Goal: Task Accomplishment & Management: Use online tool/utility

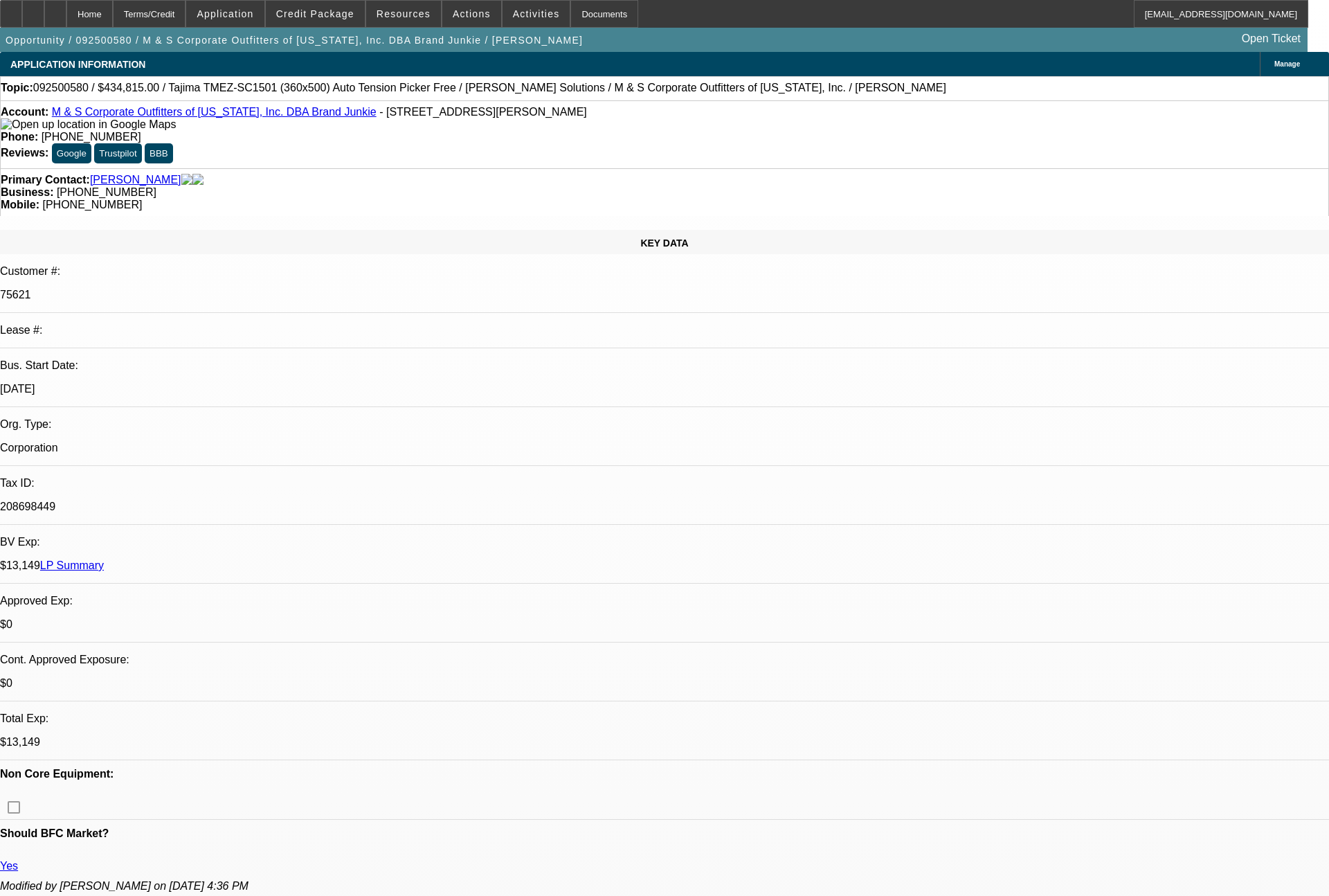
select select "0"
select select "2"
select select "0"
select select "6"
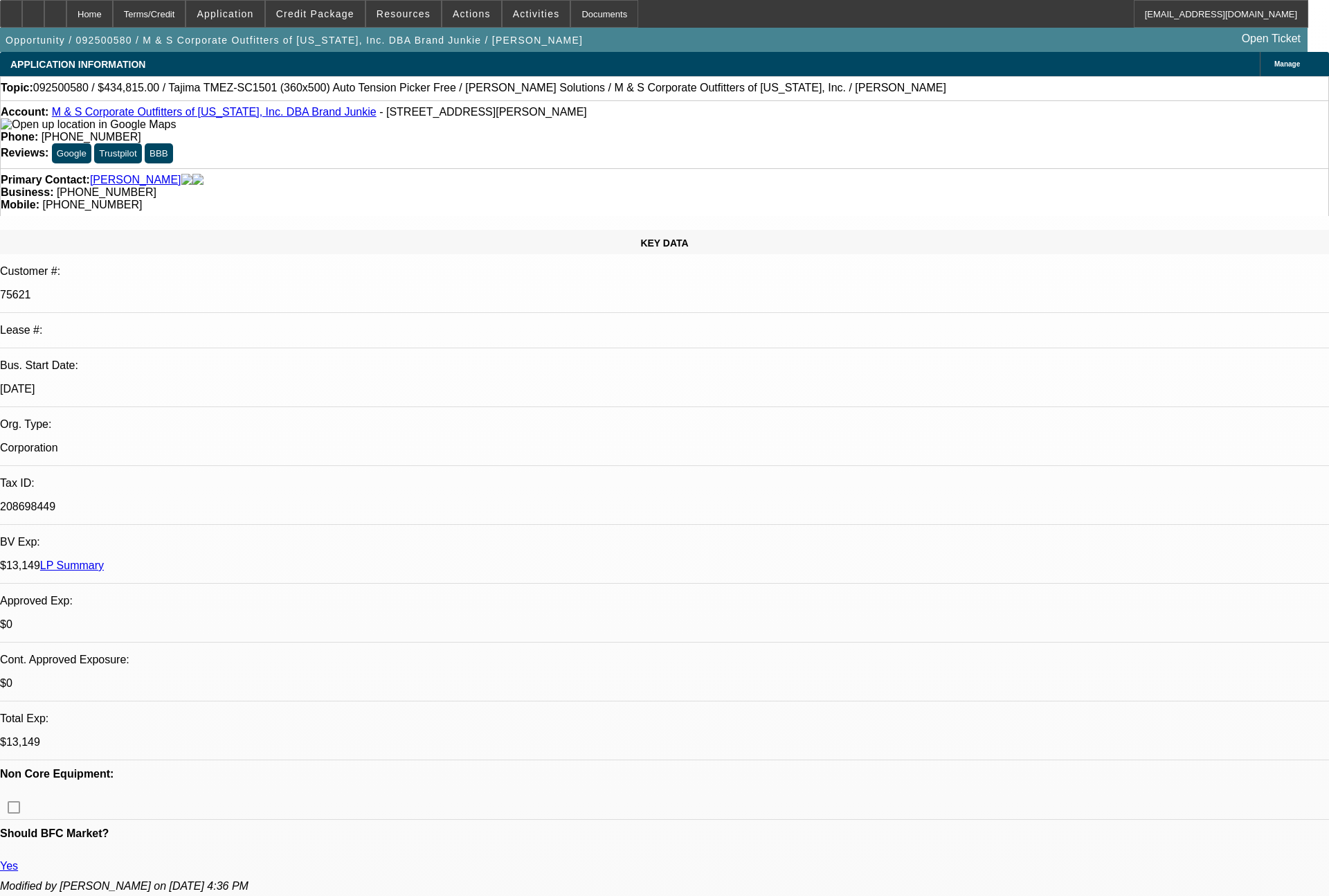
select select "0"
select select "2"
select select "0"
select select "6"
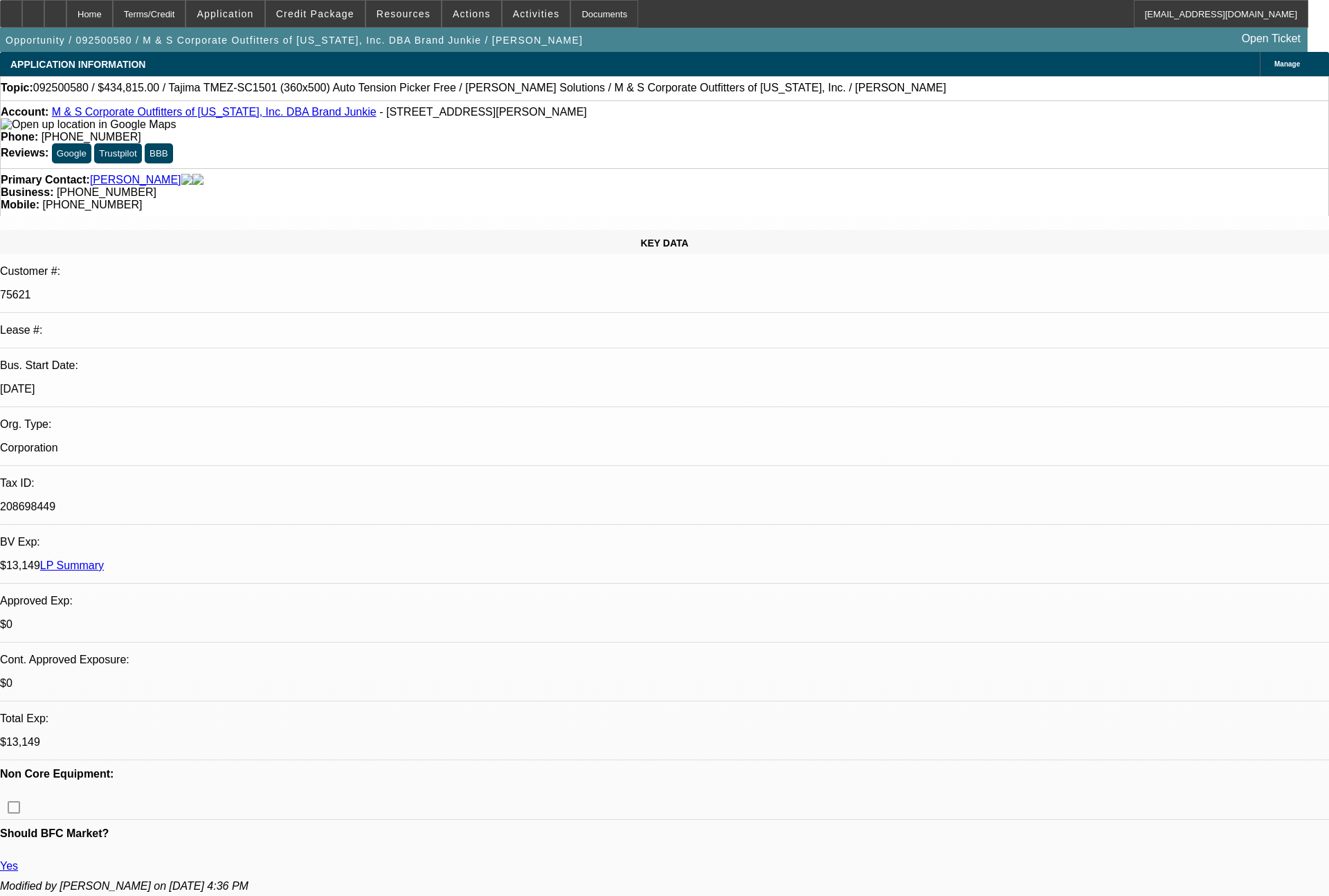
select select "0"
select select "2"
select select "0"
select select "6"
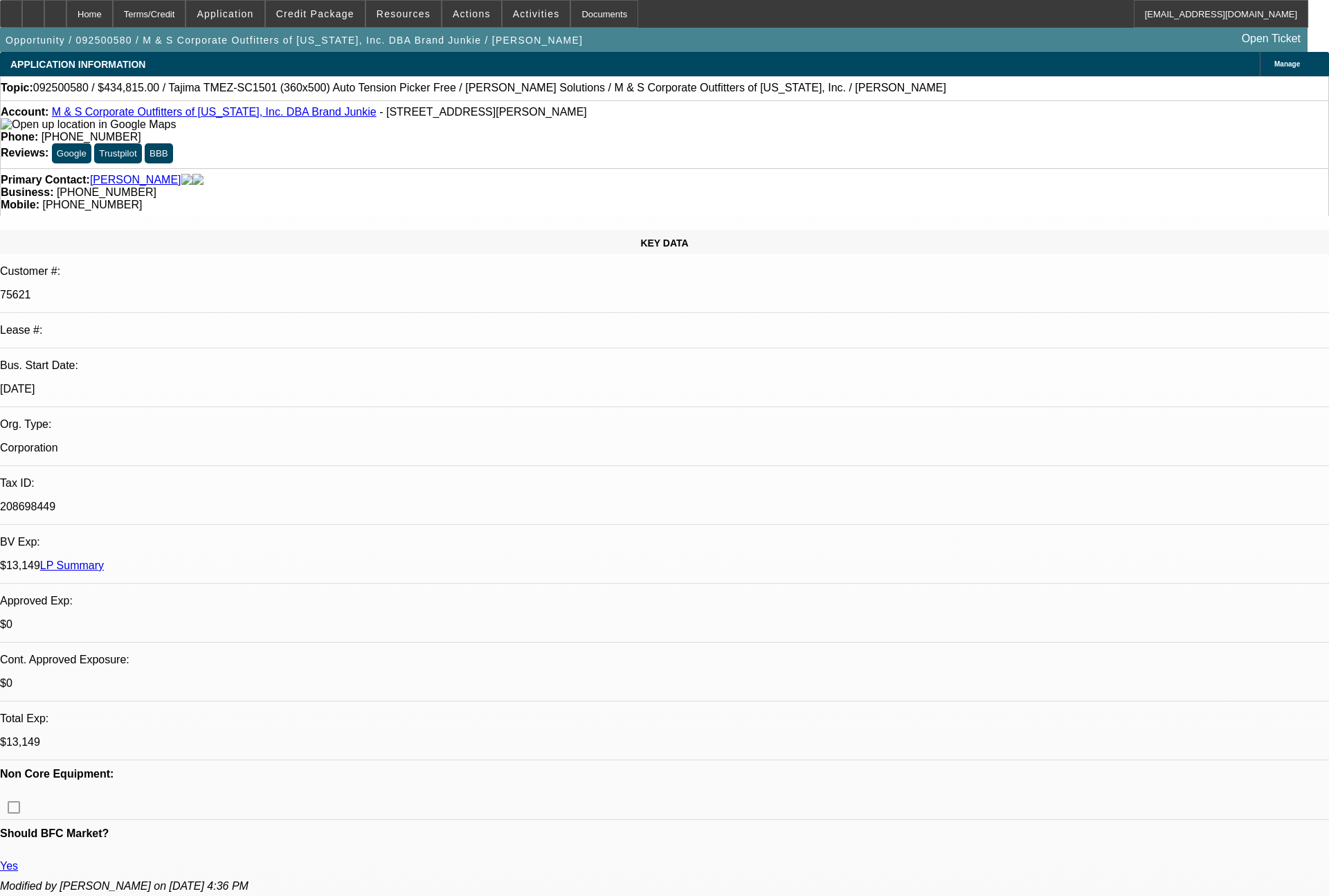
select select "0"
select select "2"
select select "0"
select select "6"
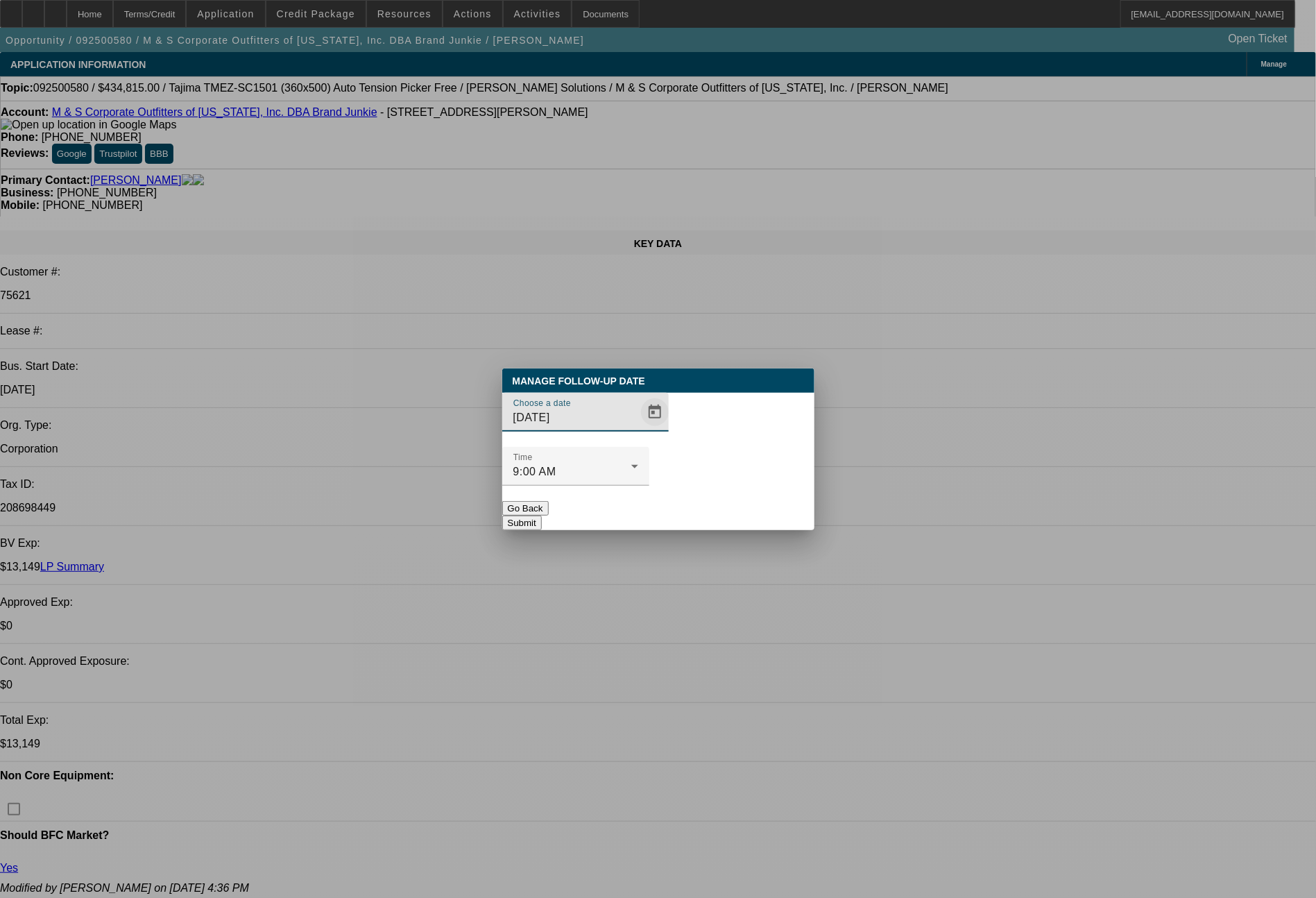
click at [638, 429] on span "Open calendar" at bounding box center [655, 412] width 33 height 33
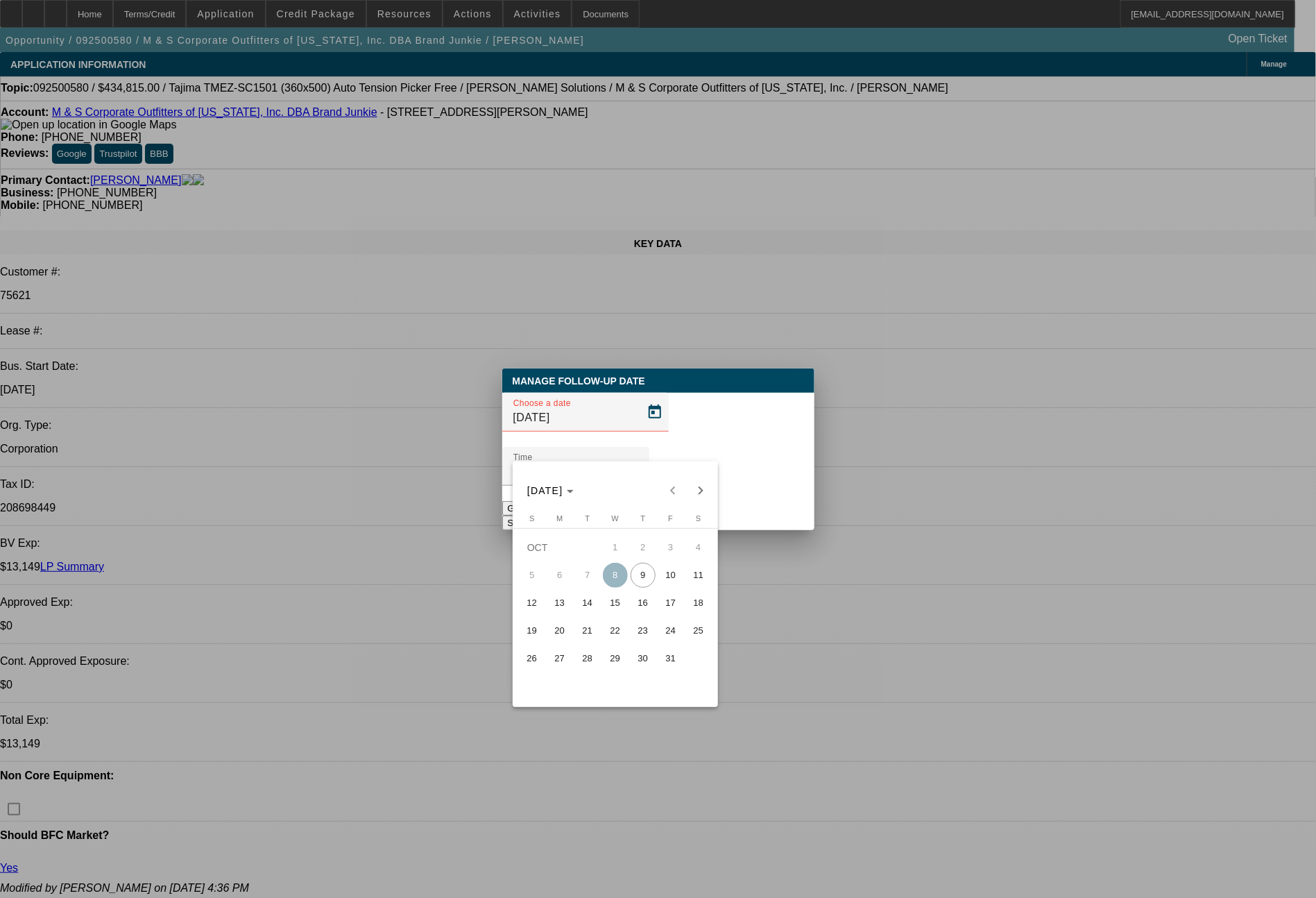
click at [568, 604] on span "13" at bounding box center [559, 602] width 25 height 25
type input "[DATE]"
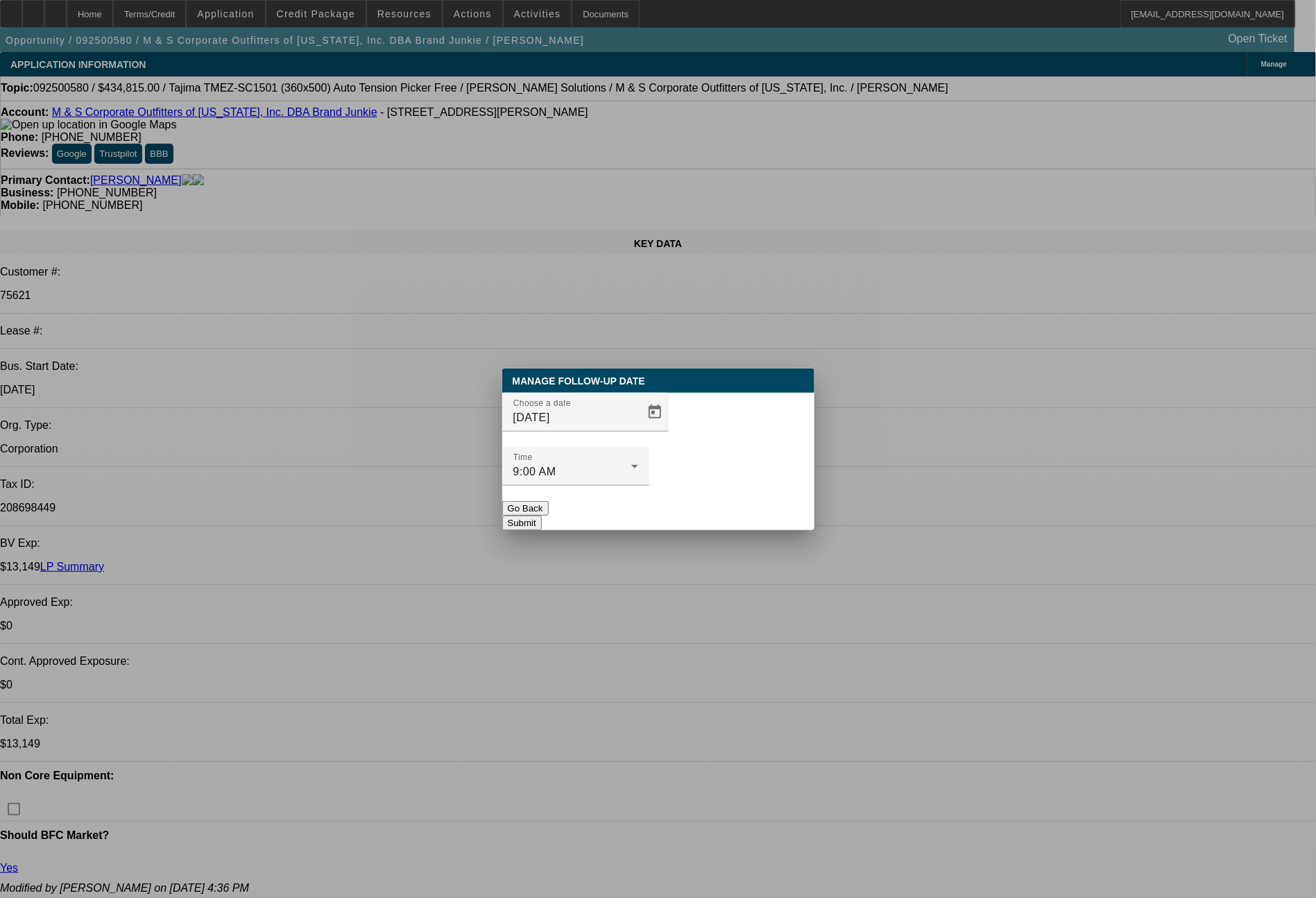
click at [542, 516] on button "Submit" at bounding box center [522, 523] width 39 height 15
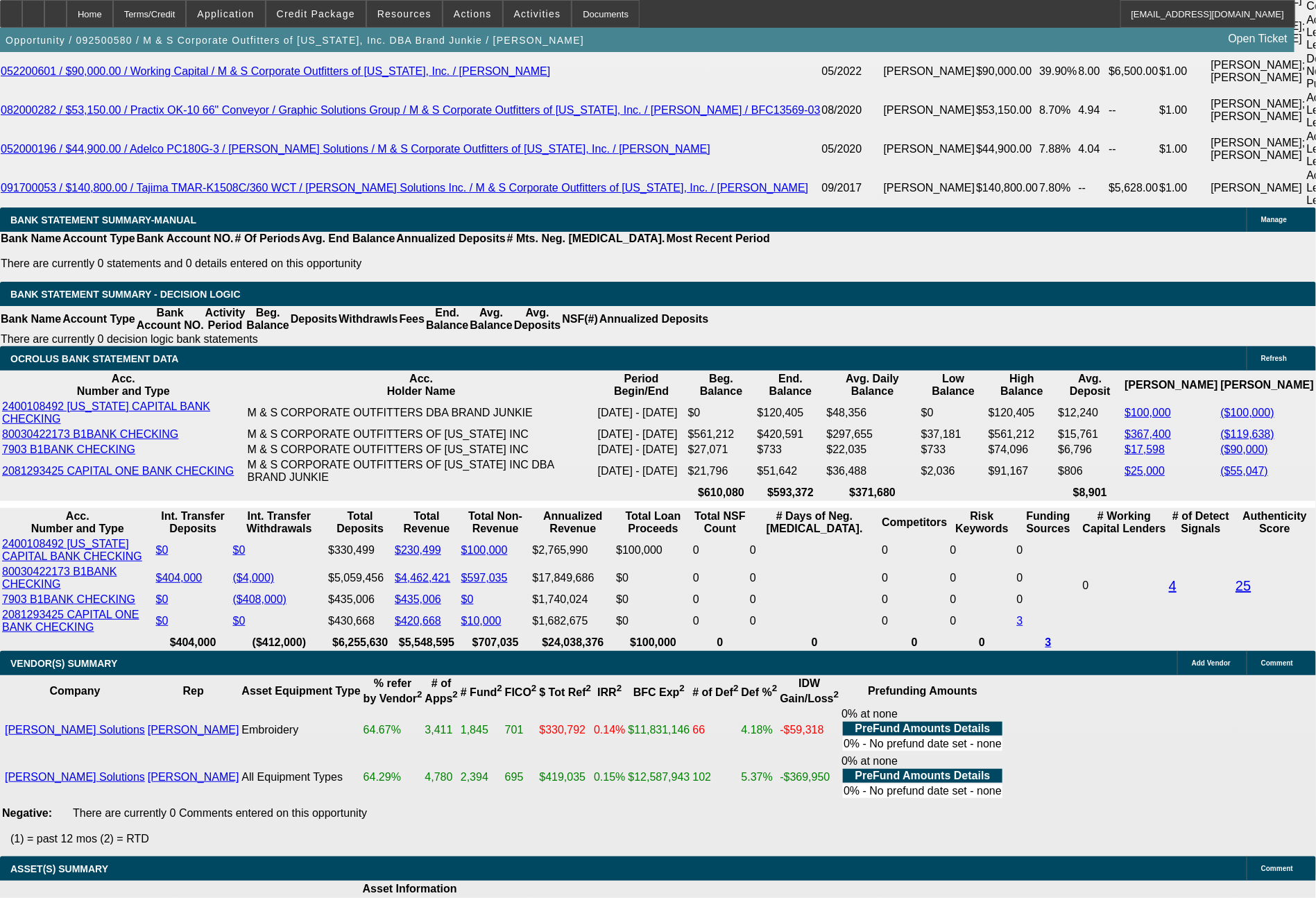
scroll to position [2725, 0]
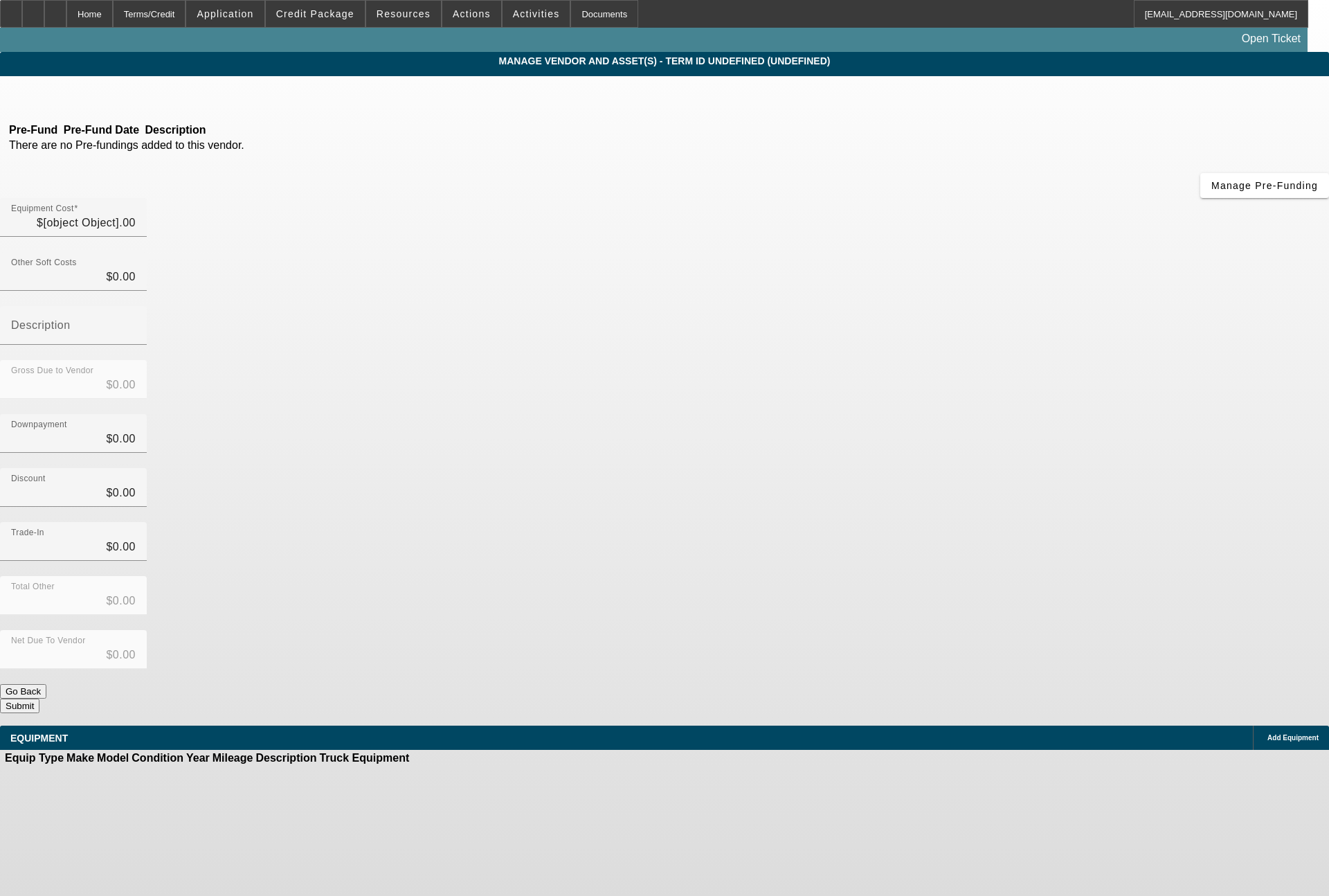
type input "$434,815.00"
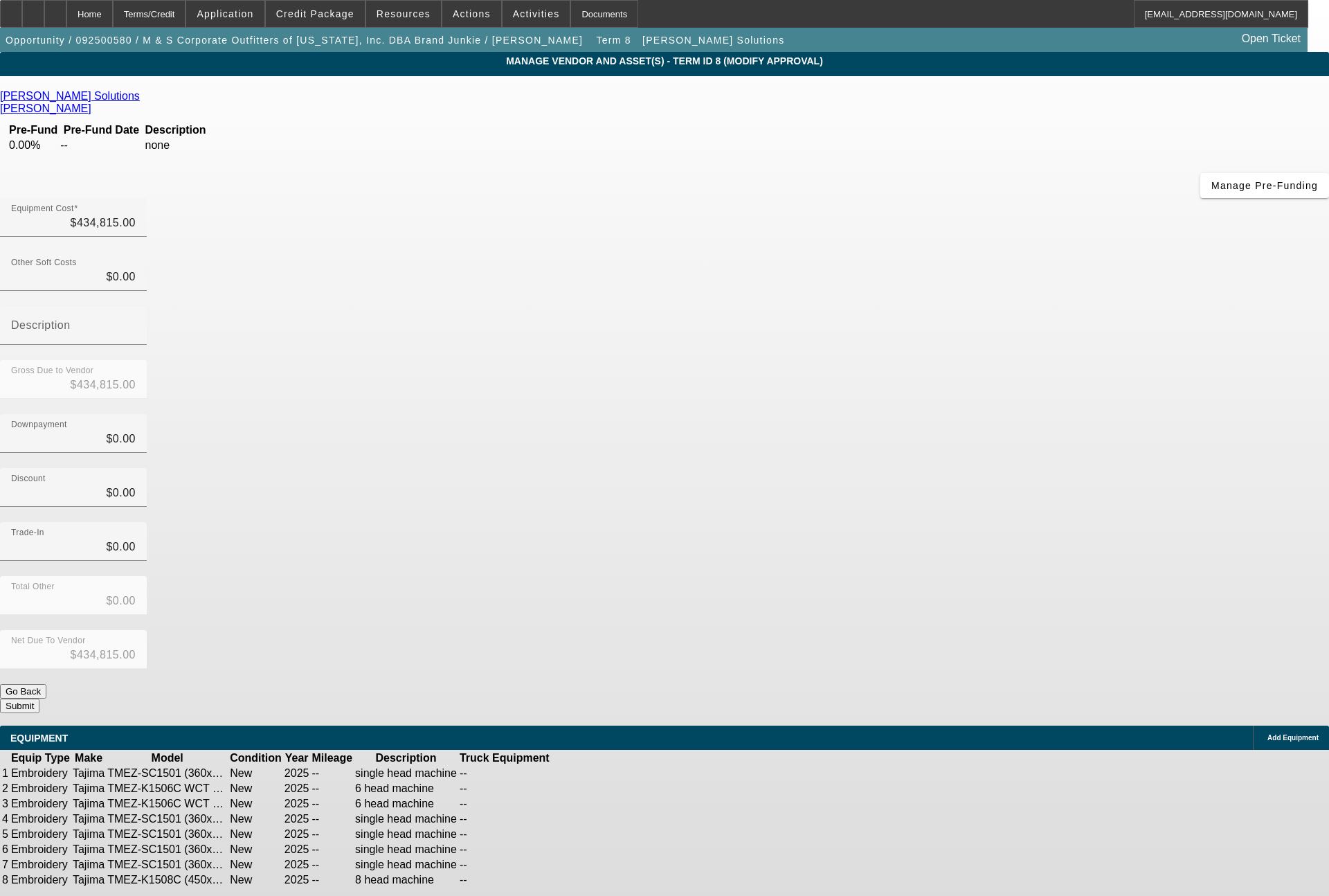
click at [622, 789] on icon at bounding box center [622, 789] width 0 height 0
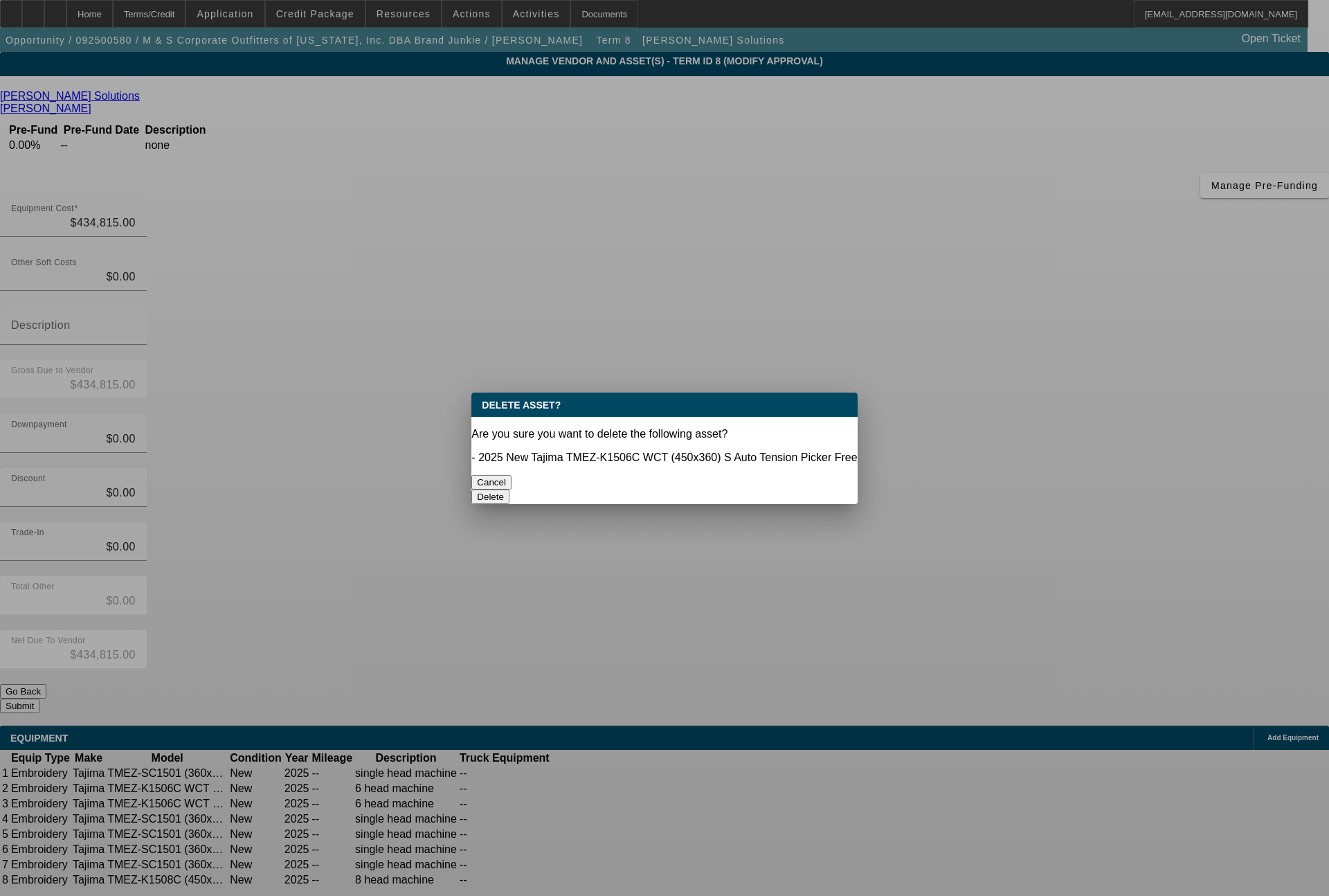
click at [509, 489] on button "Delete" at bounding box center [491, 496] width 38 height 15
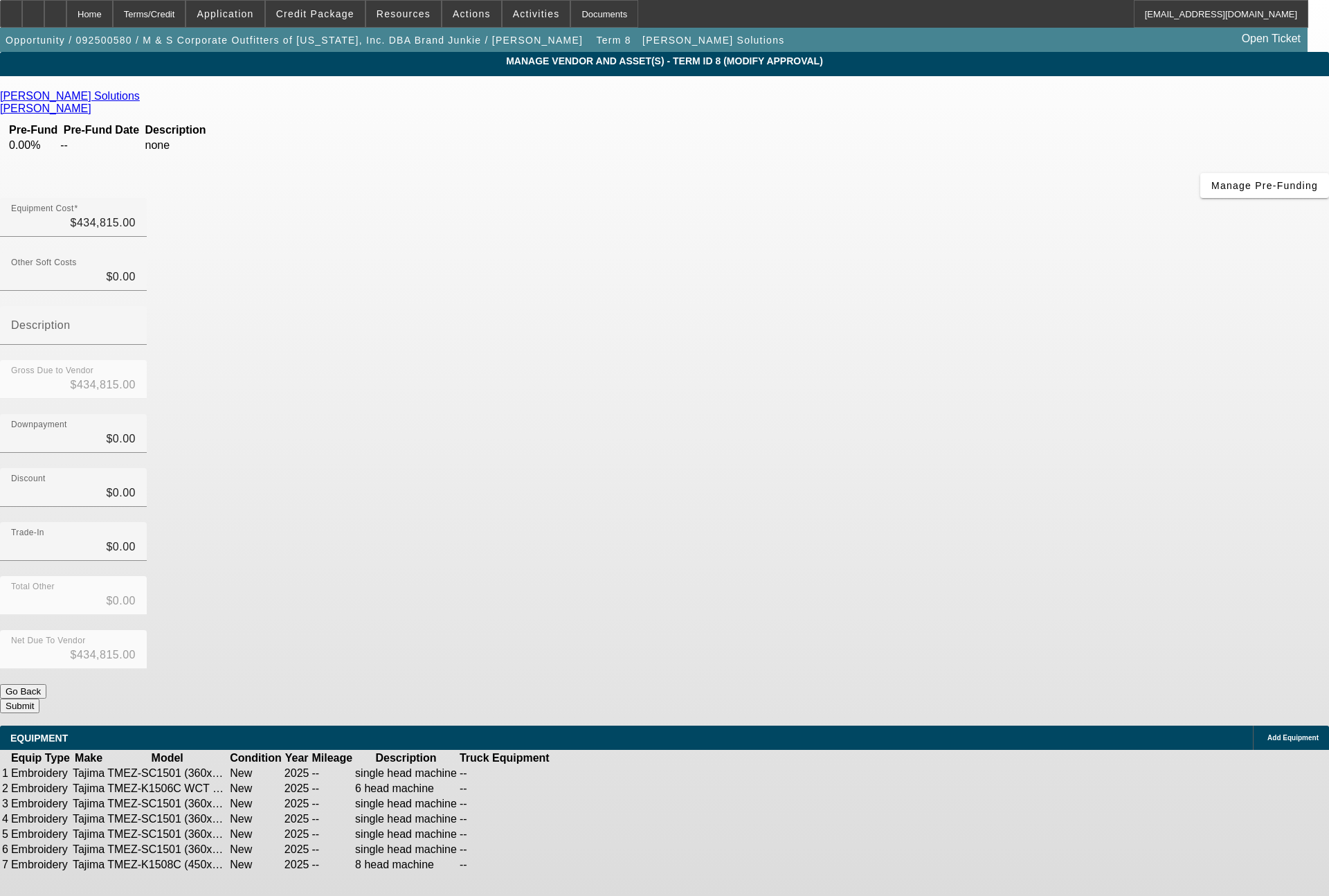
click at [622, 789] on icon at bounding box center [622, 789] width 0 height 0
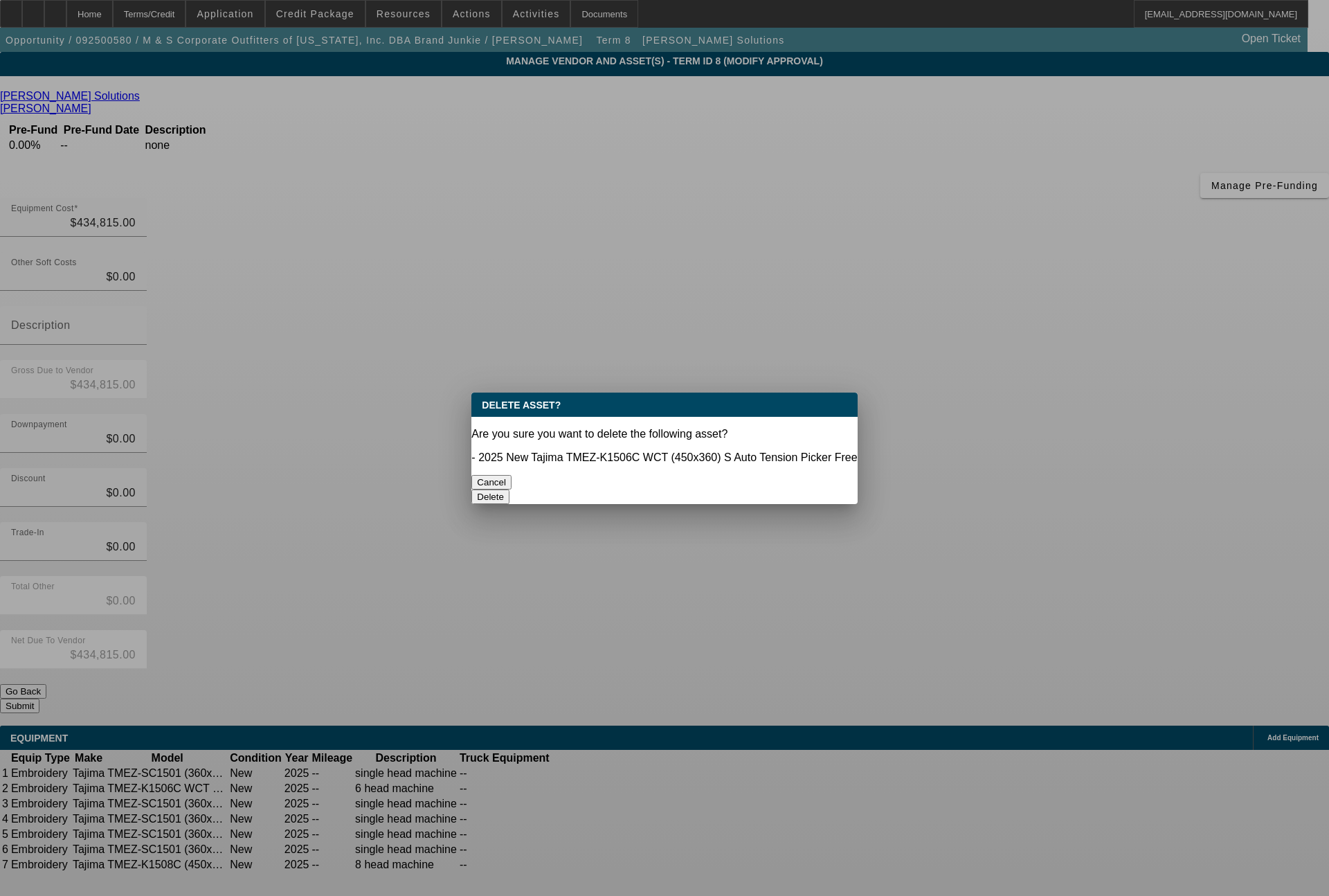
click at [509, 489] on button "Delete" at bounding box center [491, 496] width 38 height 15
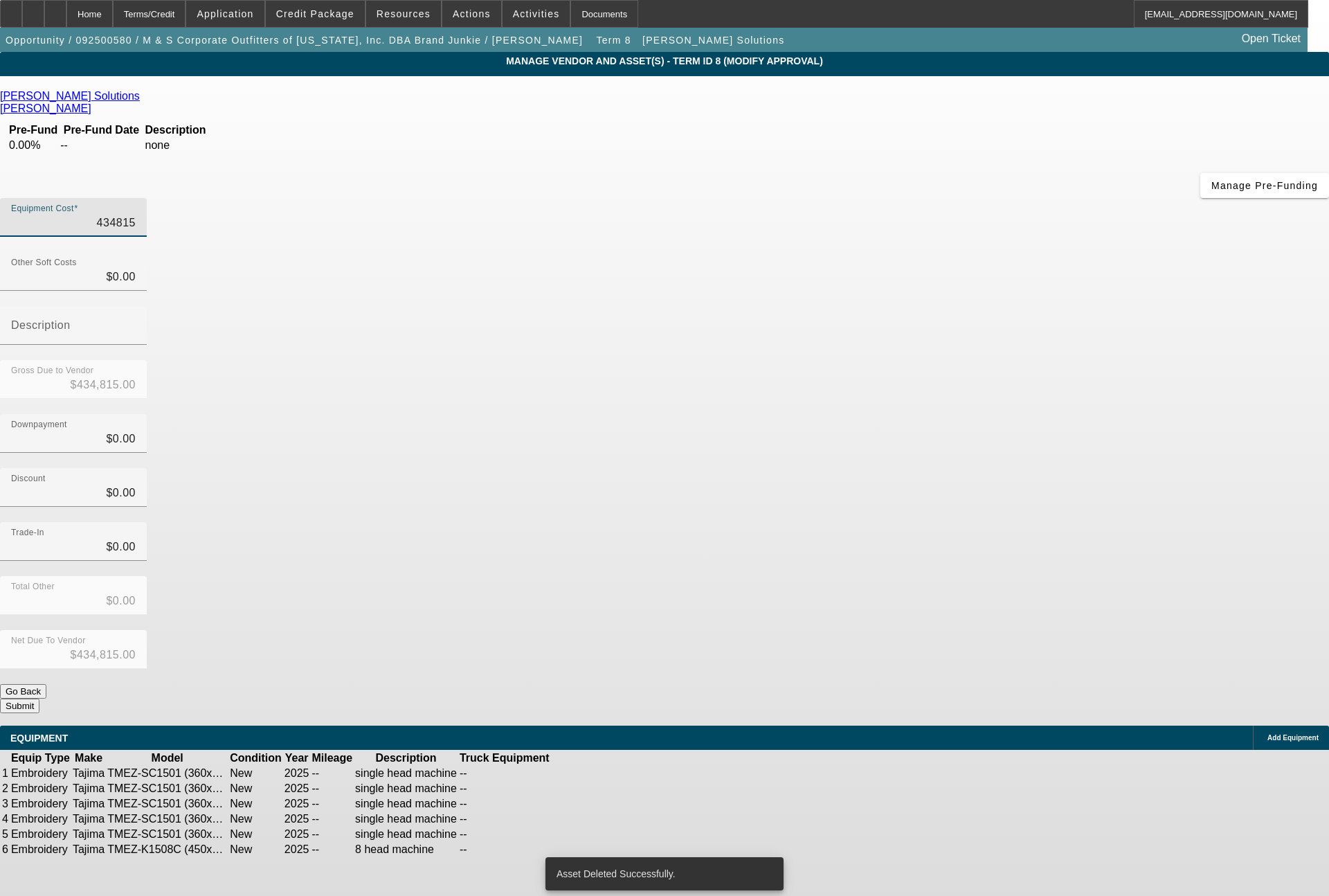
drag, startPoint x: 775, startPoint y: 119, endPoint x: 882, endPoint y: 134, distance: 108.0
click at [882, 198] on div "Equipment Cost 434815" at bounding box center [664, 225] width 1329 height 54
type input "4"
type input "$4.00"
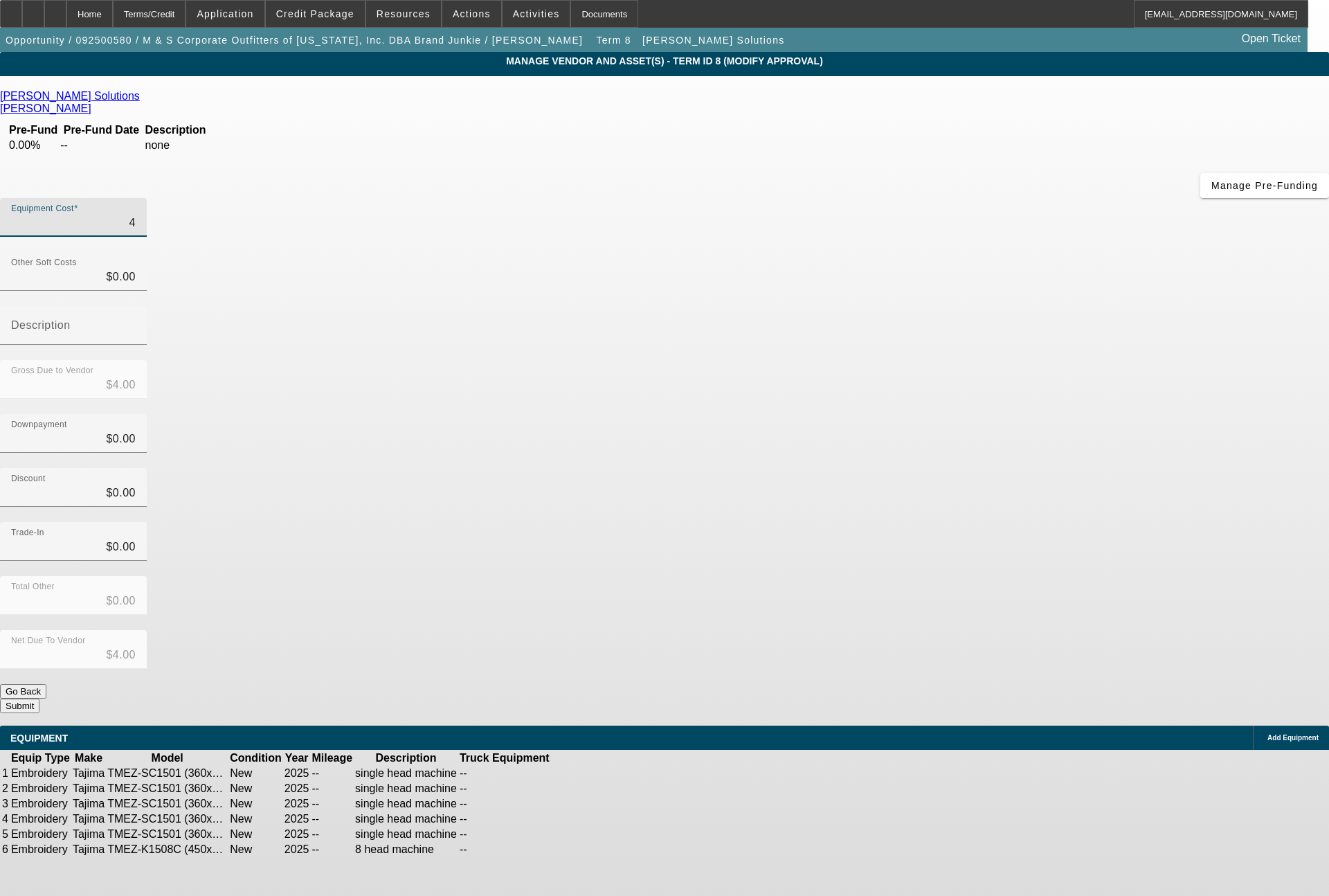
type input "40"
type input "$40.00"
type input "404"
type input "$404.00"
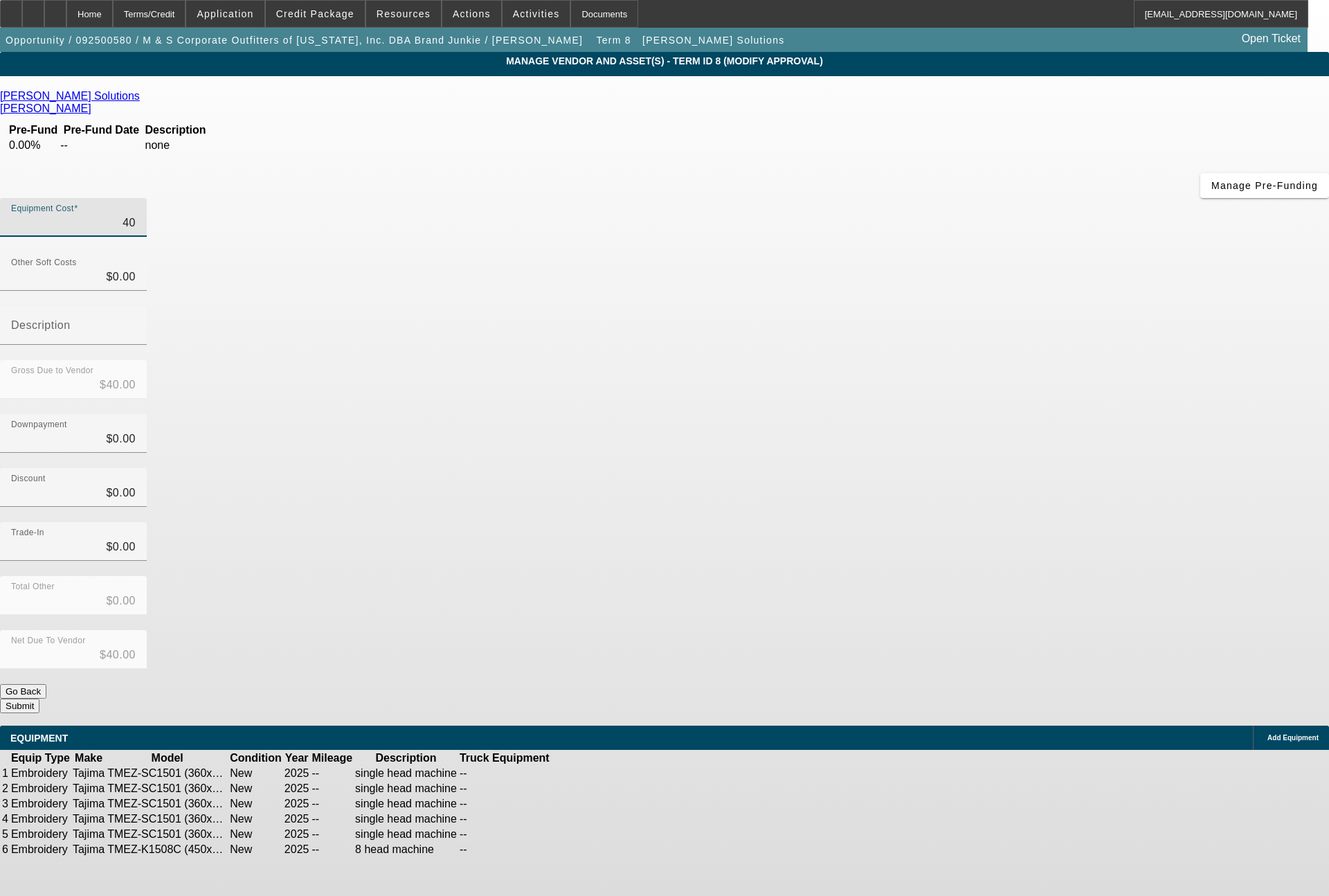
type input "$404.00"
type input "4048"
type input "$4,048.00"
type input "40482"
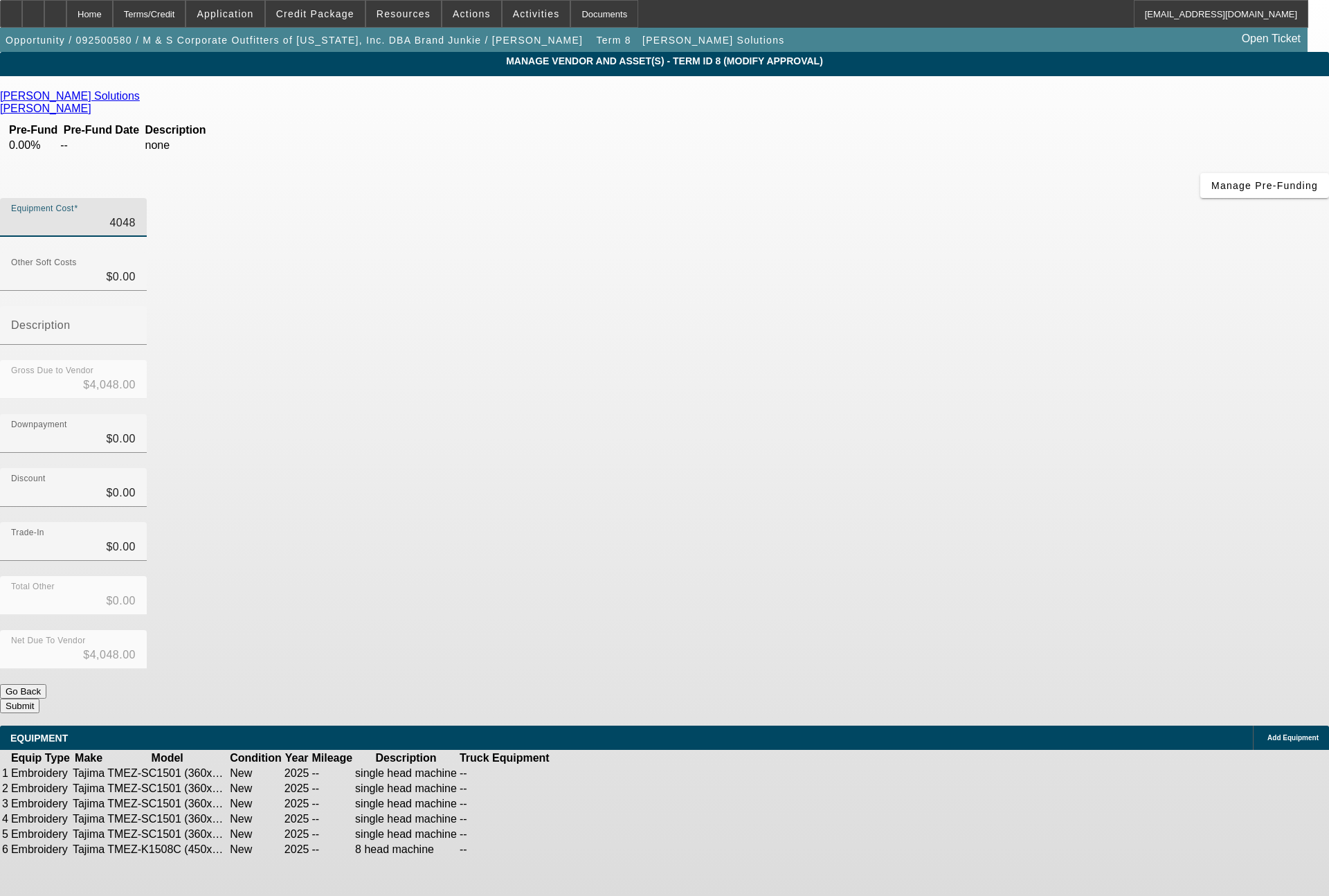
type input "$40,482.00"
type input "404820"
type input "$404,820.00"
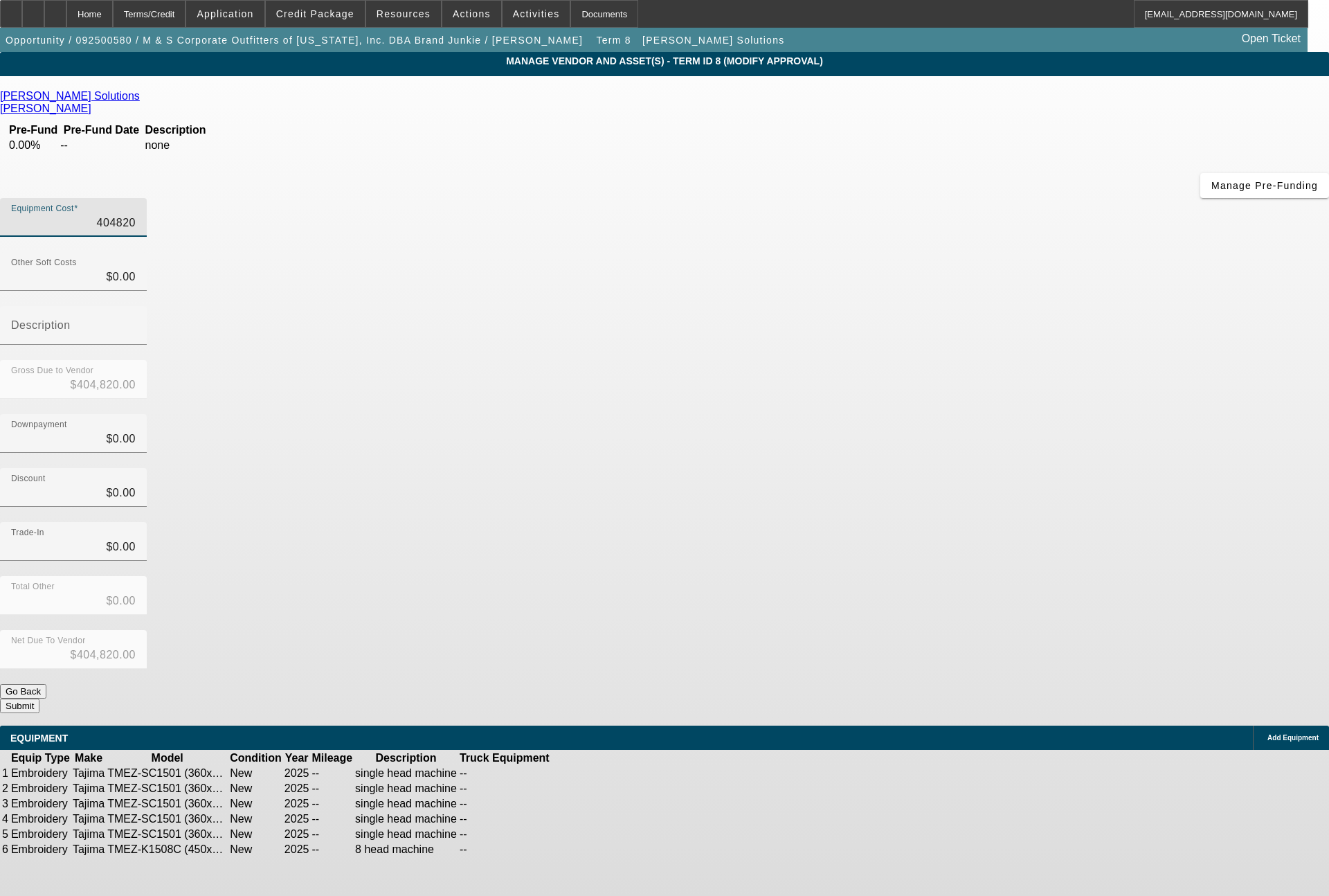
type input "$404,820.00"
click at [1267, 734] on span "Add Equipment" at bounding box center [1292, 737] width 52 height 8
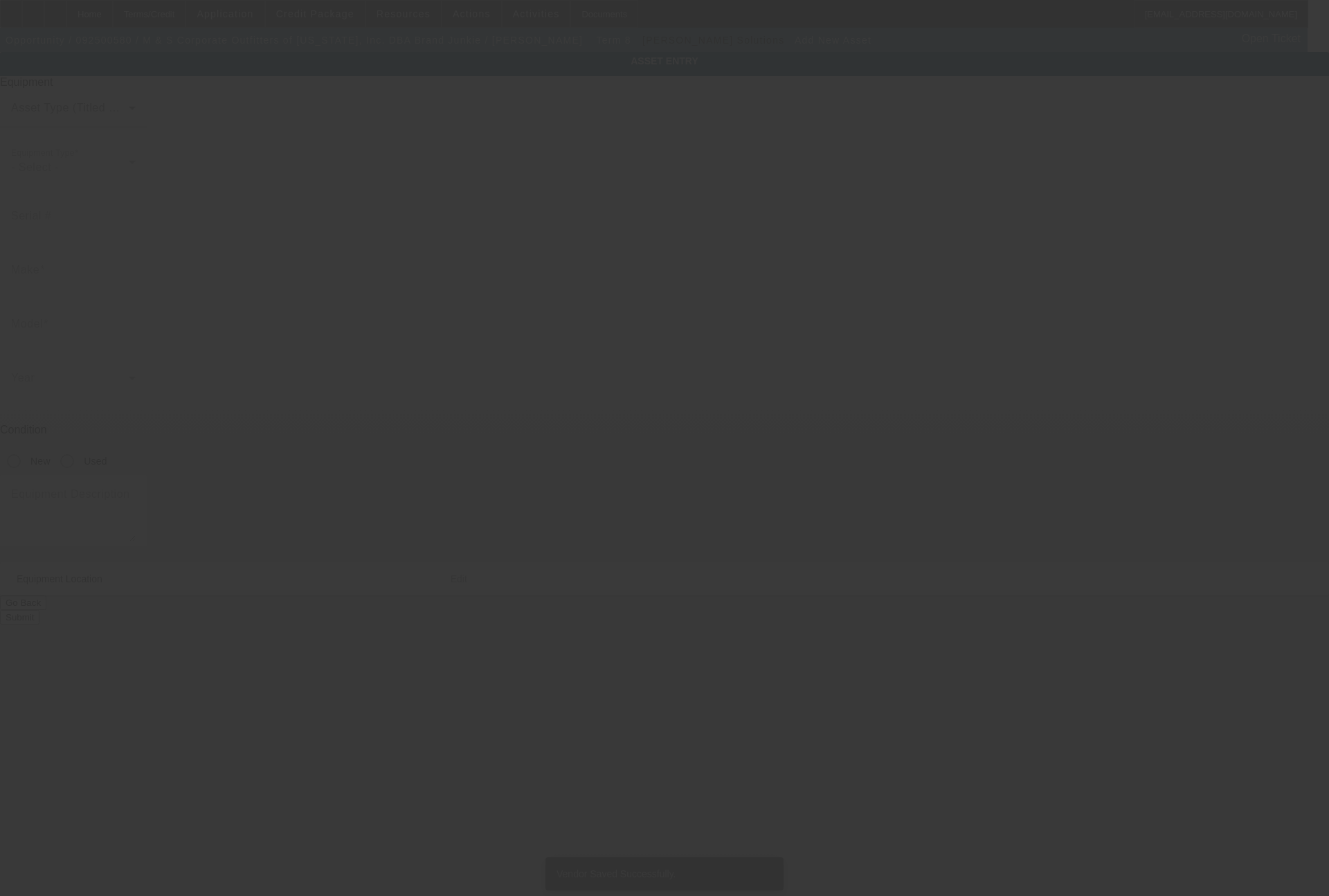
type input "[STREET_ADDRESS][PERSON_NAME]"
type input "Cypress"
type input "77433"
type input "[PERSON_NAME]"
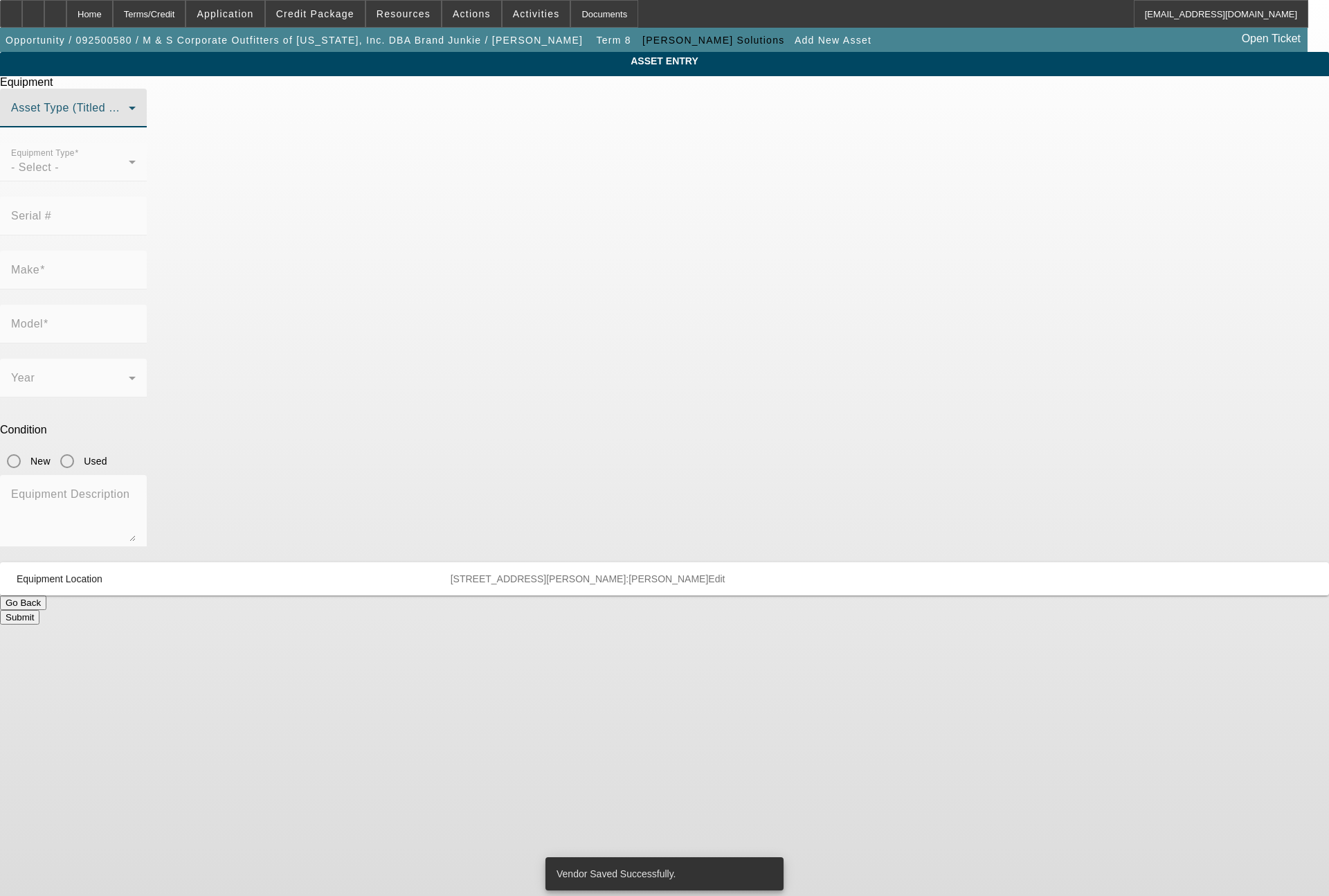
click at [128, 121] on span at bounding box center [70, 113] width 118 height 17
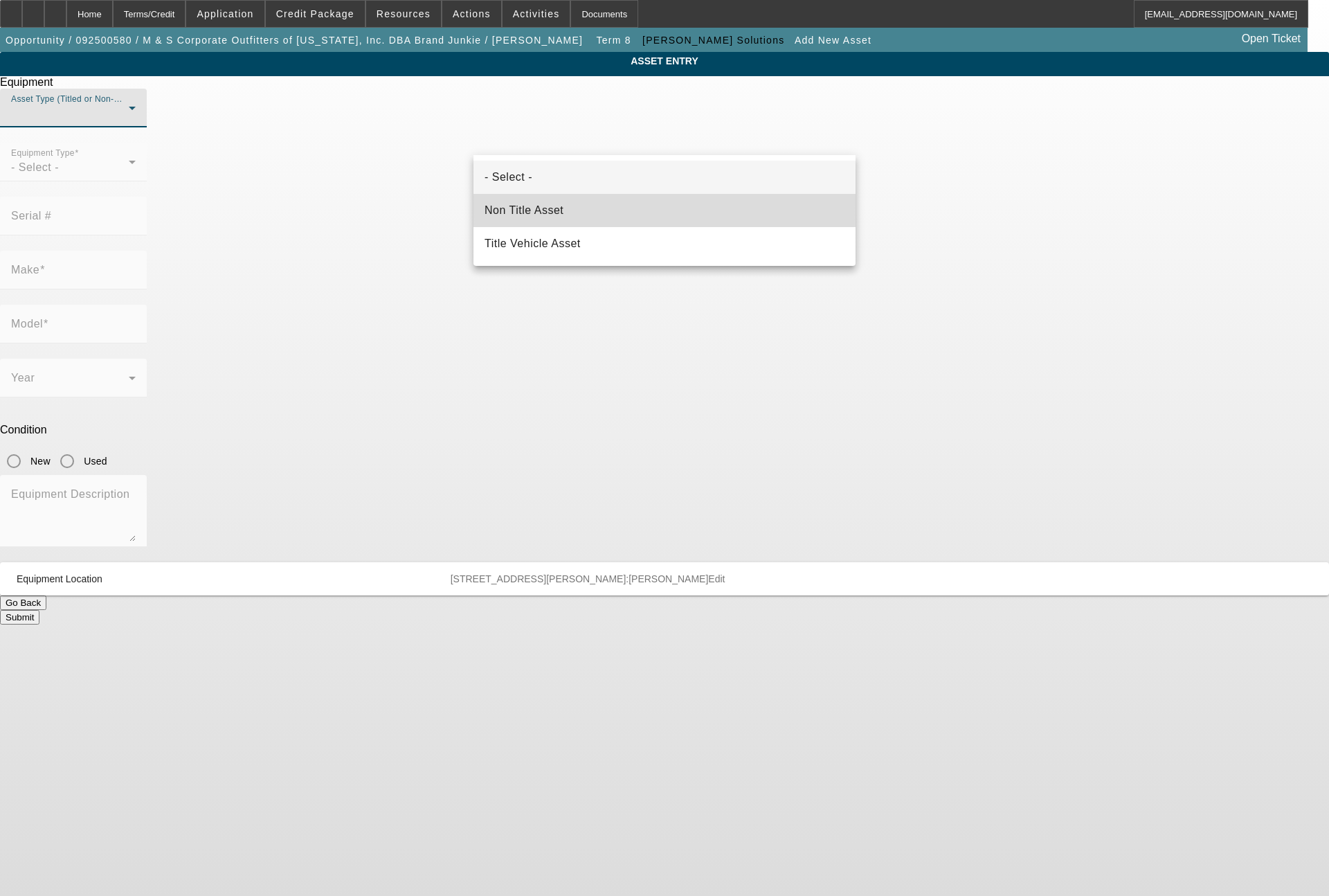
click at [547, 210] on span "Non Title Asset" at bounding box center [524, 210] width 79 height 17
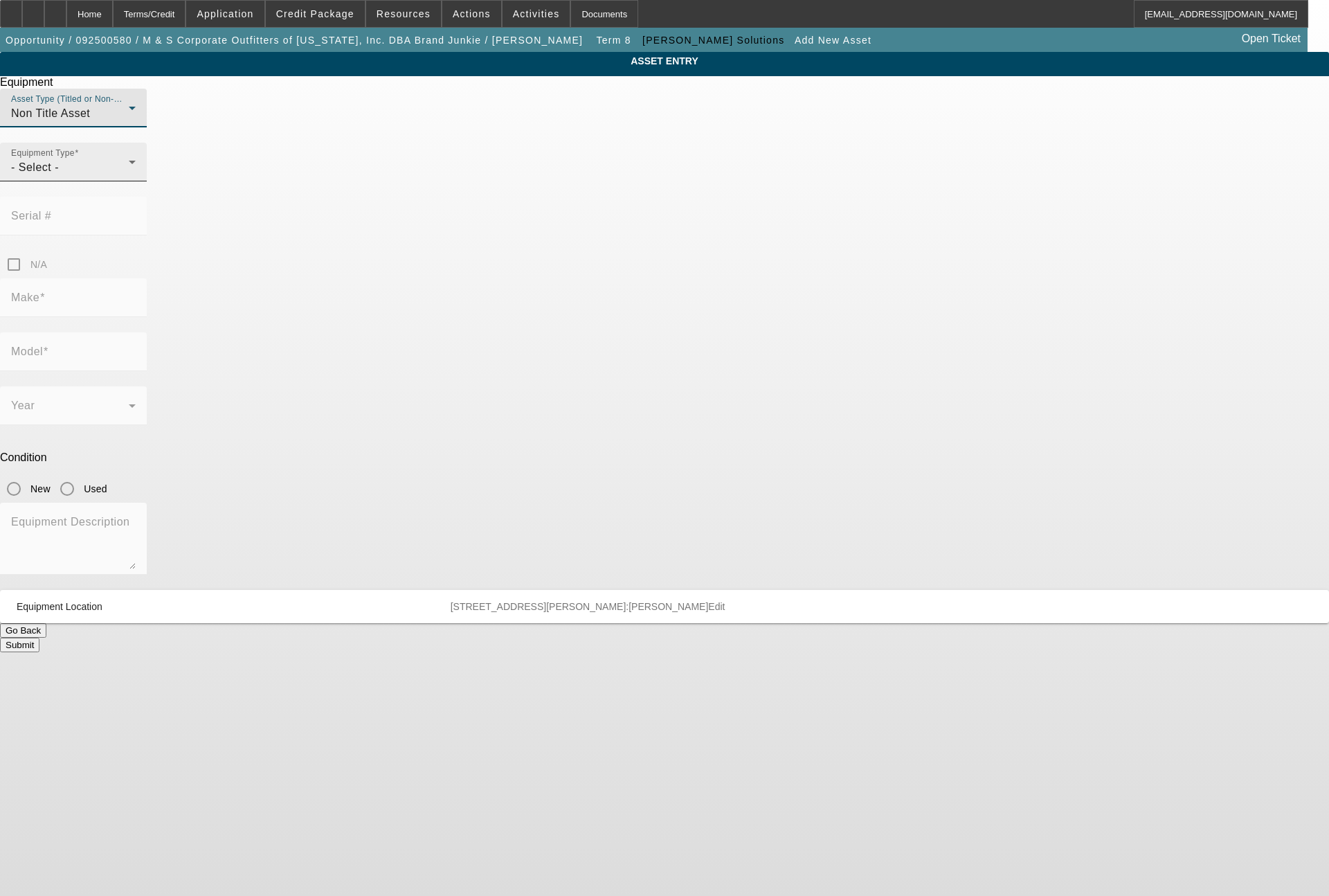
click at [135, 182] on div "Equipment Type - Select -" at bounding box center [73, 162] width 125 height 38
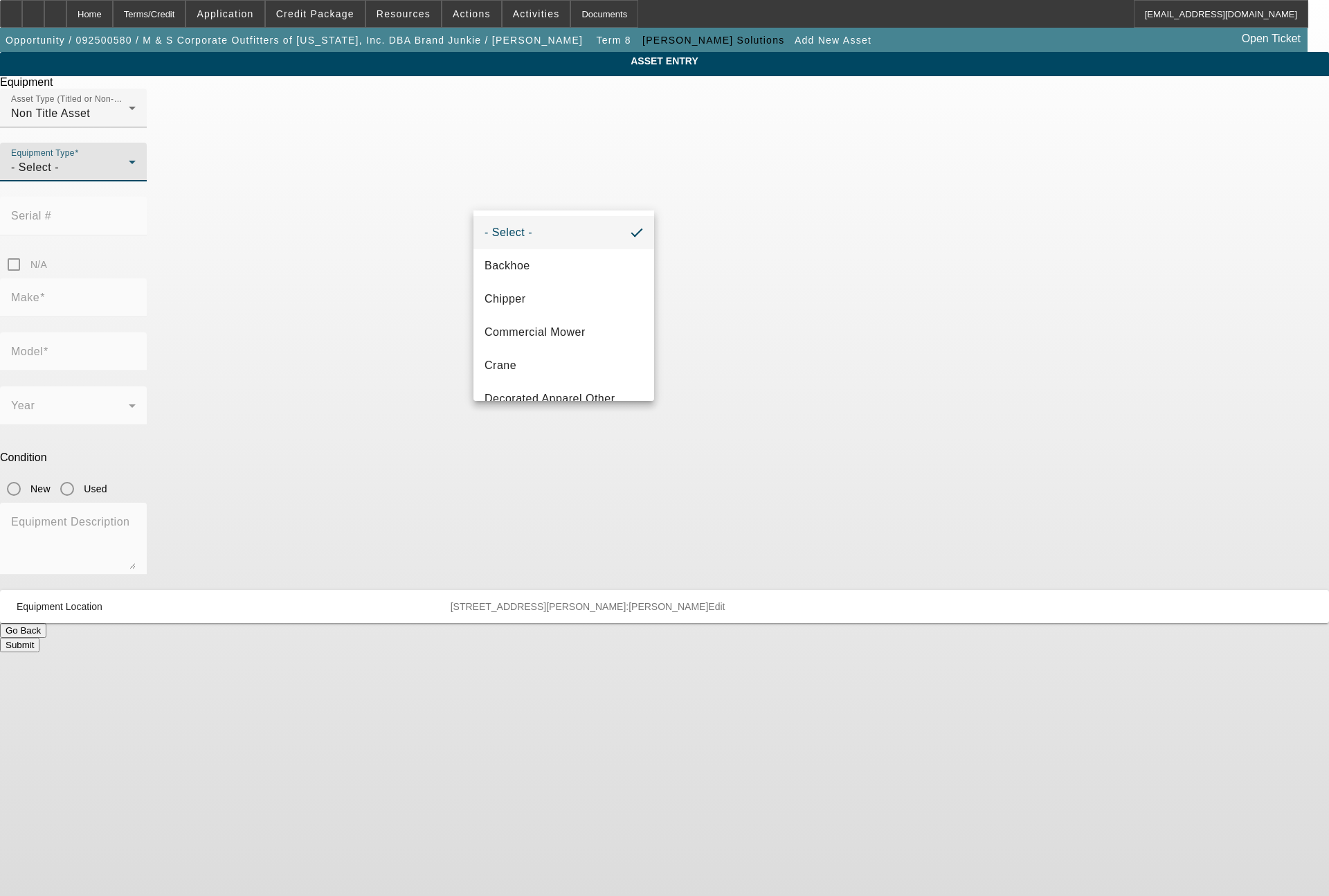
scroll to position [166, 0]
click at [539, 306] on span "Embroidery" at bounding box center [514, 299] width 60 height 17
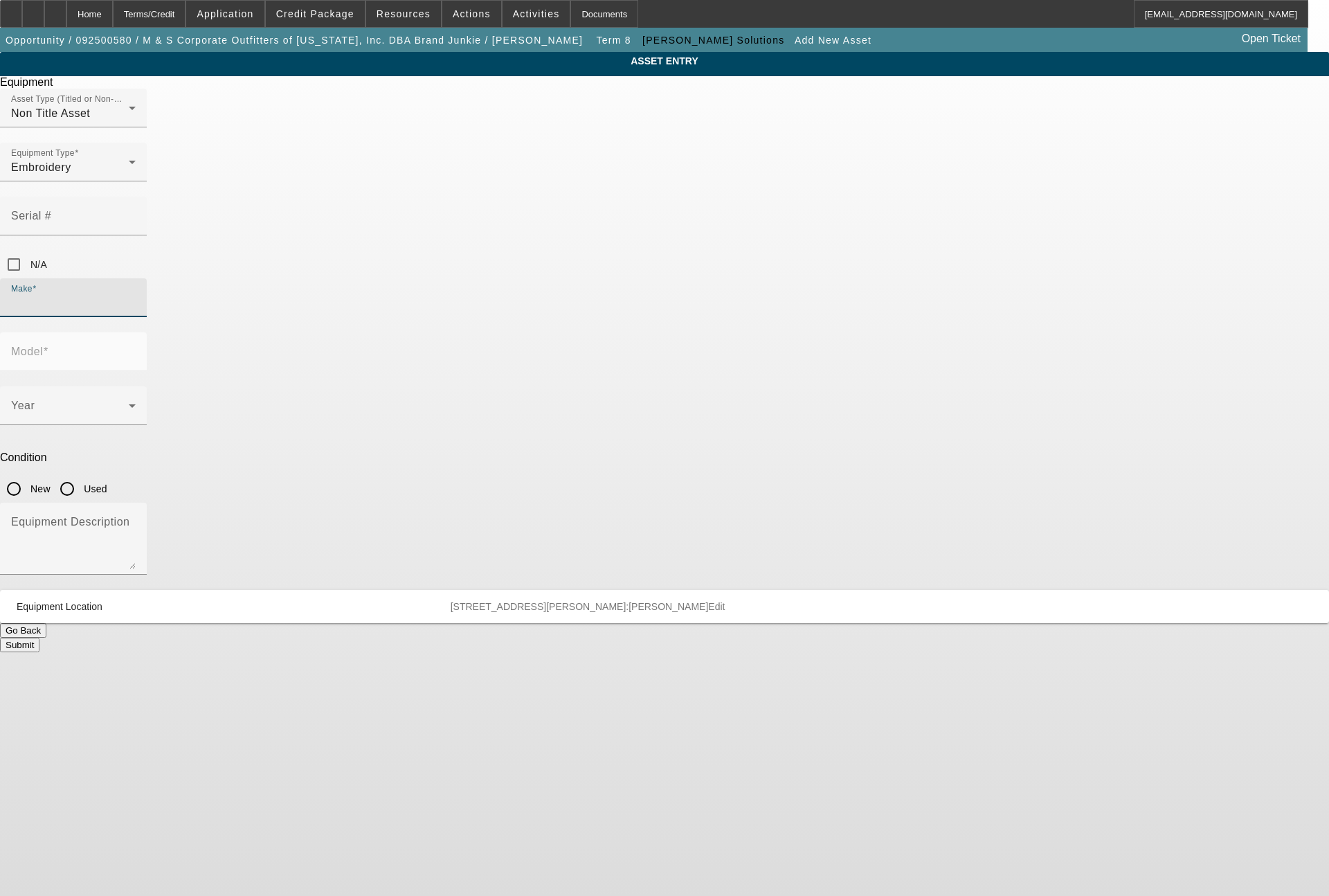
click at [135, 295] on input "Make" at bounding box center [73, 303] width 125 height 17
click at [529, 320] on mat-option "Tajima" at bounding box center [563, 321] width 181 height 33
type input "Tajima"
click at [128, 403] on span at bounding box center [70, 410] width 118 height 17
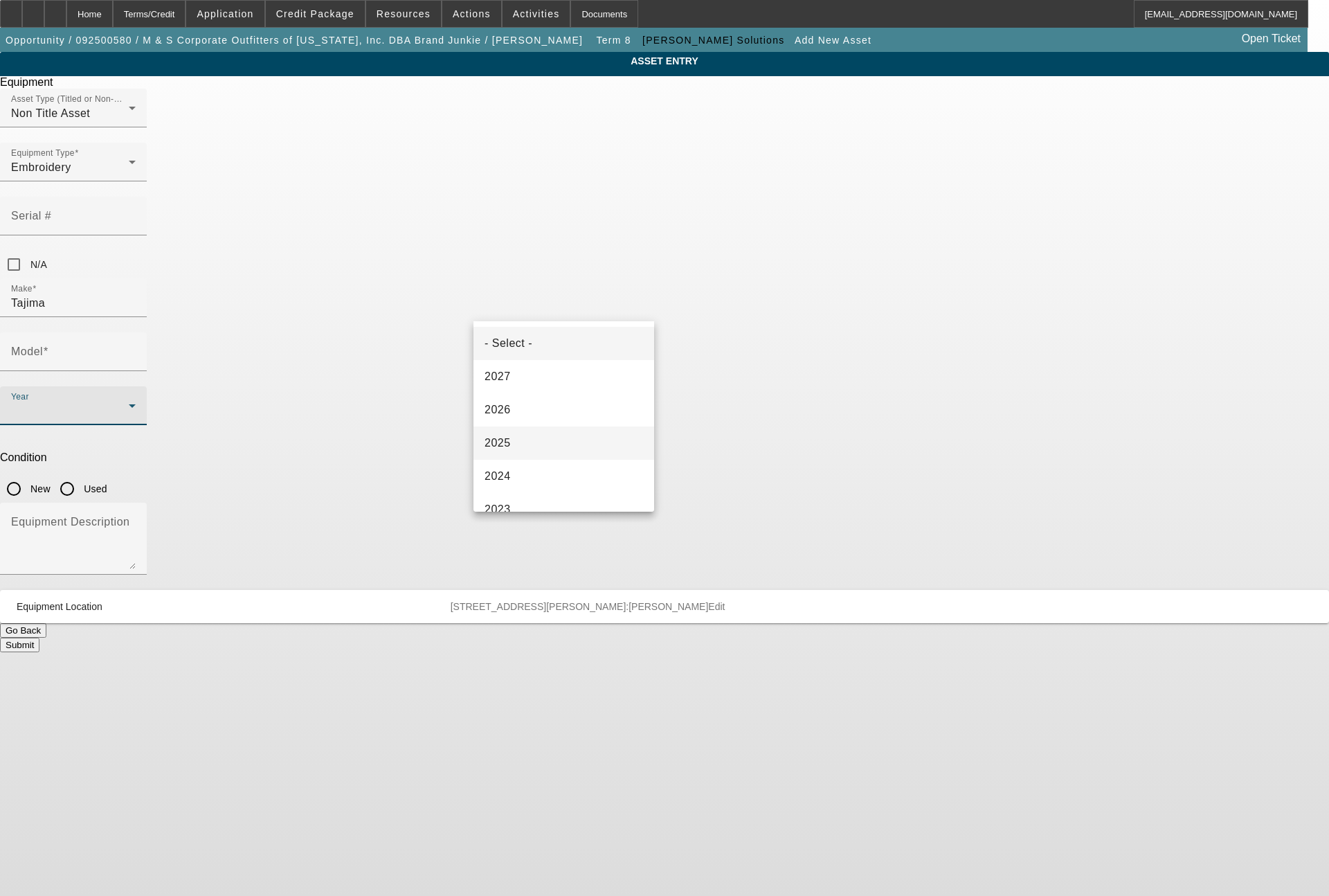
click at [522, 437] on mat-option "2025" at bounding box center [563, 443] width 181 height 33
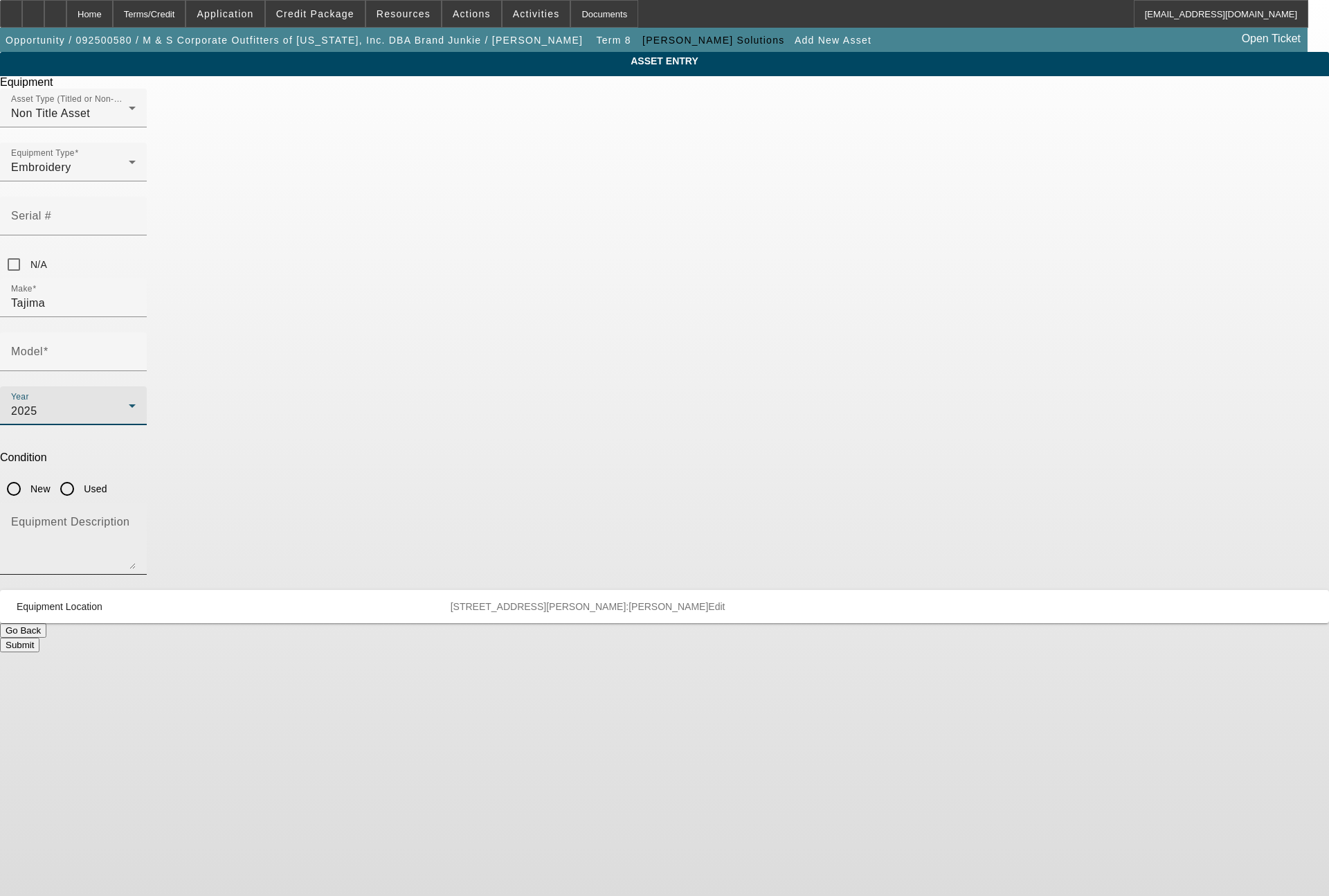
click at [135, 519] on textarea "Equipment Description" at bounding box center [73, 543] width 125 height 50
type textarea "8 head machine"
click at [28, 475] on input "New" at bounding box center [14, 489] width 28 height 28
radio input "true"
click at [147, 371] on div at bounding box center [73, 378] width 147 height 15
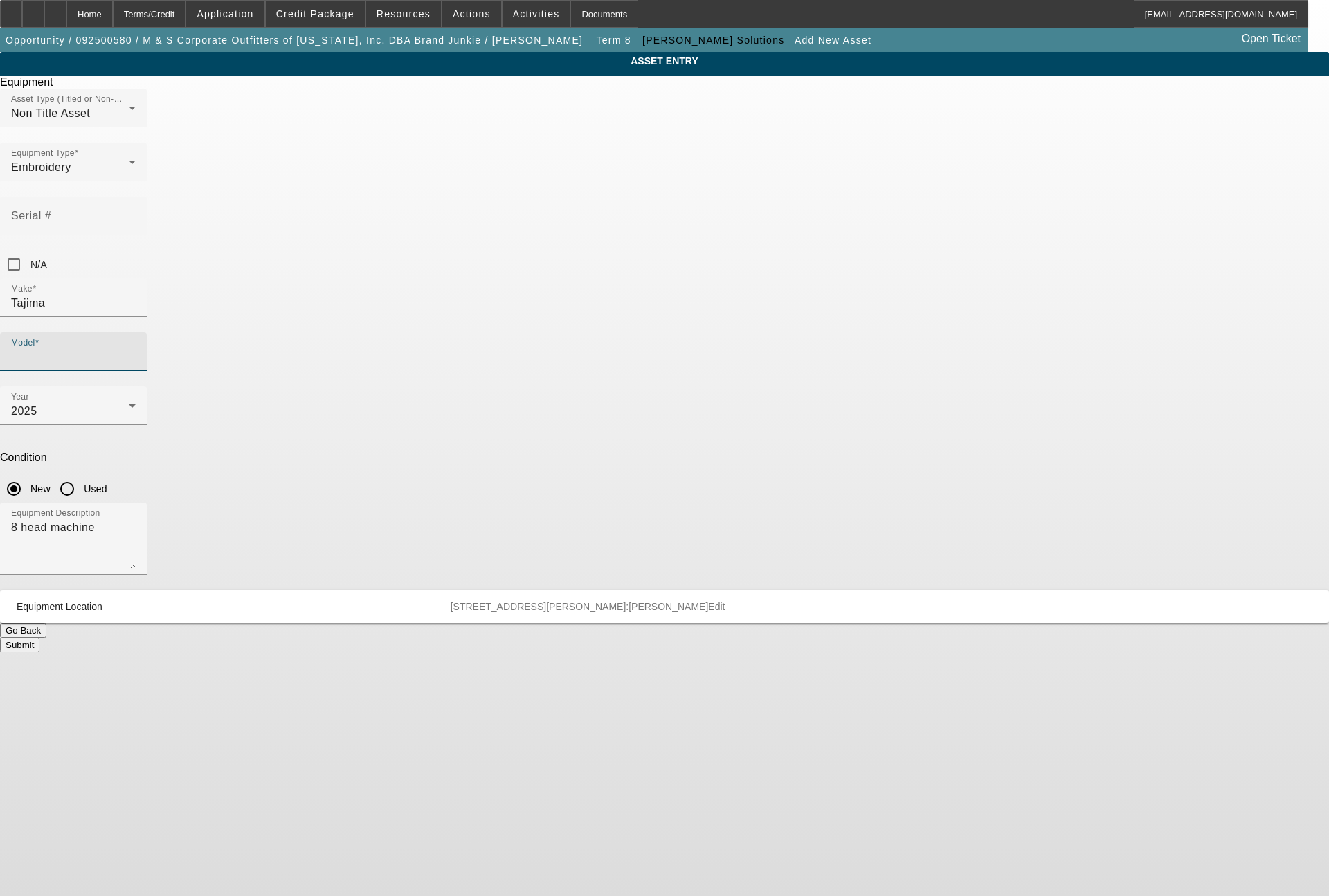
click at [135, 348] on input "Model" at bounding box center [73, 356] width 125 height 17
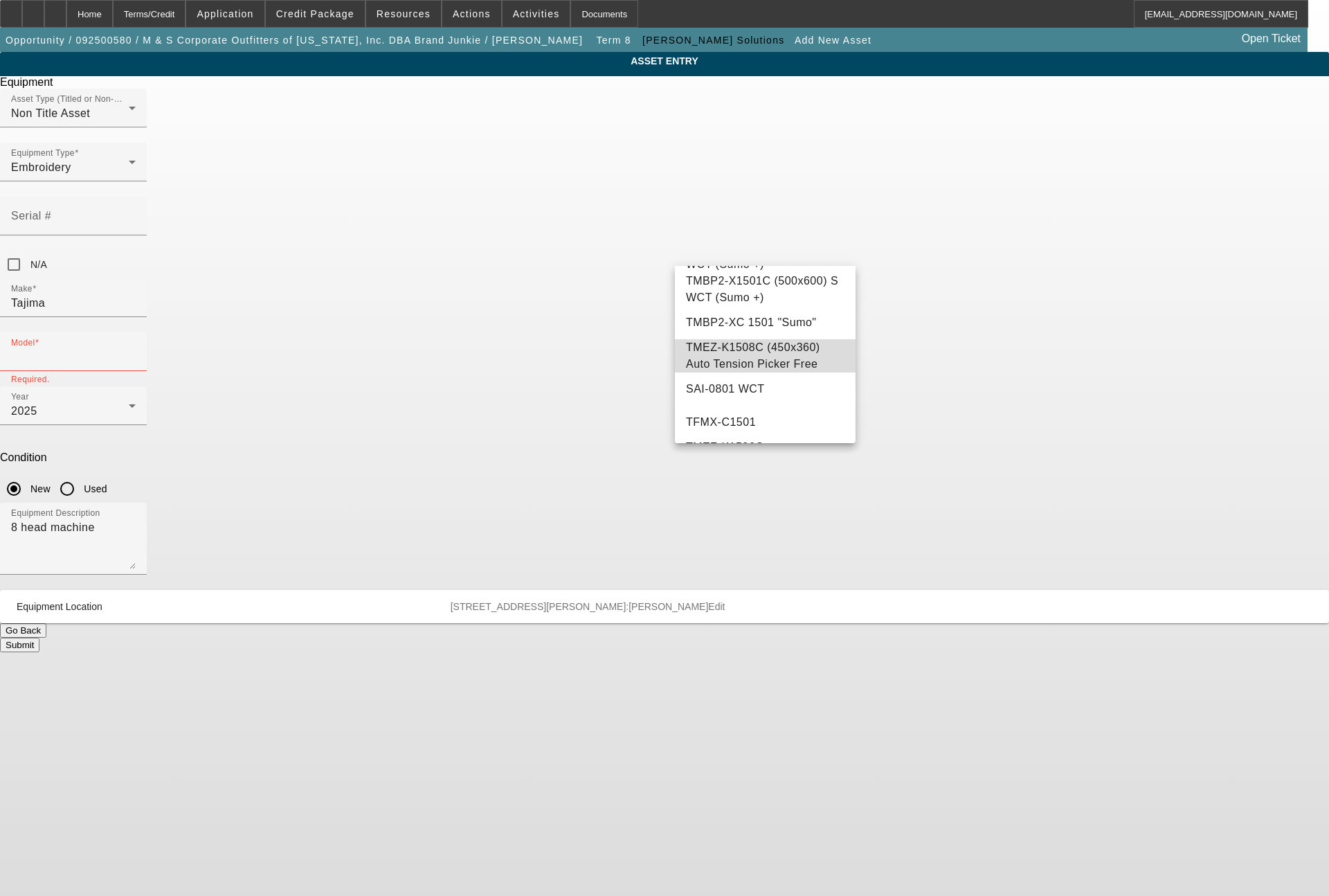
click at [788, 372] on span "TMEZ-K1508C (450x360) Auto Tension Picker Free" at bounding box center [764, 355] width 158 height 33
type input "TMEZ-K1508C (450x360) Auto Tension Picker Free"
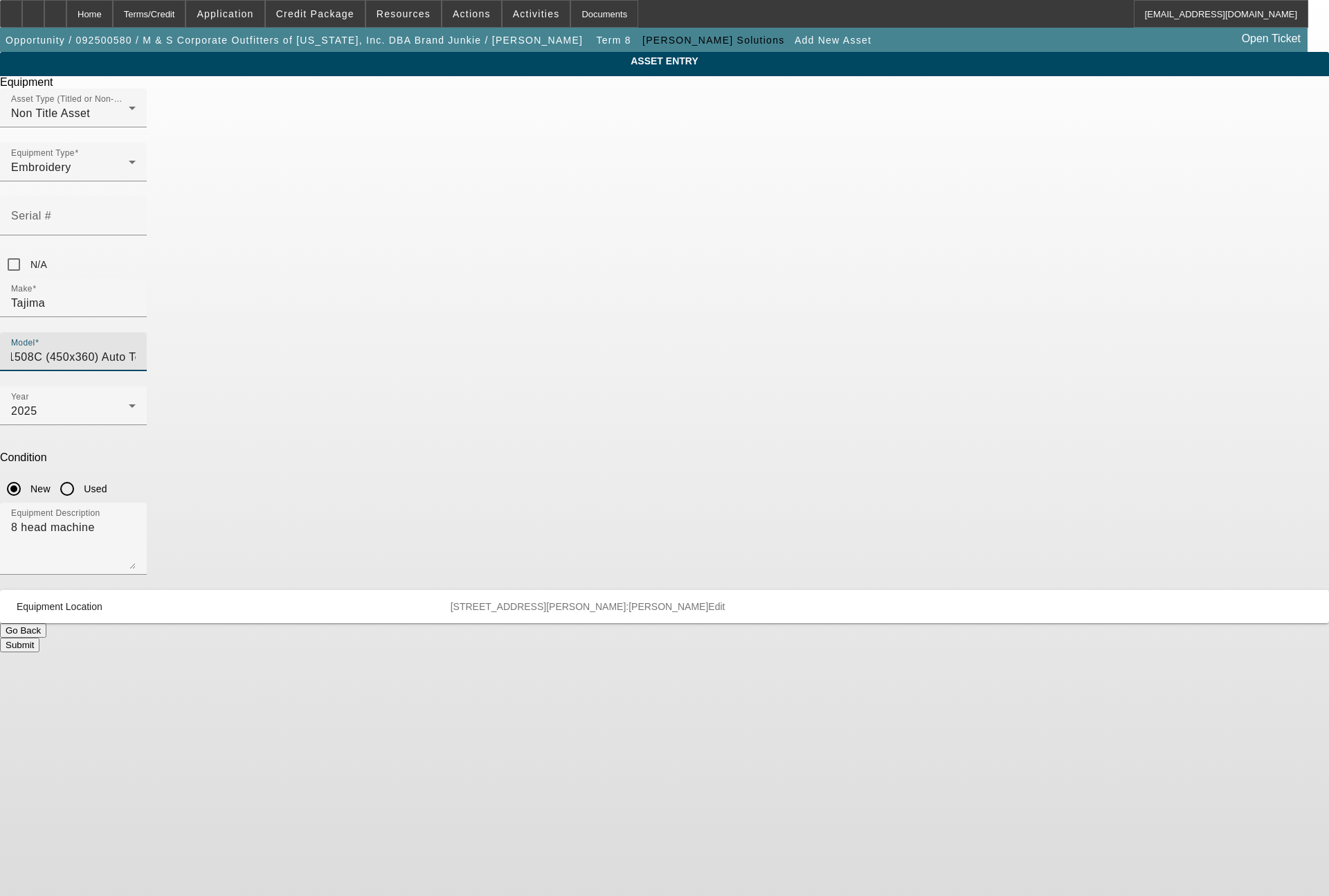
scroll to position [0, 0]
click at [39, 638] on button "Submit" at bounding box center [19, 644] width 39 height 15
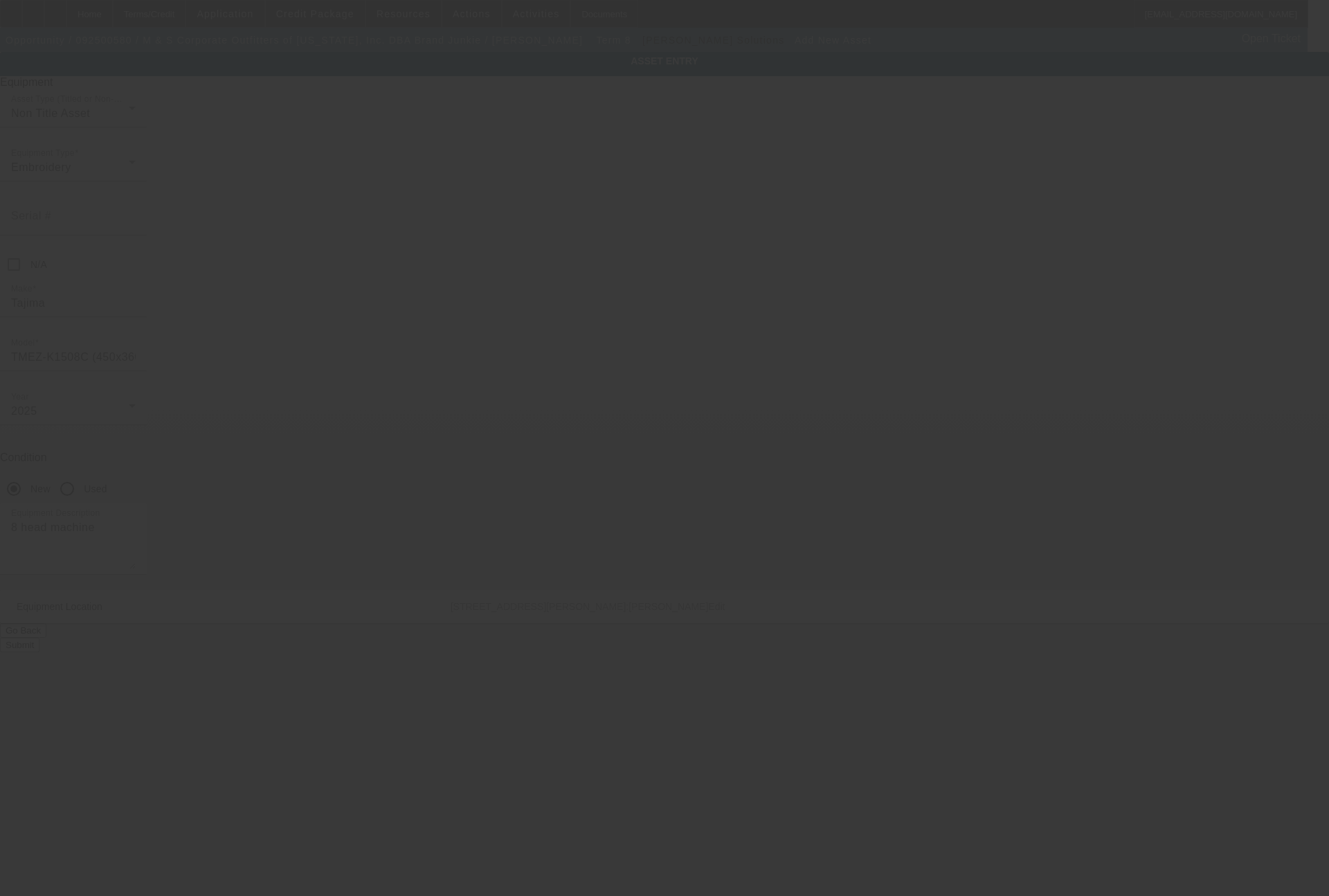
click at [0, 638] on button "Submit" at bounding box center [19, 644] width 39 height 15
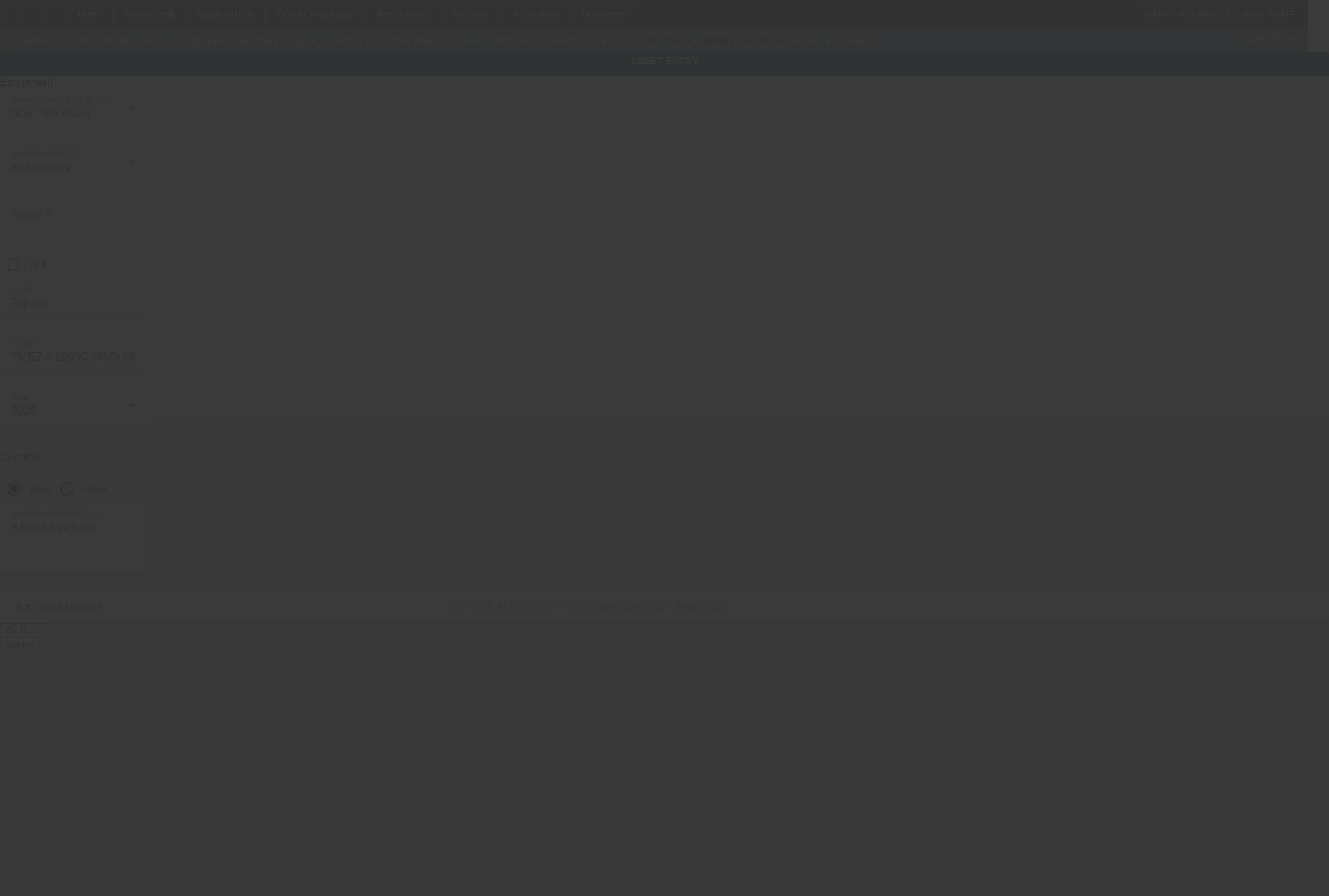
click at [0, 638] on button "Submit" at bounding box center [19, 644] width 39 height 15
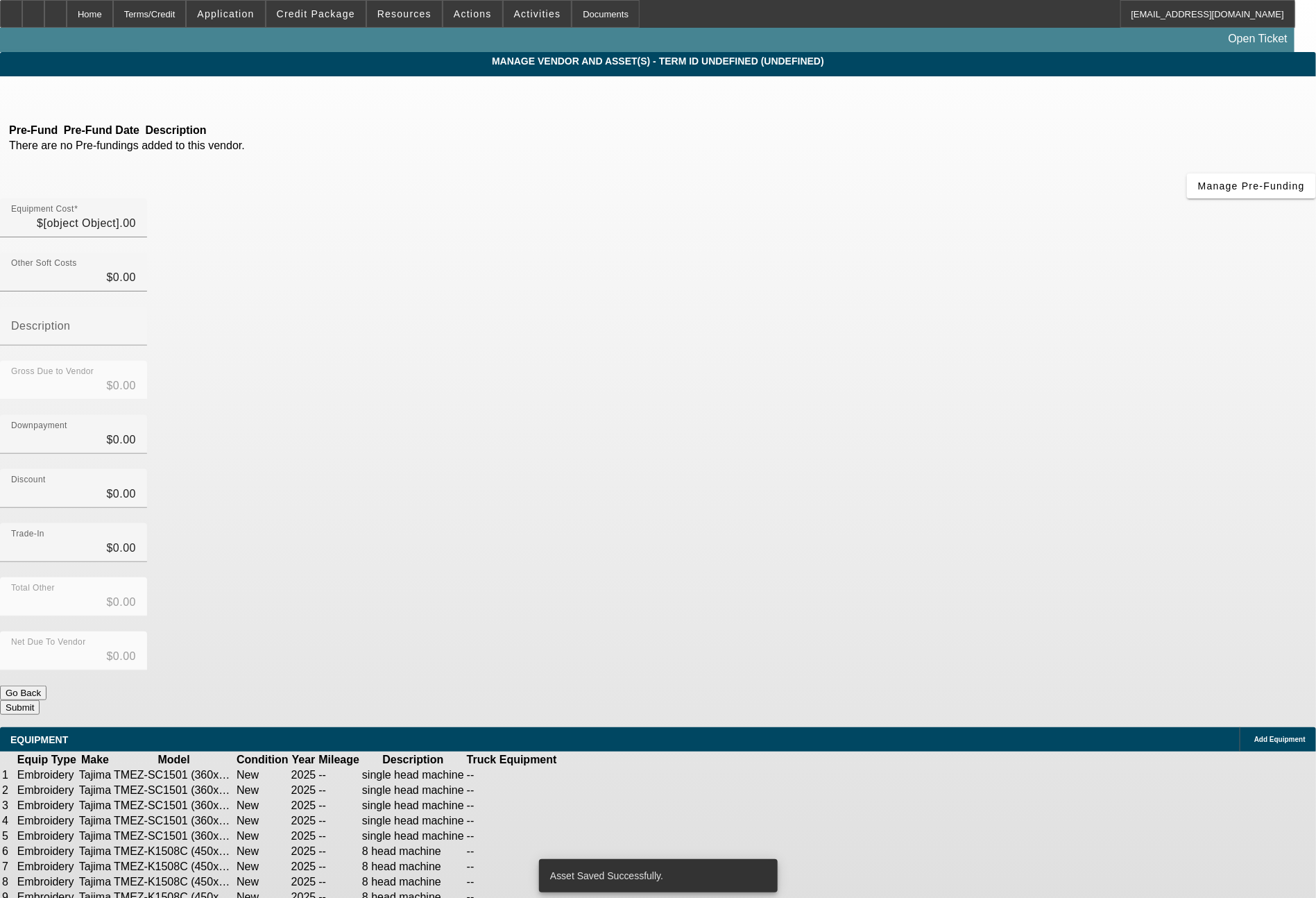
type input "$404,820.00"
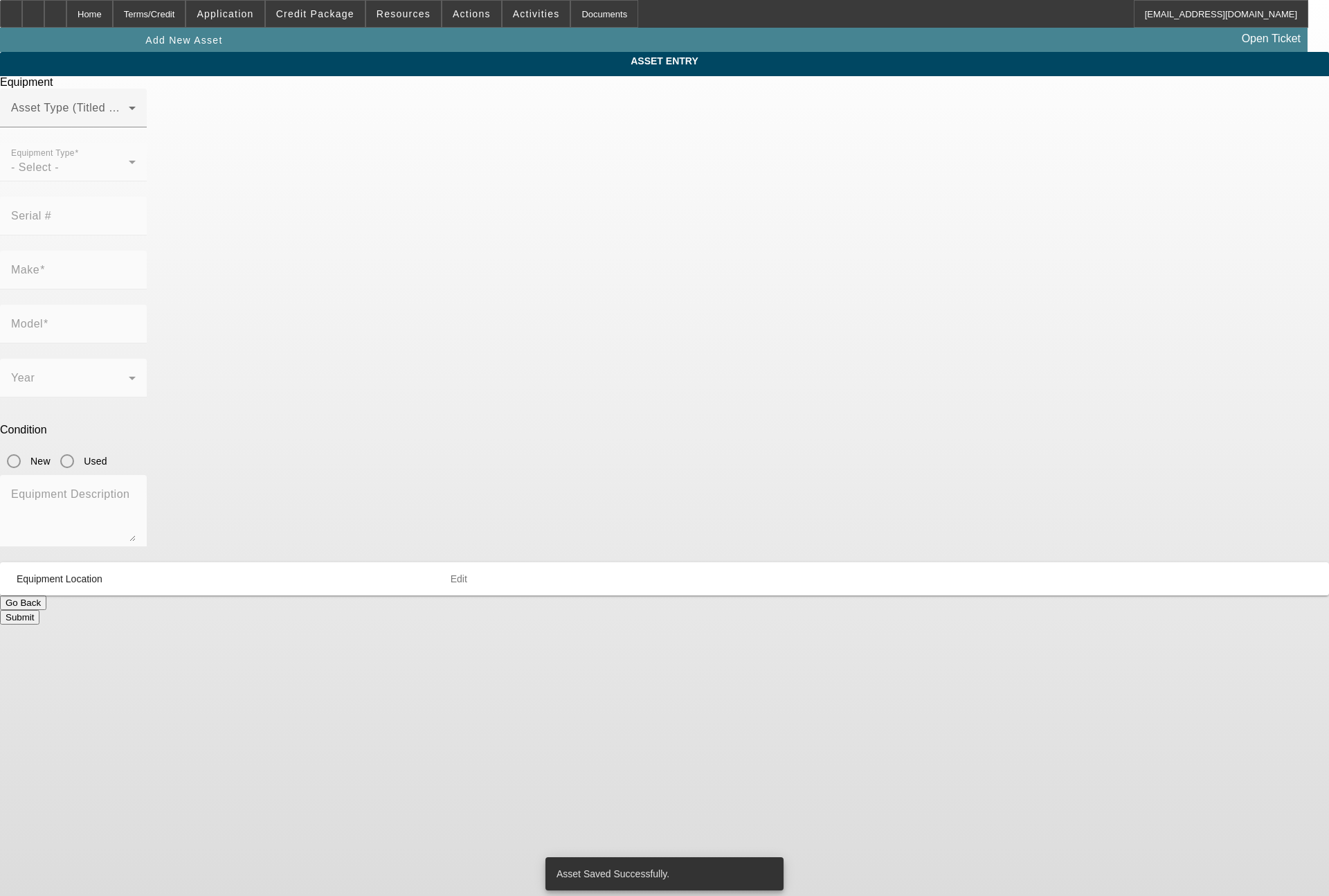
type input "[STREET_ADDRESS][PERSON_NAME]"
type input "Cypress"
type input "77433"
type input "[PERSON_NAME]"
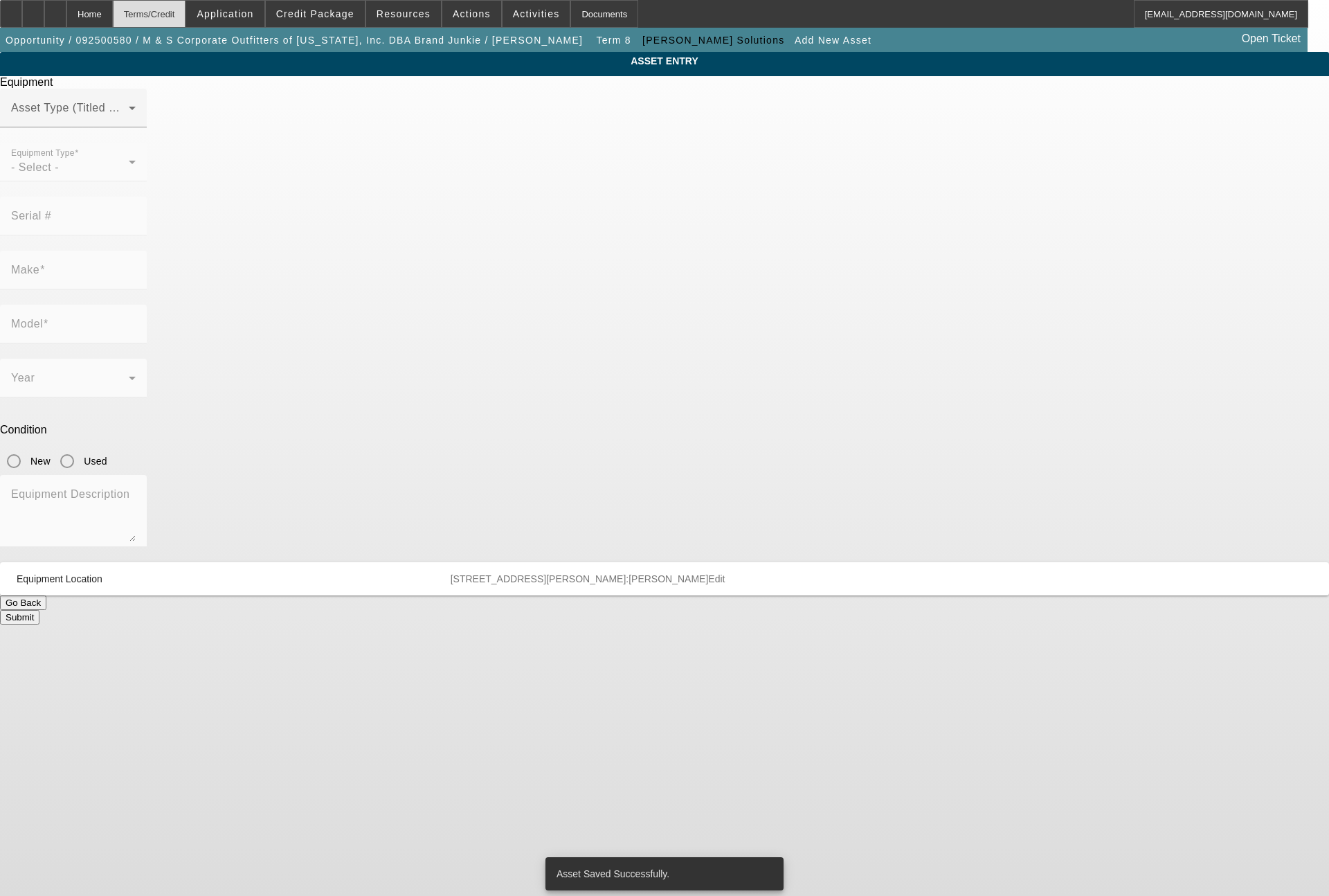
click at [186, 10] on div "Terms/Credit" at bounding box center [149, 14] width 73 height 28
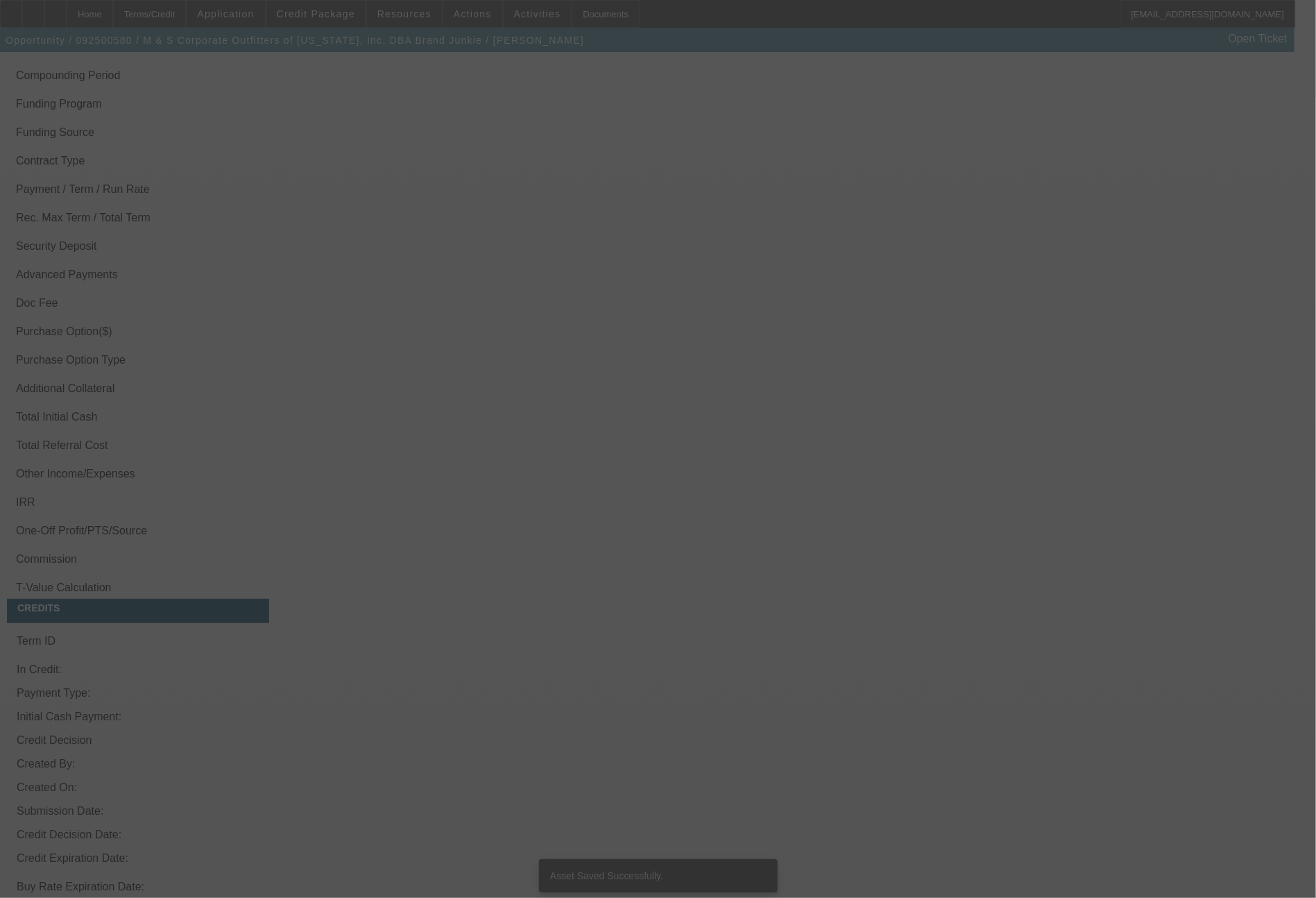
scroll to position [2616, 0]
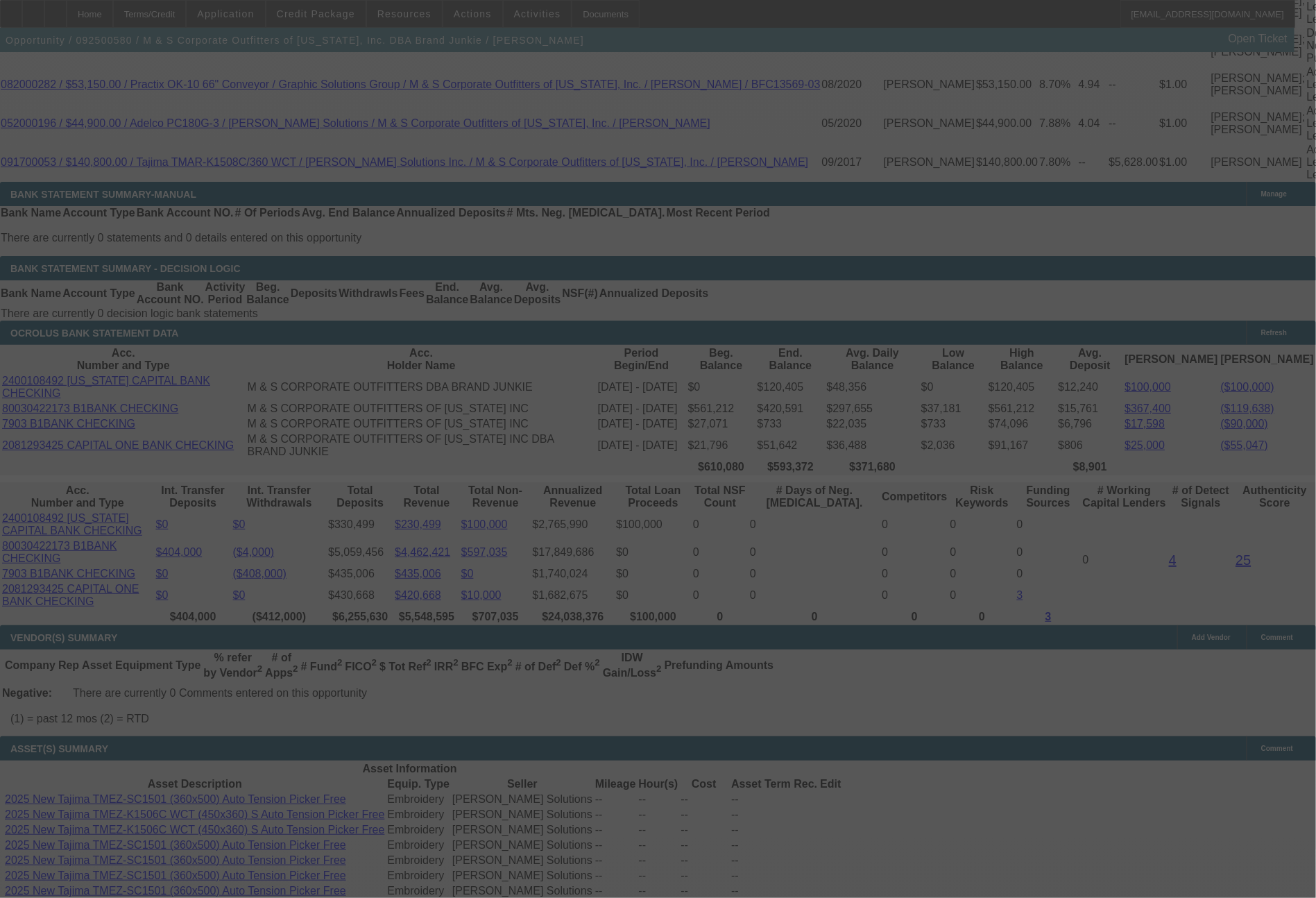
scroll to position [2737, 0]
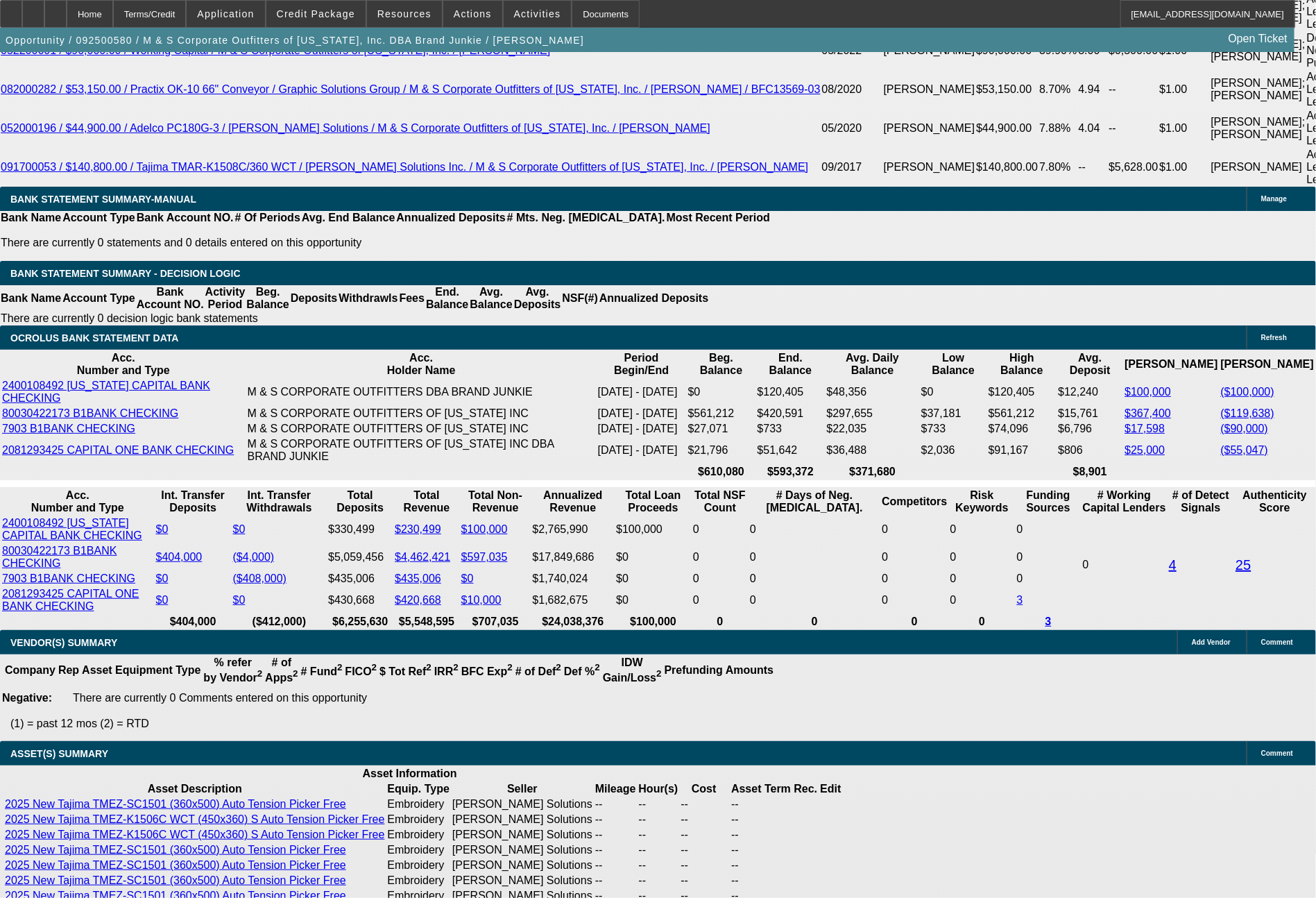
select select "0"
select select "2"
select select "0"
select select "6"
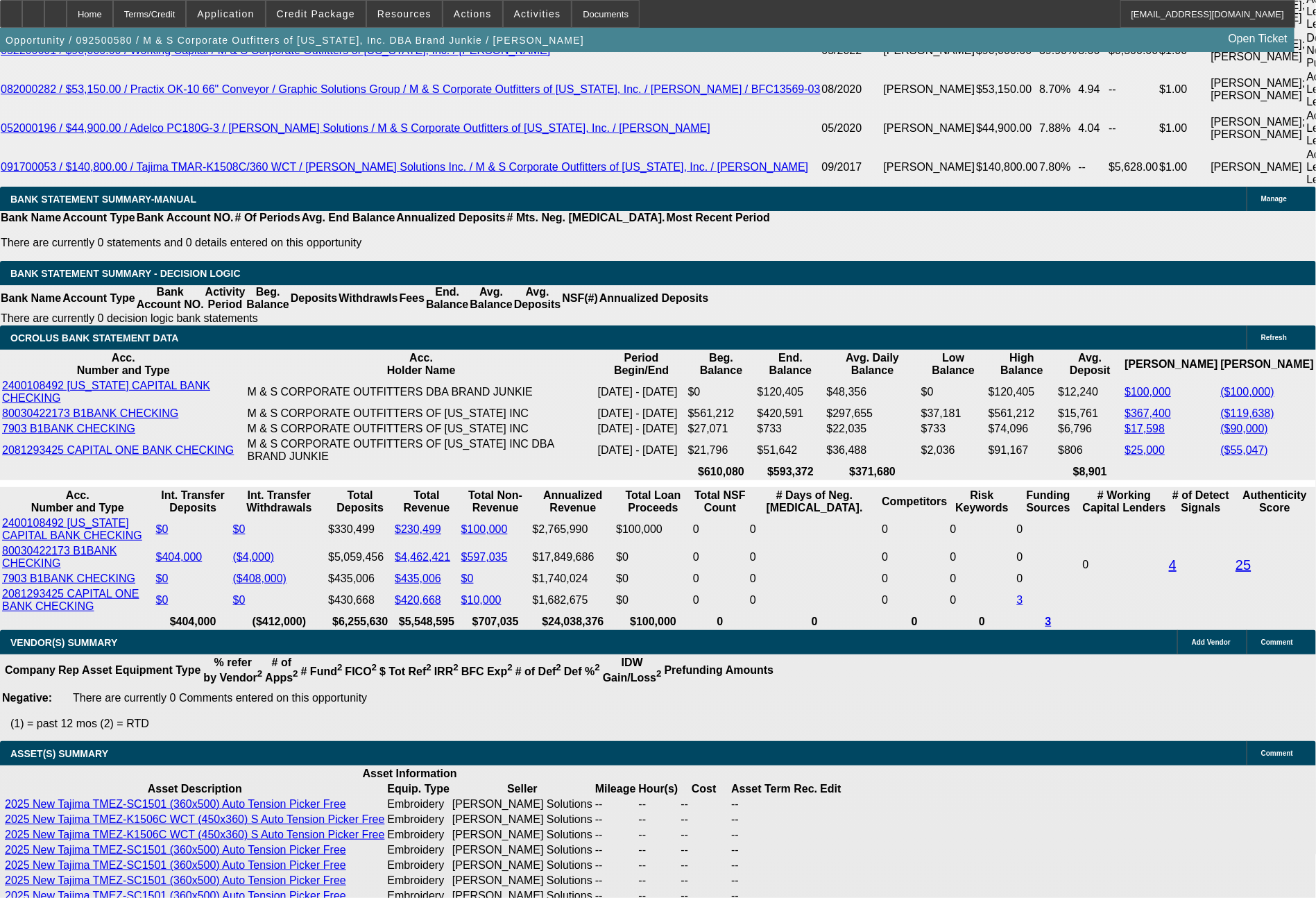
select select "0"
select select "2"
select select "0"
select select "6"
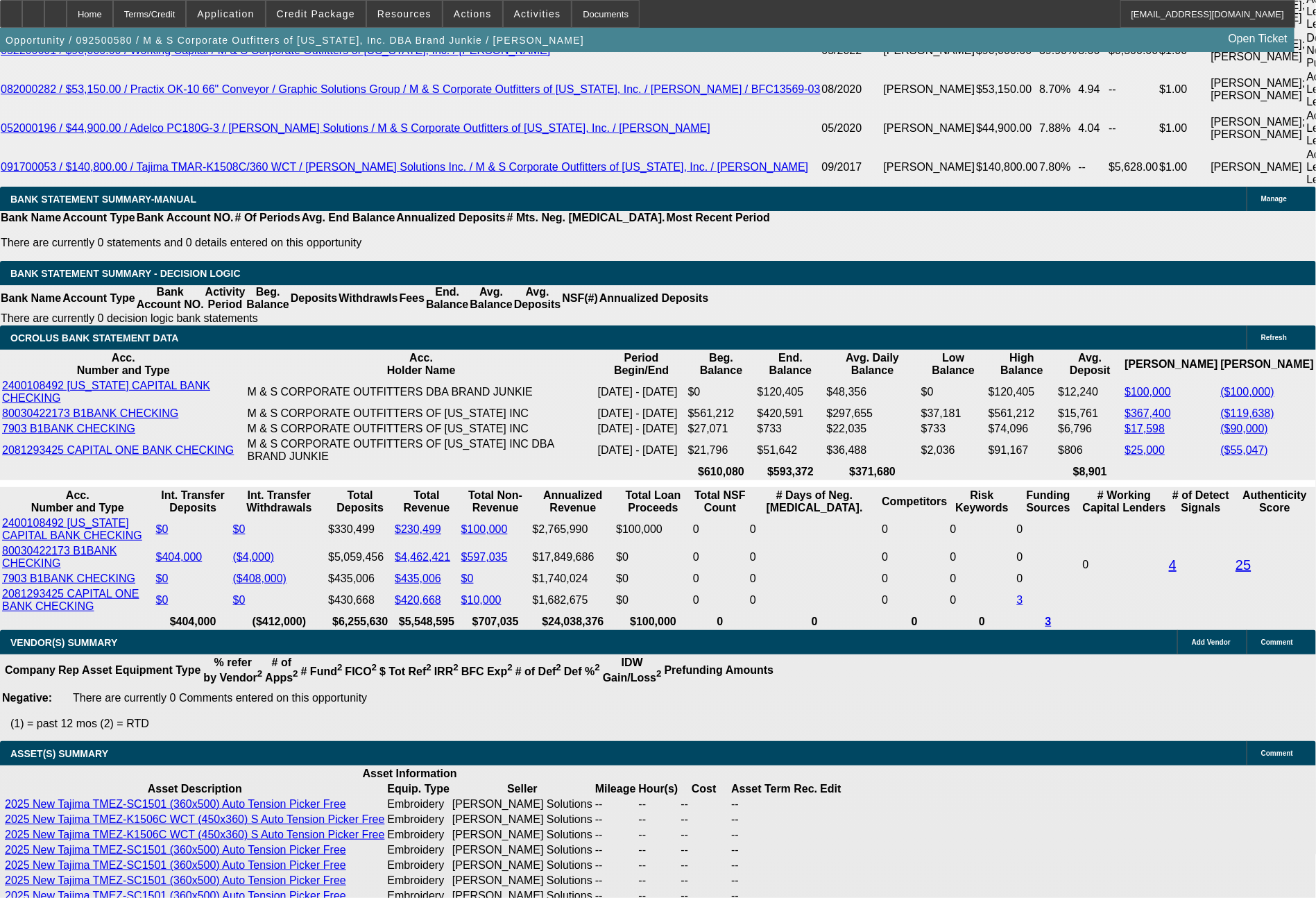
select select "0"
select select "2"
select select "0"
select select "6"
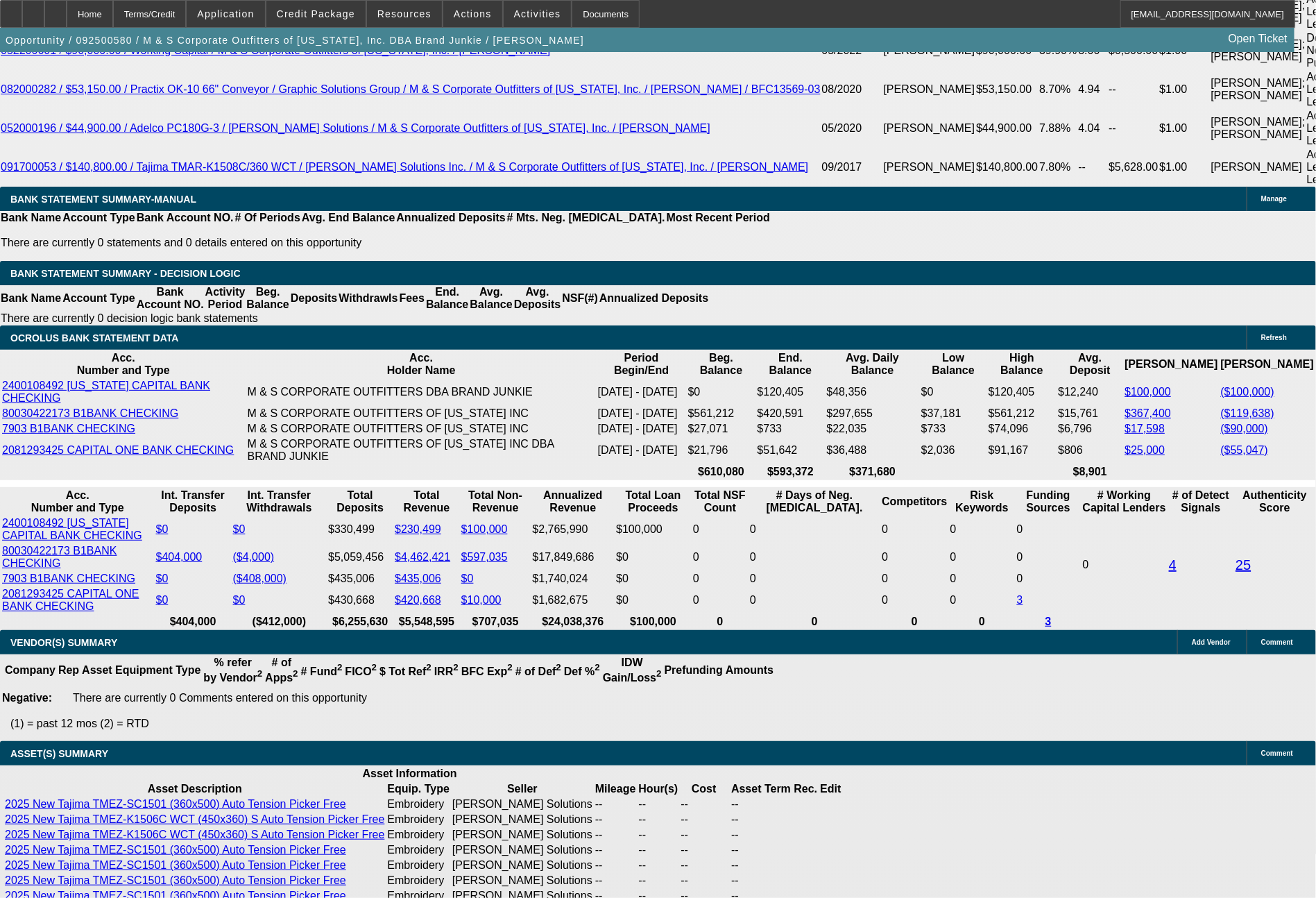
select select "0"
select select "2"
select select "0"
select select "6"
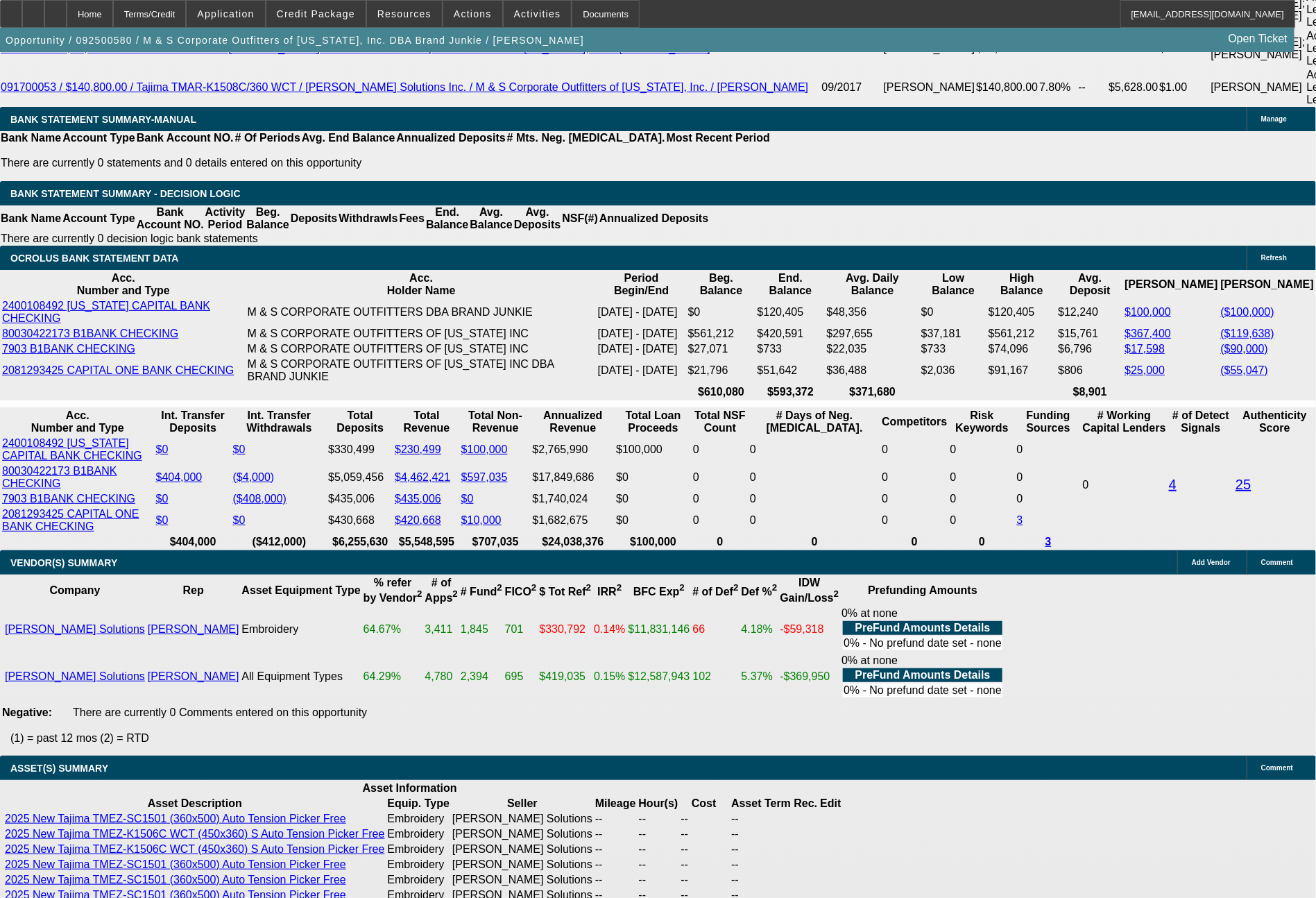
scroll to position [0, 0]
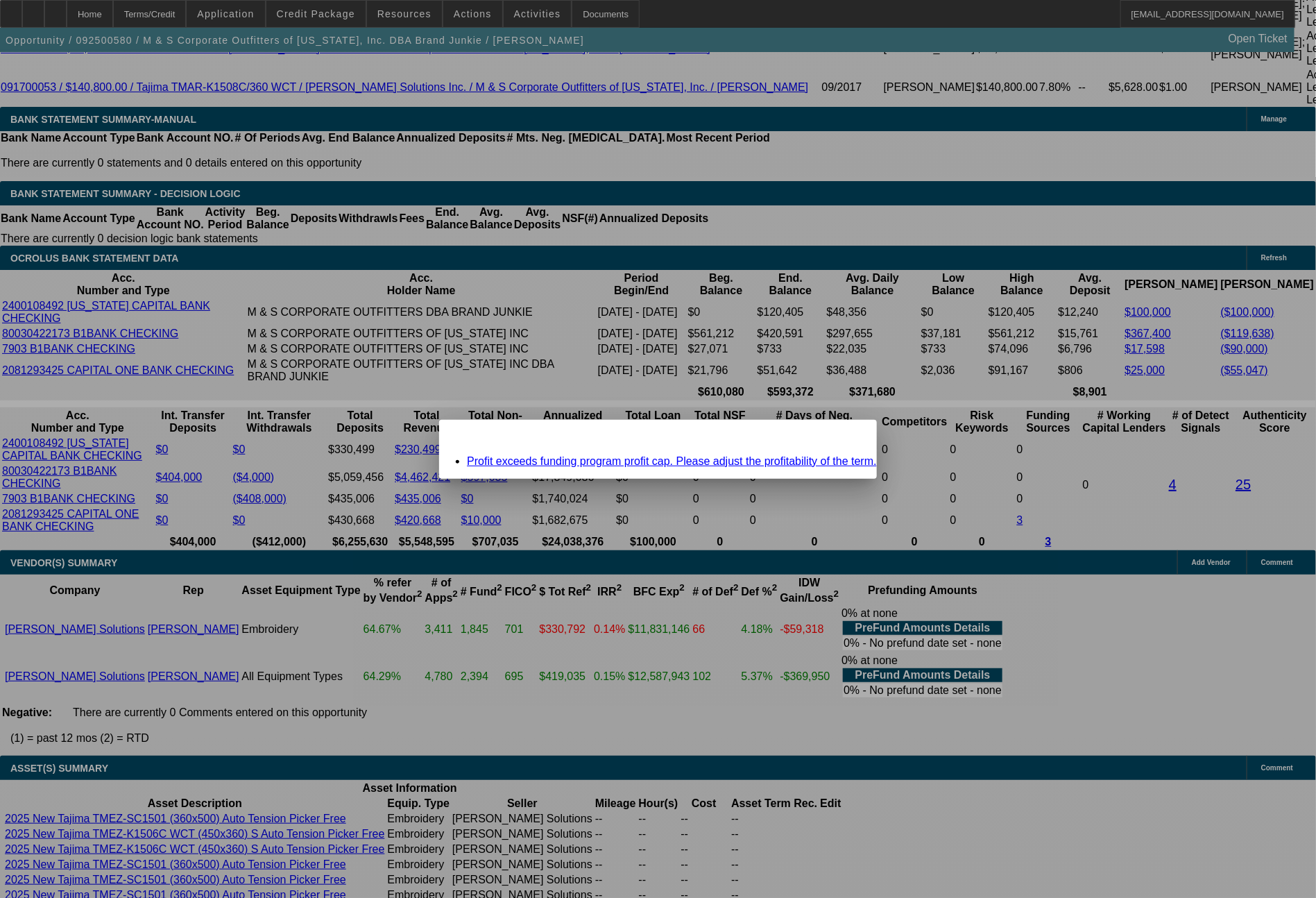
click at [850, 436] on span "Close" at bounding box center [859, 431] width 18 height 8
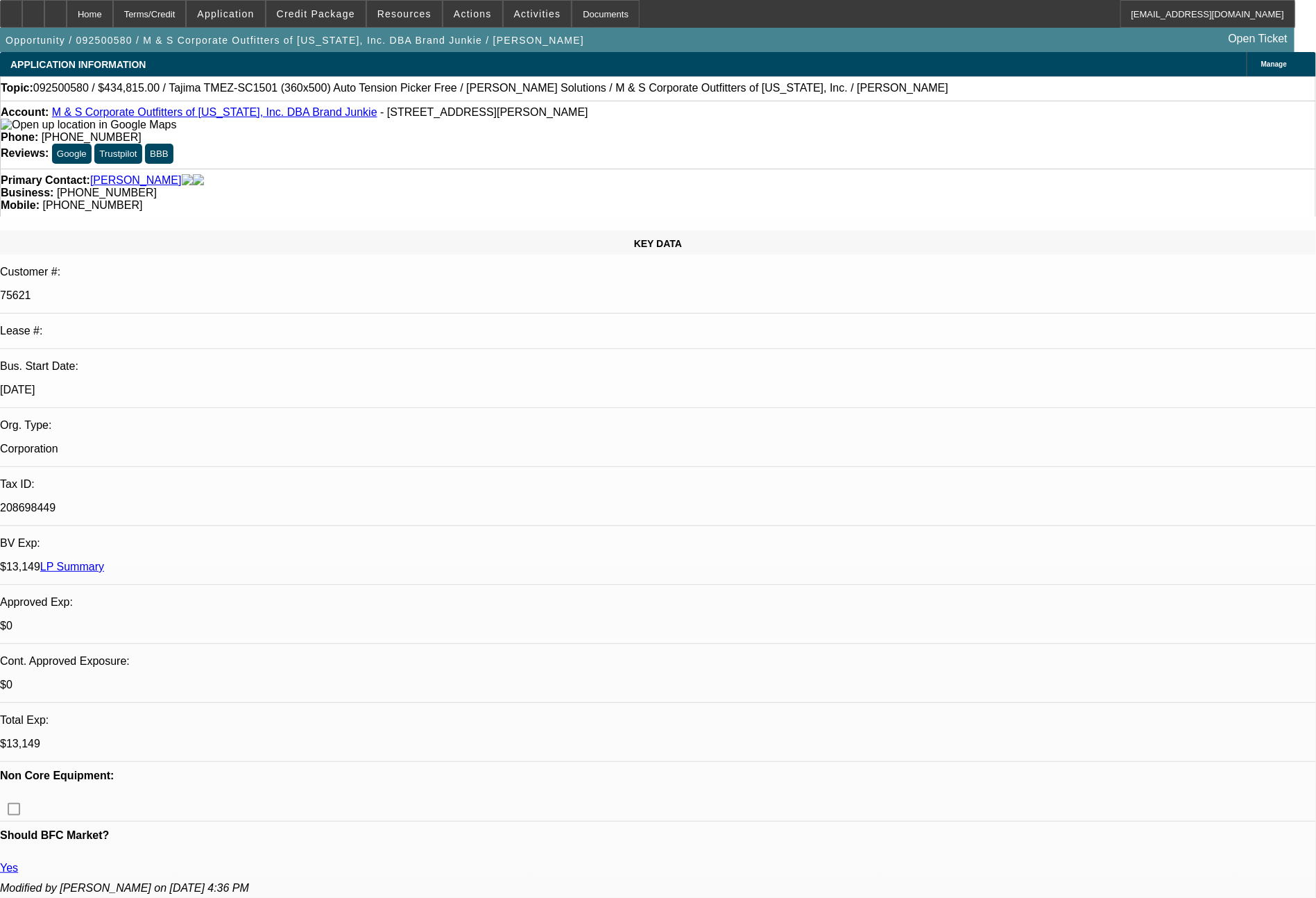
scroll to position [2817, 0]
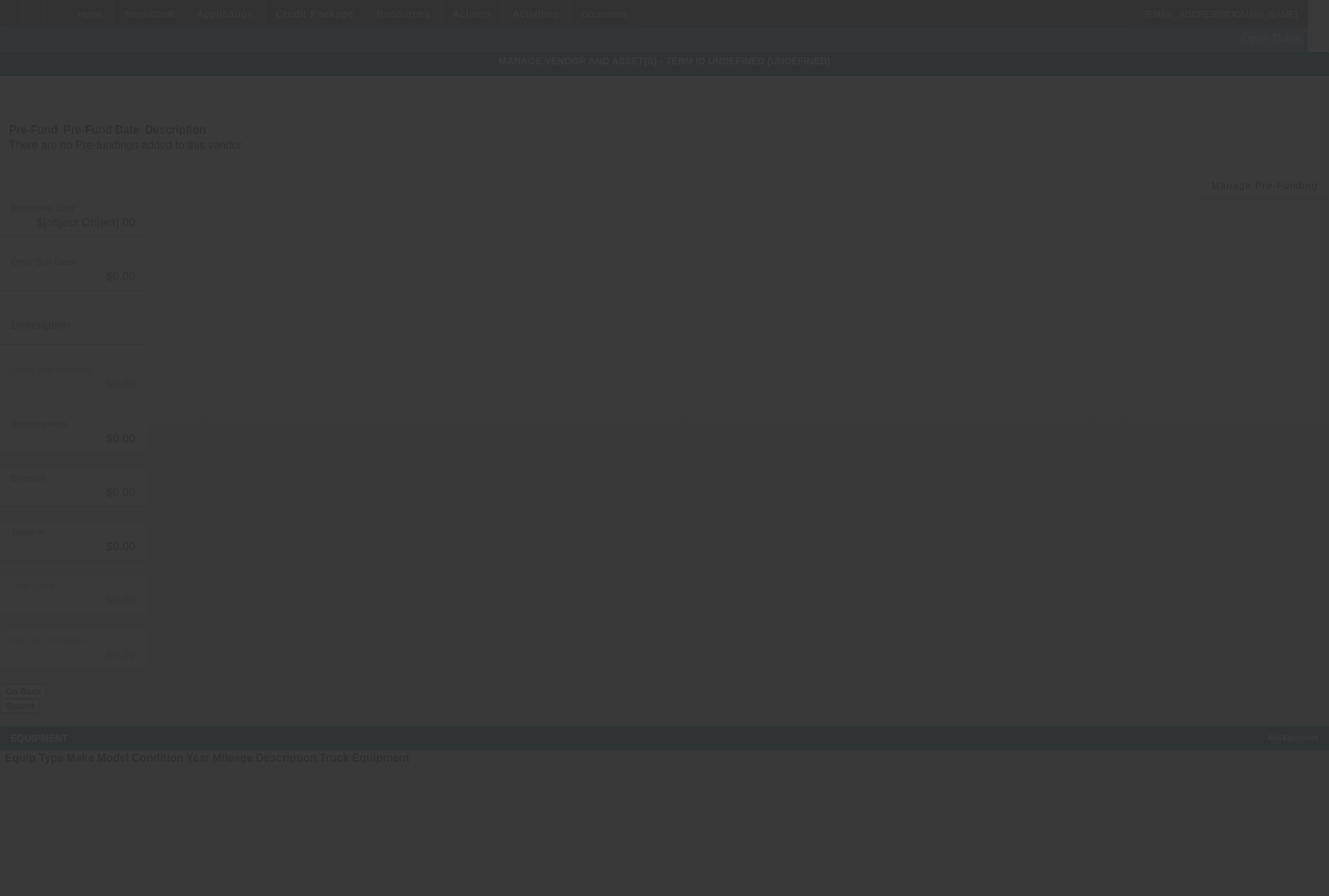
type input "$434,815.00"
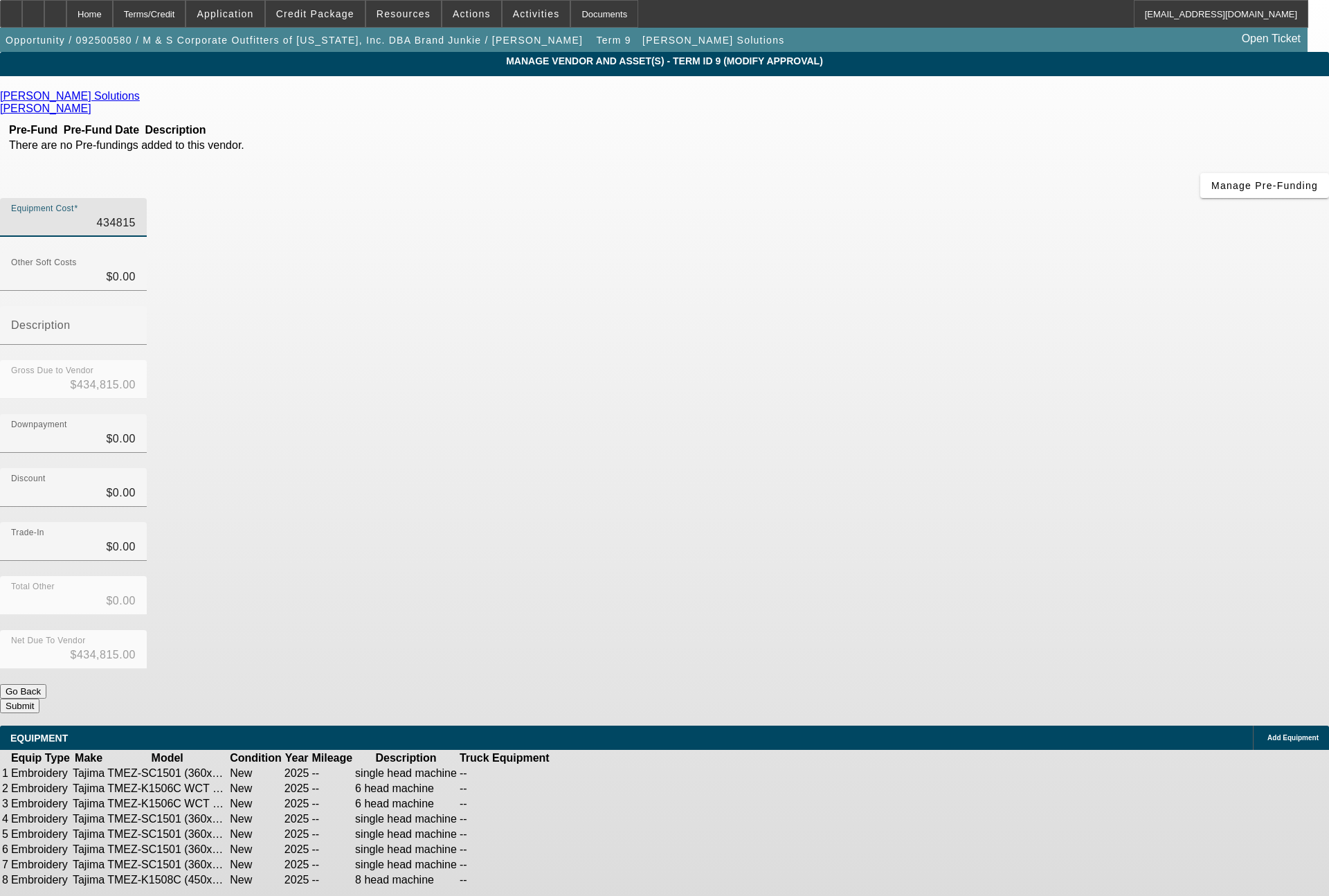
drag, startPoint x: 787, startPoint y: 115, endPoint x: 889, endPoint y: 113, distance: 102.0
click at [889, 198] on div "Equipment Cost 434815" at bounding box center [664, 225] width 1329 height 54
type input "4"
type input "$4.00"
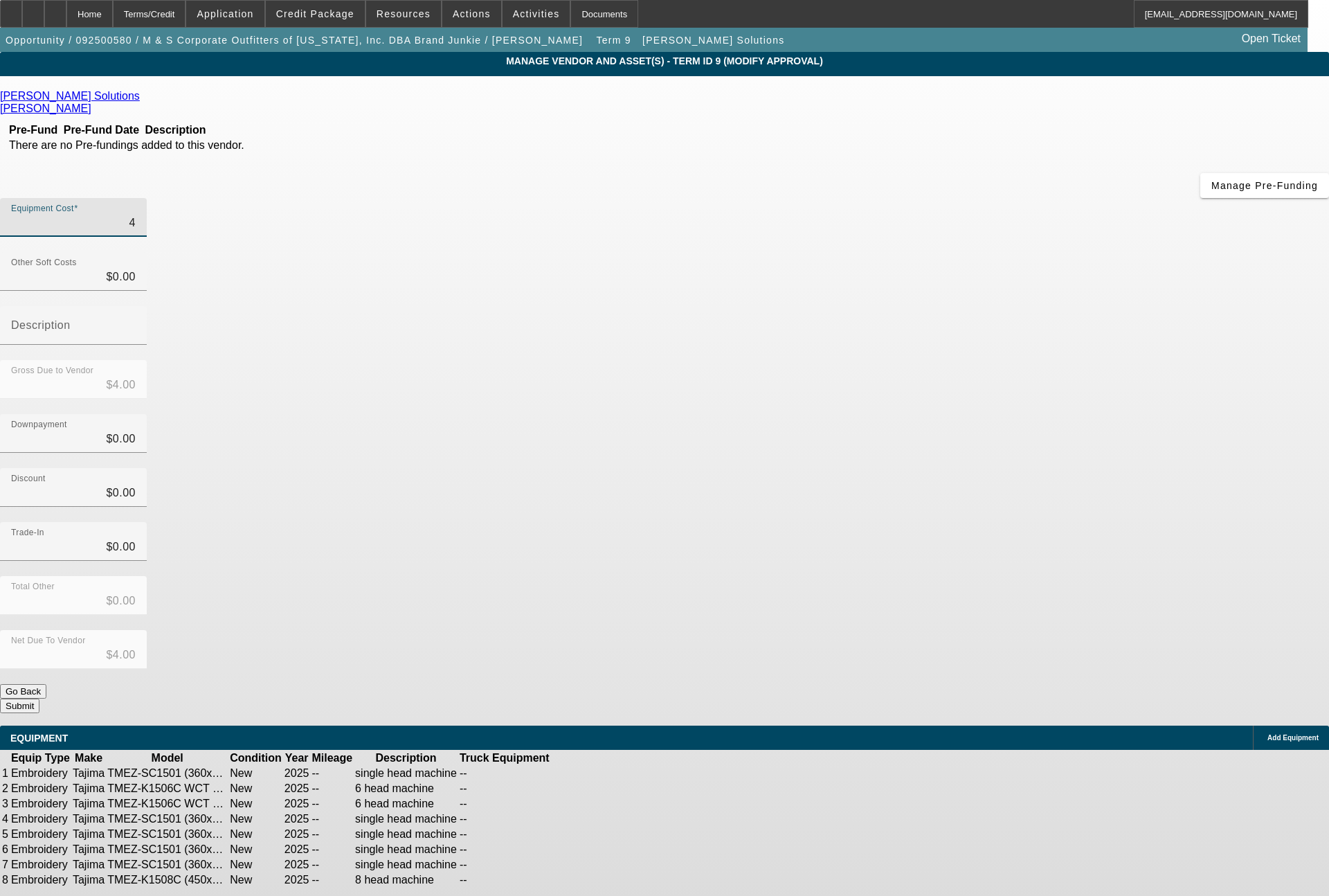
type input "40"
type input "$40.00"
type input "404"
type input "$404.00"
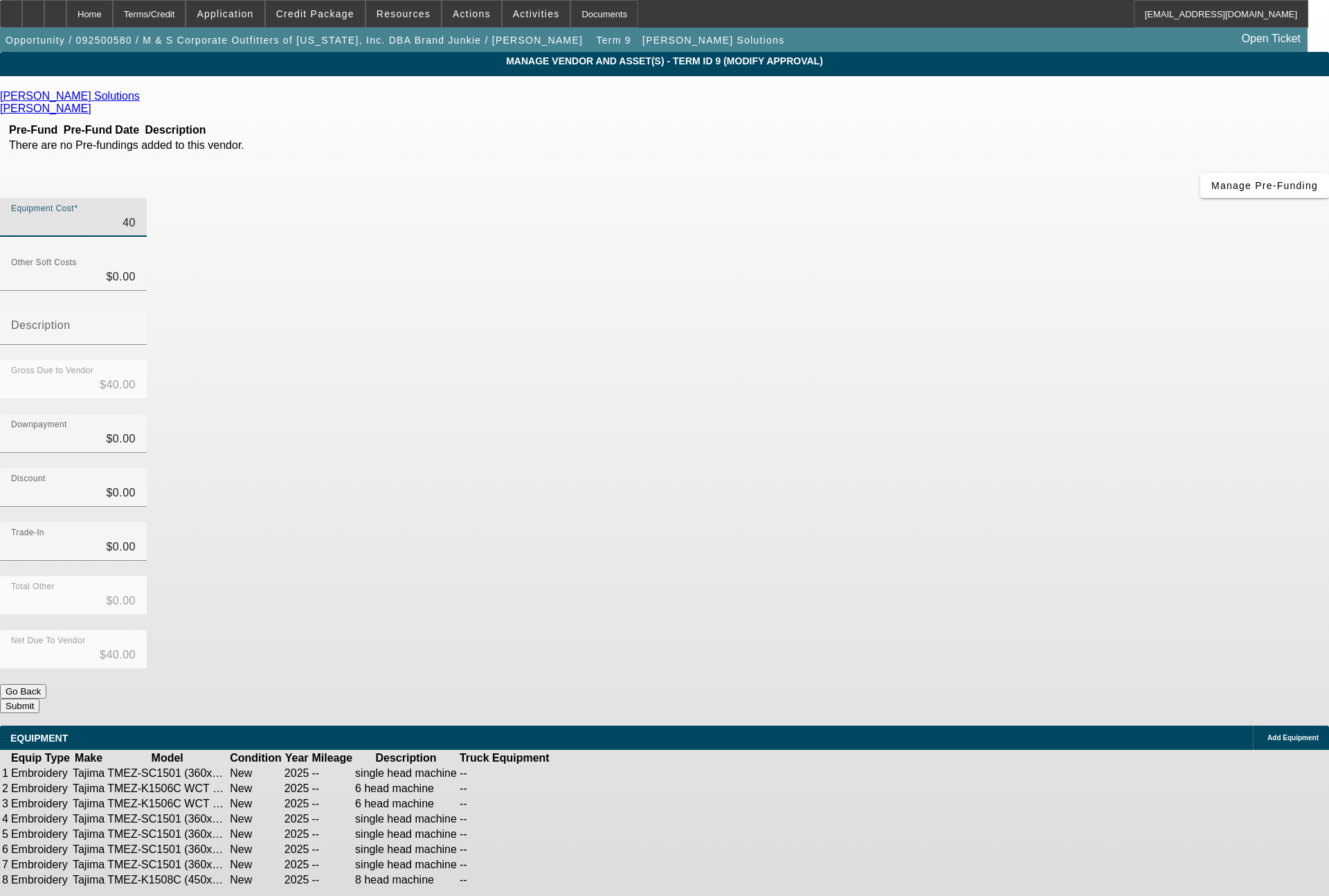
type input "$404.00"
type input "4048"
type input "$4,048.00"
type input "40482"
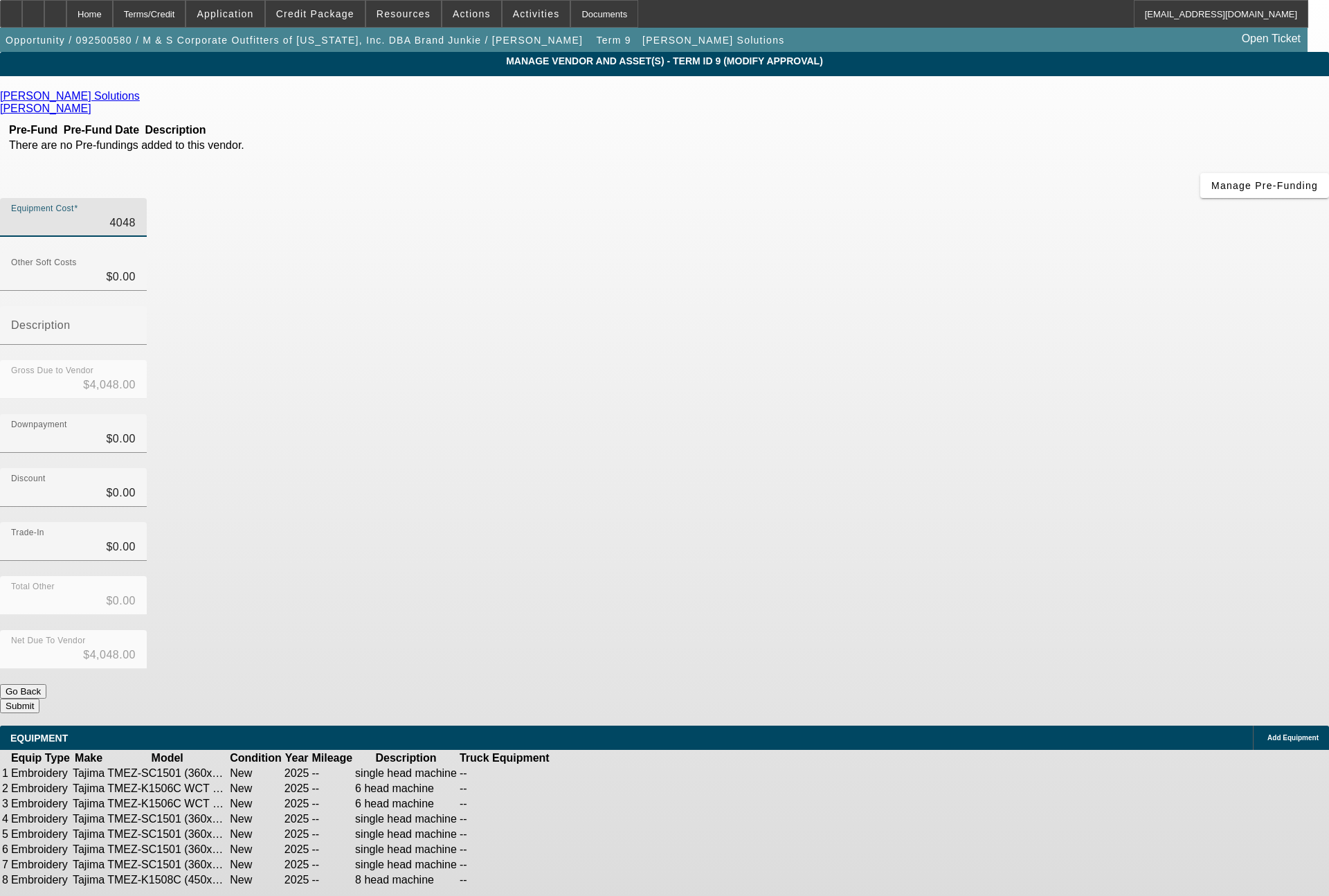
type input "$40,482.00"
type input "404820"
type input "$404,820.00"
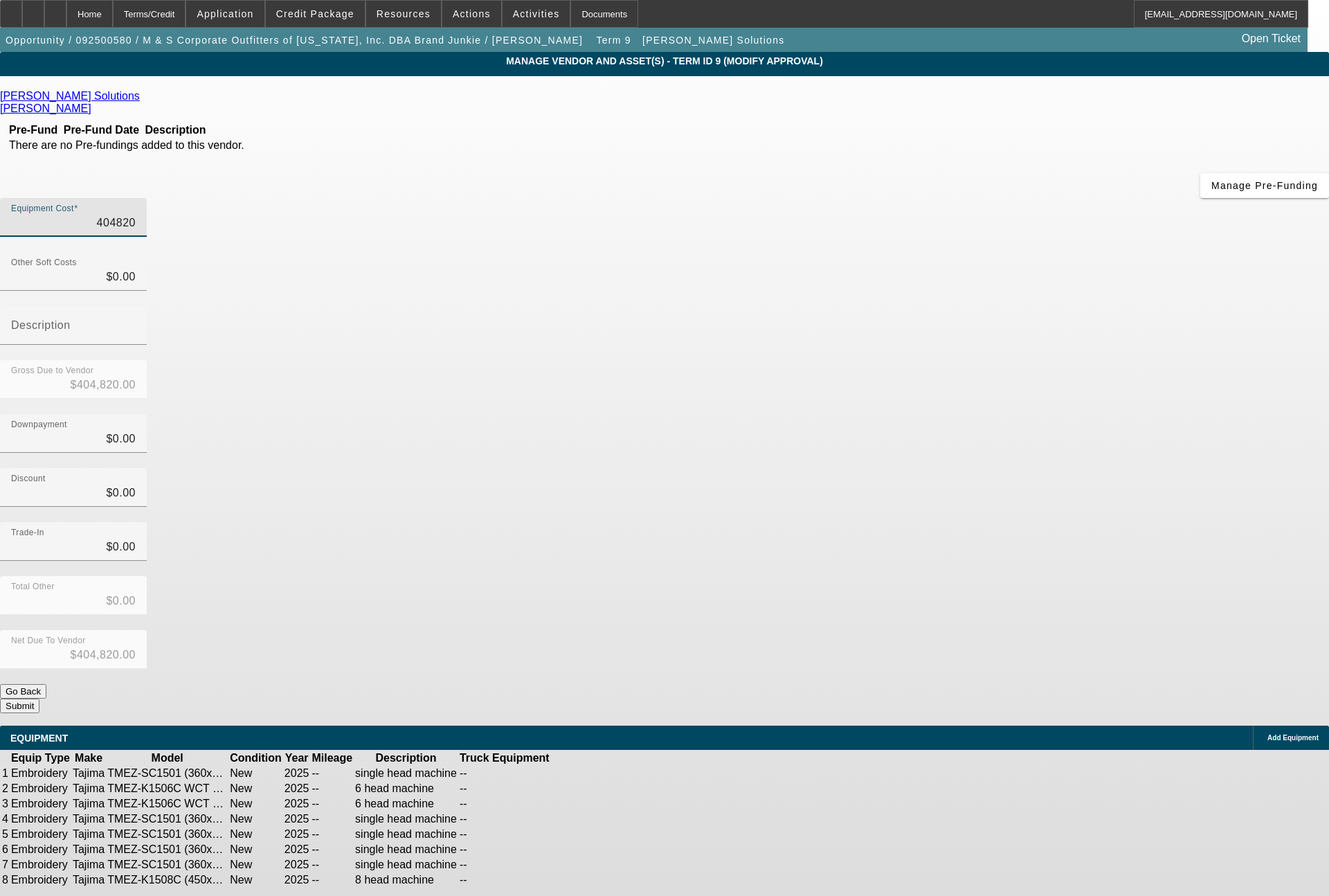
type input "$404,820.00"
click at [622, 789] on icon at bounding box center [622, 789] width 0 height 0
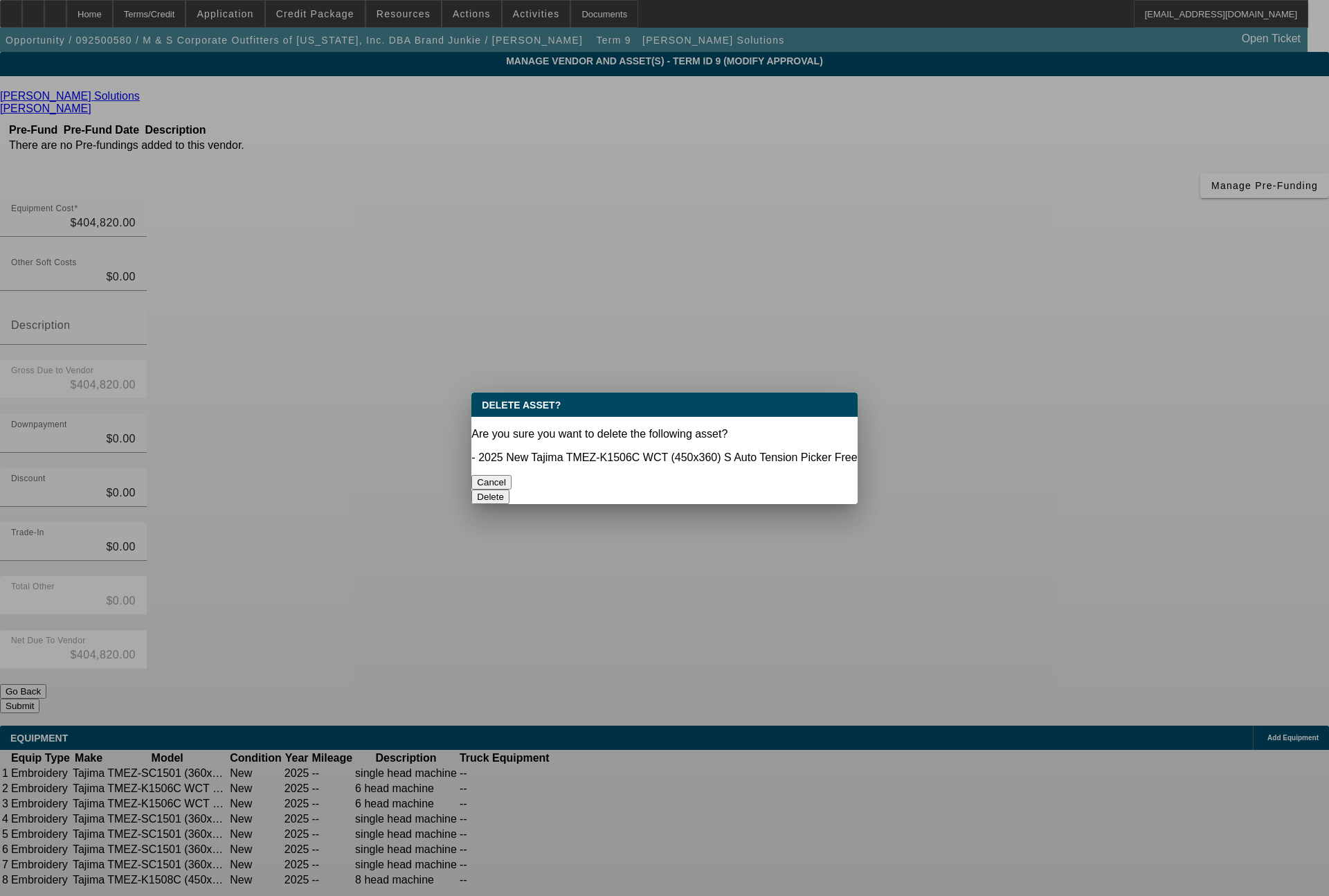
click at [509, 489] on button "Delete" at bounding box center [491, 496] width 38 height 15
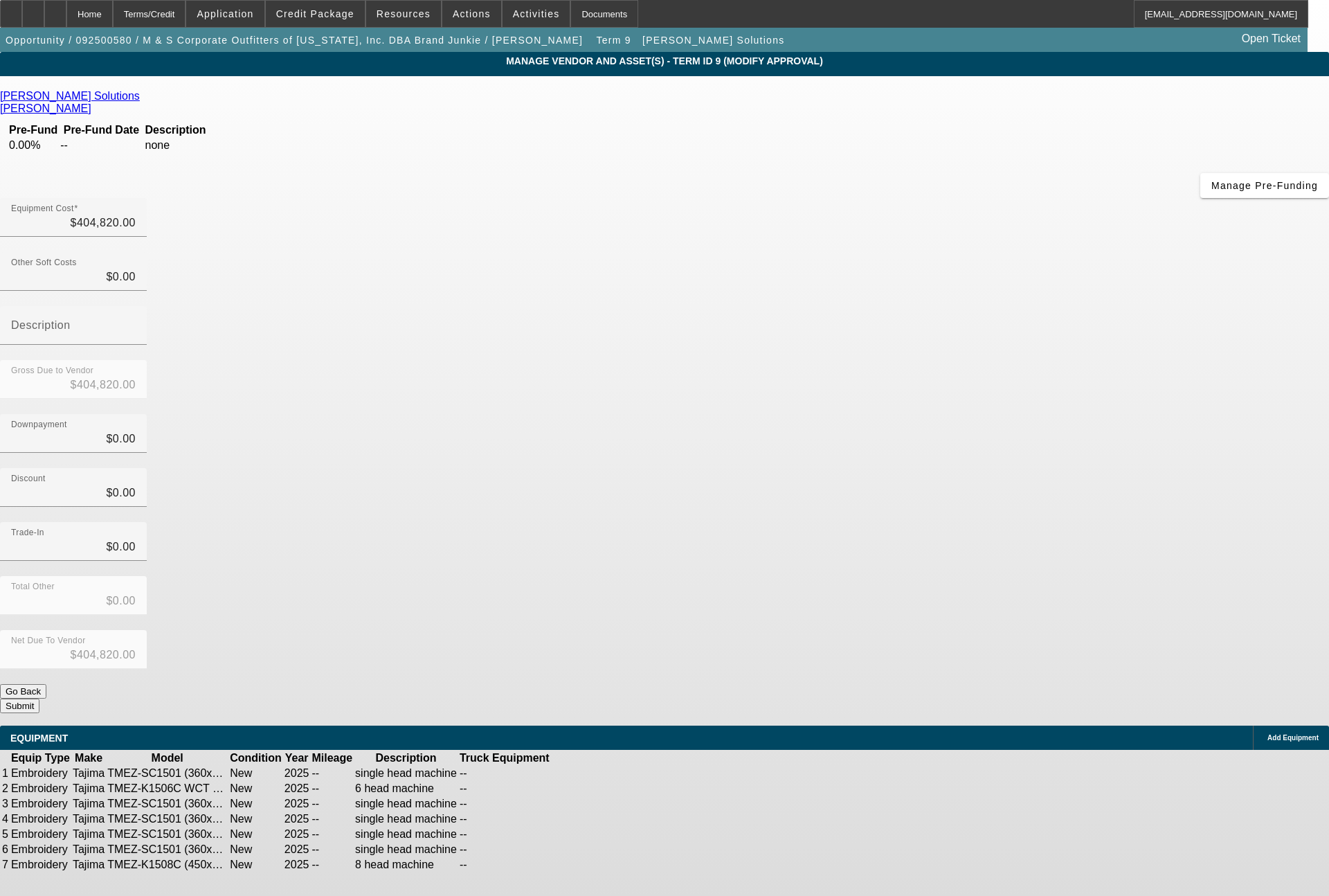
click at [622, 789] on icon at bounding box center [622, 789] width 0 height 0
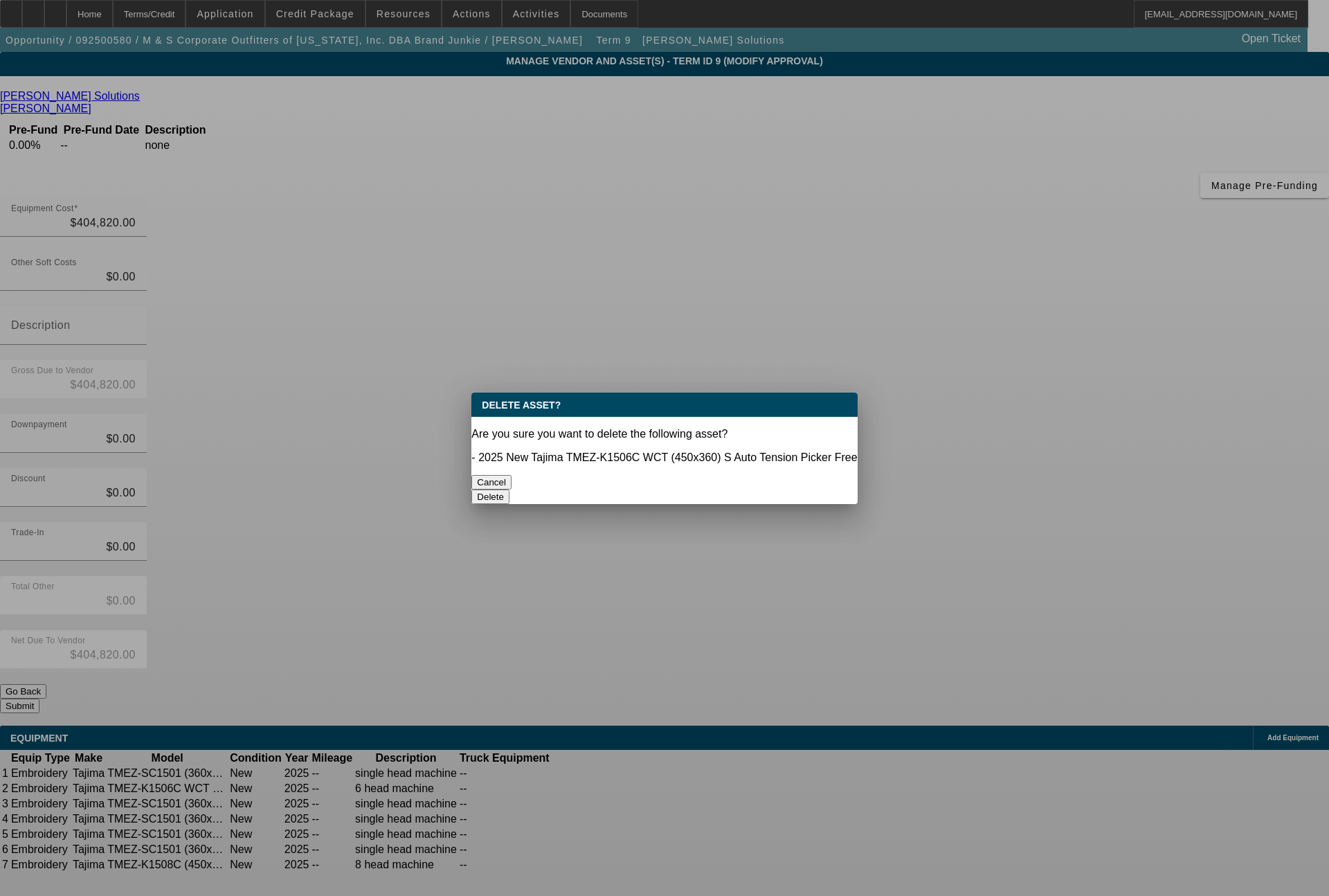
click at [509, 489] on button "Delete" at bounding box center [491, 496] width 38 height 15
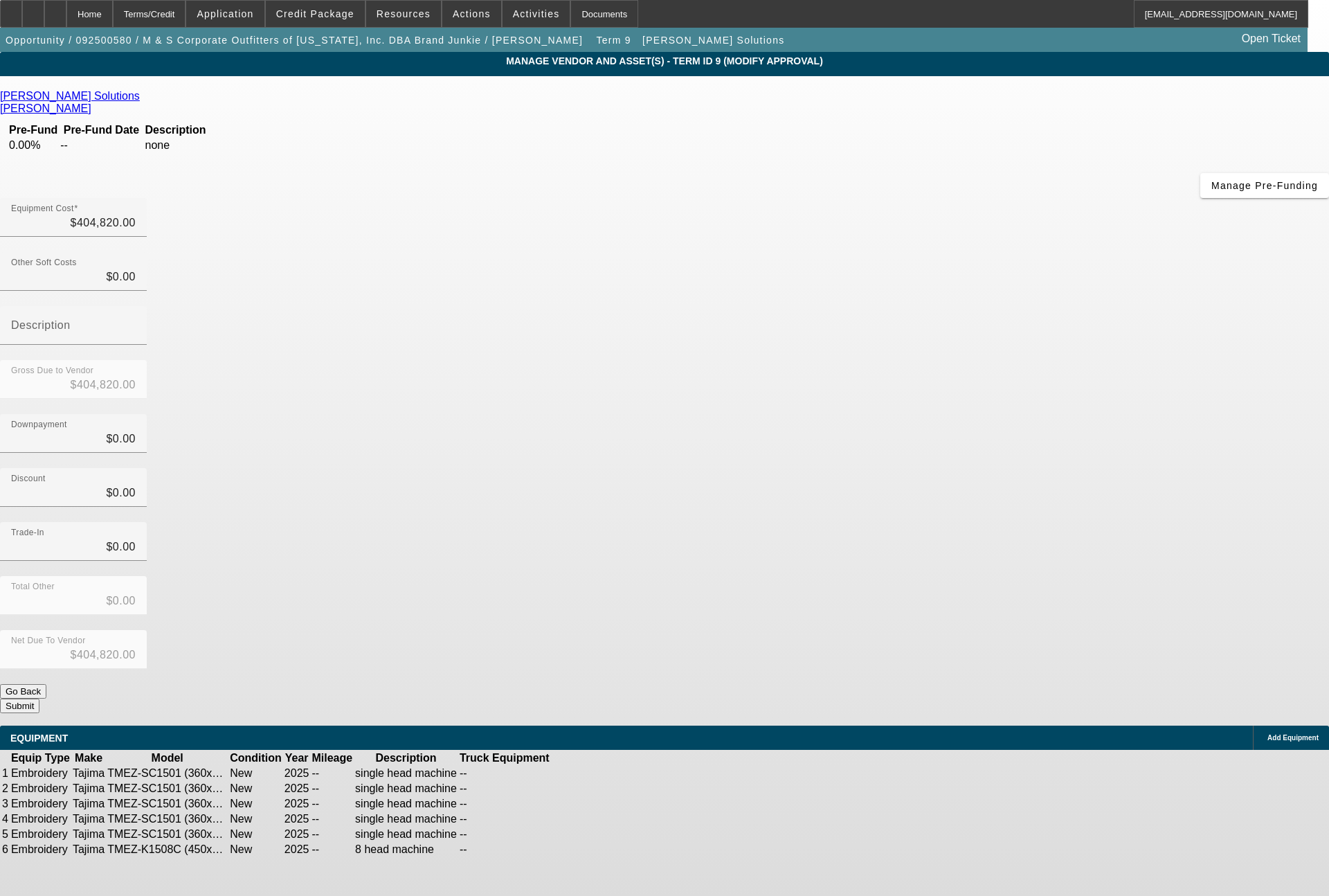
click at [1267, 734] on span "Add Equipment" at bounding box center [1292, 737] width 52 height 8
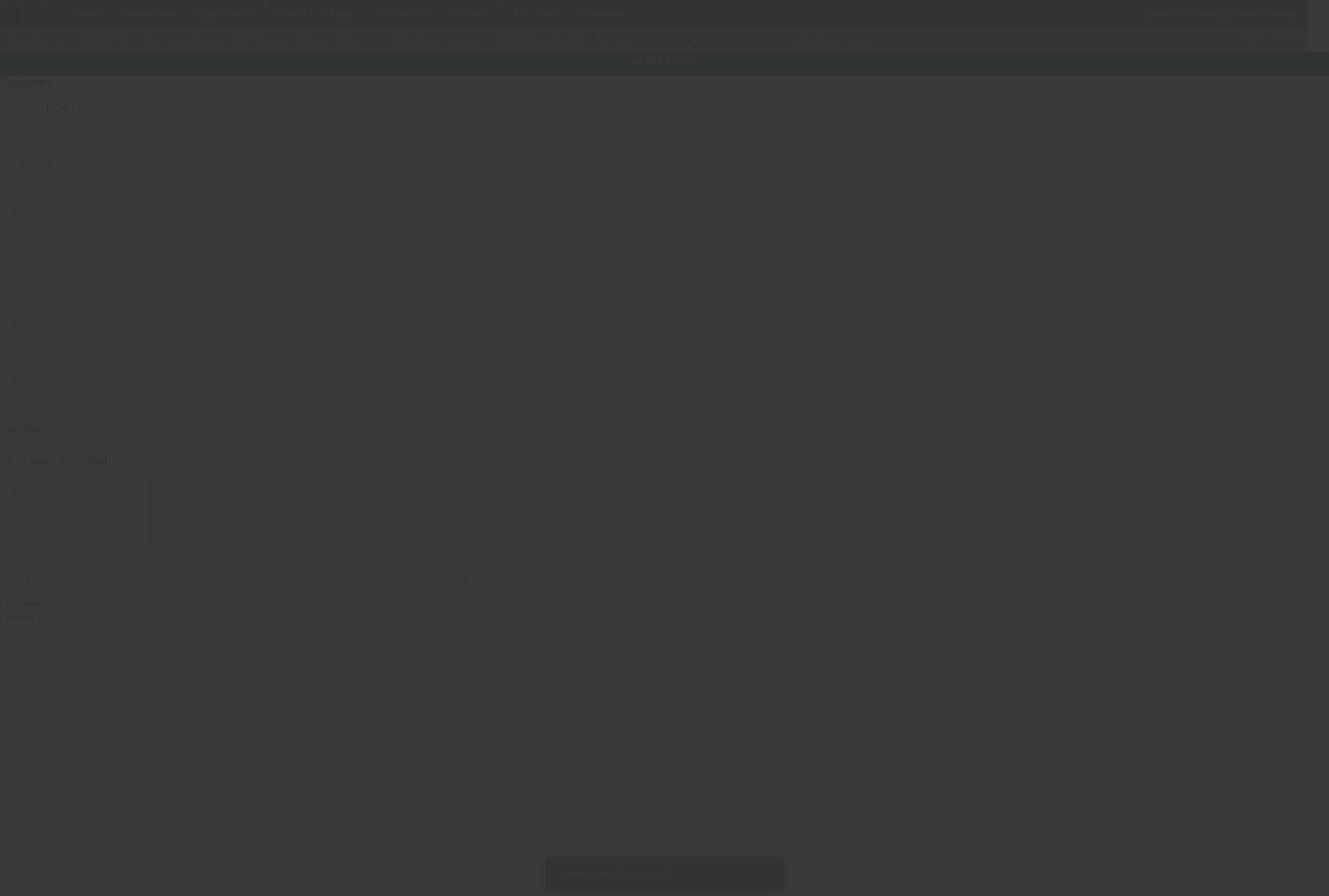
type input "[STREET_ADDRESS][PERSON_NAME]"
type input "Cypress"
type input "77433"
type input "[PERSON_NAME]"
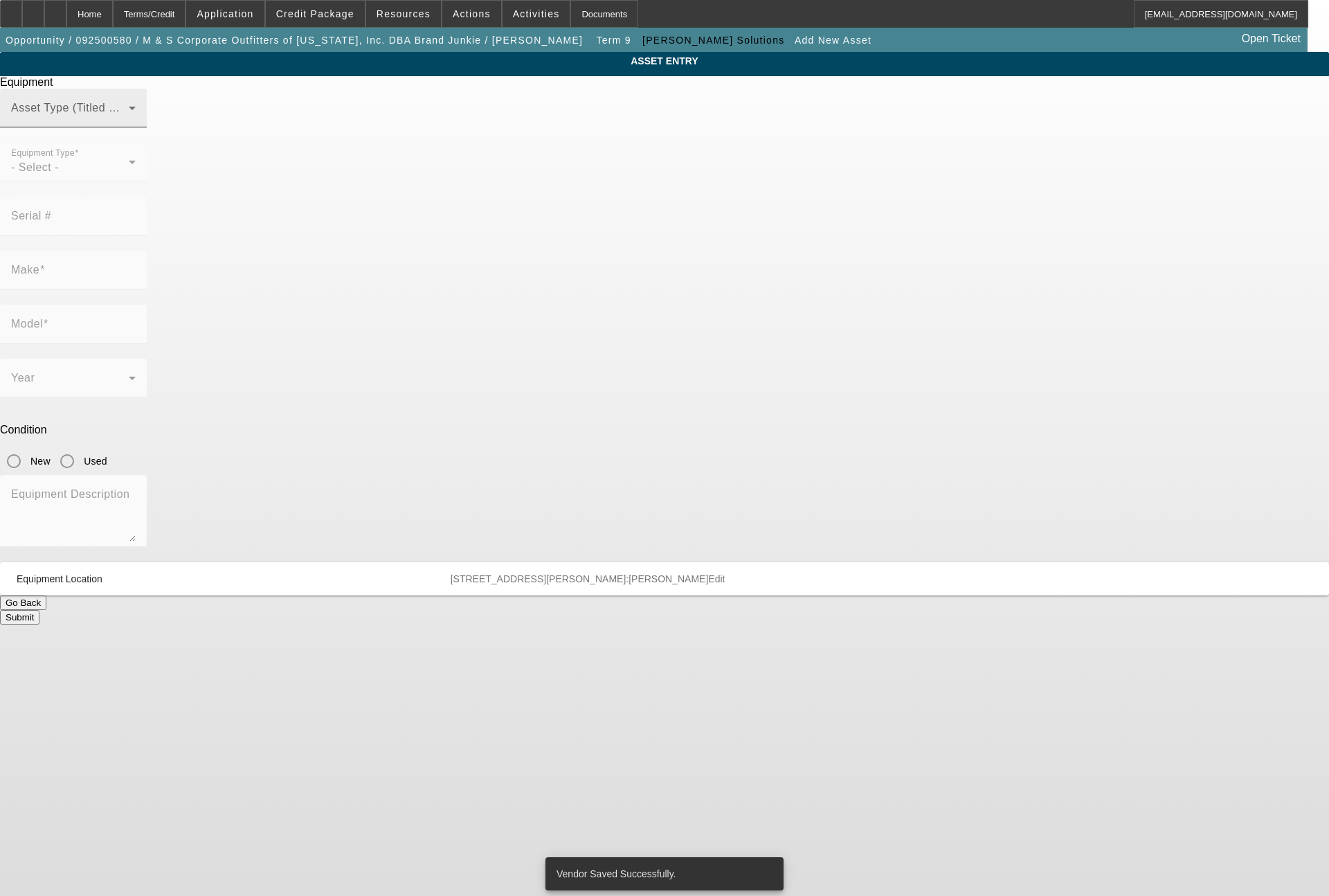
click at [128, 121] on span at bounding box center [70, 113] width 118 height 17
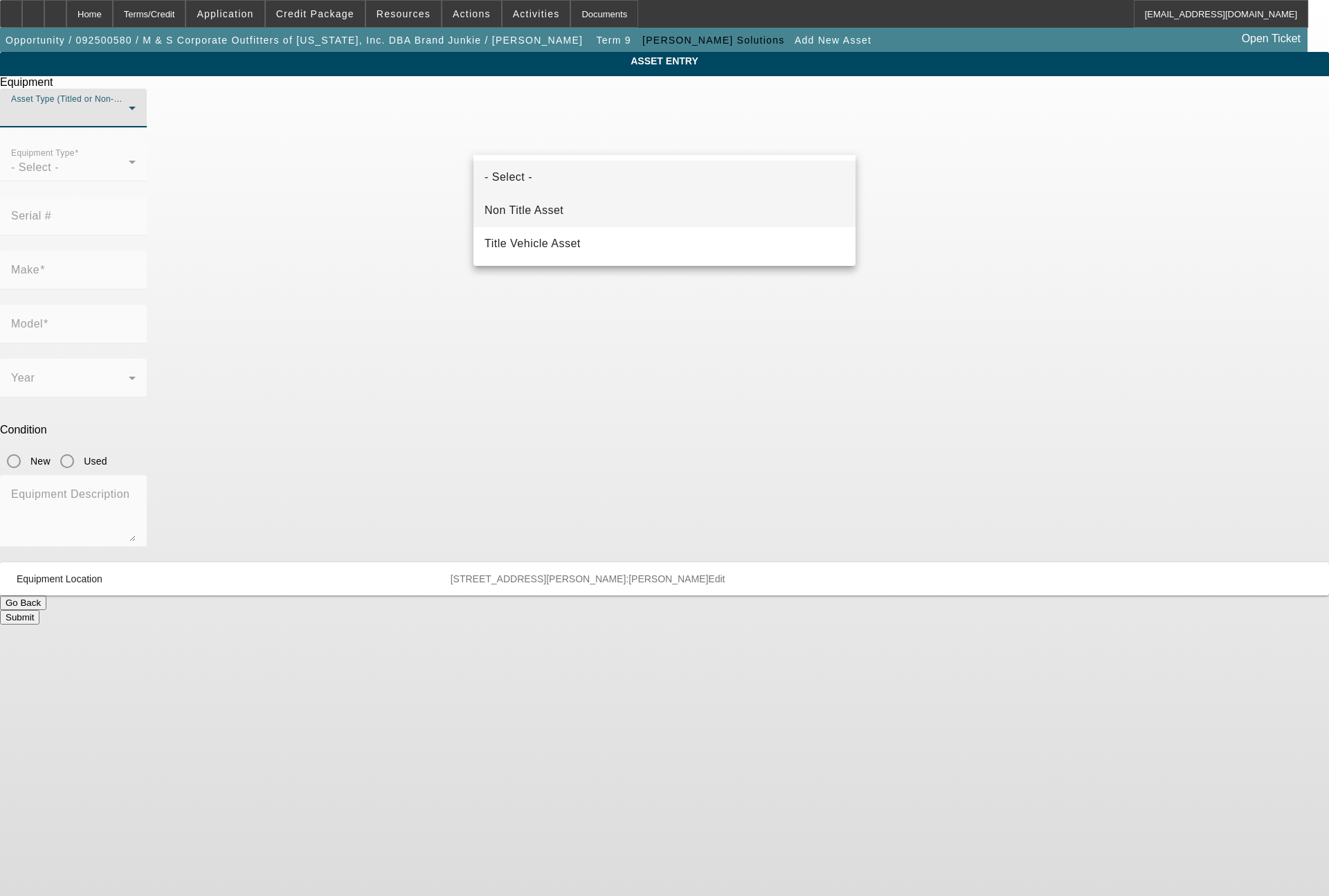
click at [575, 209] on mat-option "Non Title Asset" at bounding box center [664, 210] width 382 height 33
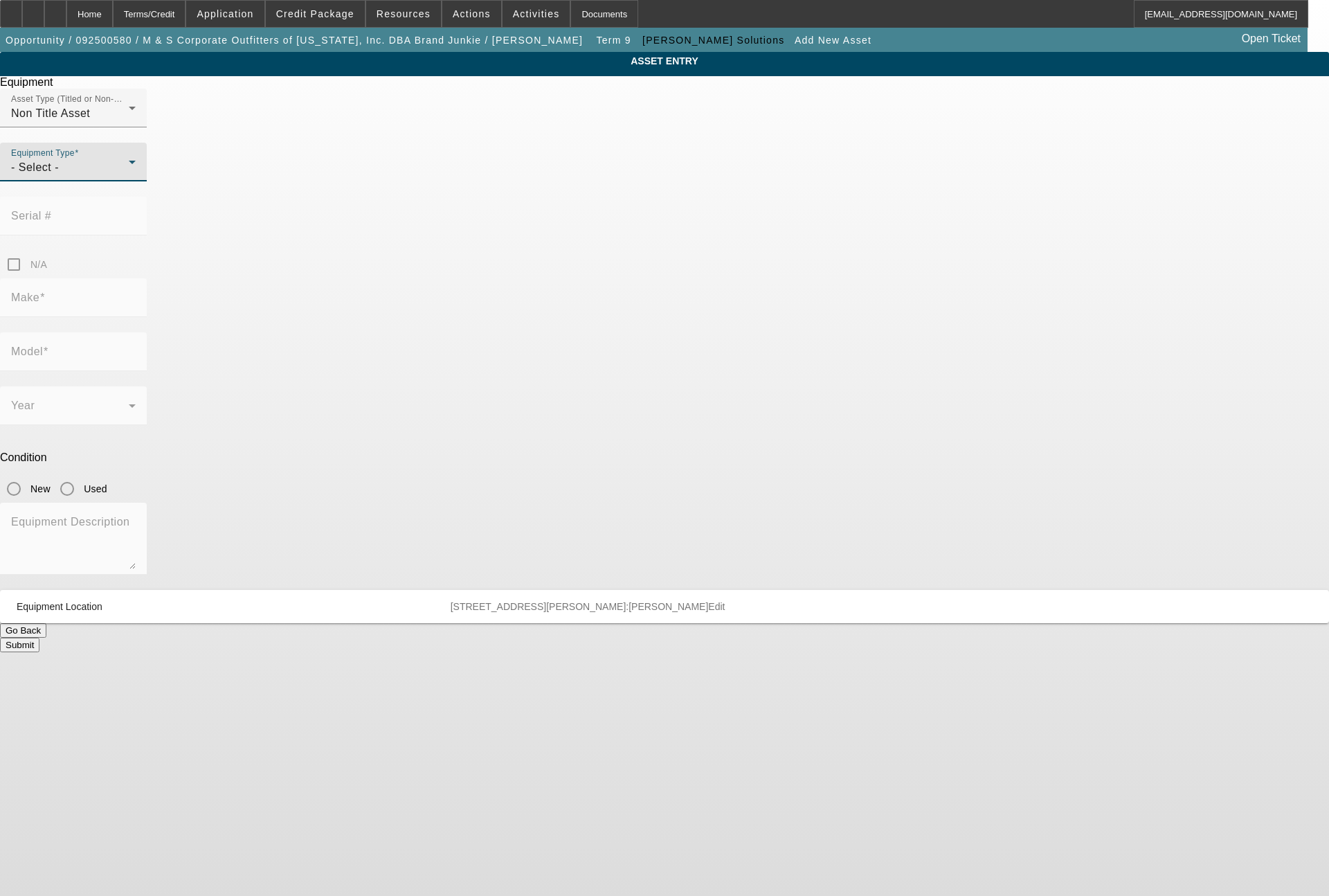
click at [128, 176] on div "- Select -" at bounding box center [70, 167] width 118 height 17
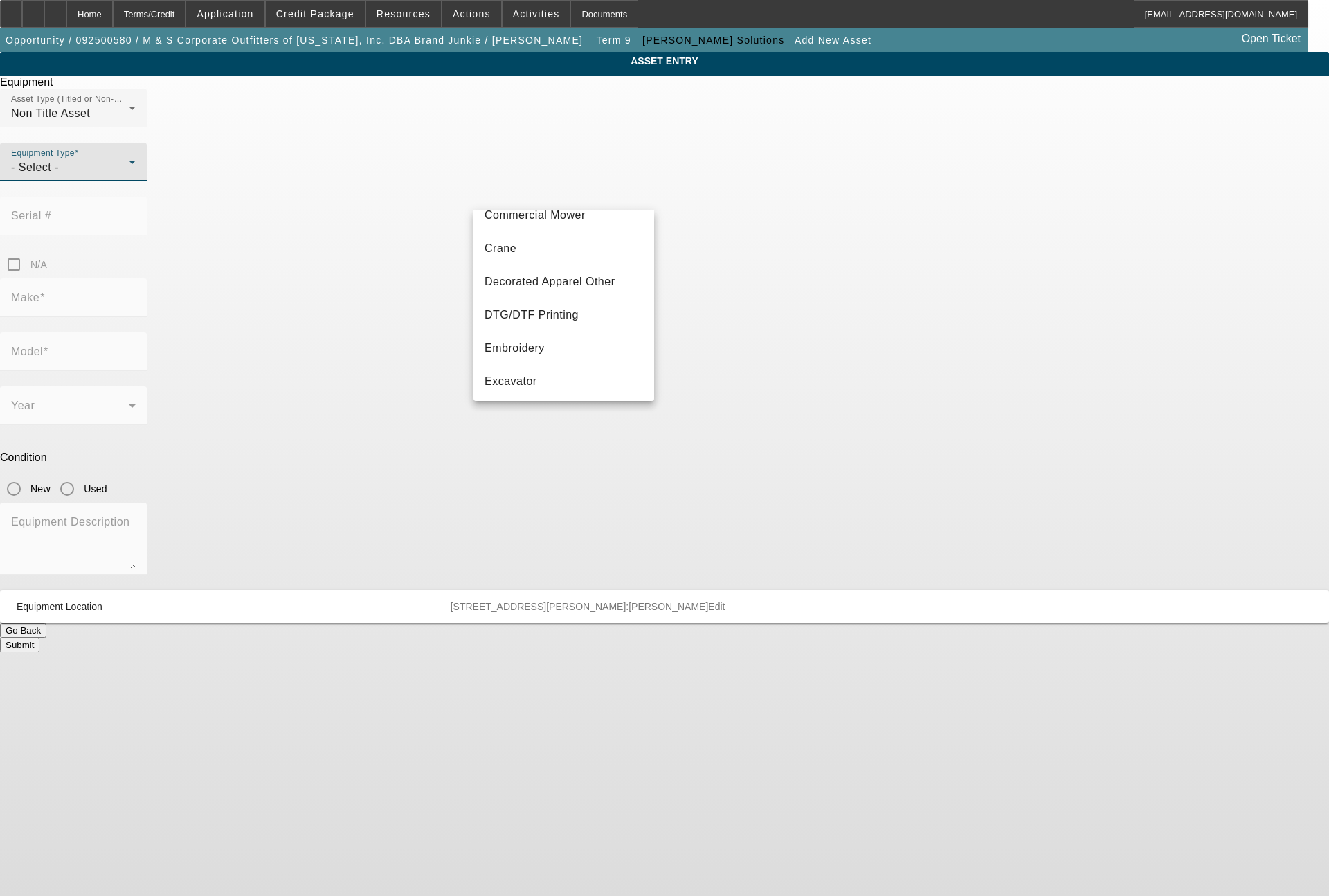
scroll to position [166, 0]
click at [526, 301] on span "Embroidery" at bounding box center [514, 299] width 60 height 17
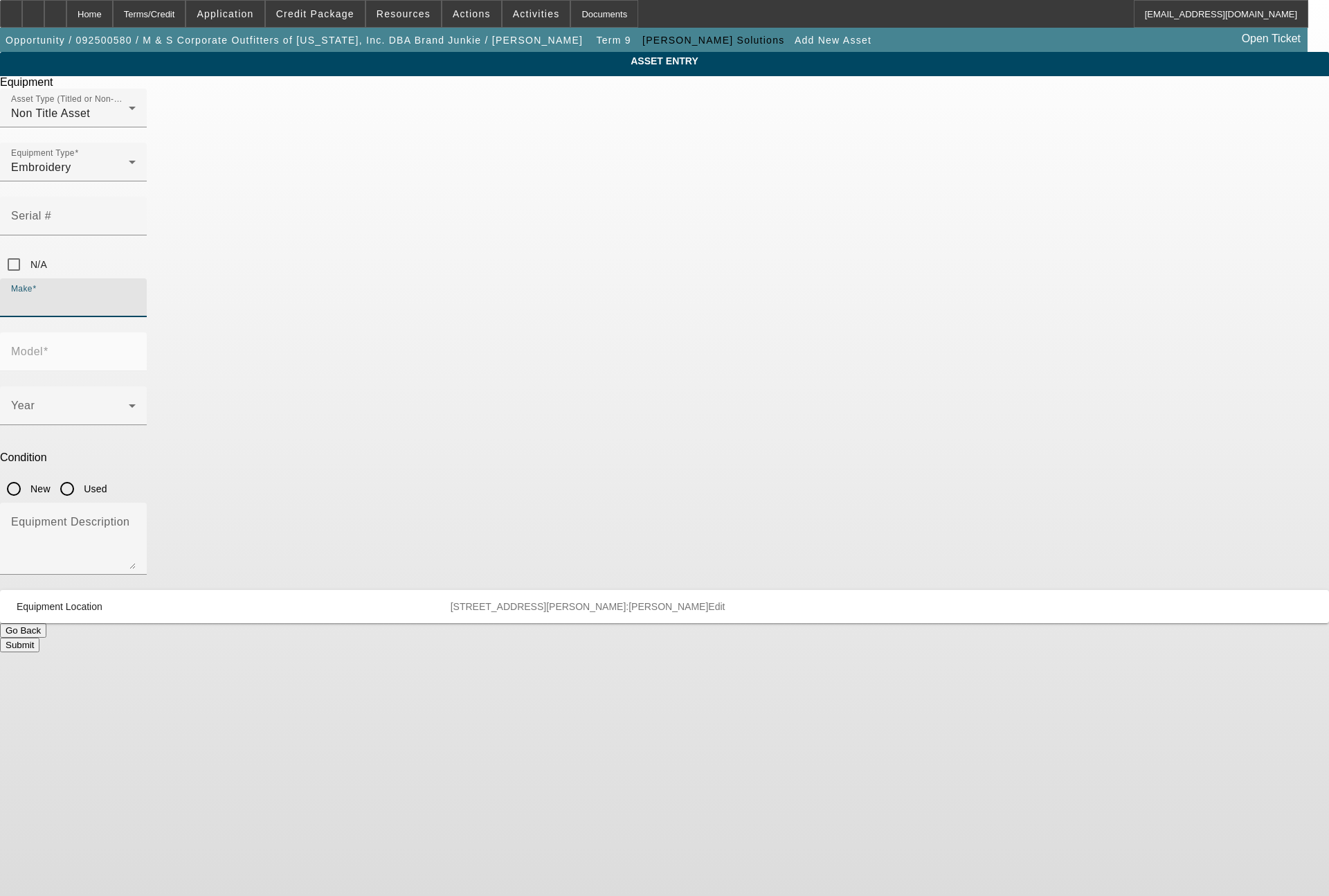
click at [135, 295] on input "Make" at bounding box center [73, 303] width 125 height 17
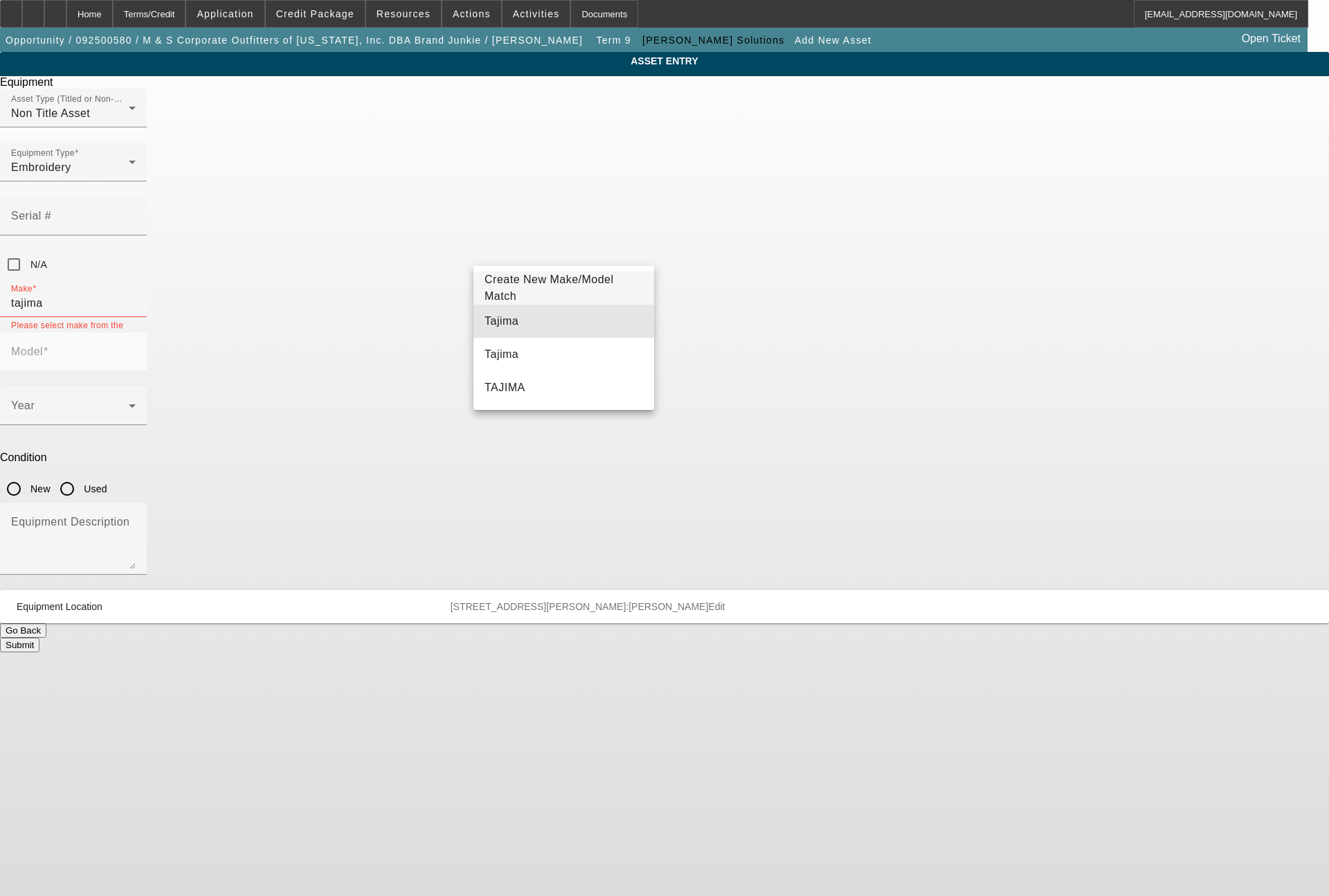
click at [522, 318] on mat-option "Tajima" at bounding box center [563, 321] width 181 height 33
type input "Tajima"
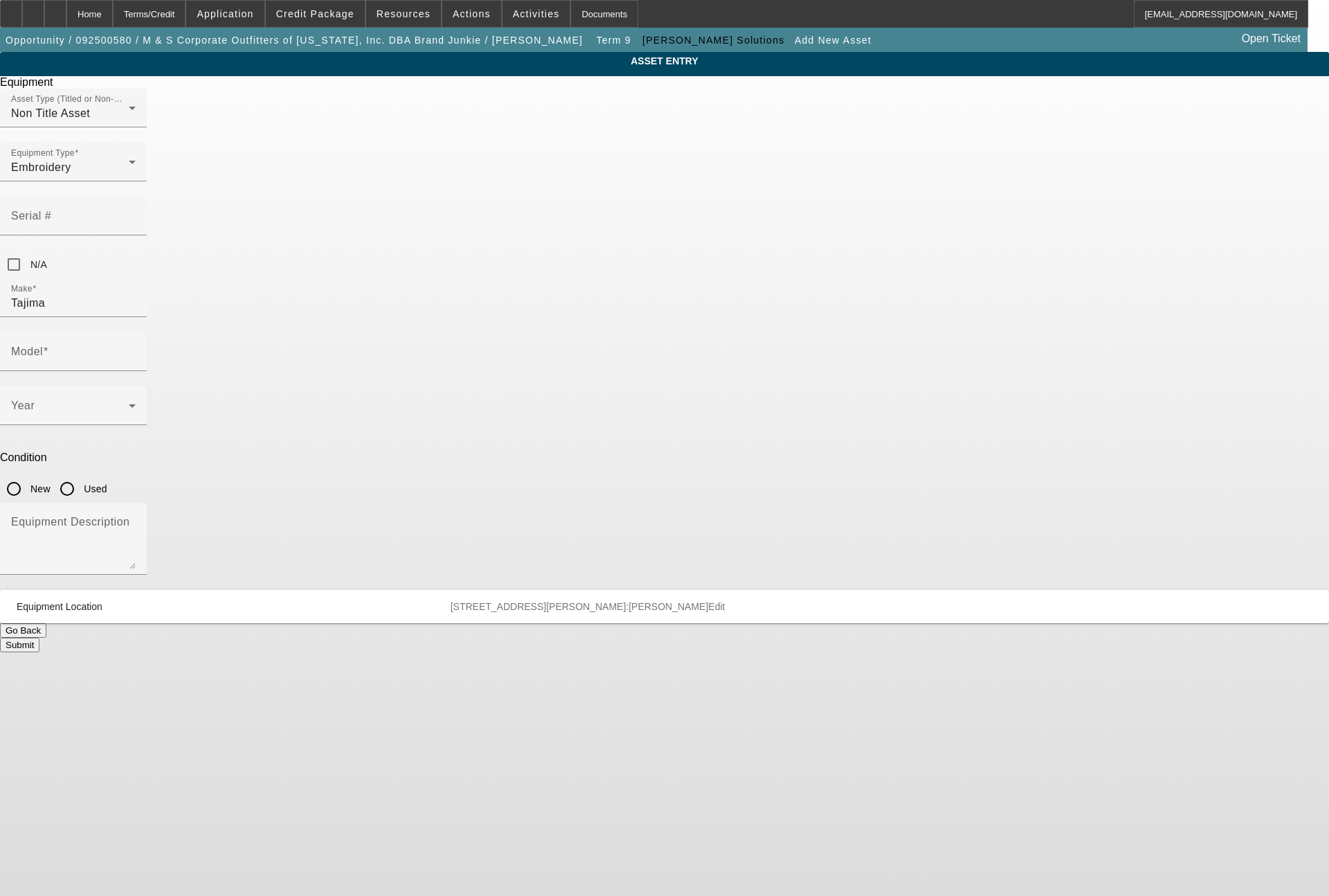
click at [135, 386] on div "Year" at bounding box center [73, 405] width 125 height 38
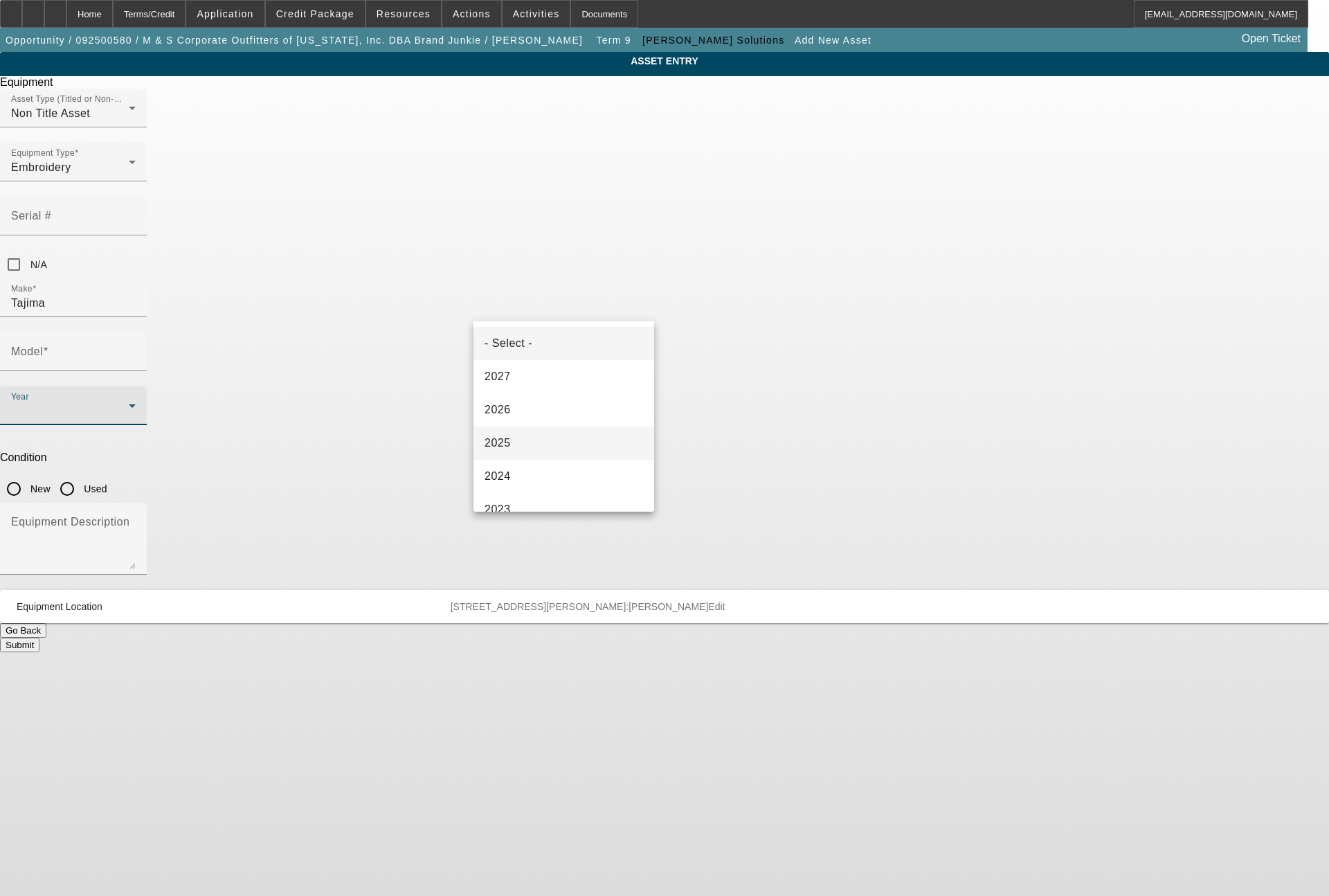
click at [513, 443] on mat-option "2025" at bounding box center [563, 443] width 181 height 33
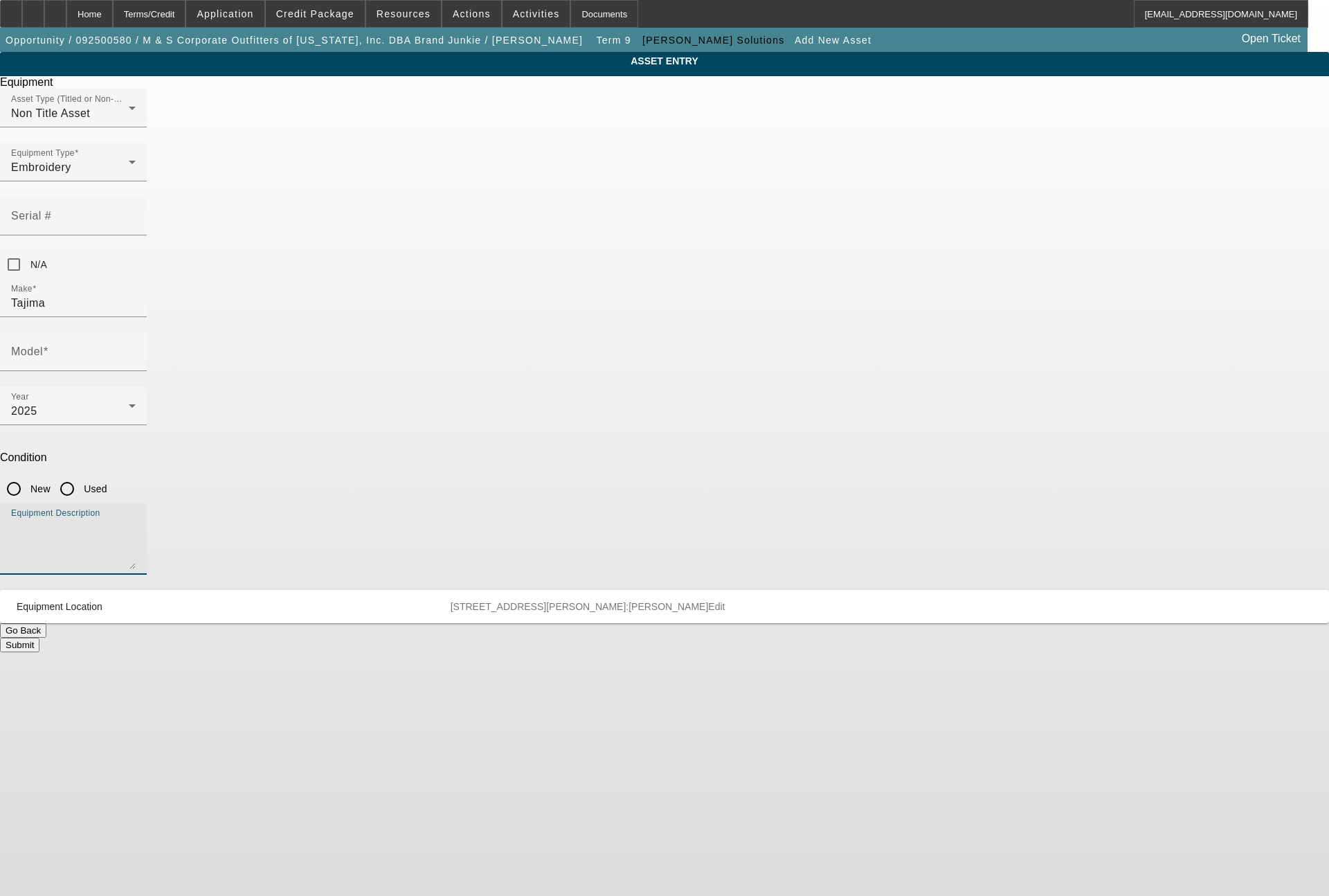
click at [135, 519] on textarea "Equipment Description" at bounding box center [73, 543] width 125 height 50
type textarea "8 head machine"
click at [28, 475] on input "New" at bounding box center [14, 489] width 28 height 28
radio input "true"
click at [135, 348] on input "Model" at bounding box center [73, 356] width 125 height 17
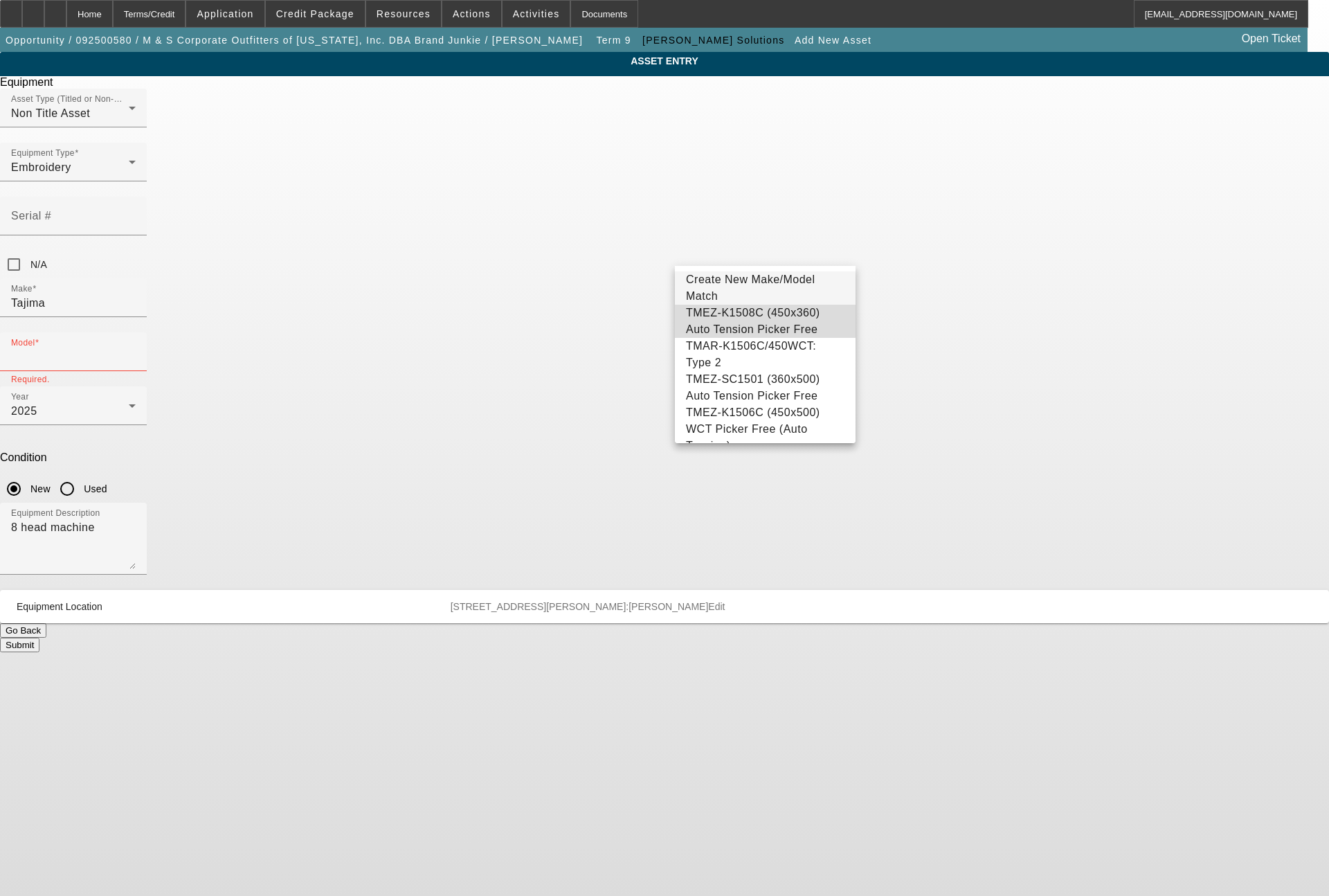
click at [770, 314] on span "TMEZ-K1508C (450x360) Auto Tension Picker Free" at bounding box center [753, 320] width 134 height 28
type input "TMEZ-K1508C (450x360) Auto Tension Picker Free"
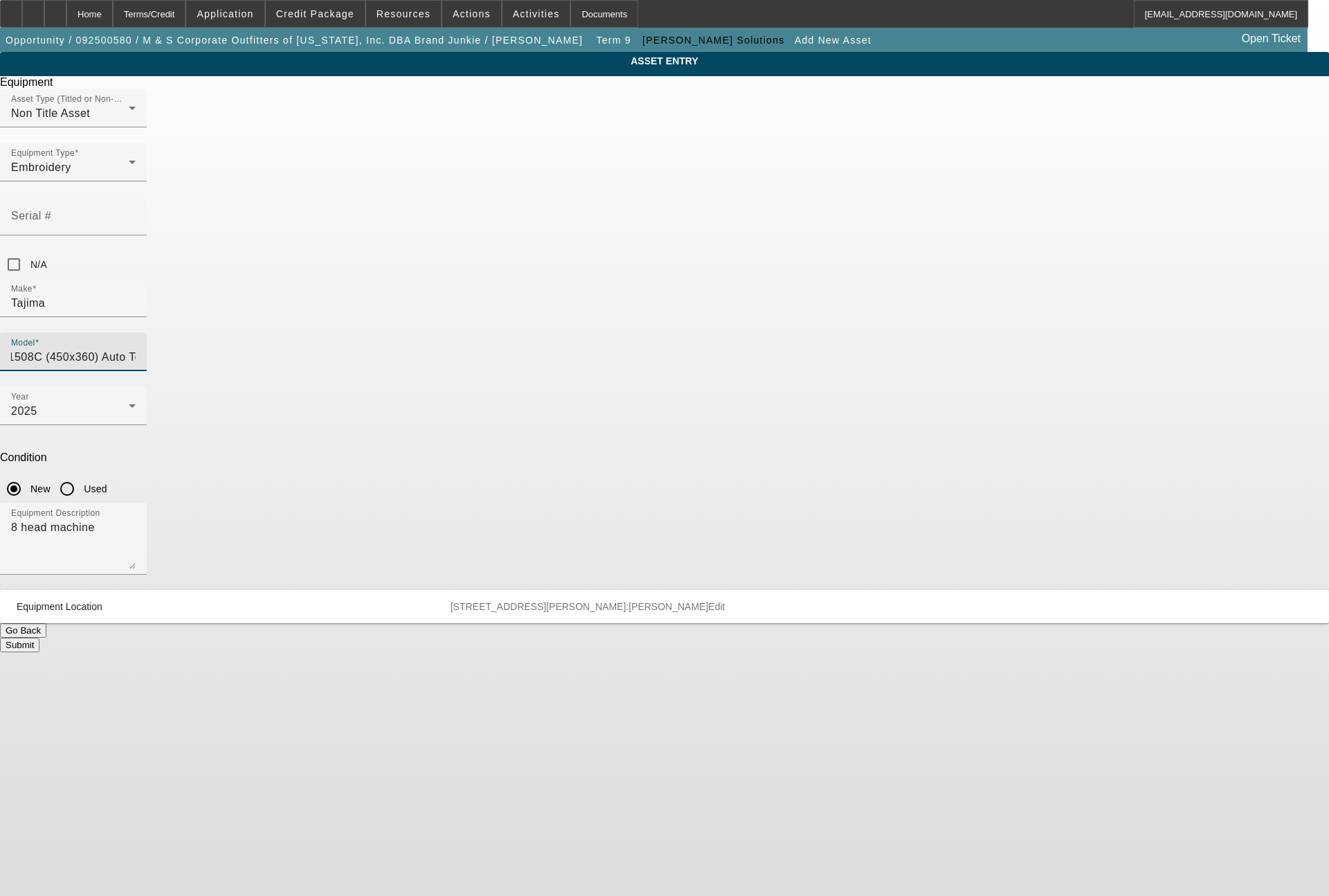
scroll to position [0, 0]
click at [39, 638] on button "Submit" at bounding box center [19, 644] width 39 height 15
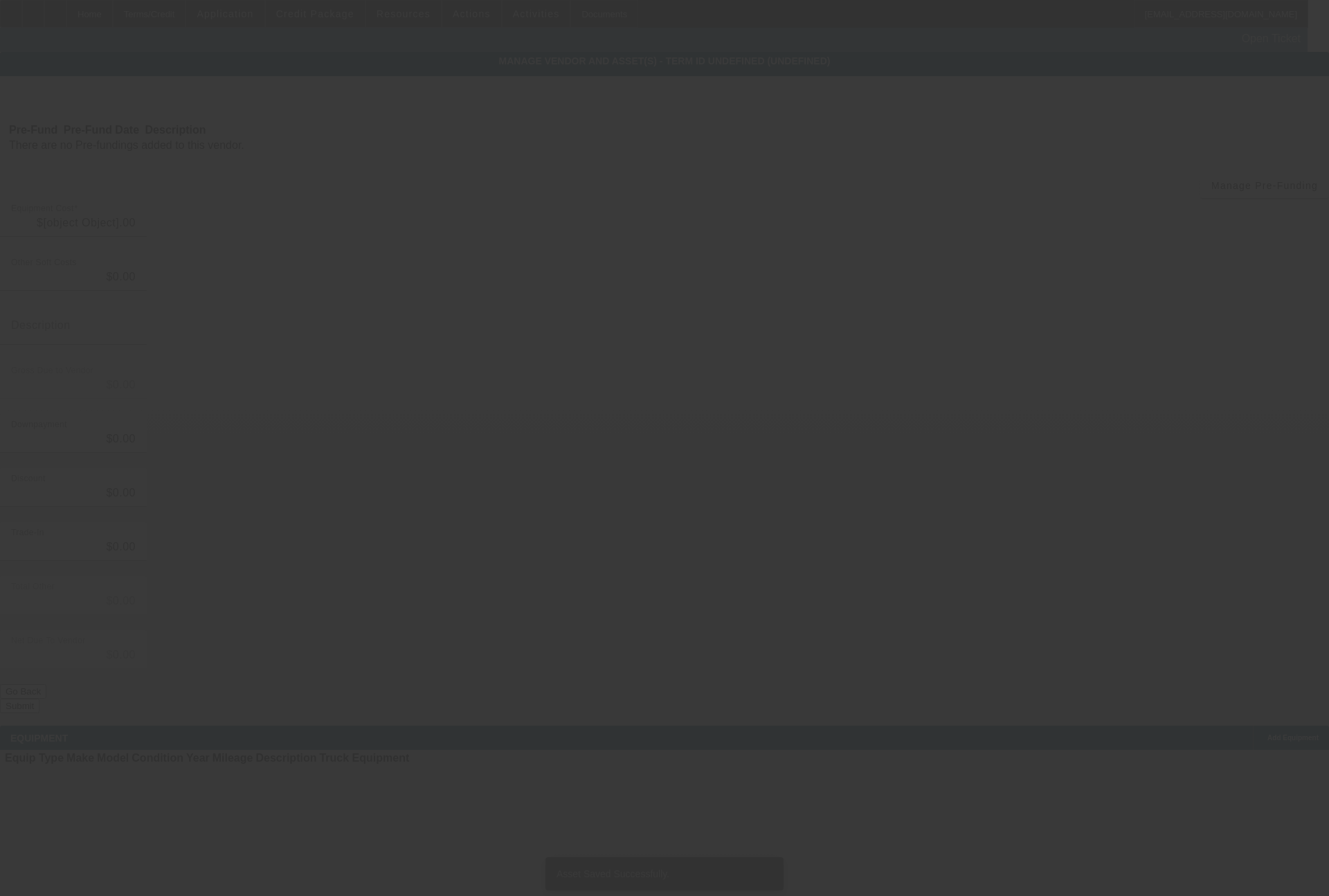
type input "$404,820.00"
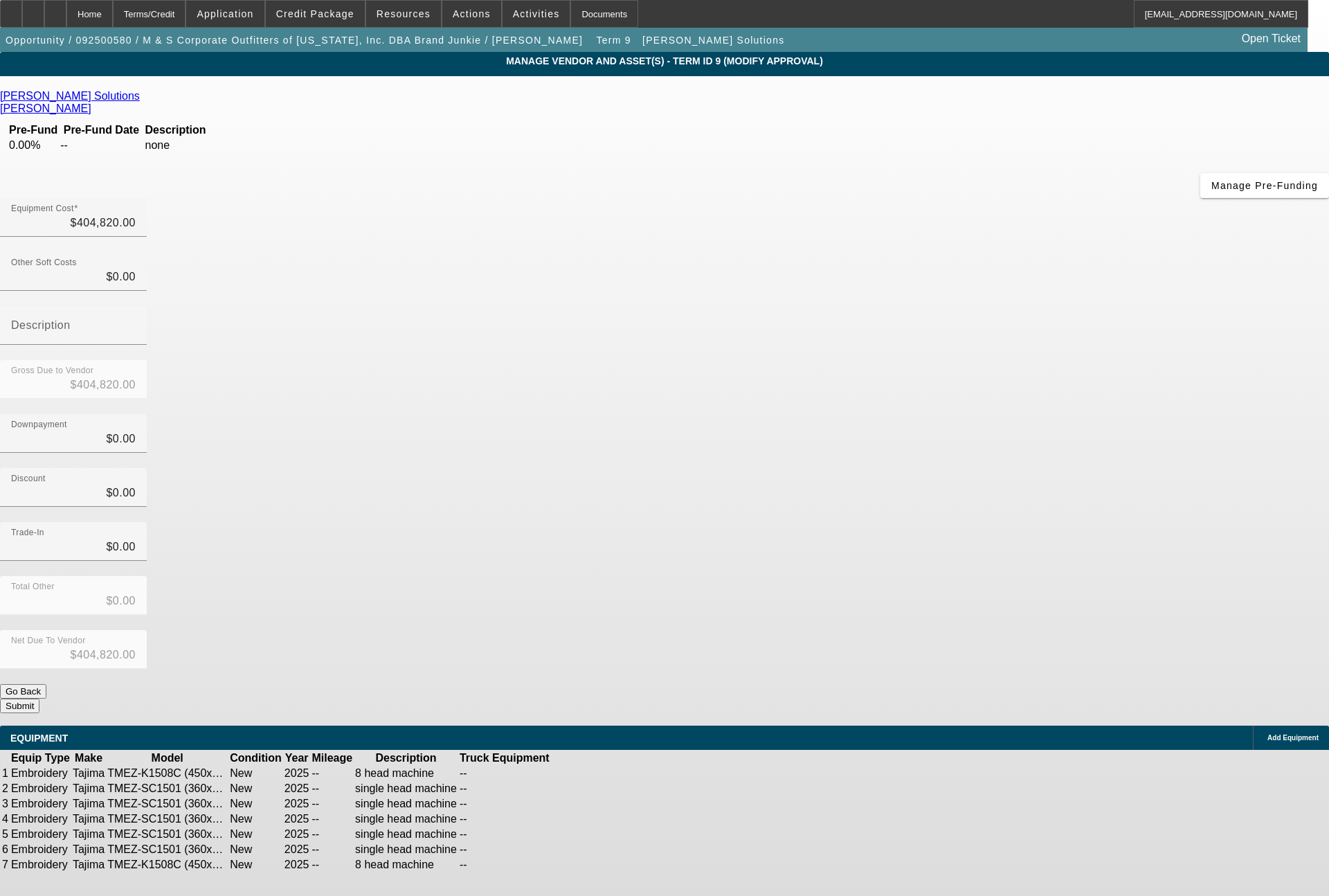
click at [1267, 734] on span "Add Equipment" at bounding box center [1292, 737] width 52 height 8
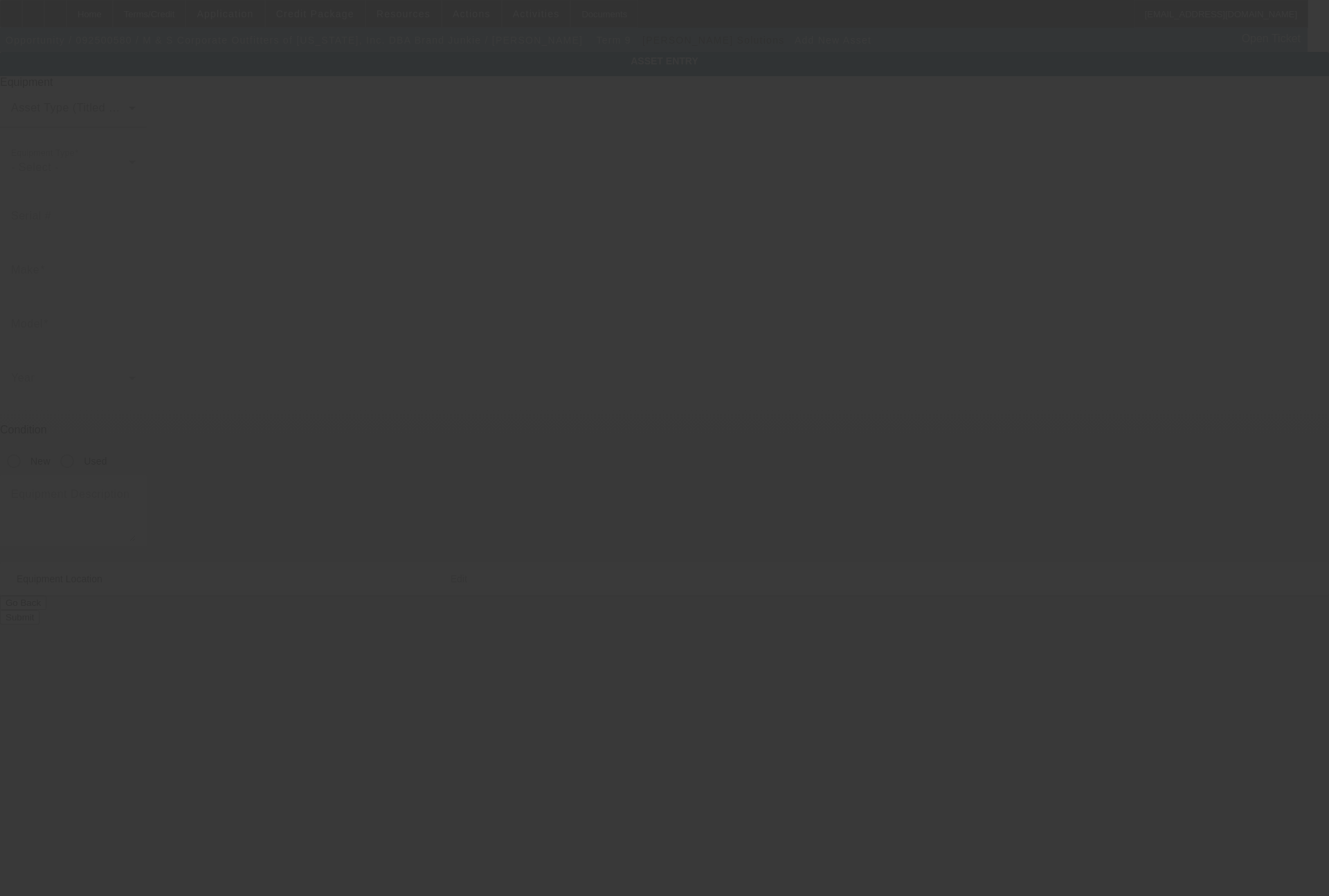
type input "[STREET_ADDRESS][PERSON_NAME]"
type input "Cypress"
type input "77433"
type input "[PERSON_NAME]"
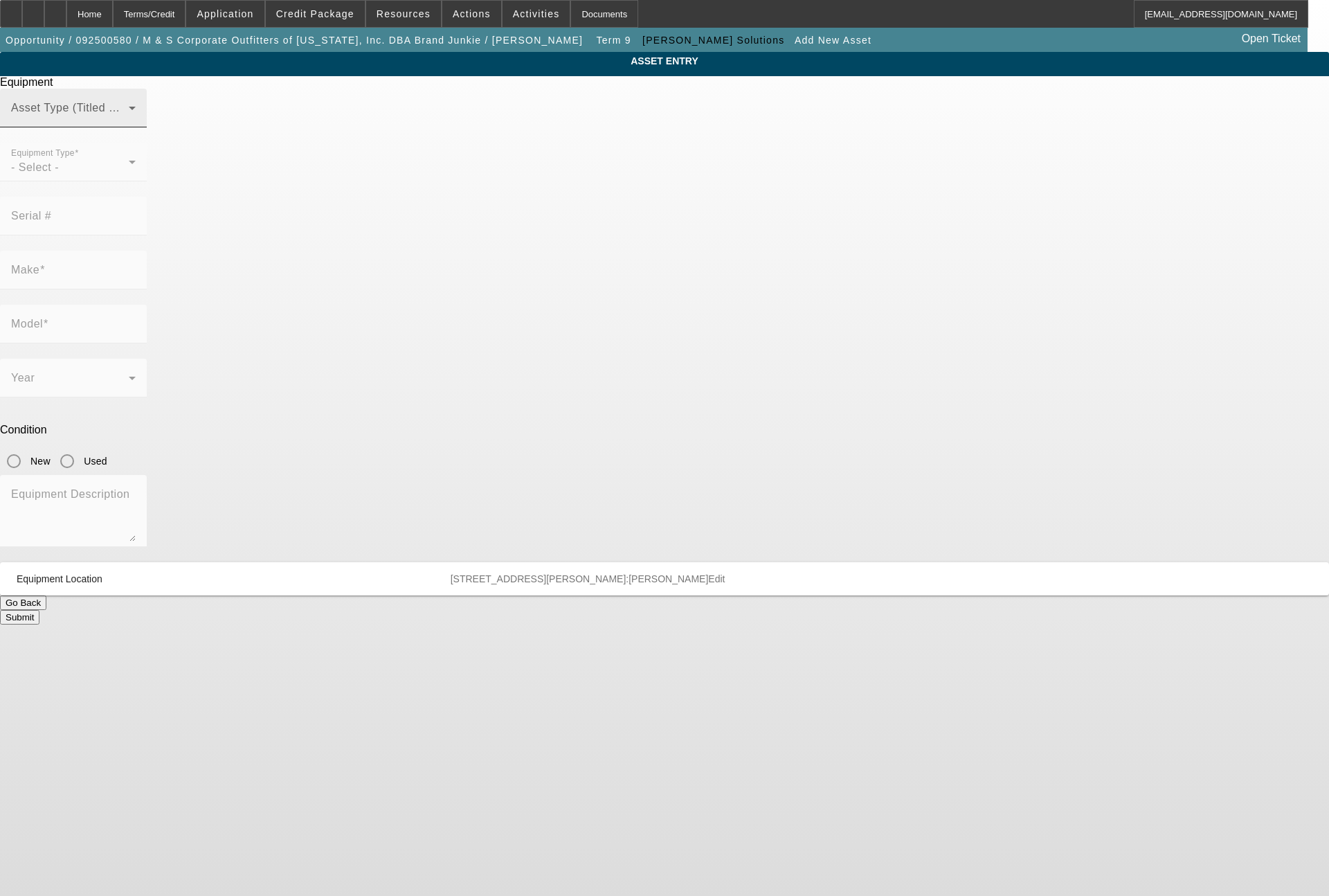
click at [128, 121] on span at bounding box center [70, 113] width 118 height 17
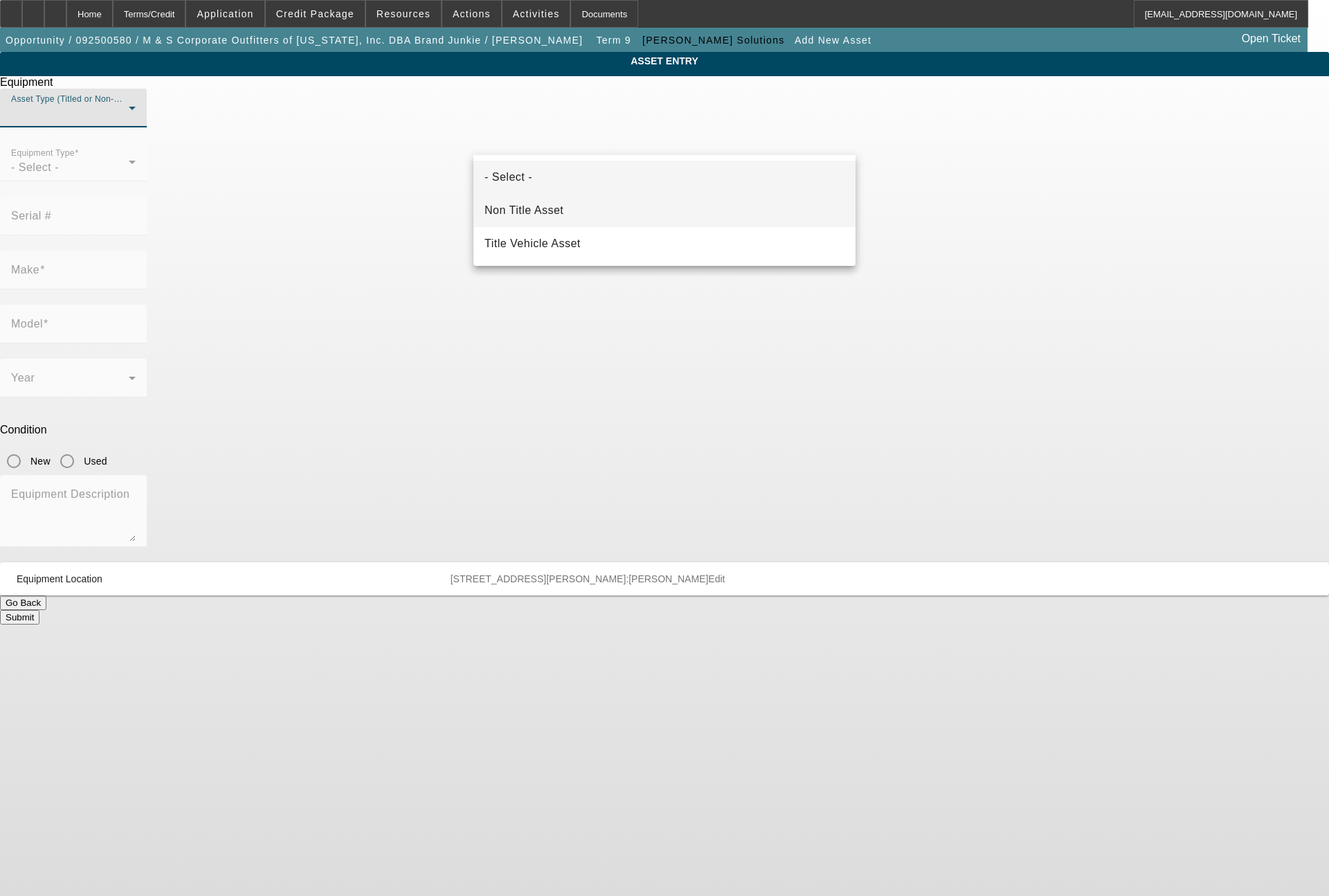
click at [561, 212] on span "Non Title Asset" at bounding box center [524, 210] width 79 height 17
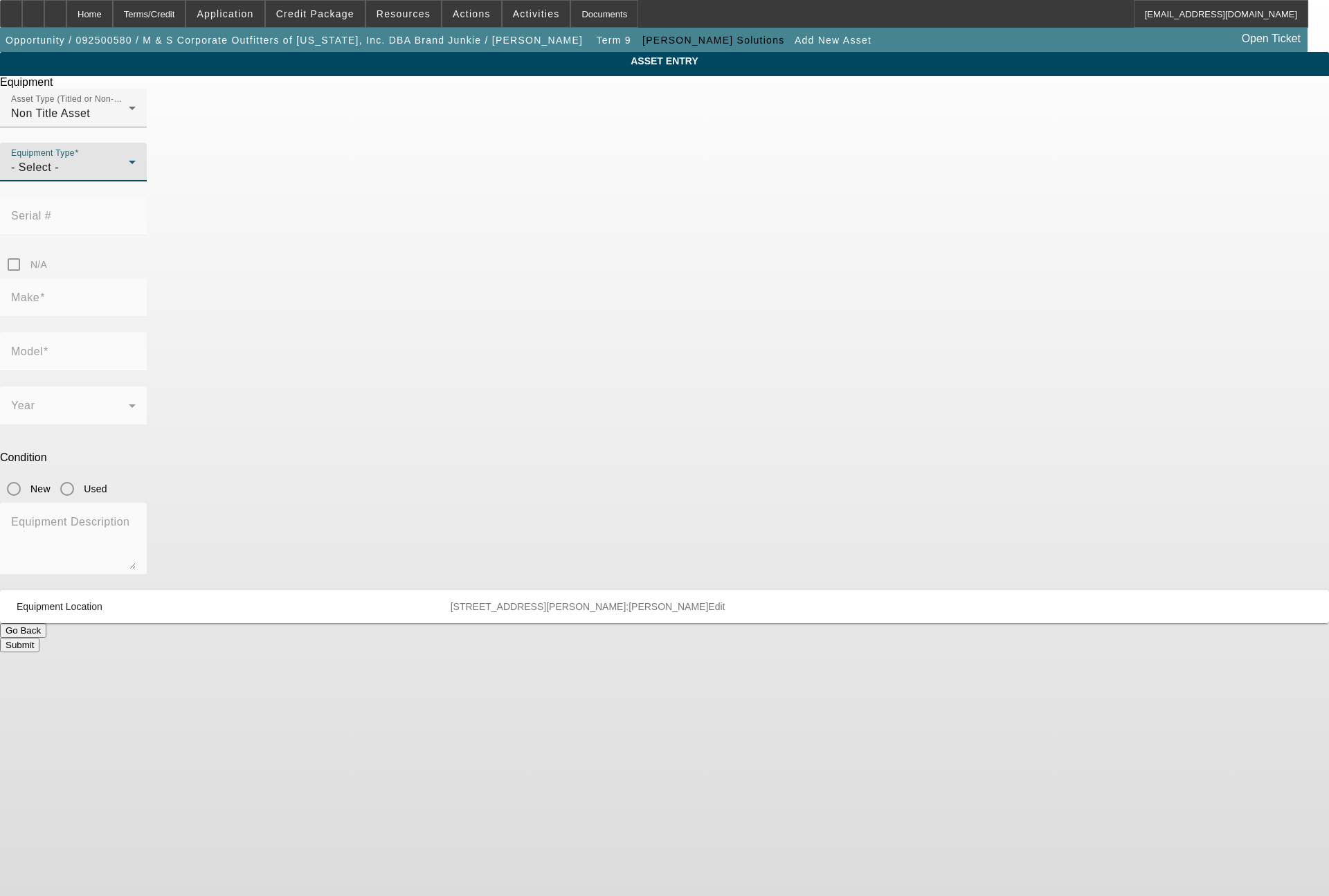
click at [128, 176] on div "- Select -" at bounding box center [70, 167] width 118 height 17
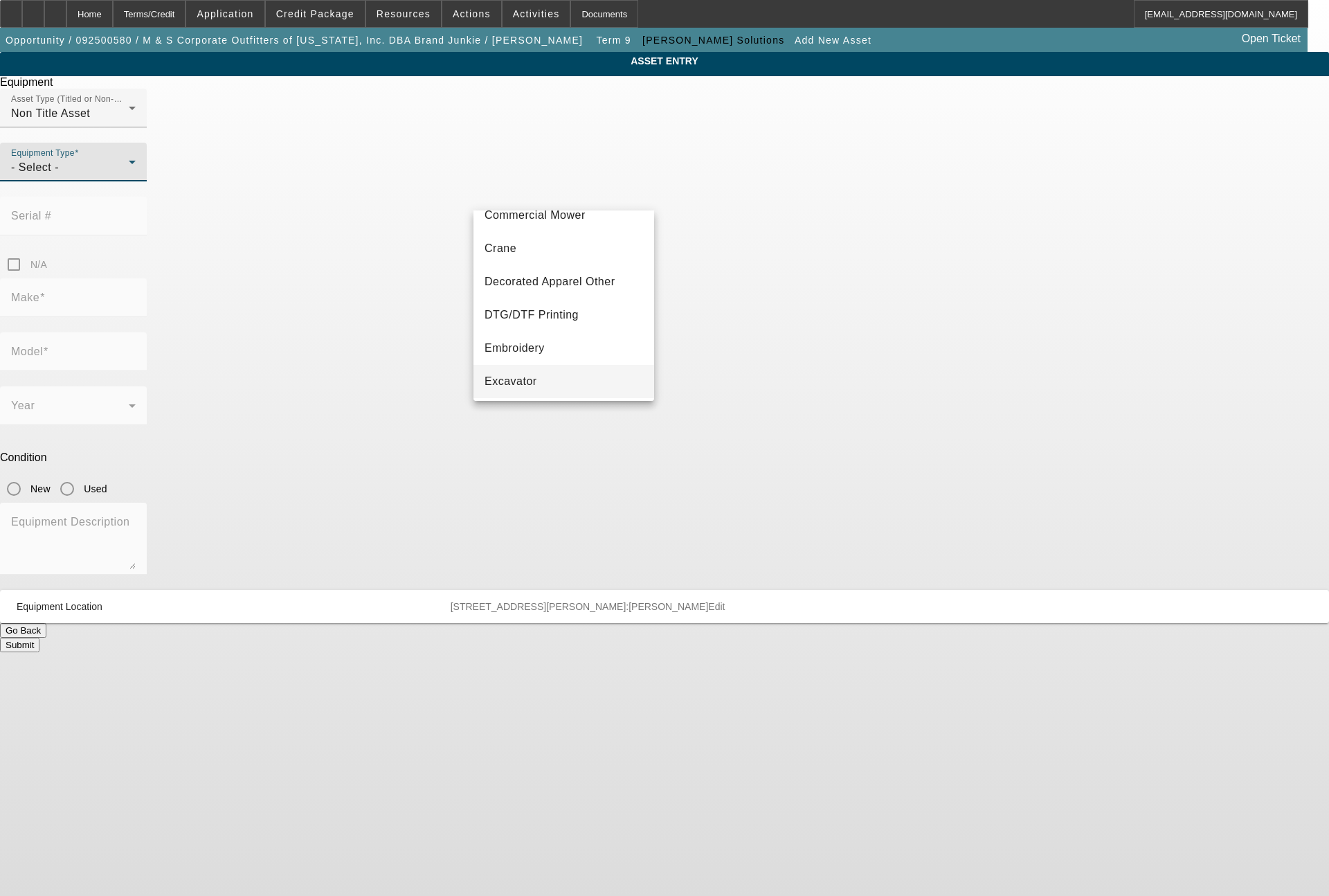
scroll to position [166, 0]
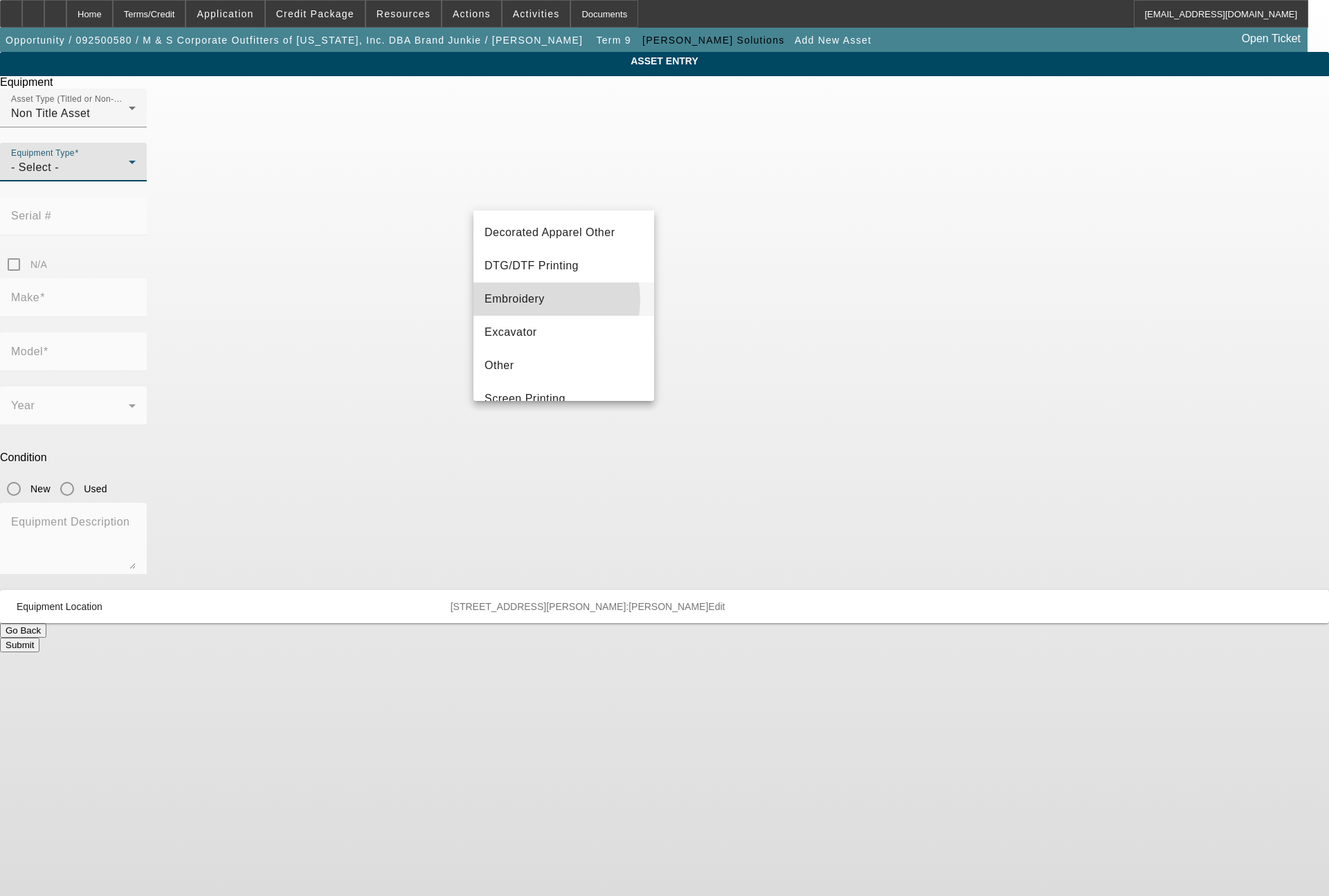
click at [540, 300] on span "Embroidery" at bounding box center [514, 299] width 60 height 17
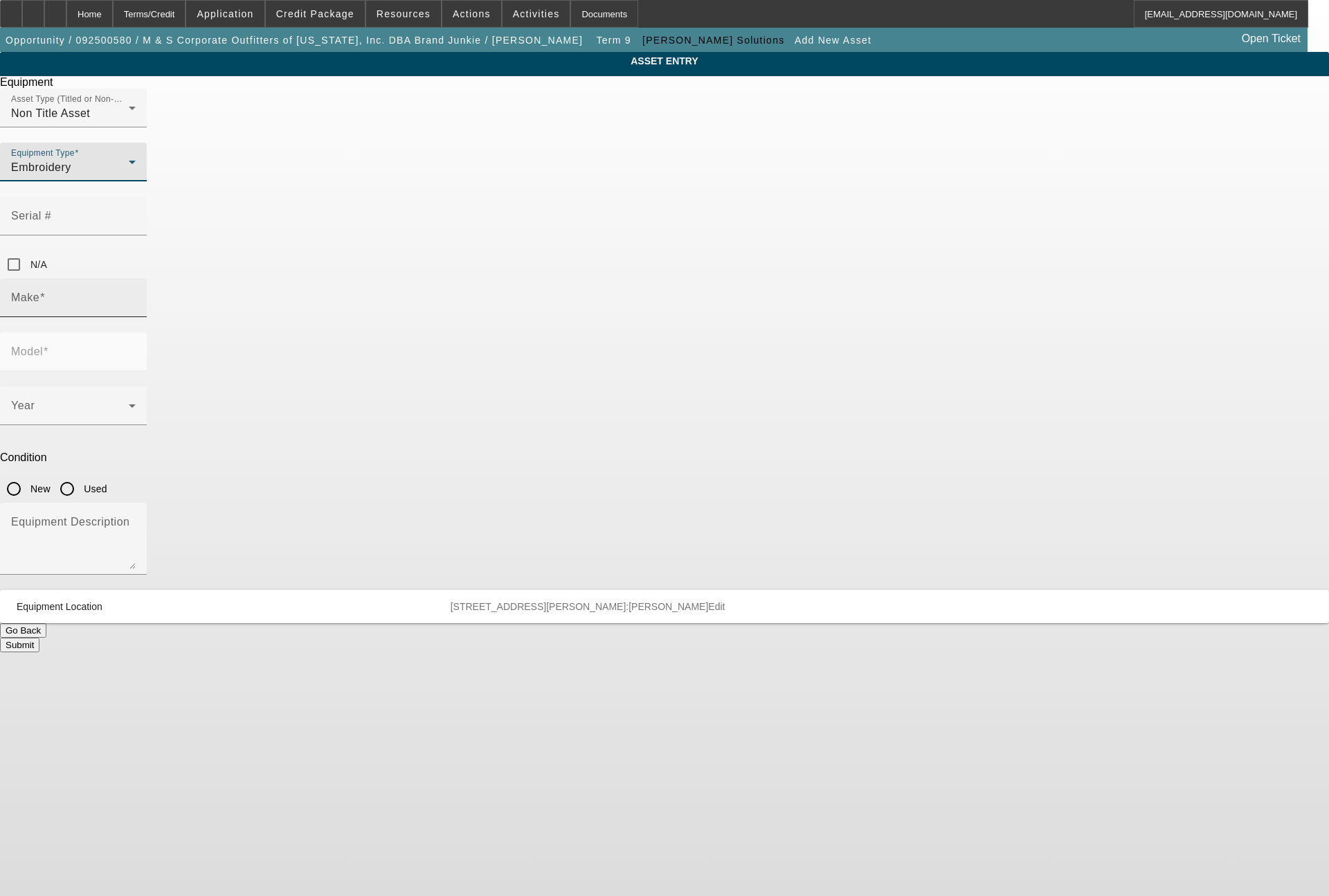
click at [135, 295] on input "Make" at bounding box center [73, 303] width 125 height 17
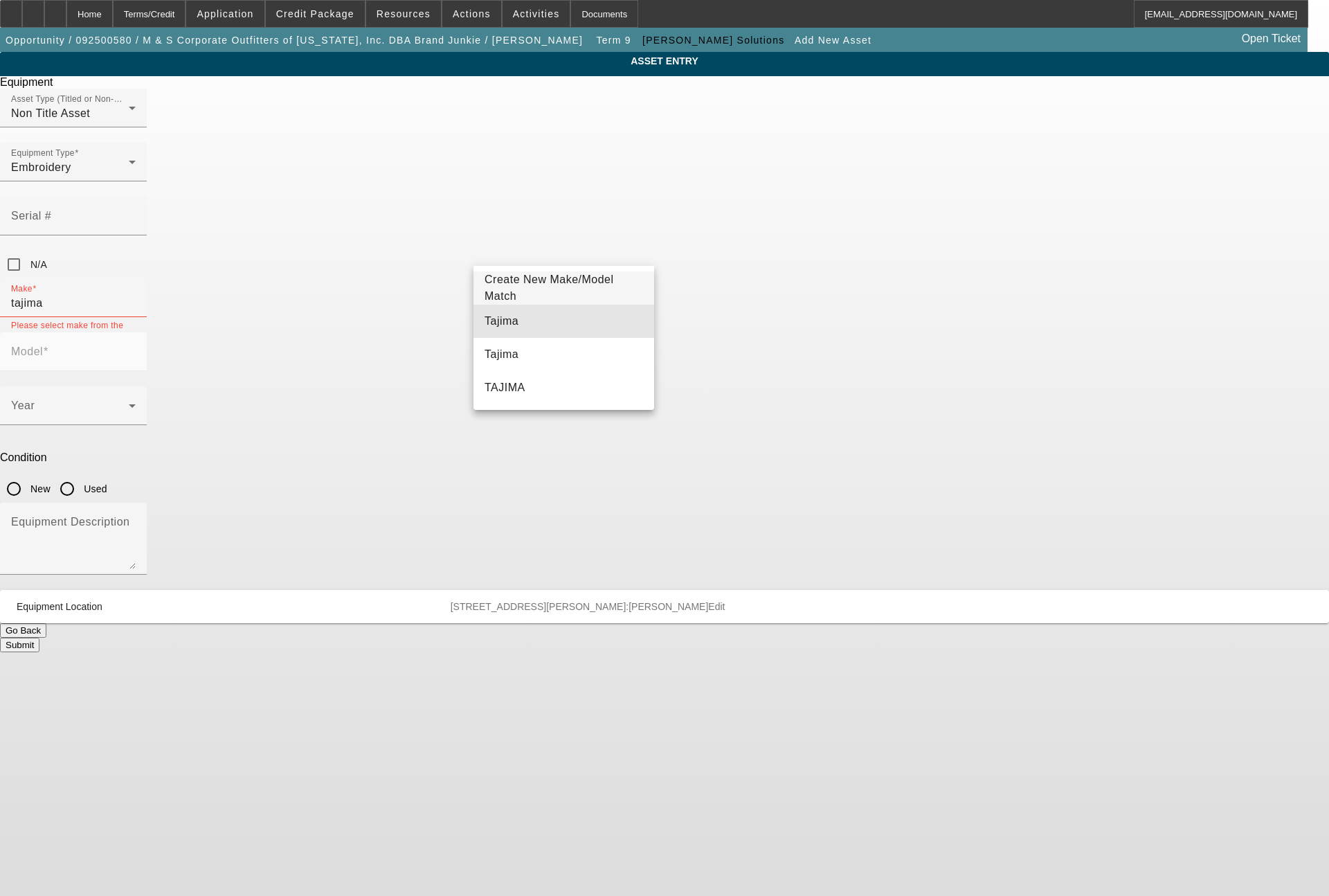
click at [526, 315] on mat-option "Tajima" at bounding box center [563, 321] width 181 height 33
type input "Tajima"
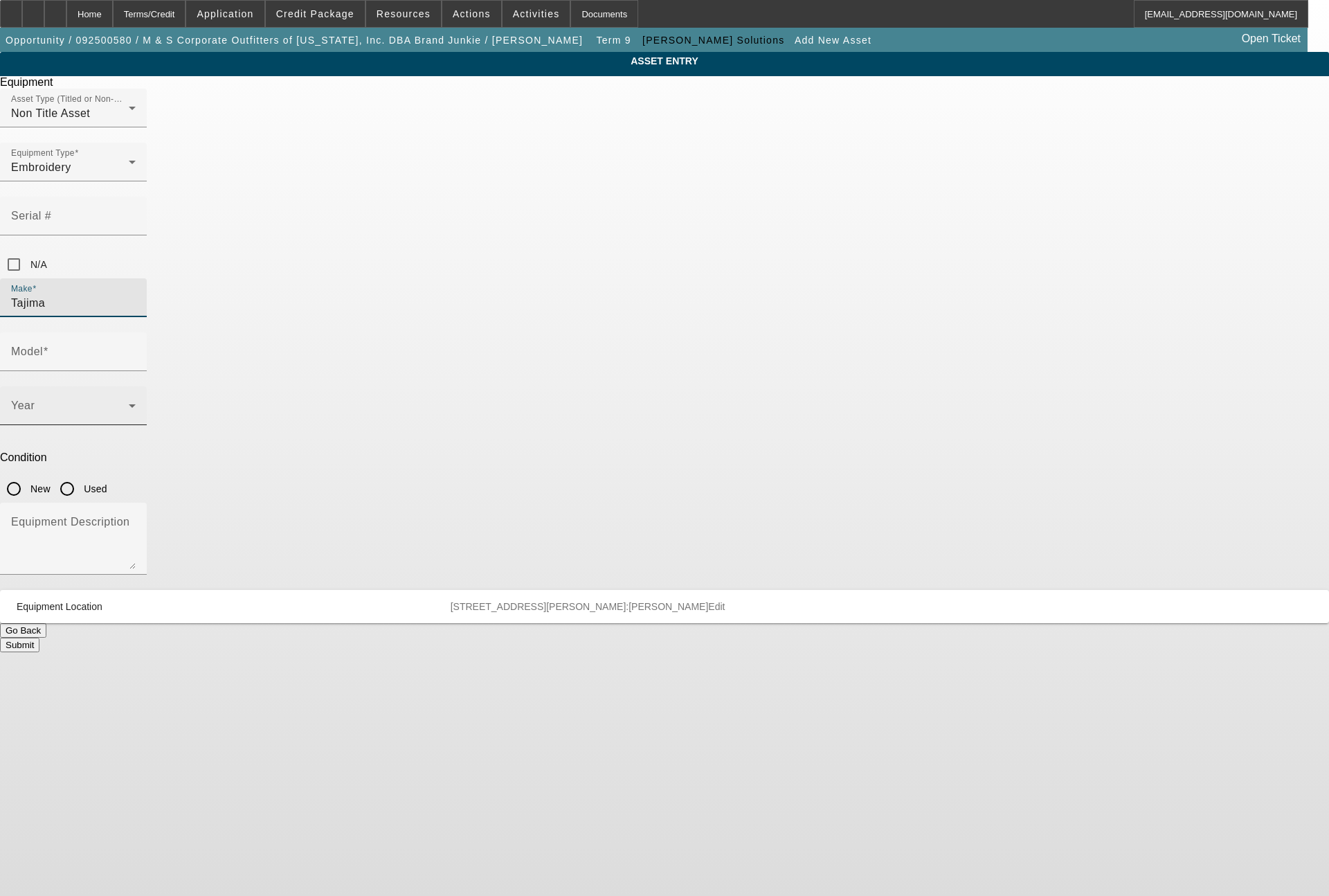
click at [135, 386] on div "Year" at bounding box center [73, 405] width 125 height 38
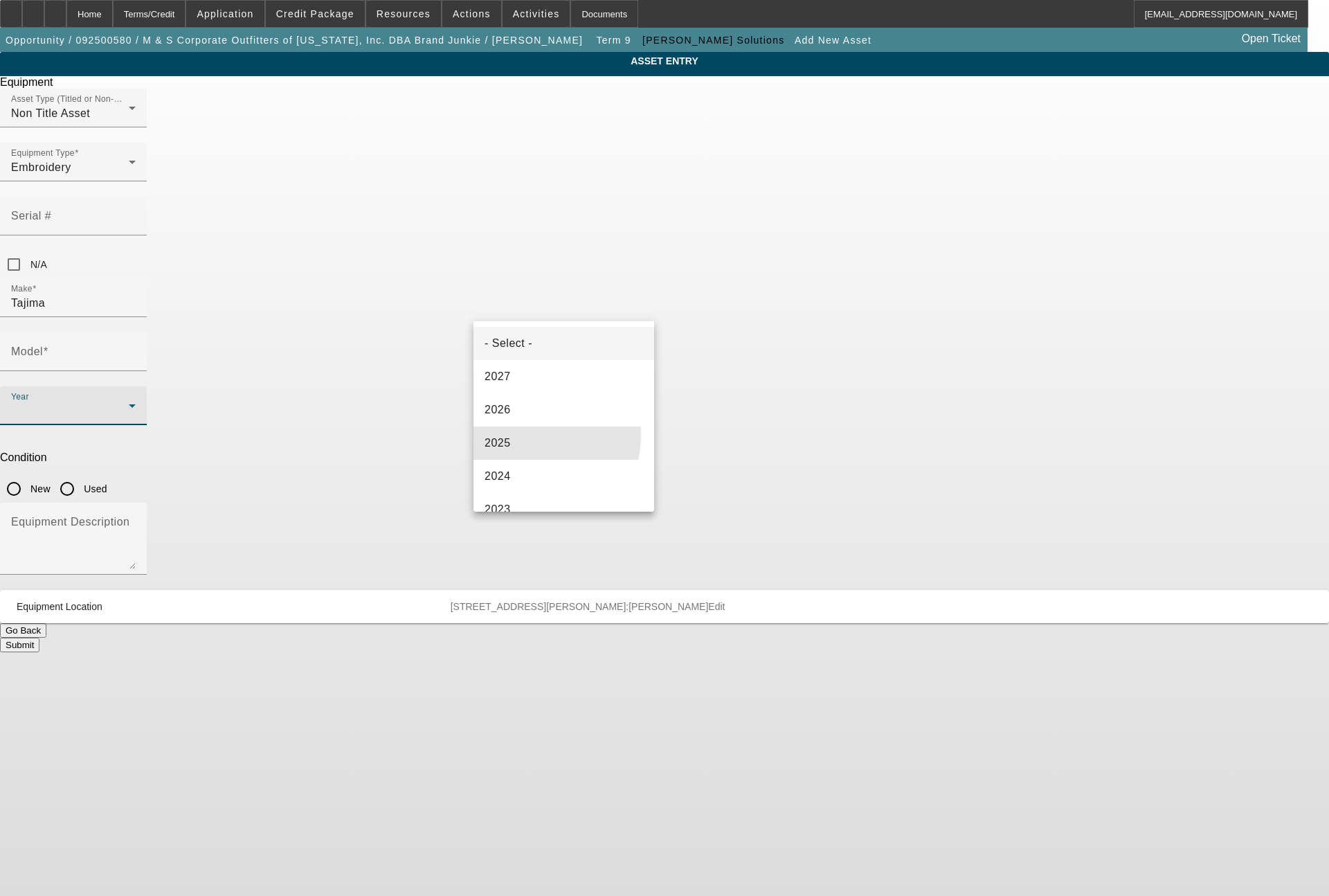
drag, startPoint x: 509, startPoint y: 434, endPoint x: 603, endPoint y: 348, distance: 127.4
click at [532, 411] on div "- Select - 2027 2026 2025 2024 2023 2022 2021 2020 2019 2018 2017 2016 2015 201…" at bounding box center [563, 417] width 181 height 190
drag, startPoint x: 492, startPoint y: 440, endPoint x: 513, endPoint y: 424, distance: 26.4
click at [494, 443] on span "2025" at bounding box center [498, 443] width 26 height 17
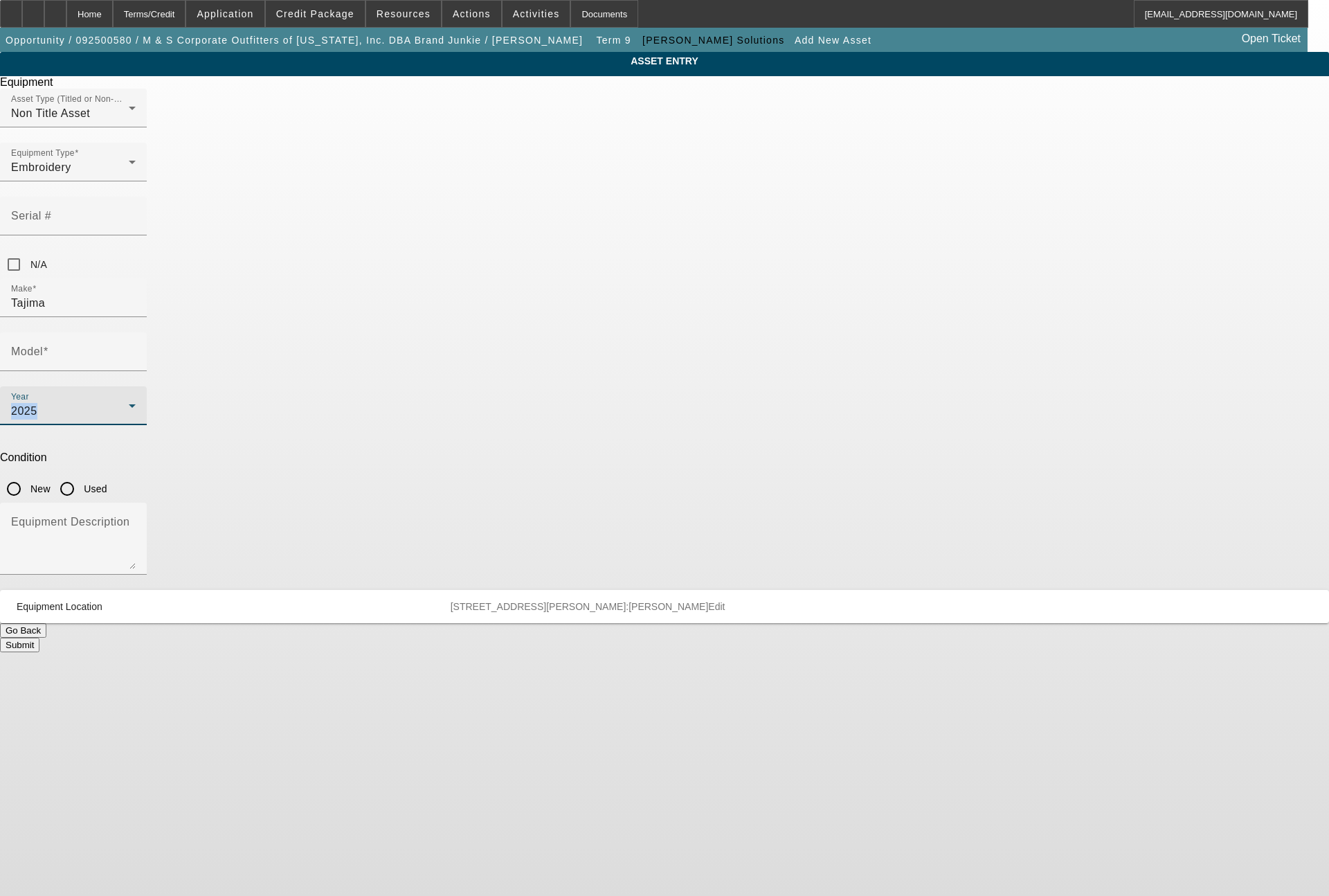
click at [28, 475] on input "New" at bounding box center [14, 489] width 28 height 28
radio input "true"
click at [43, 345] on mat-label "Model" at bounding box center [27, 350] width 31 height 11
click at [135, 348] on input "Model" at bounding box center [73, 356] width 125 height 17
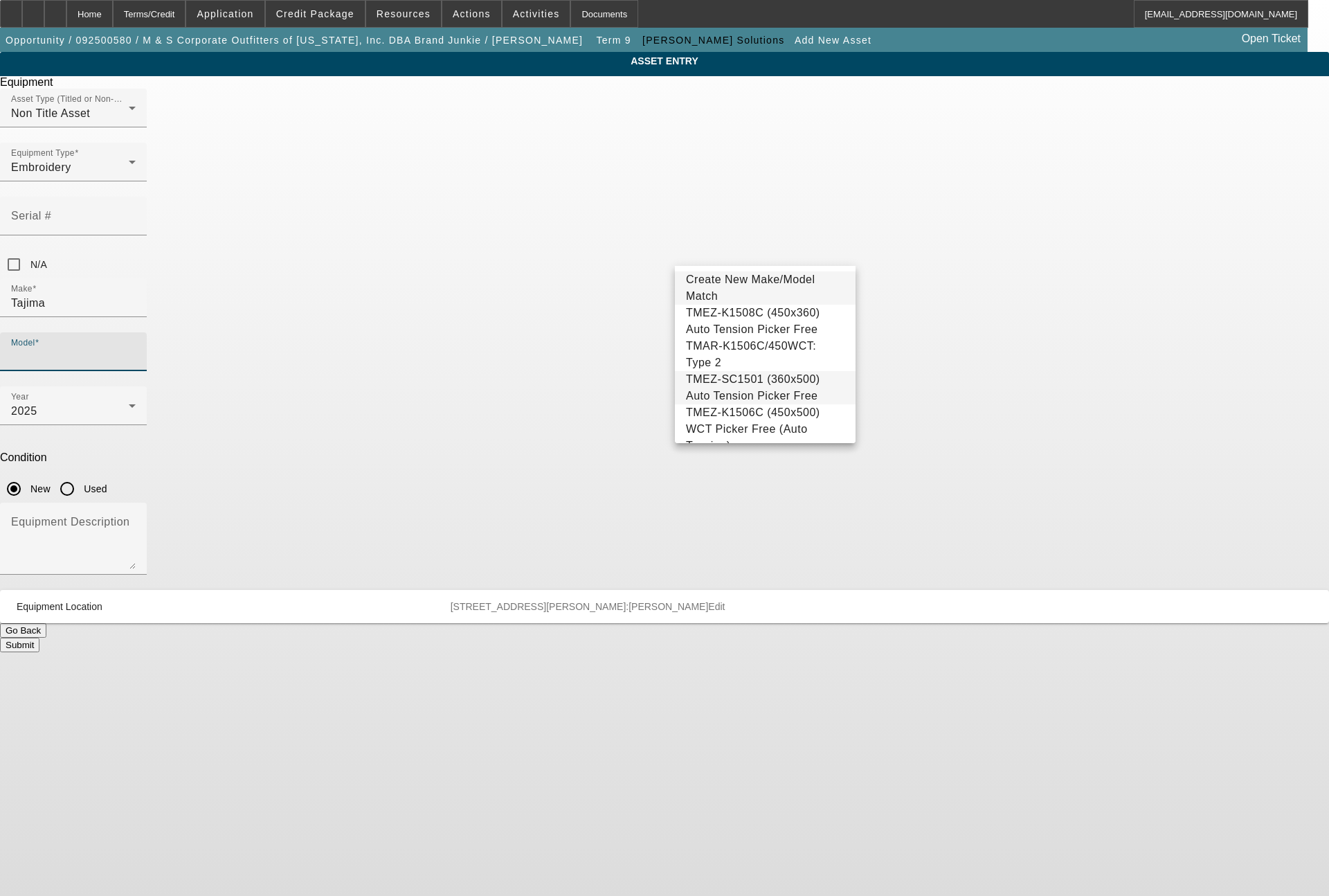
click at [771, 390] on span "TMEZ-SC1501 (360x500) Auto Tension Picker Free" at bounding box center [753, 387] width 134 height 28
type input "TMEZ-SC1501 (360x500) Auto Tension Picker Free"
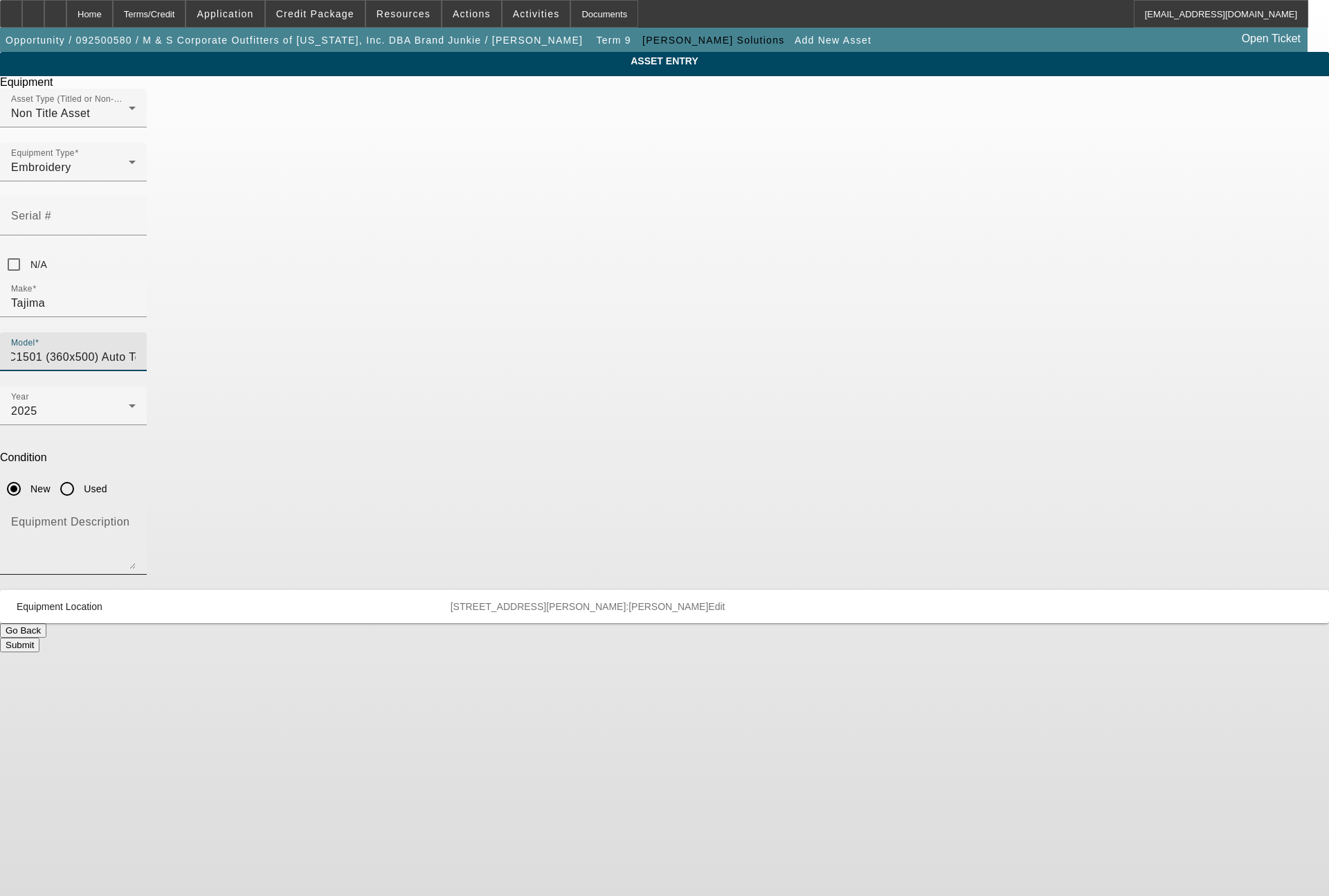
scroll to position [0, 0]
click at [135, 519] on textarea "Equipment Description" at bounding box center [73, 543] width 125 height 50
type textarea "single head machine"
click at [39, 638] on button "Submit" at bounding box center [19, 644] width 39 height 15
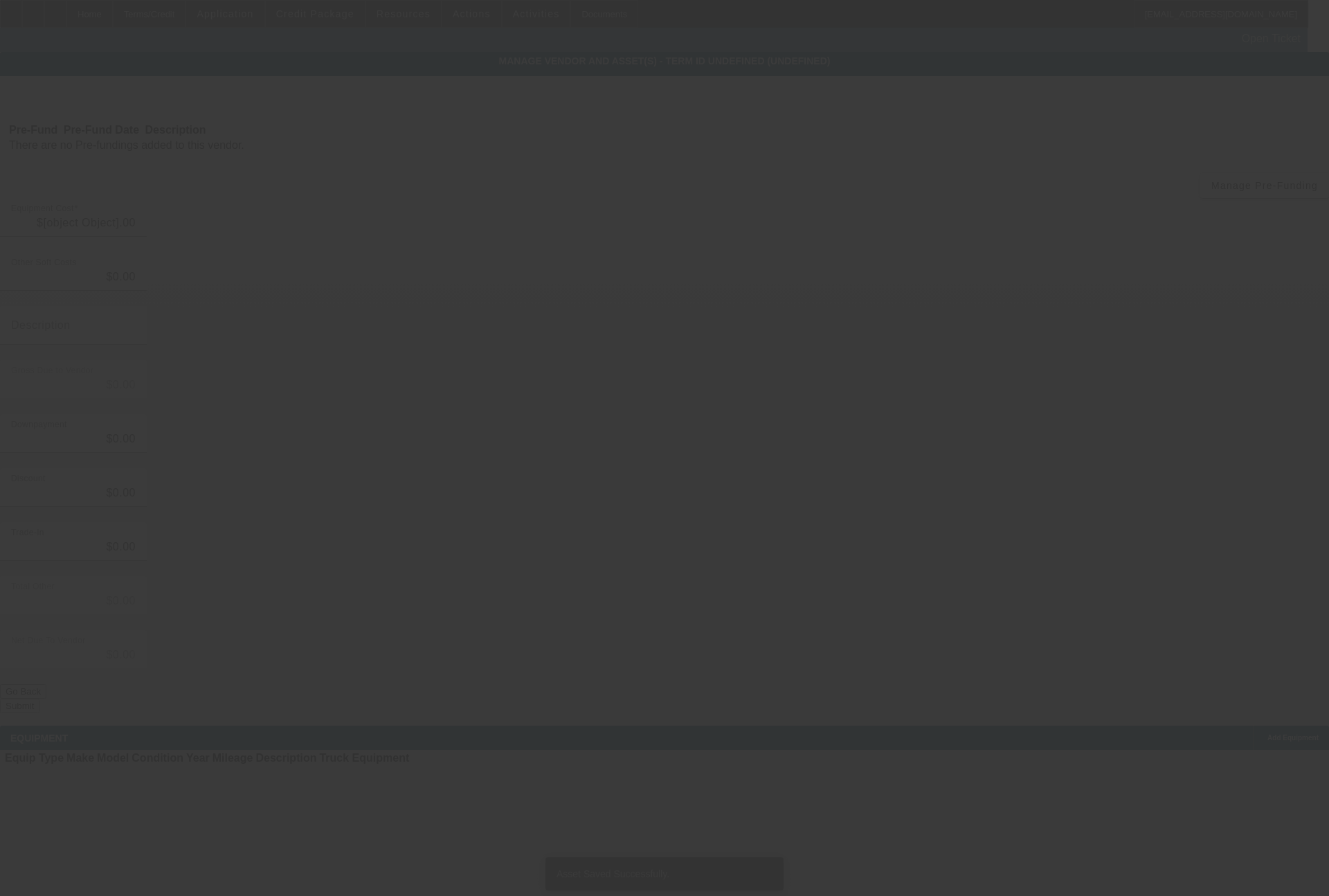
type input "$404,820.00"
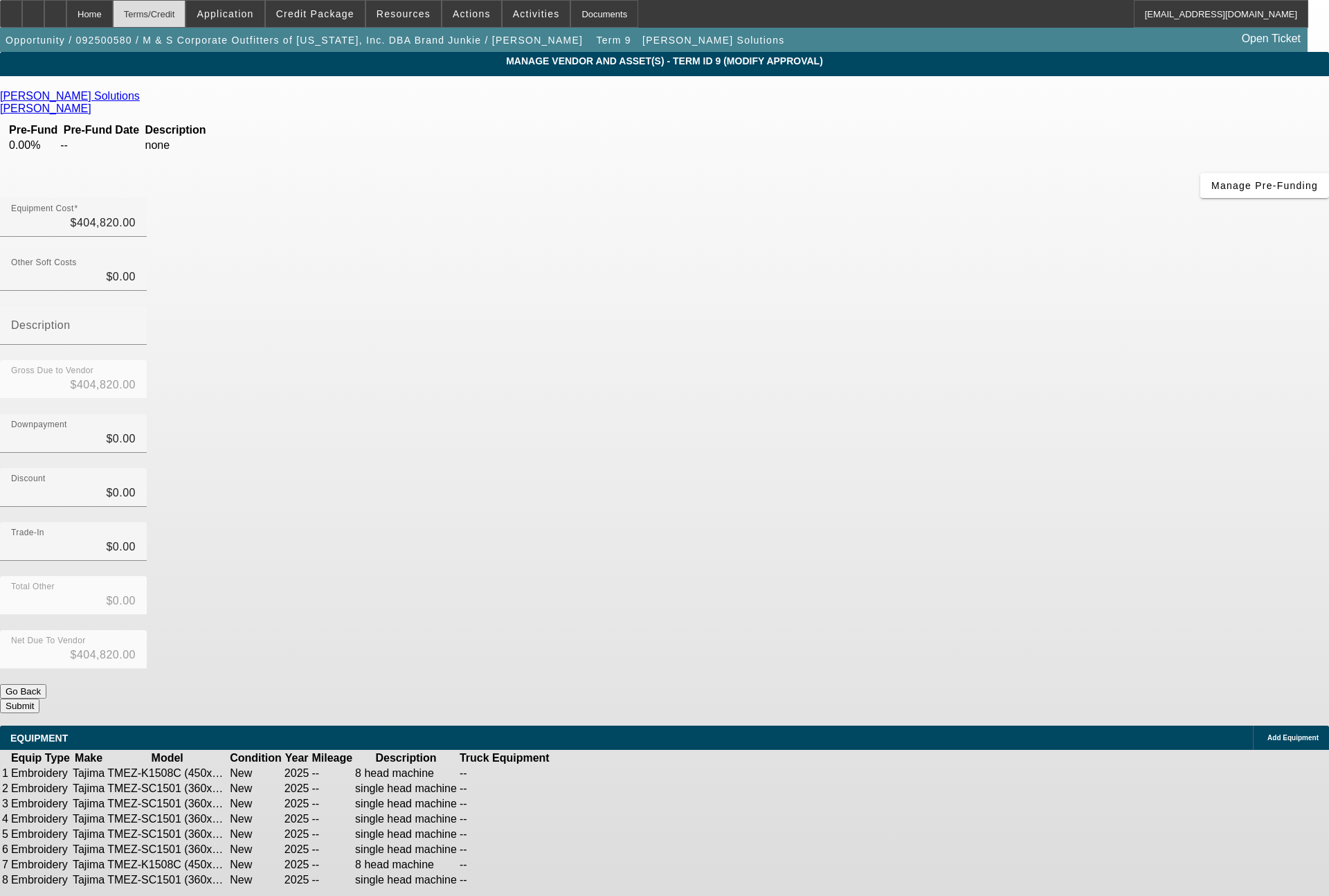
click at [186, 17] on div "Terms/Credit" at bounding box center [149, 14] width 73 height 28
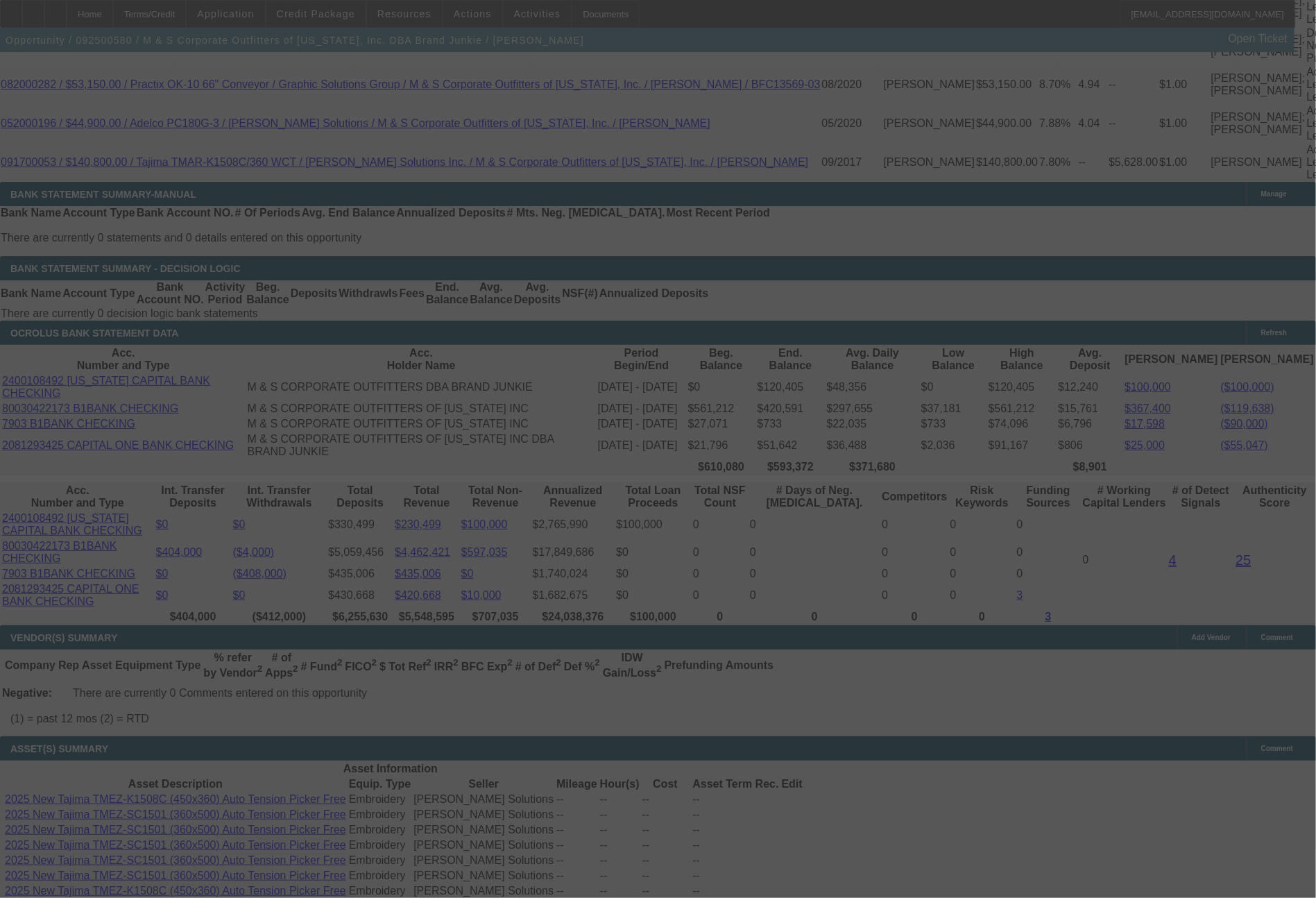
scroll to position [2737, 0]
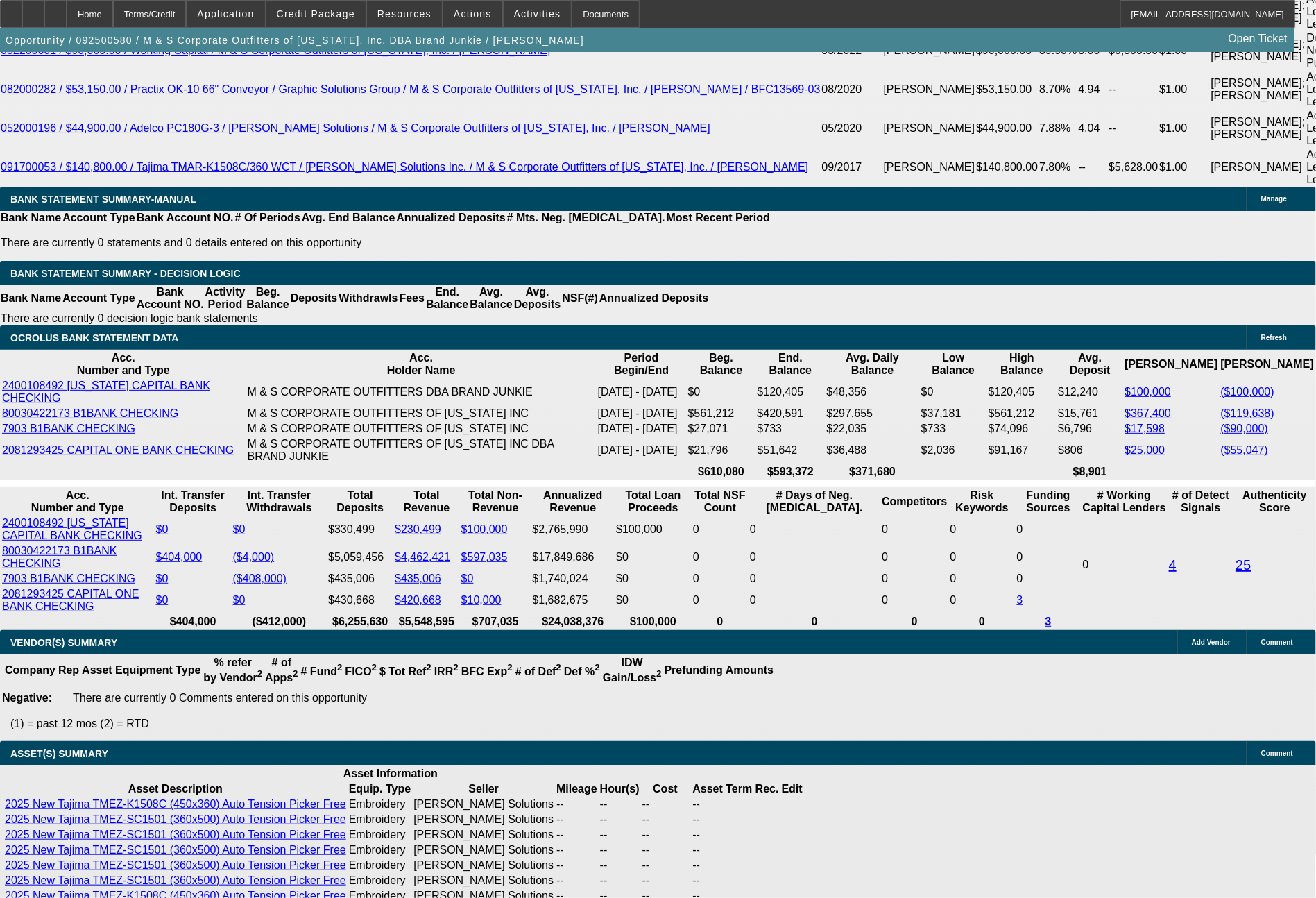
select select "0"
select select "2"
select select "0"
select select "6"
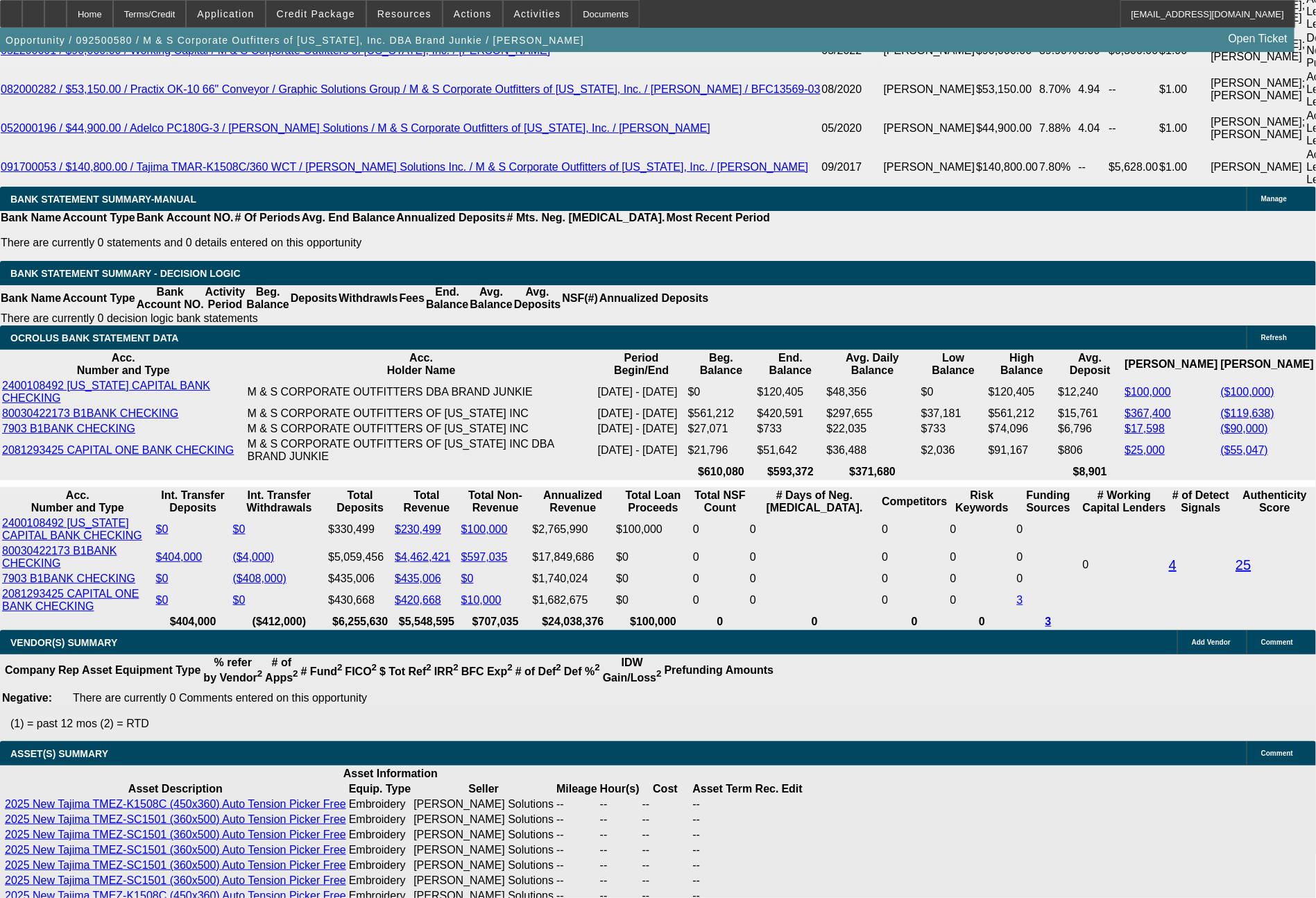
select select "0"
select select "2"
select select "0"
select select "6"
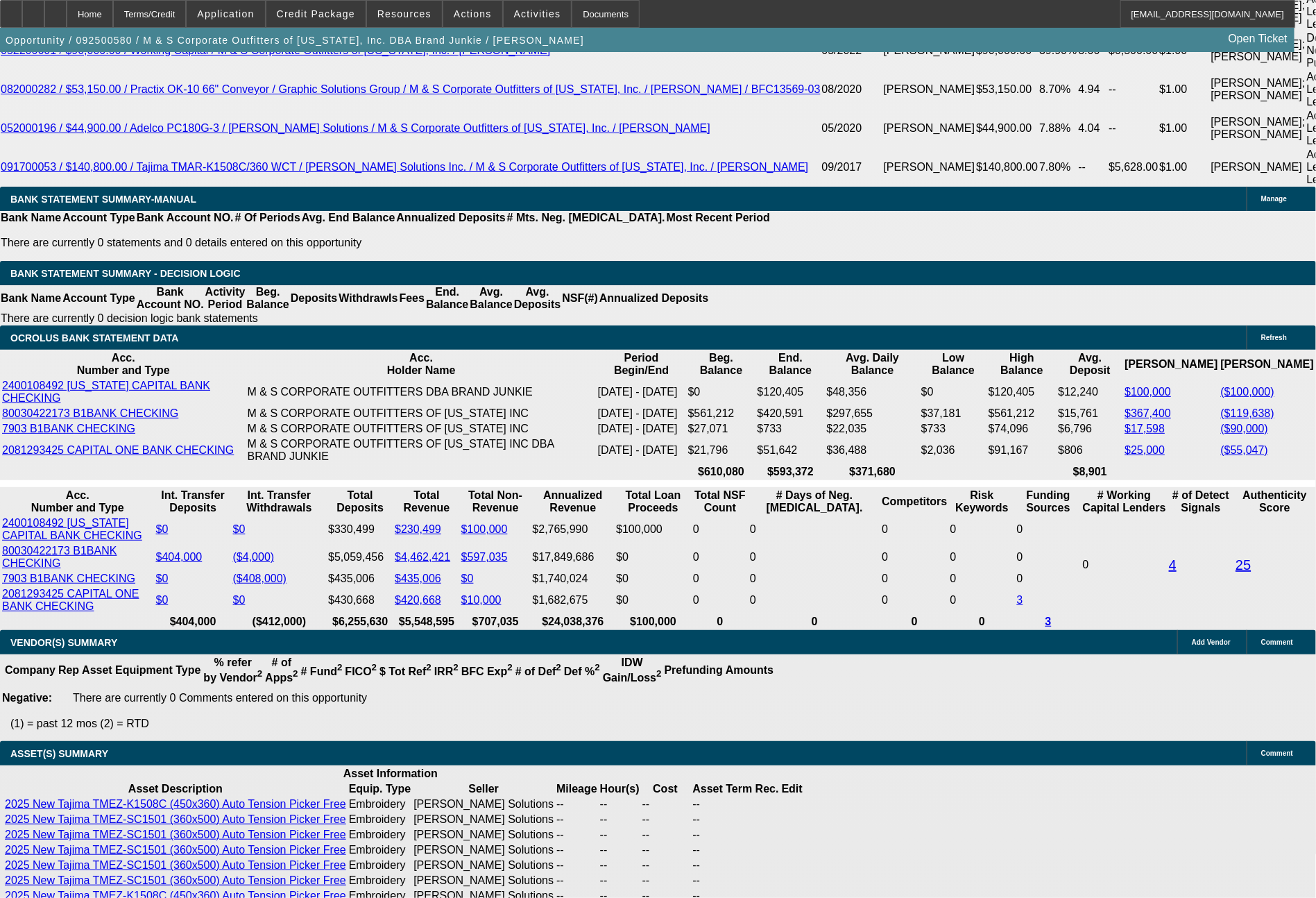
select select "0"
select select "2"
select select "0"
select select "6"
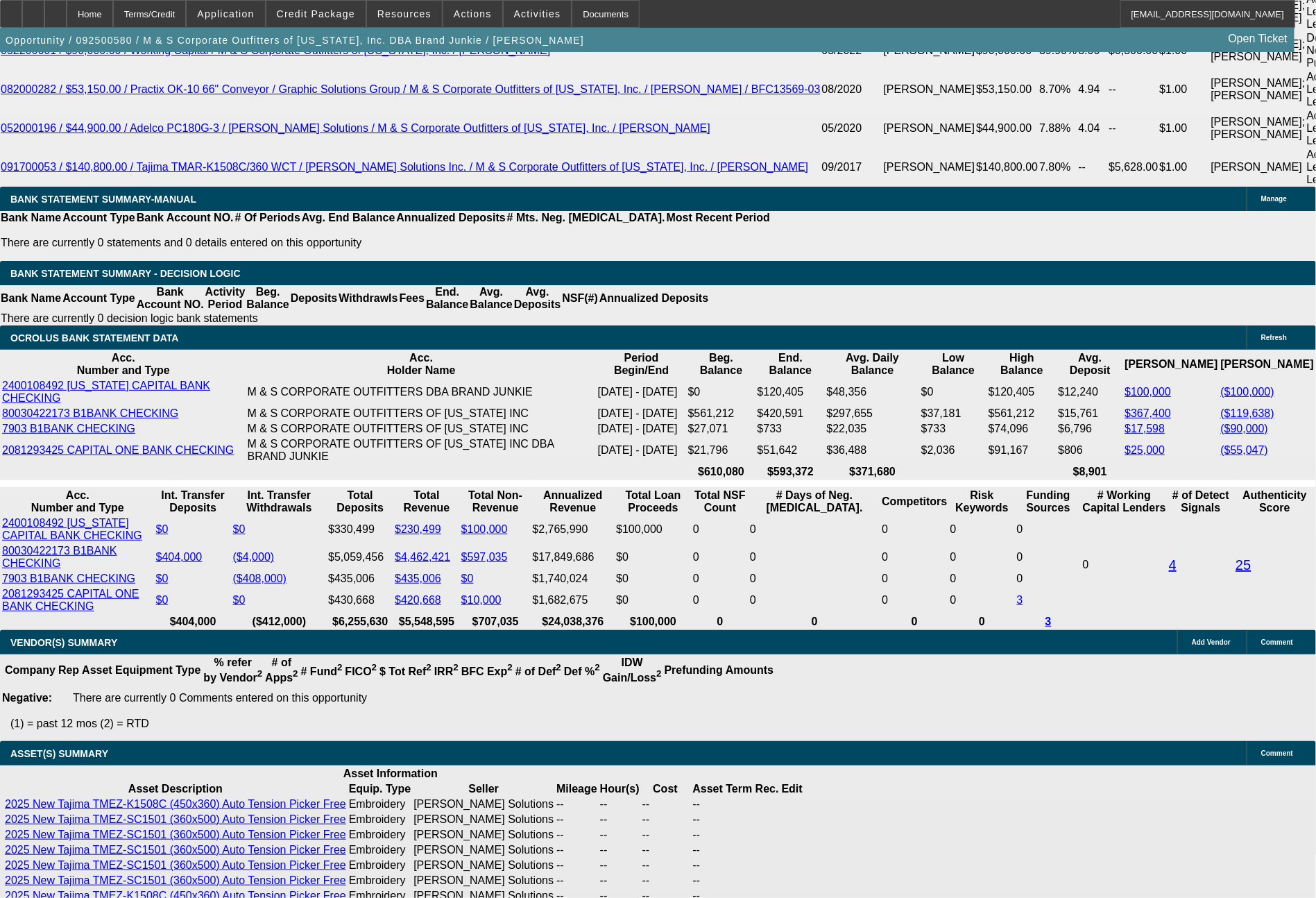
select select "0"
select select "2"
select select "0"
select select "6"
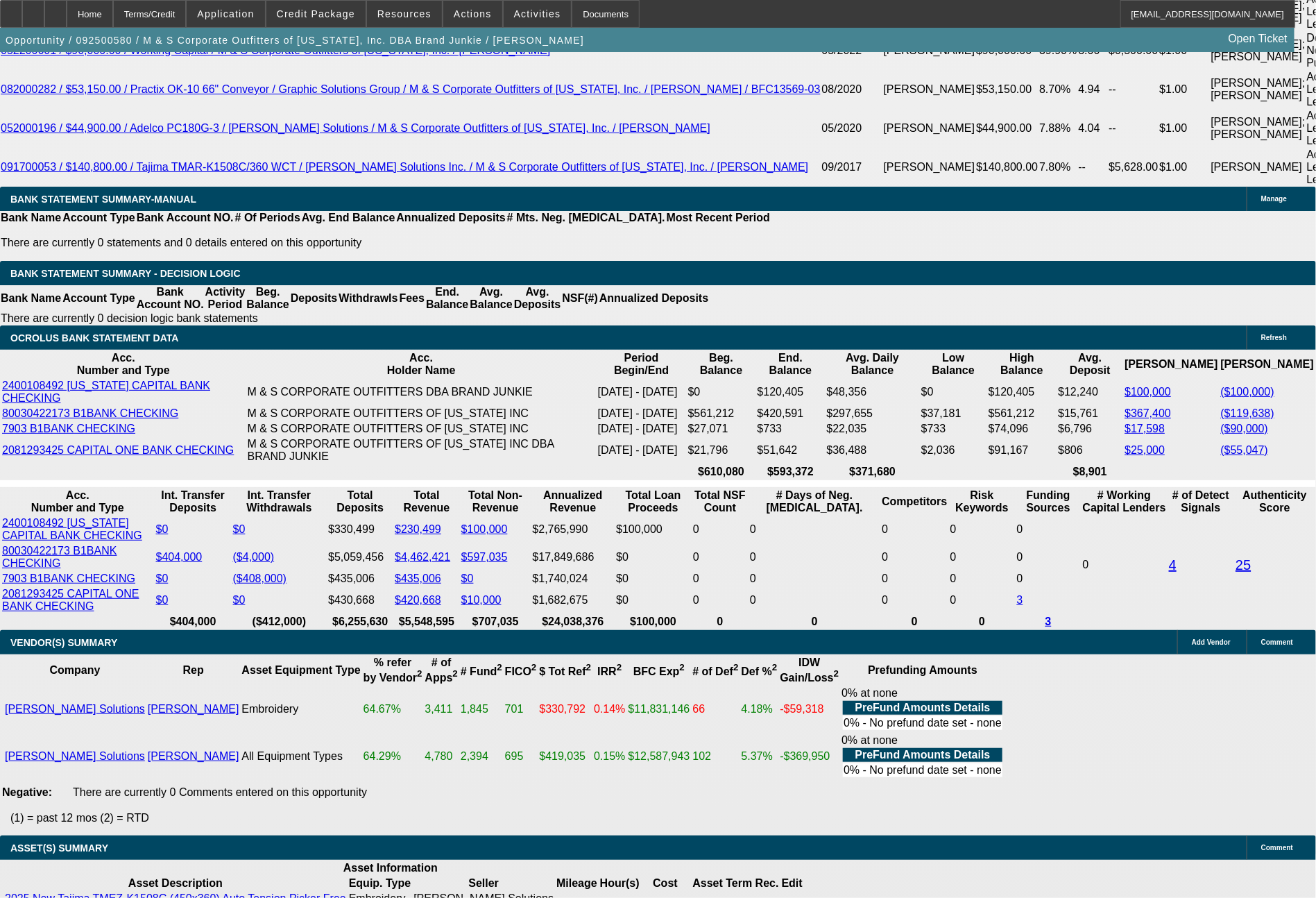
scroll to position [2817, 0]
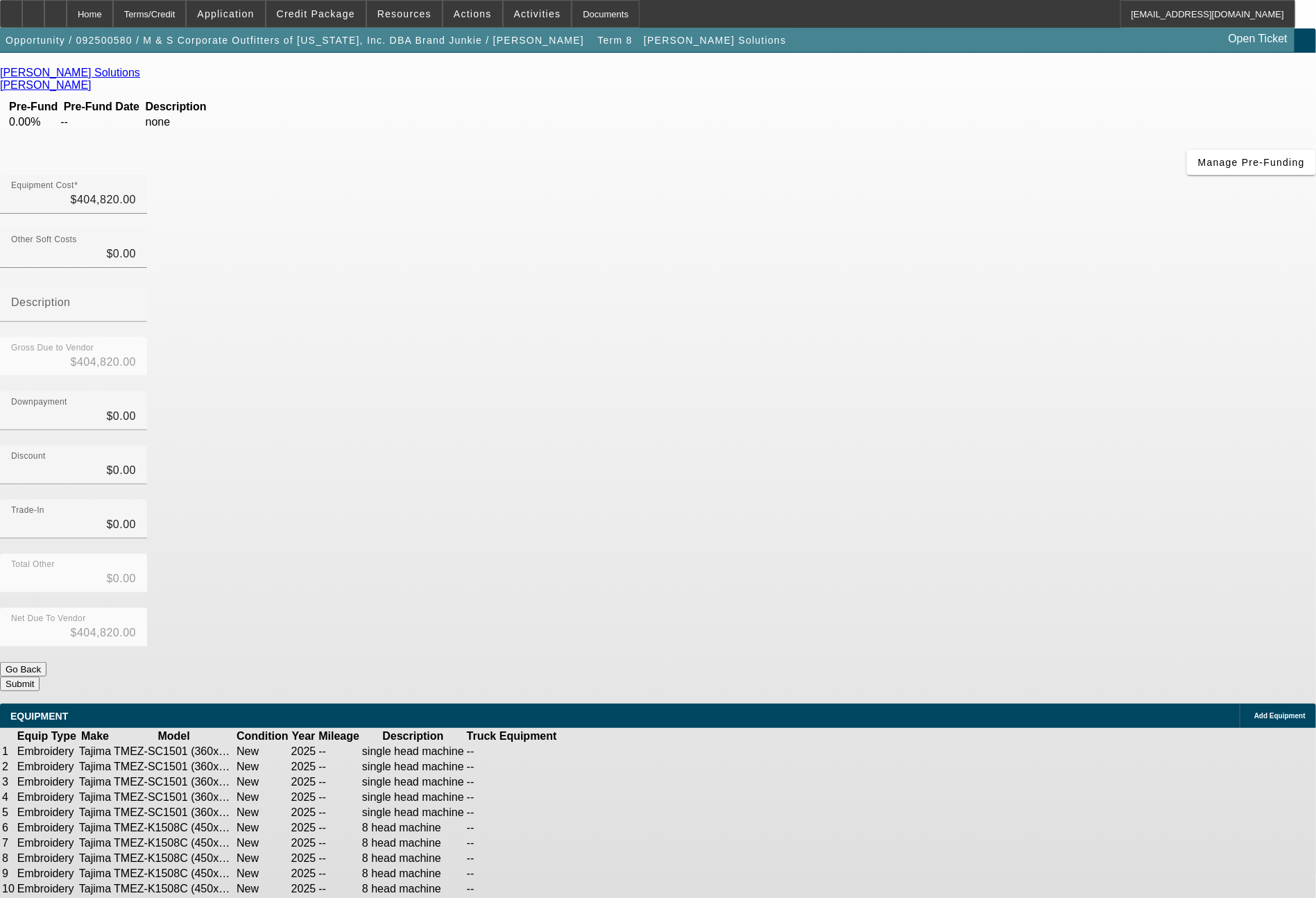
scroll to position [30, 0]
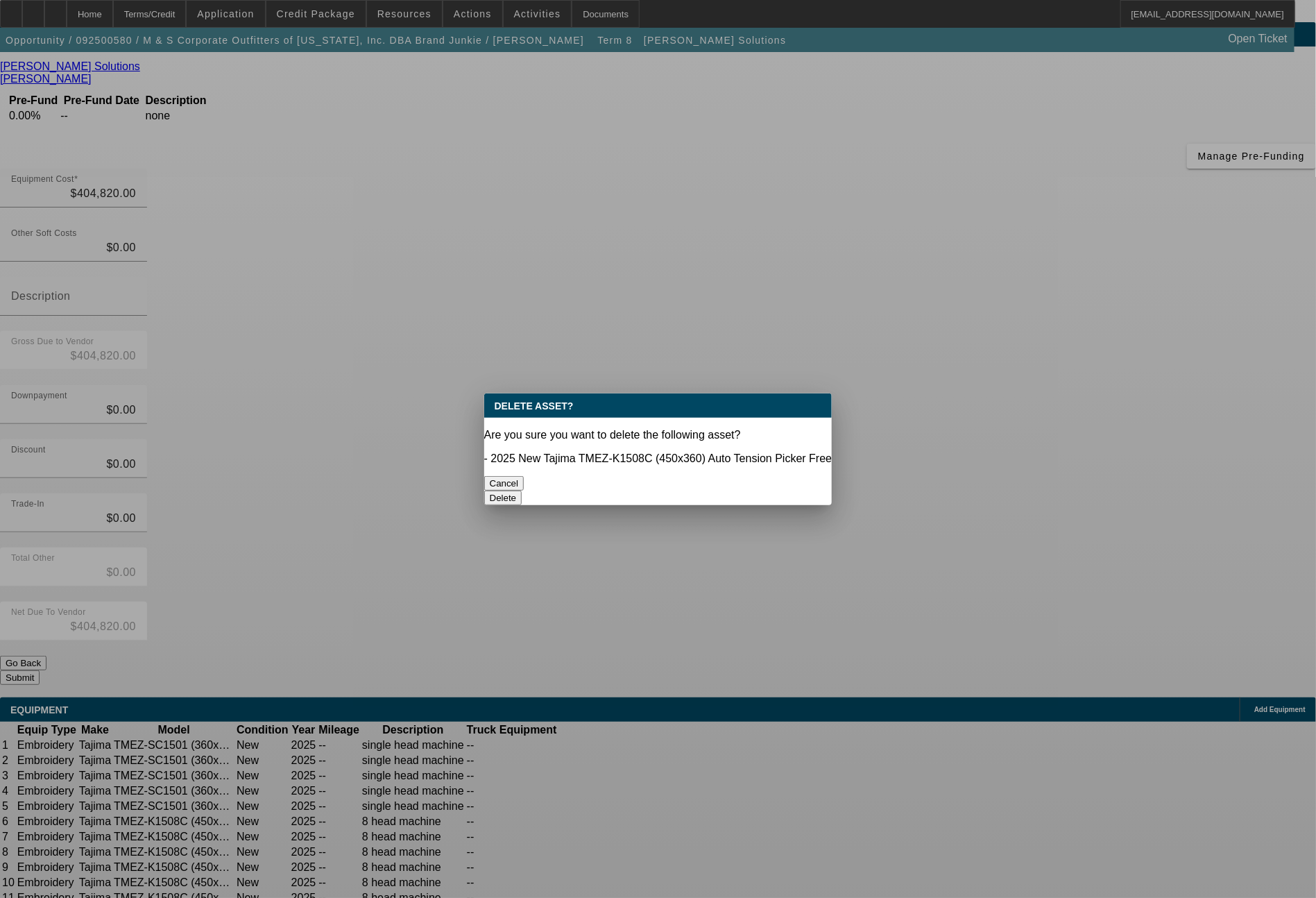
click at [523, 490] on button "Delete" at bounding box center [503, 497] width 39 height 15
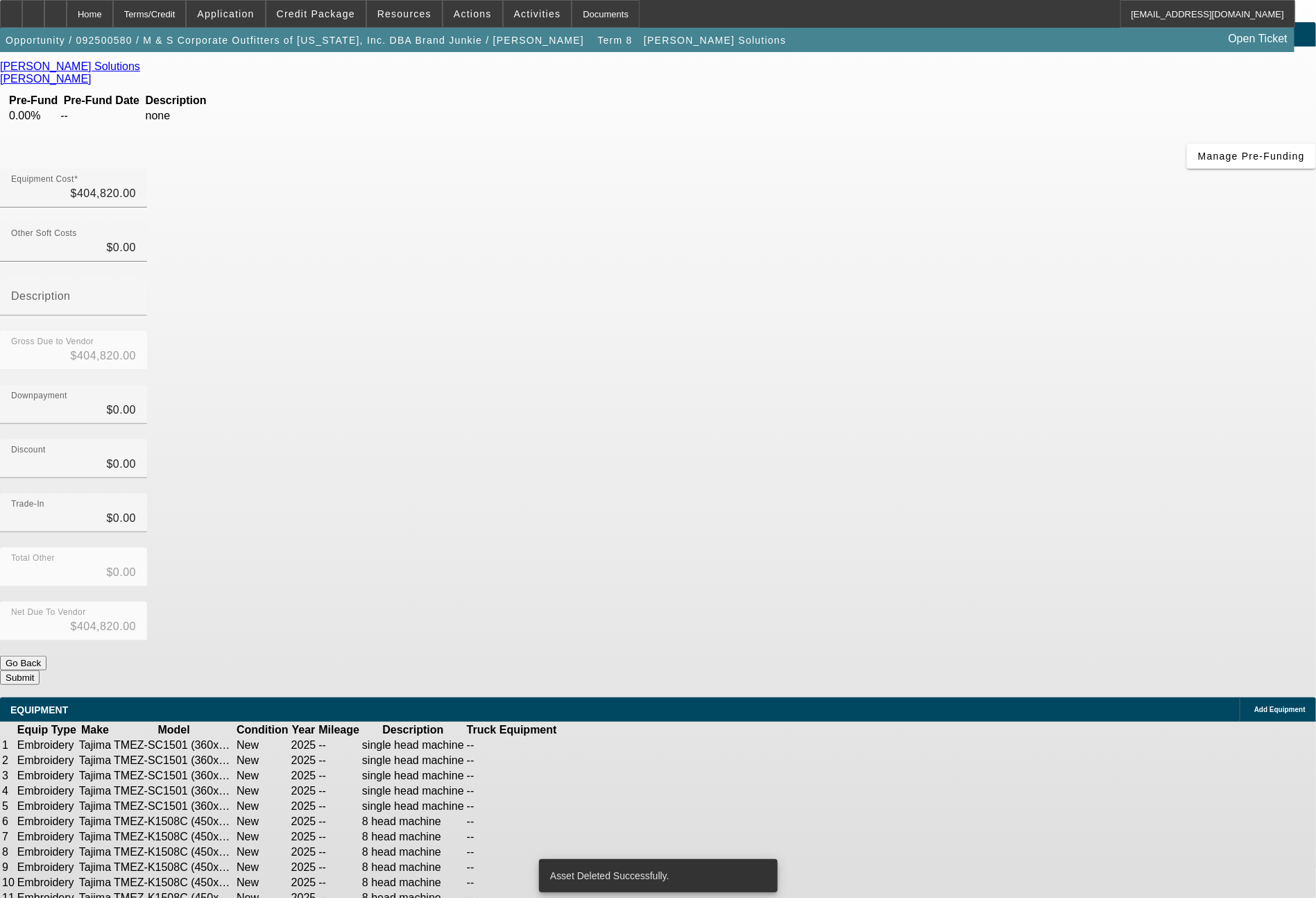
scroll to position [9, 0]
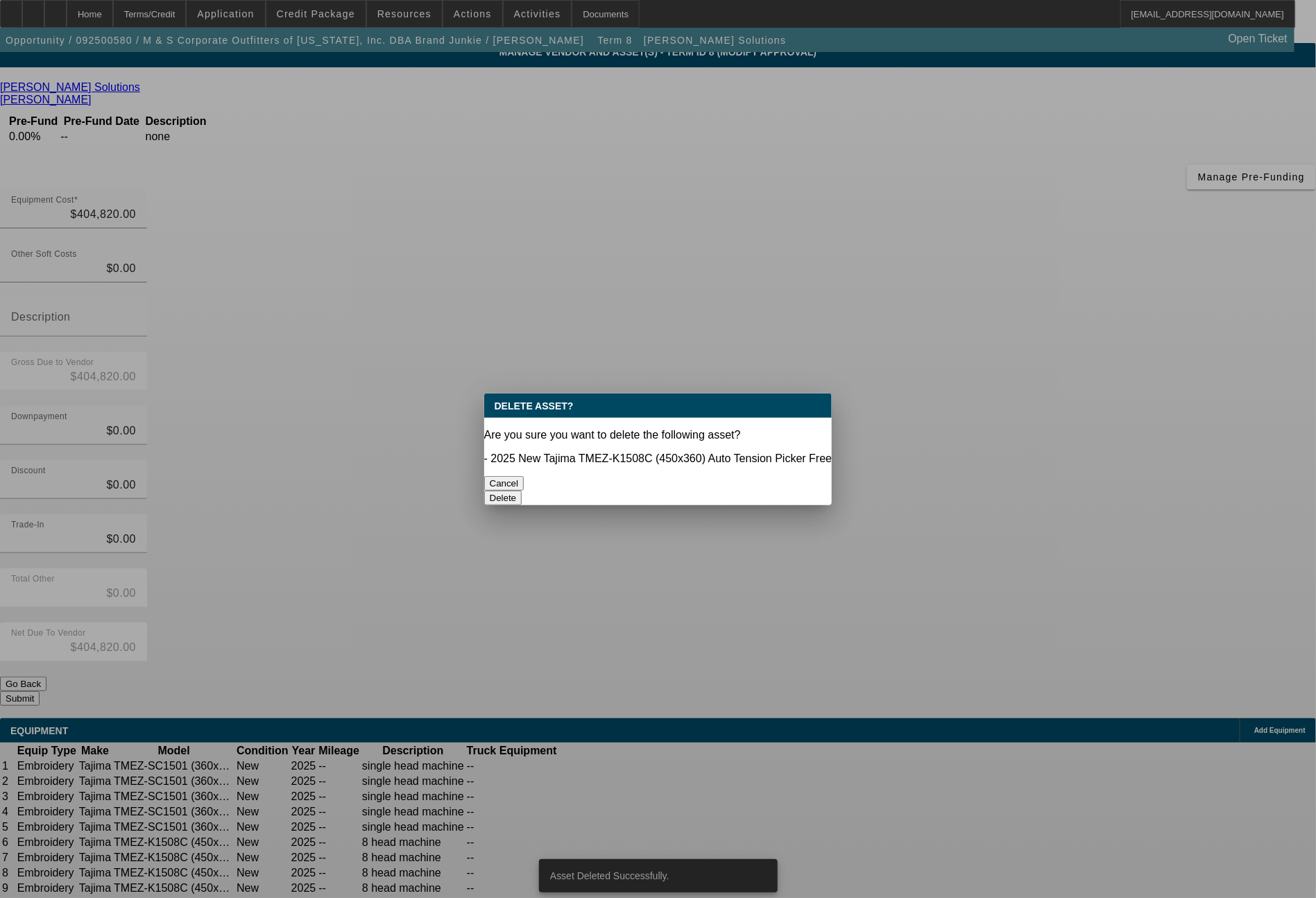
scroll to position [0, 0]
click at [523, 490] on button "Delete" at bounding box center [503, 497] width 39 height 15
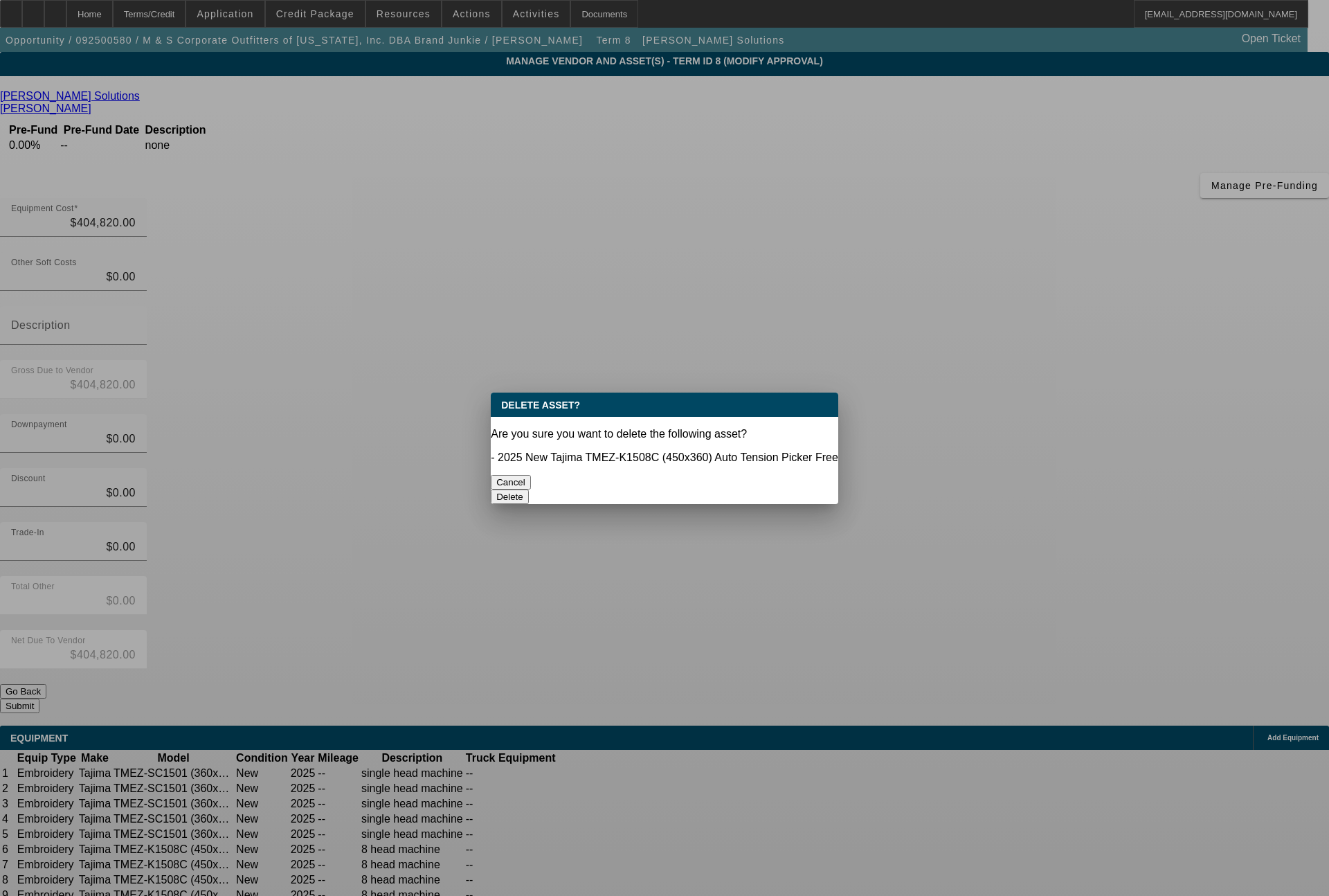
click at [528, 489] on button "Delete" at bounding box center [510, 496] width 38 height 15
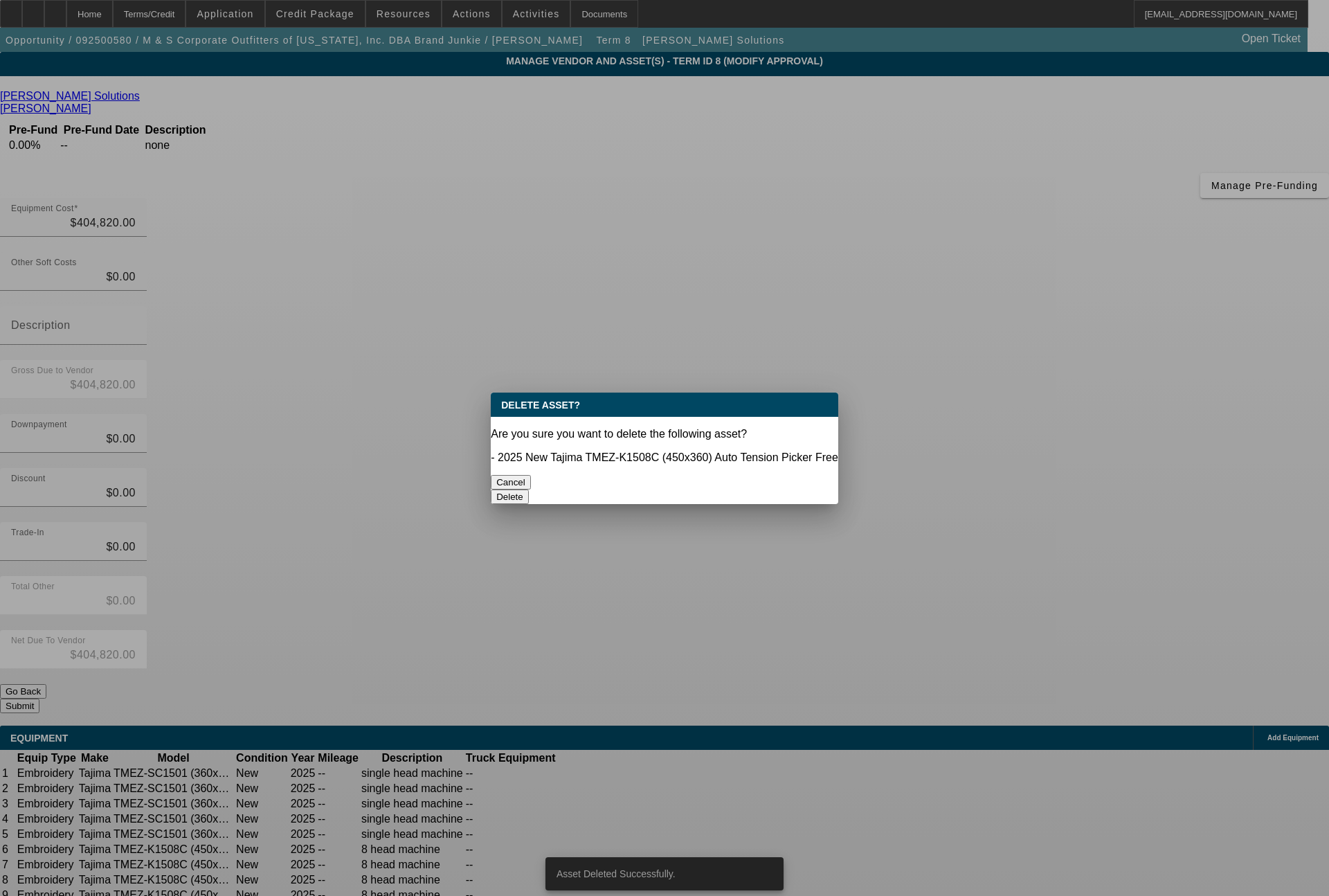
click at [528, 489] on button "Delete" at bounding box center [510, 496] width 38 height 15
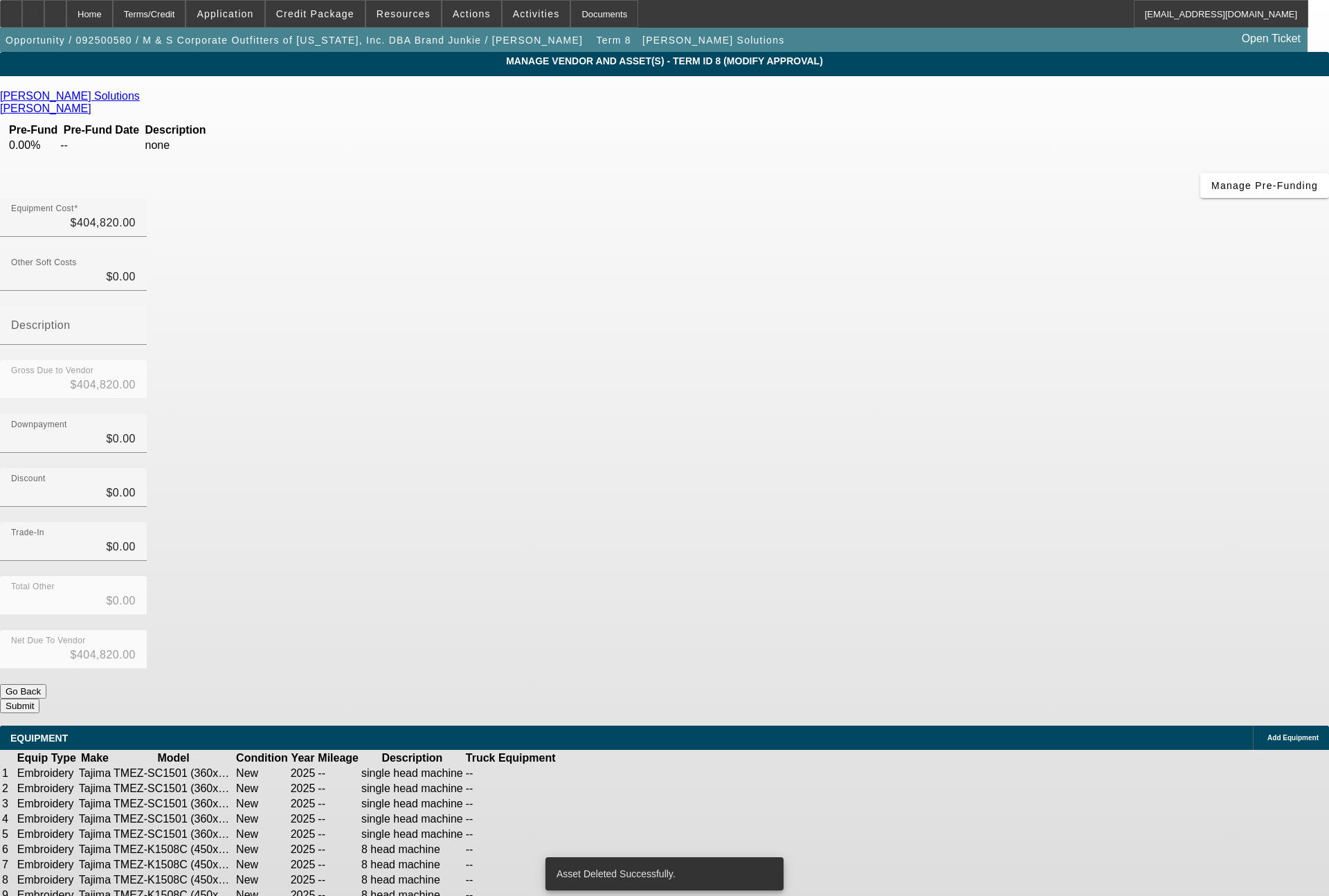
click at [628, 895] on icon at bounding box center [628, 910] width 0 height 0
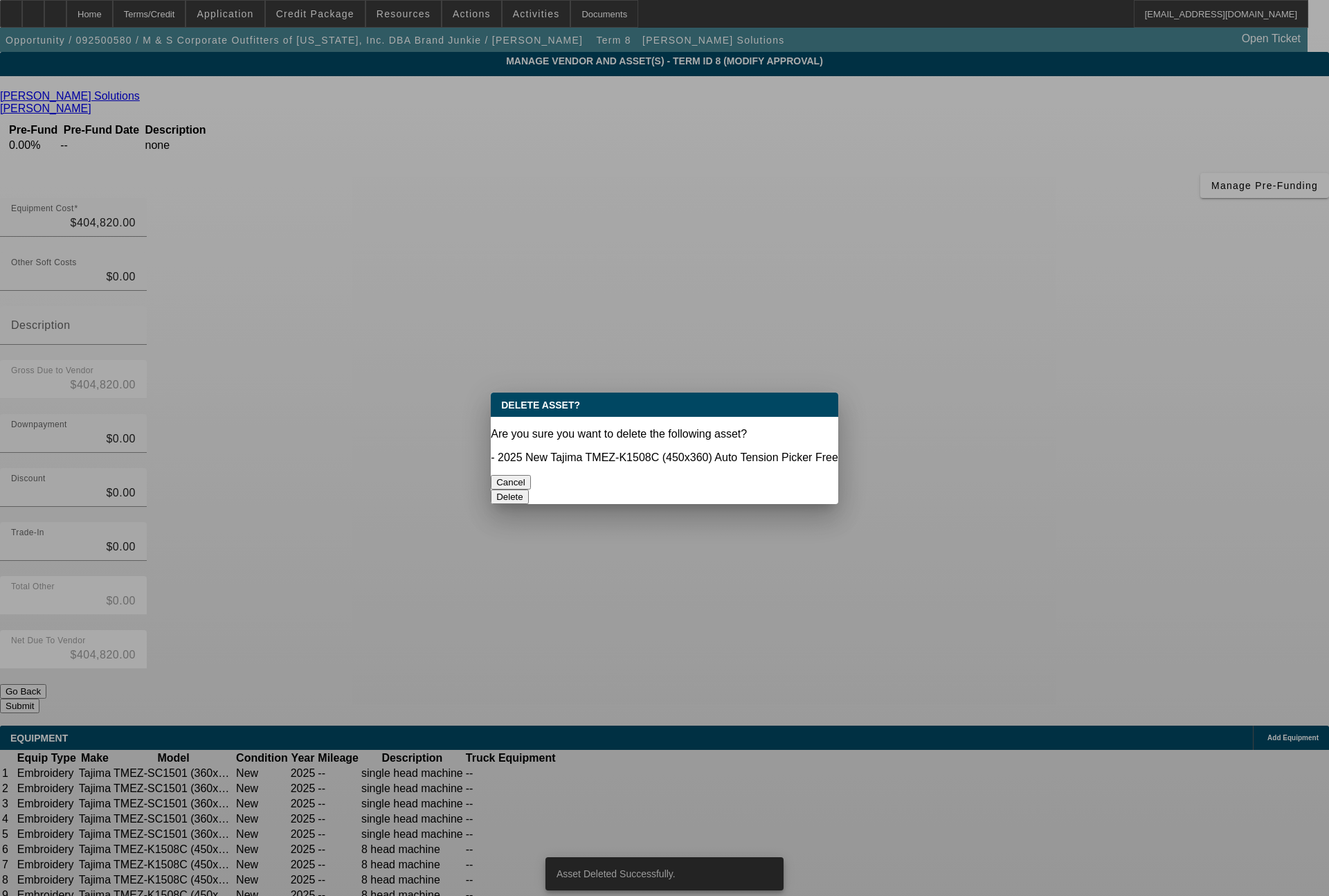
click at [528, 489] on button "Delete" at bounding box center [510, 496] width 38 height 15
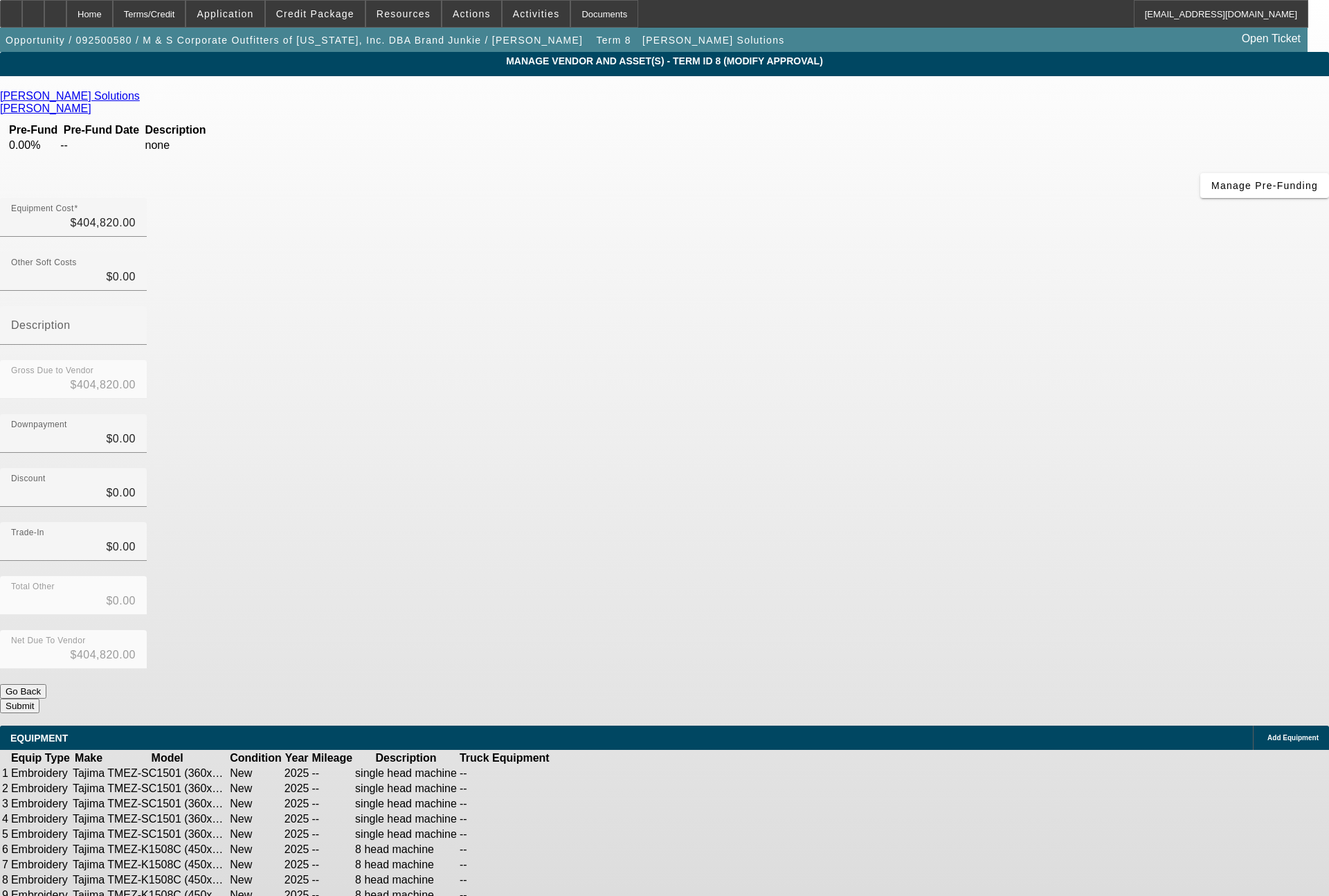
click at [622, 895] on icon at bounding box center [622, 895] width 0 height 0
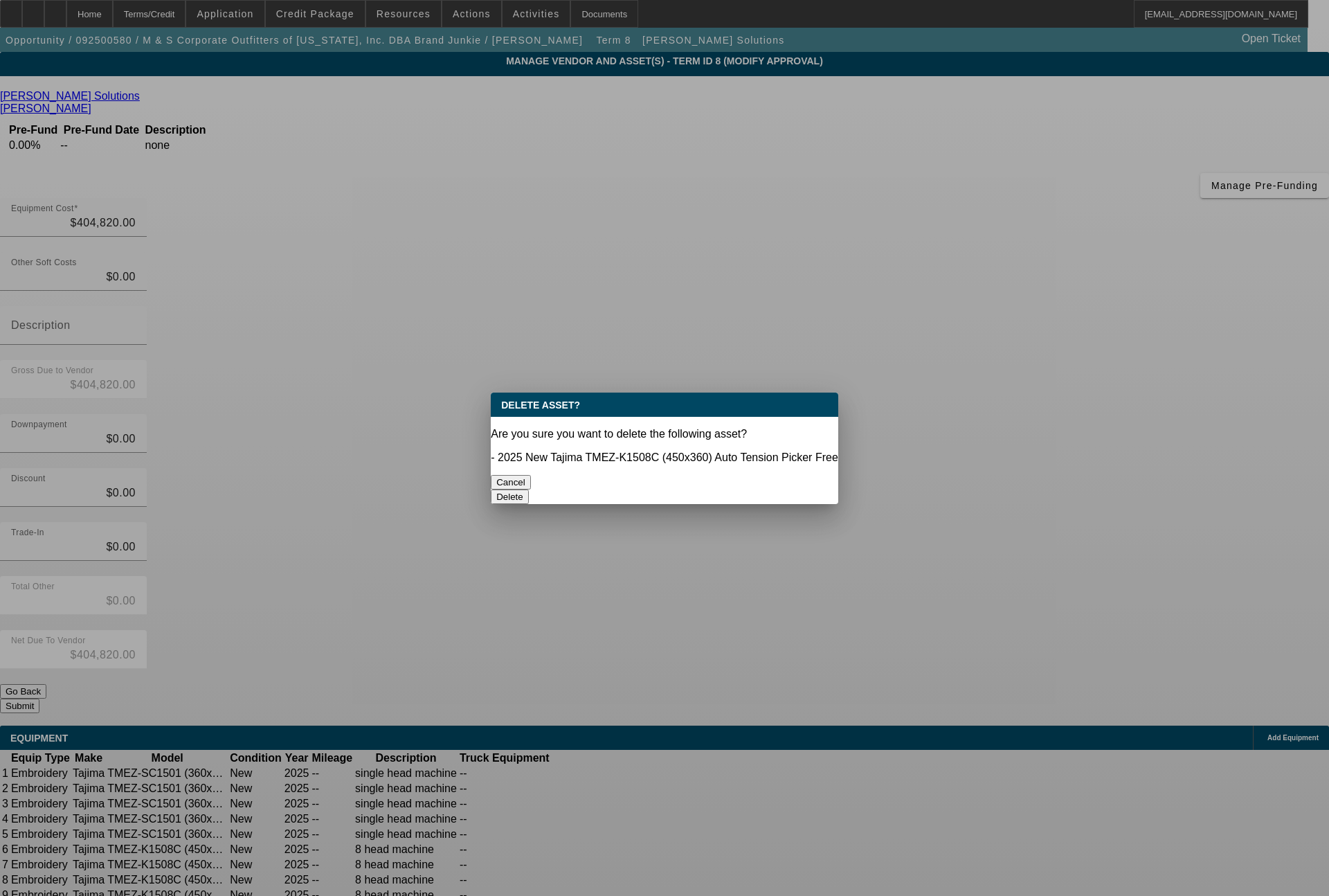
click at [528, 489] on button "Delete" at bounding box center [510, 496] width 38 height 15
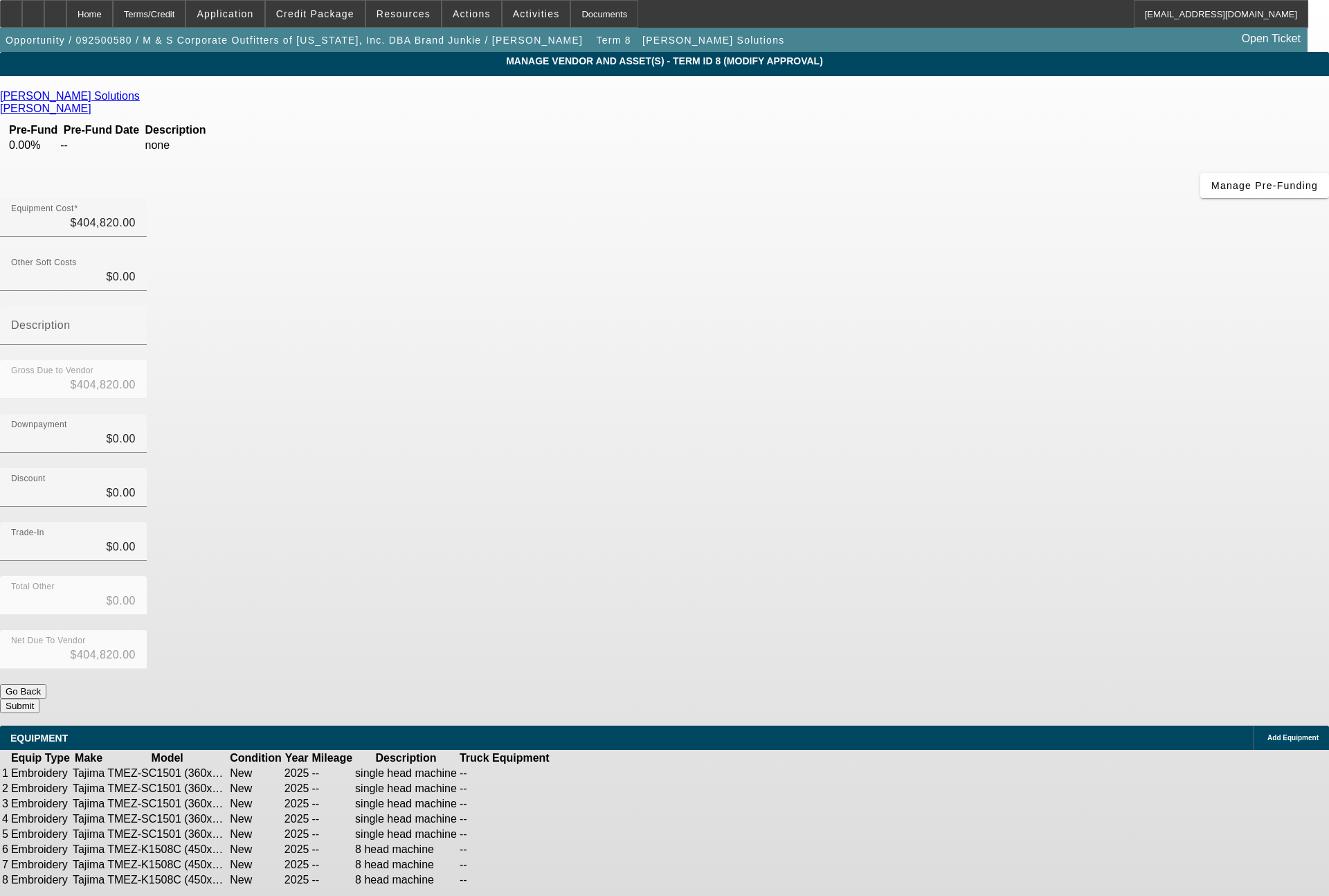
click at [622, 879] on icon at bounding box center [622, 879] width 0 height 0
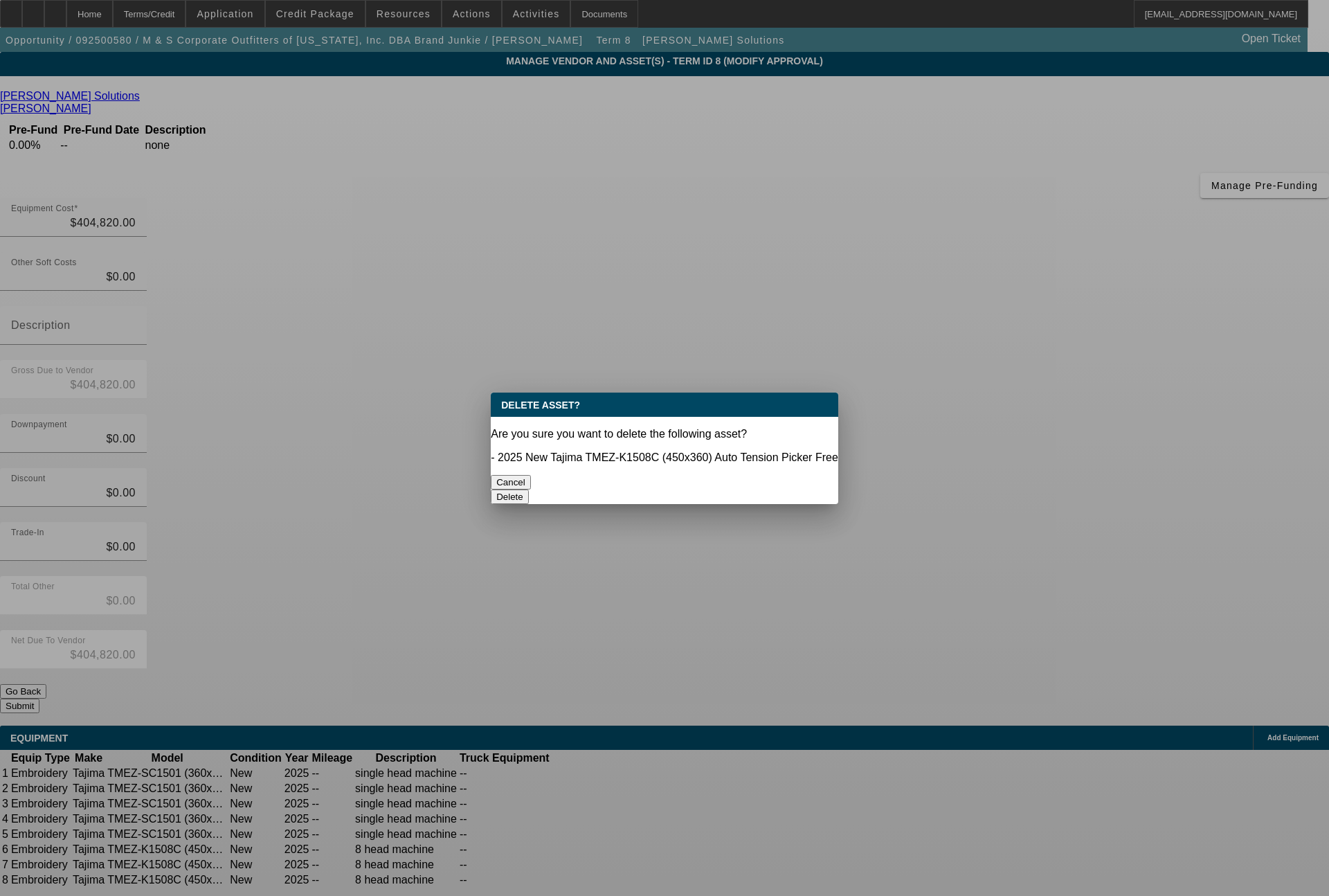
click at [528, 489] on button "Delete" at bounding box center [510, 496] width 38 height 15
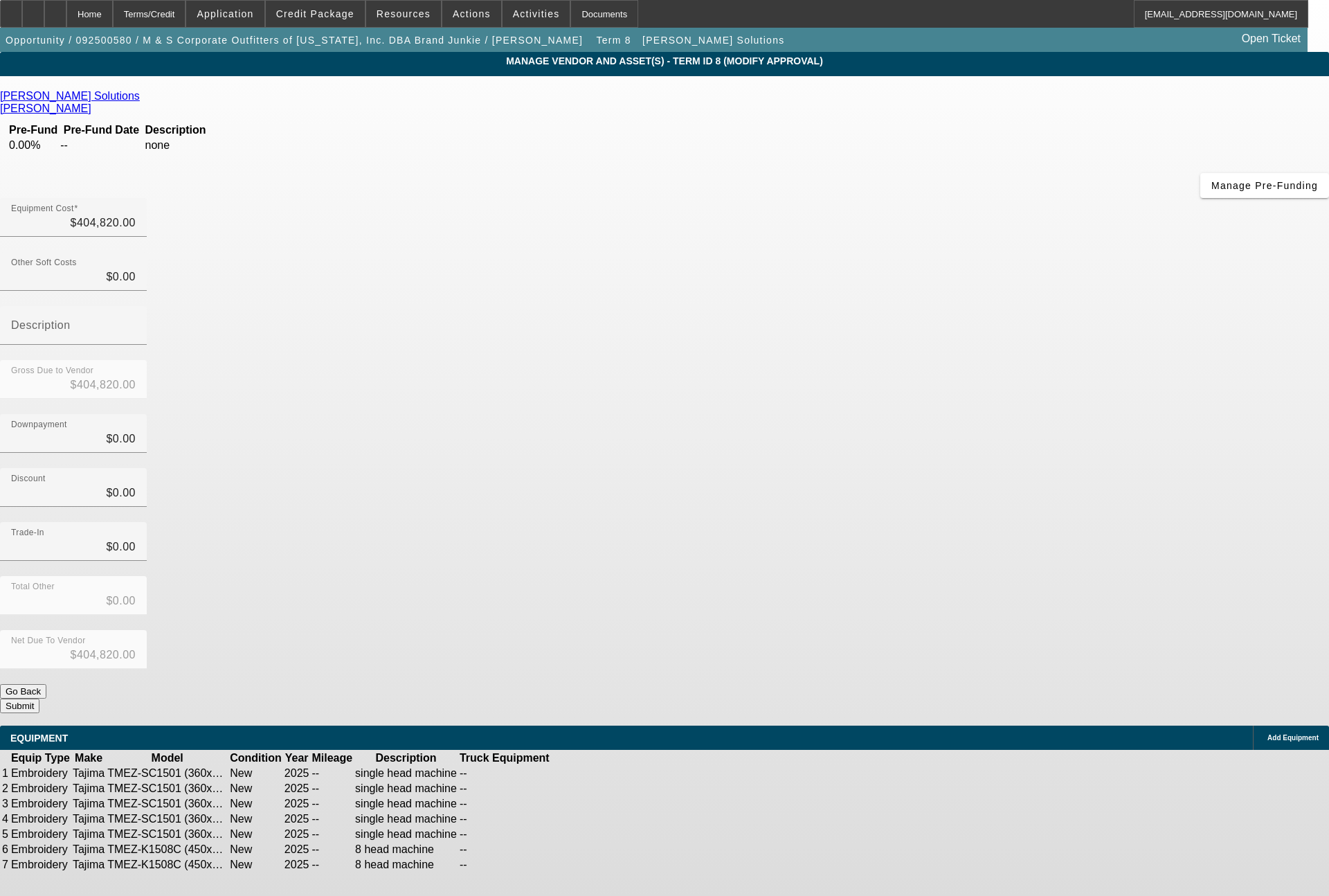
click at [1267, 734] on span "Add Equipment" at bounding box center [1292, 737] width 52 height 8
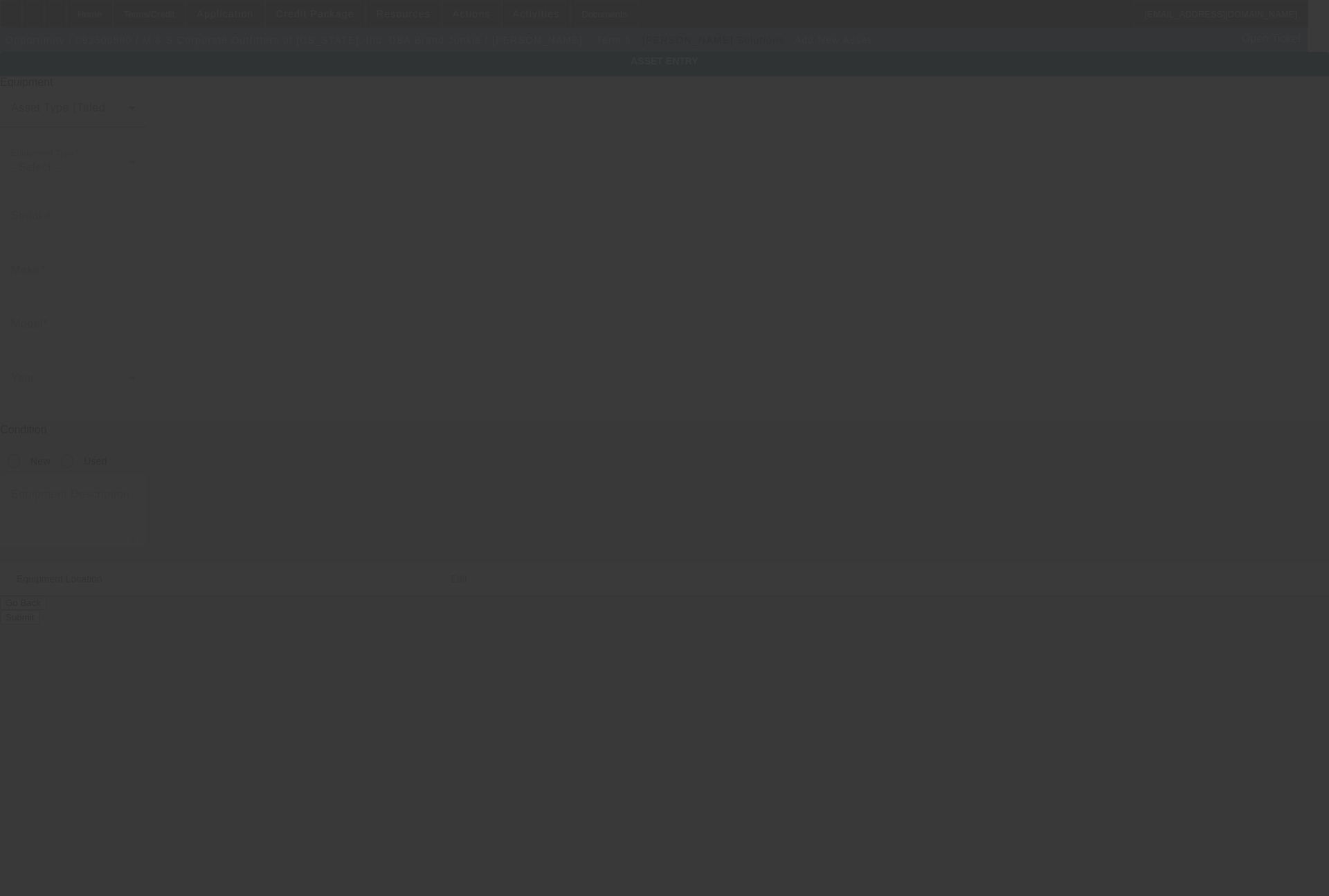
type input "[STREET_ADDRESS][PERSON_NAME]"
type input "Cypress"
type input "77433"
type input "[PERSON_NAME]"
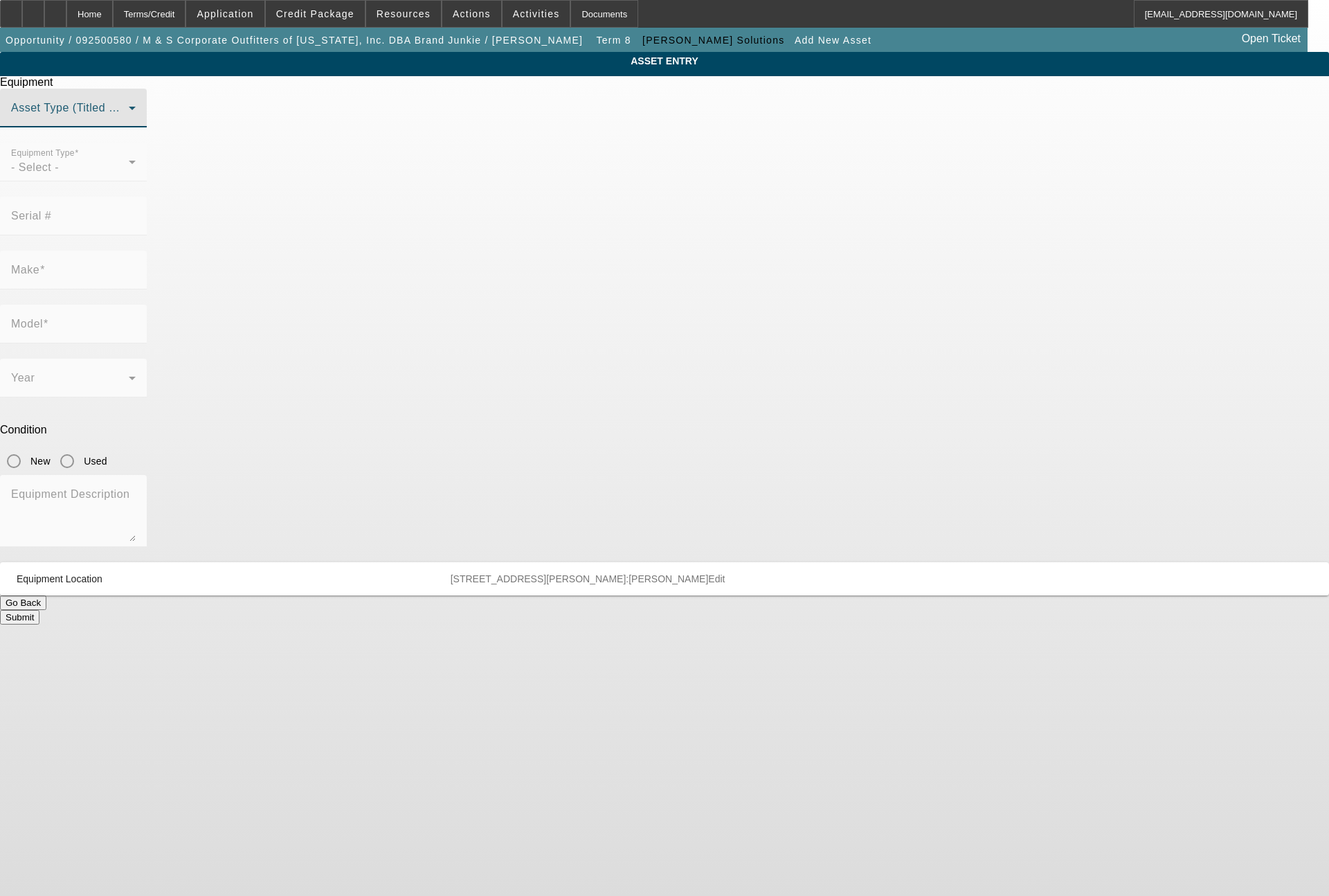
click at [128, 121] on span at bounding box center [70, 113] width 118 height 17
click at [561, 212] on span "Non Title Asset" at bounding box center [524, 210] width 79 height 17
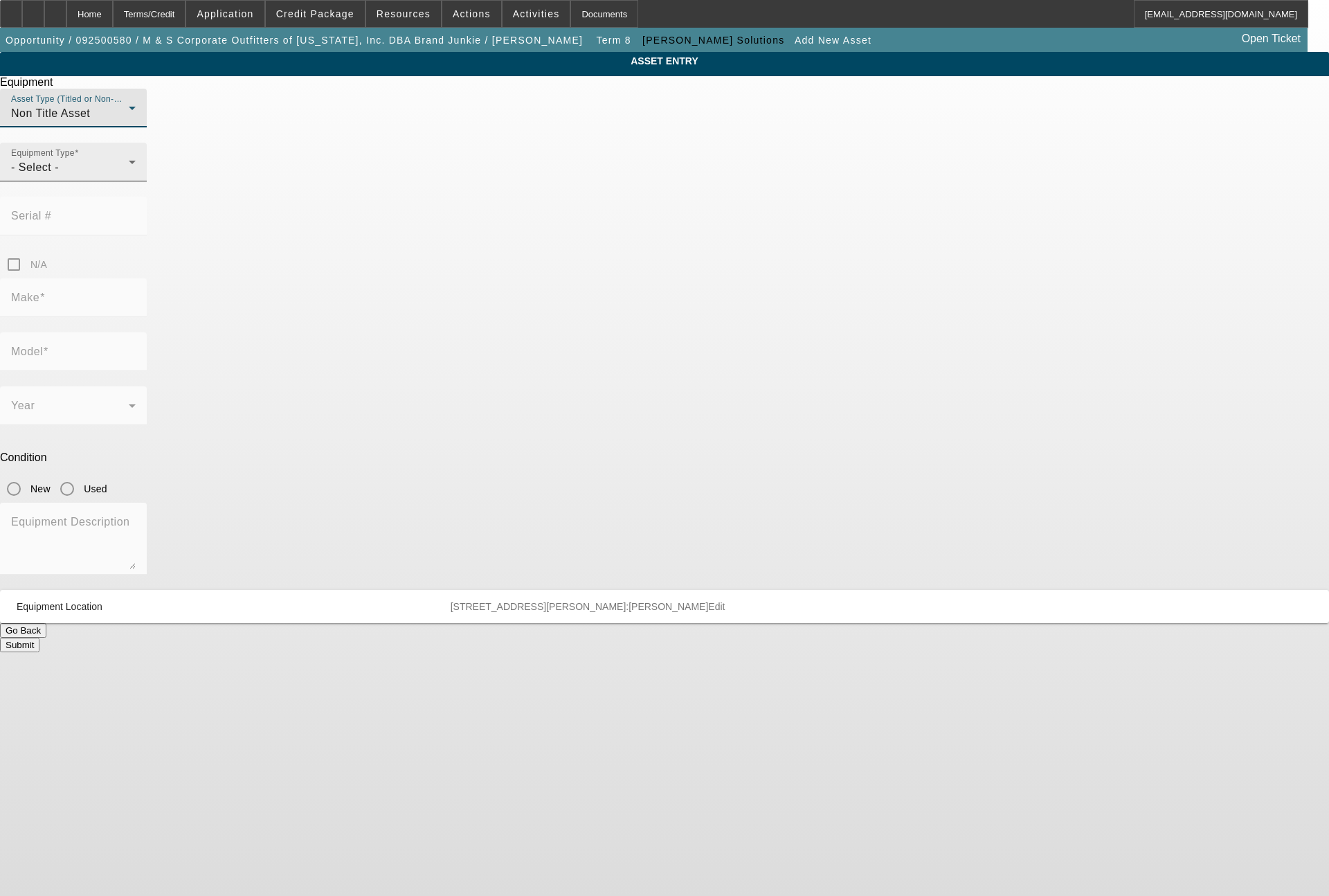
click at [128, 176] on div "- Select -" at bounding box center [70, 167] width 118 height 17
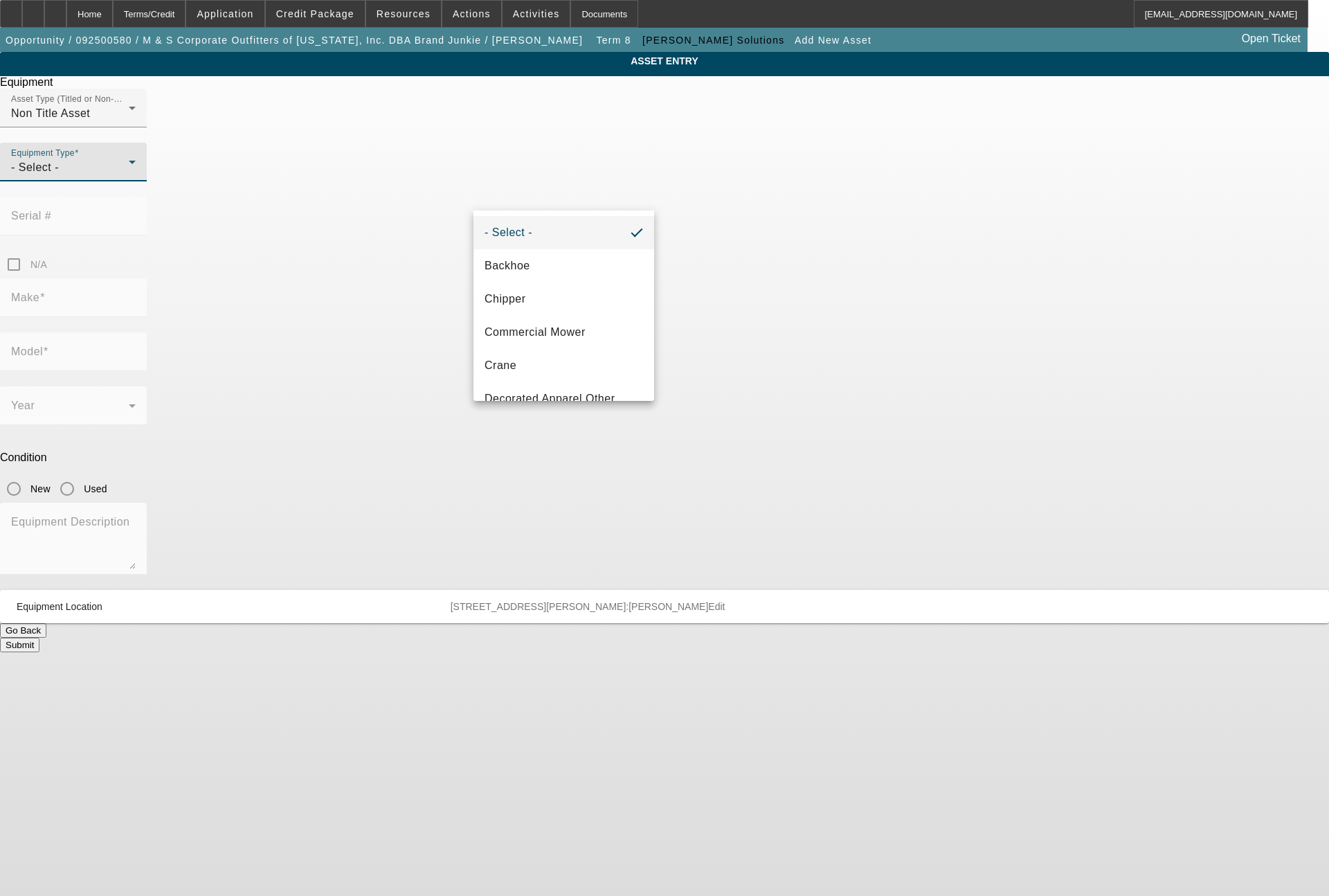
scroll to position [166, 0]
click at [517, 306] on span "Embroidery" at bounding box center [514, 299] width 60 height 17
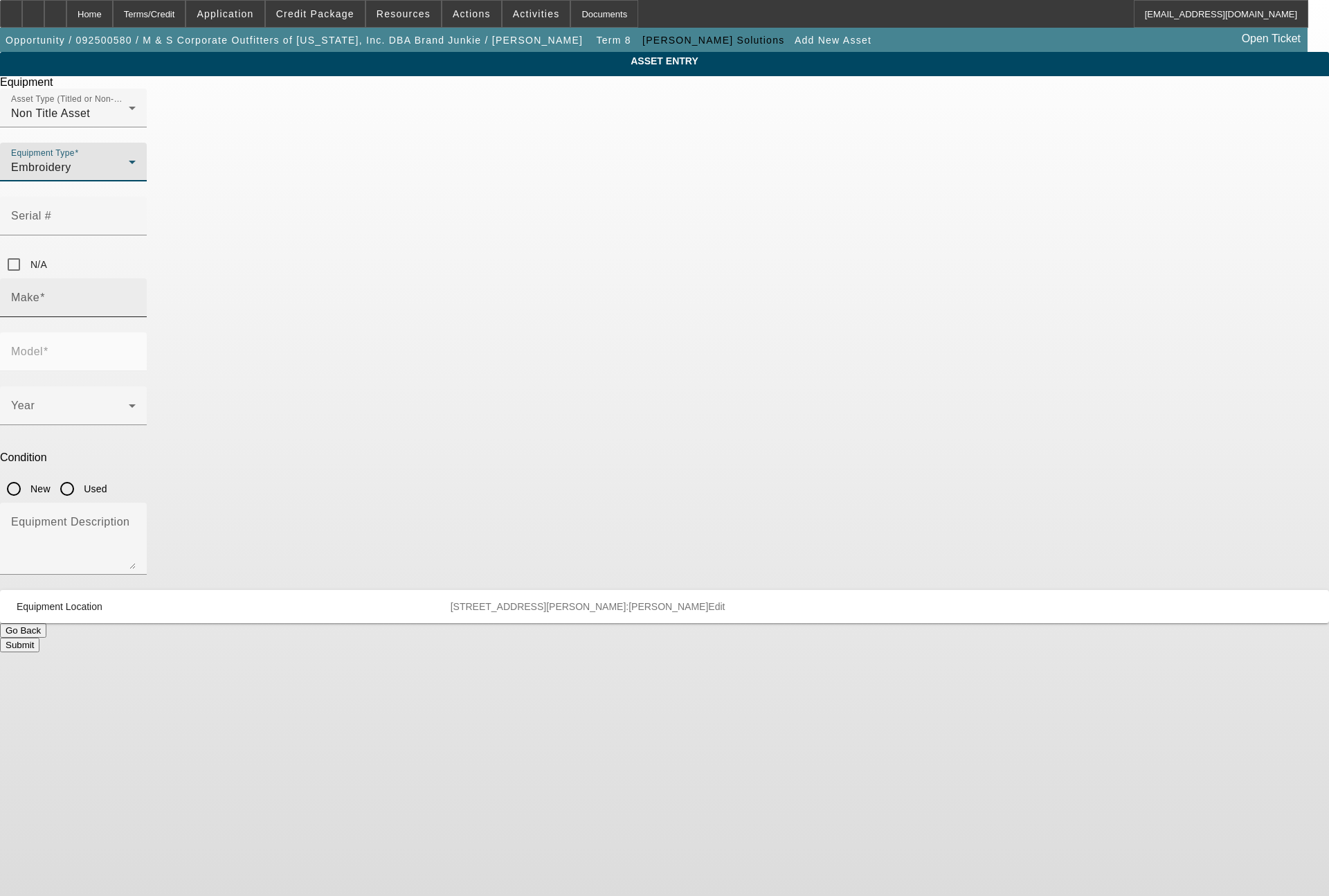
click at [135, 295] on input "Make" at bounding box center [73, 303] width 125 height 17
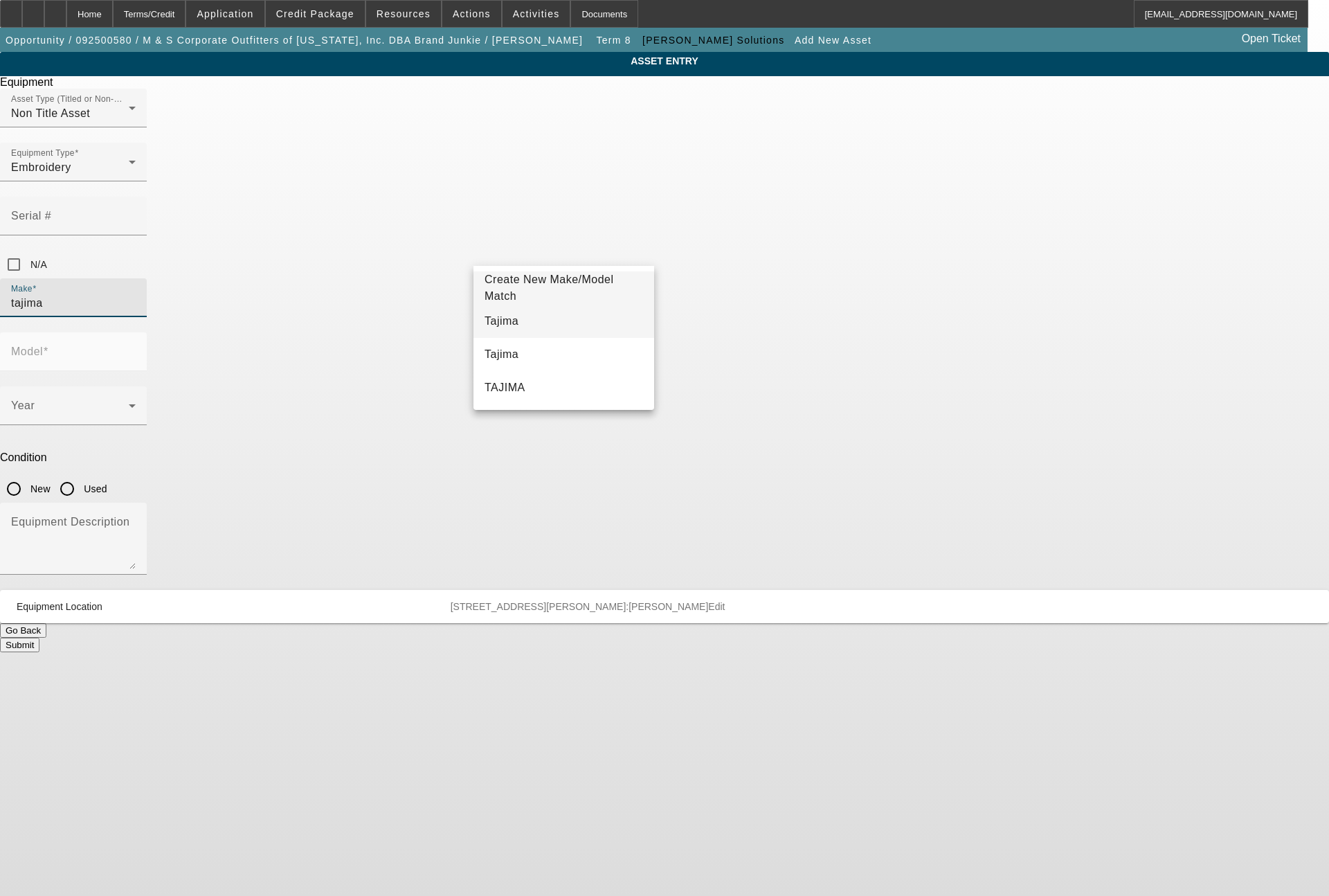
click at [515, 309] on mat-option "Tajima" at bounding box center [563, 321] width 181 height 33
type input "Tajima"
click at [128, 403] on span at bounding box center [70, 410] width 118 height 17
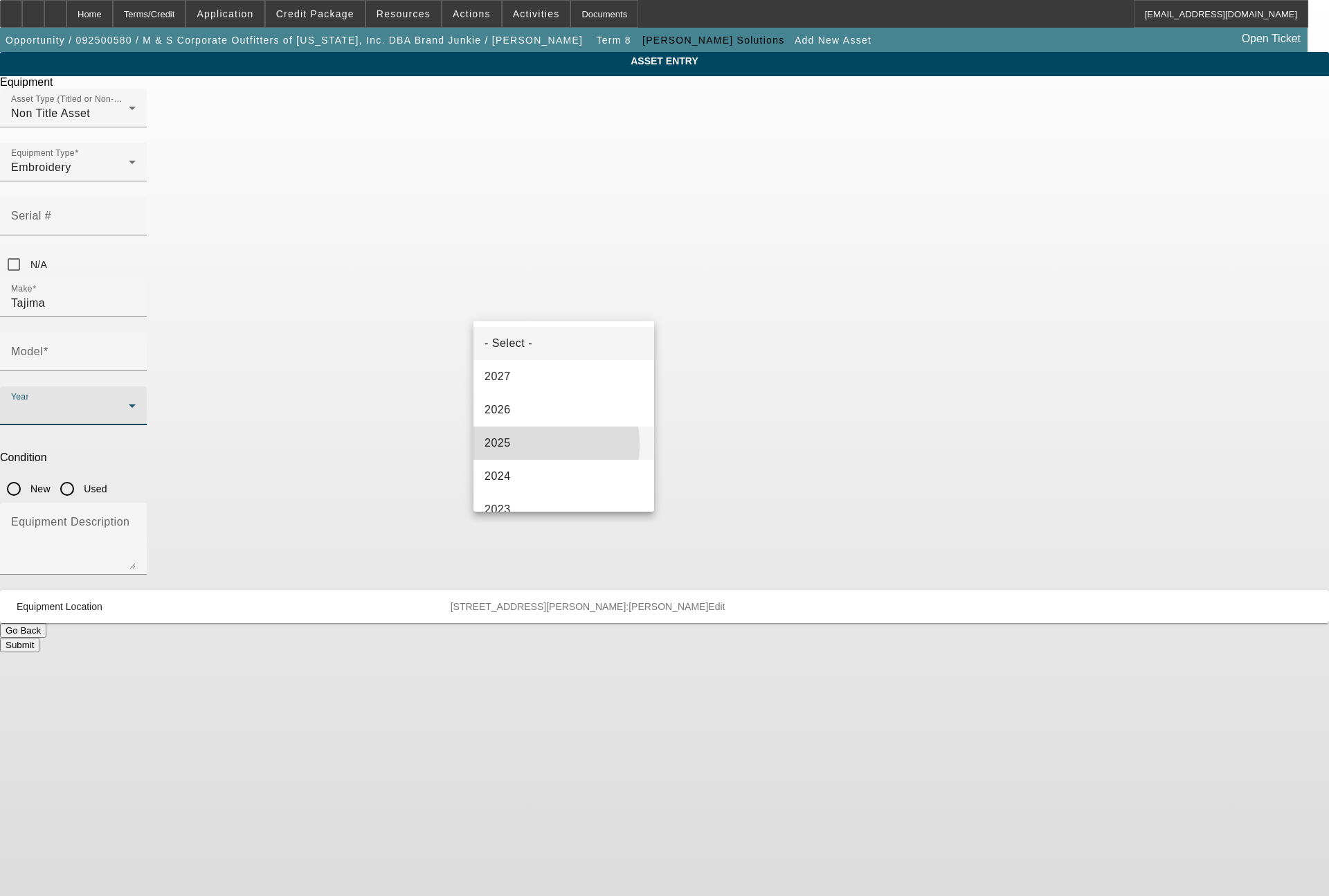
click at [509, 445] on span "2025" at bounding box center [498, 443] width 26 height 17
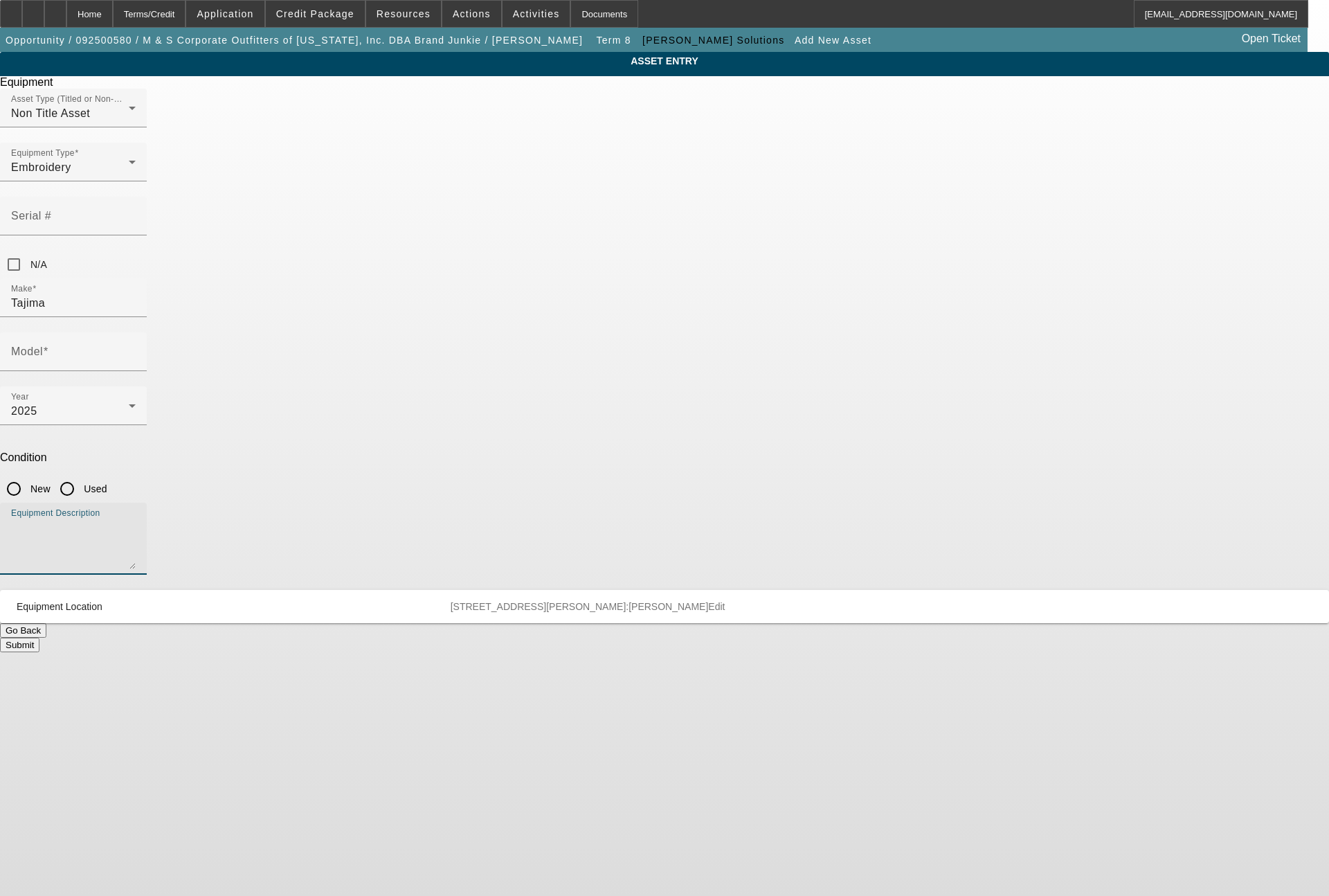
click at [135, 519] on textarea "Equipment Description" at bounding box center [73, 543] width 125 height 50
type textarea "single head machine"
drag, startPoint x: 685, startPoint y: 314, endPoint x: 693, endPoint y: 297, distance: 18.8
click at [28, 475] on input "New" at bounding box center [14, 489] width 28 height 28
radio input "true"
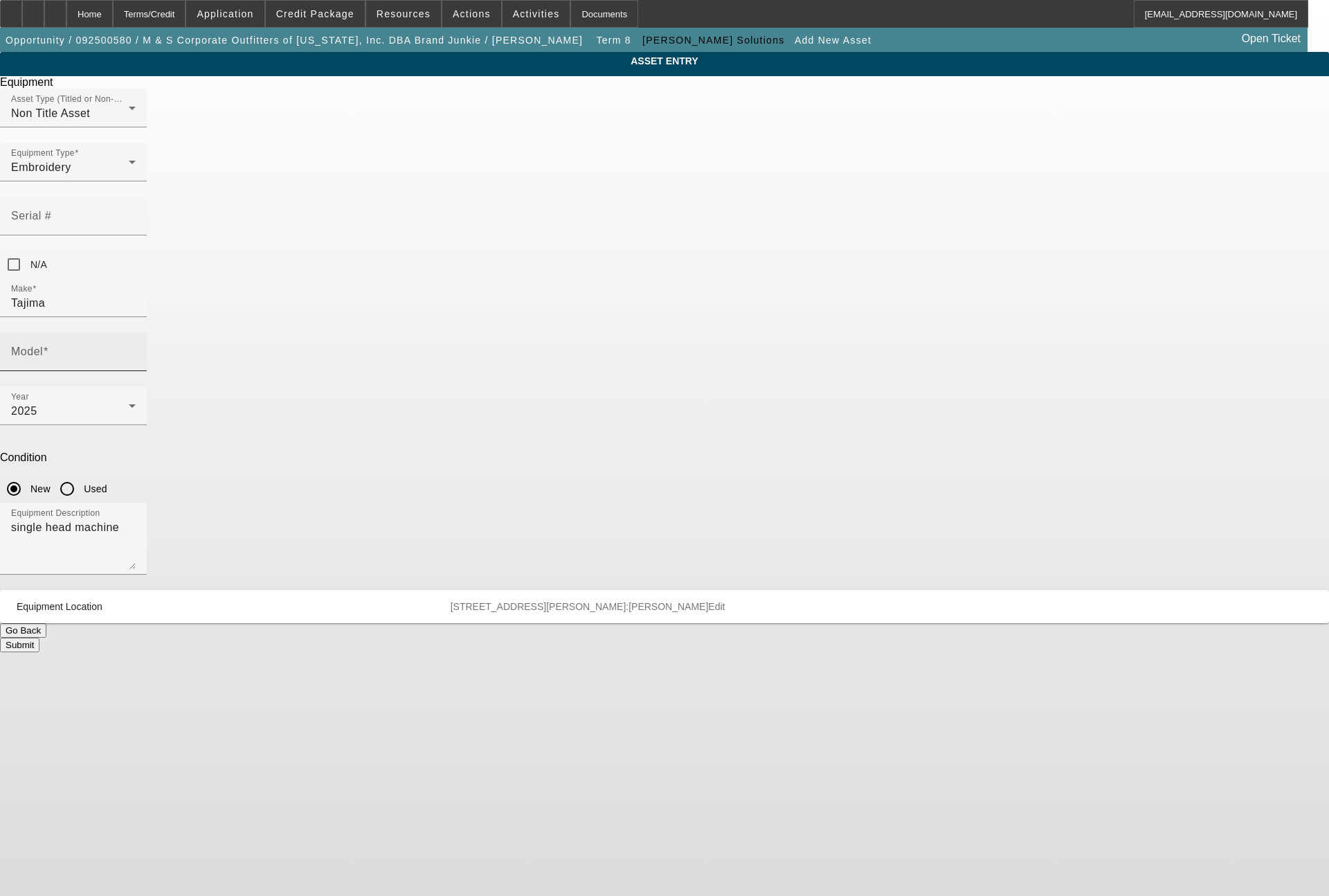
click at [135, 332] on div "Model" at bounding box center [73, 351] width 125 height 38
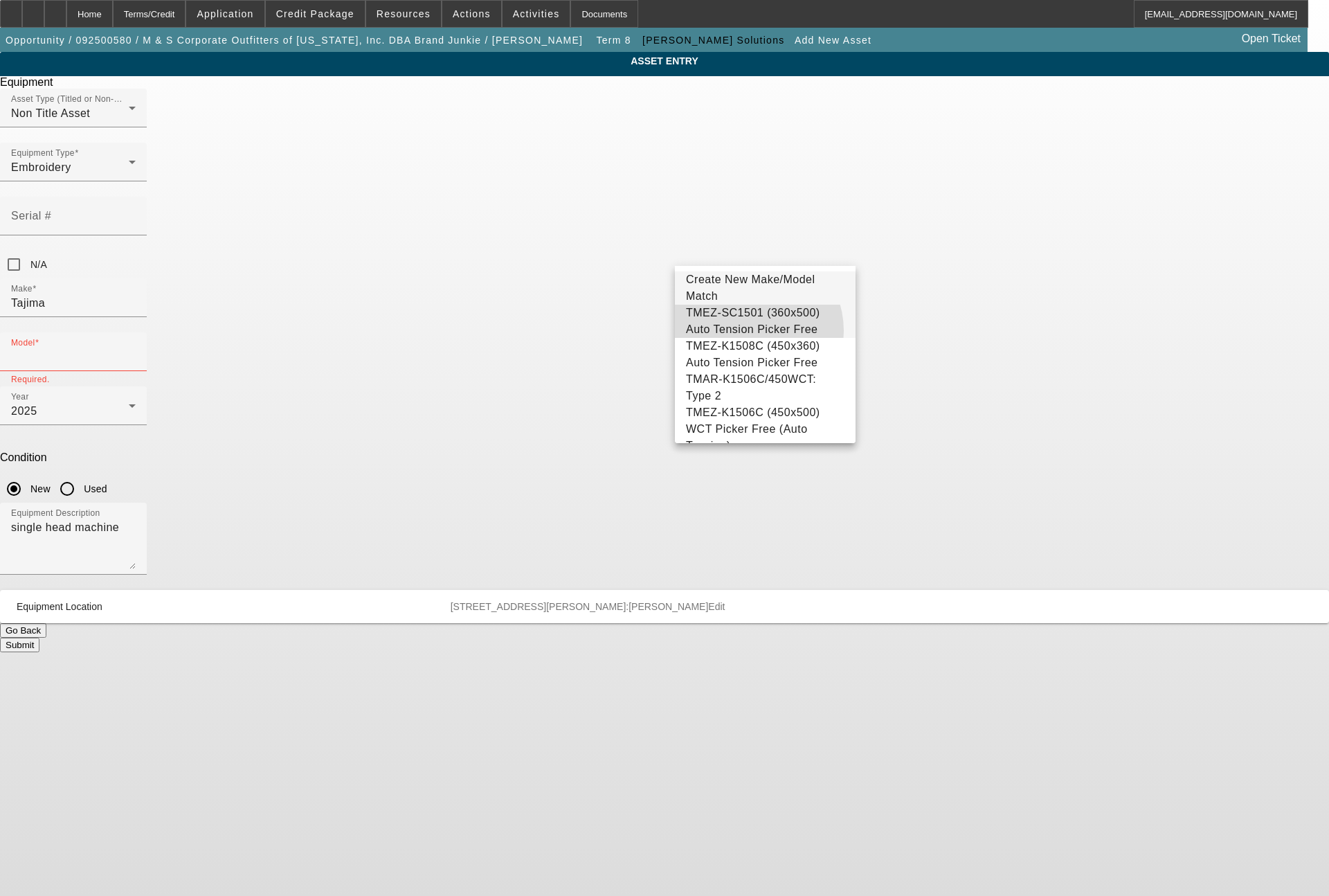
click at [746, 331] on span "TMEZ-SC1501 (360x500) Auto Tension Picker Free" at bounding box center [753, 320] width 134 height 28
type input "TMEZ-SC1501 (360x500) Auto Tension Picker Free"
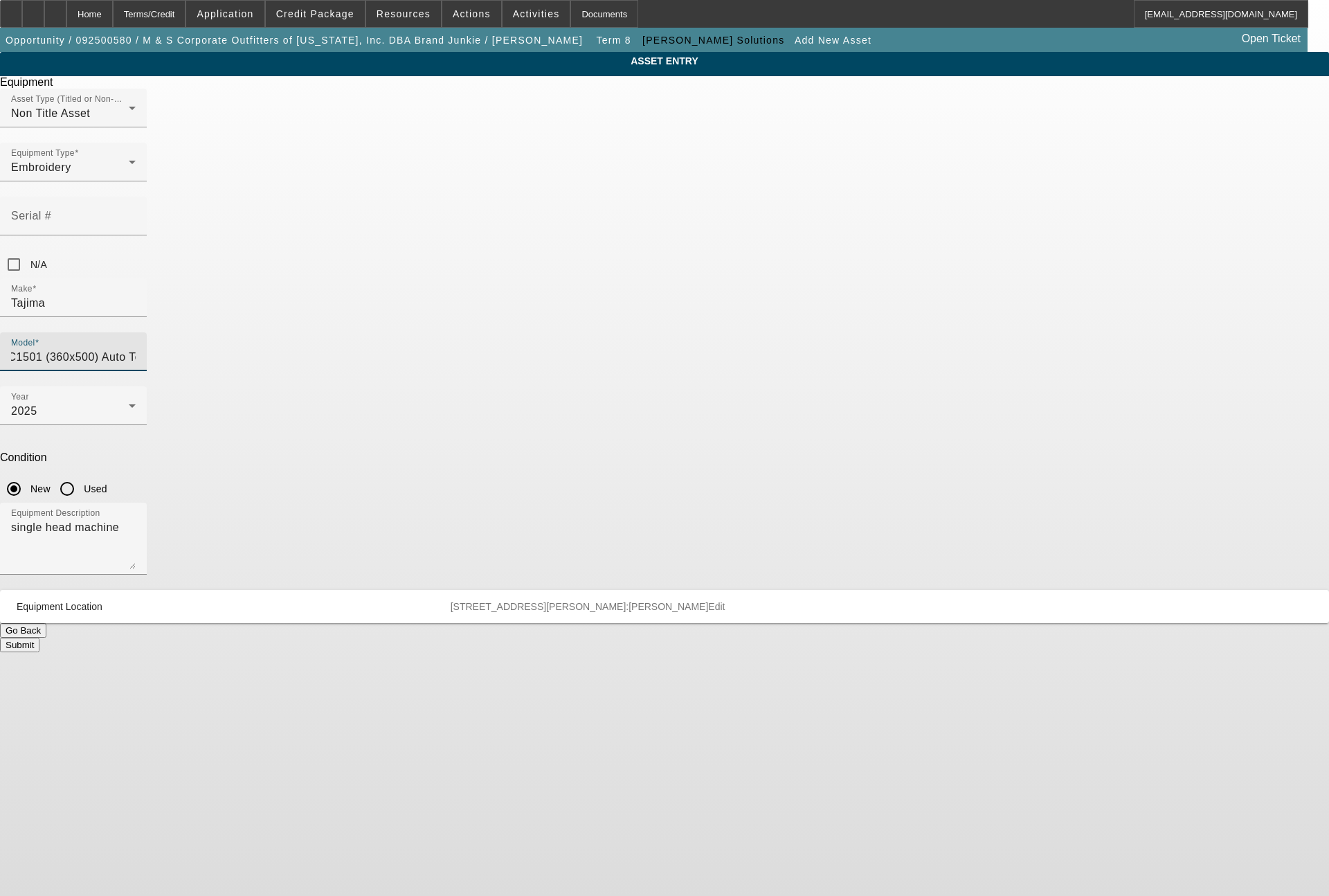
click at [39, 638] on button "Submit" at bounding box center [19, 644] width 39 height 15
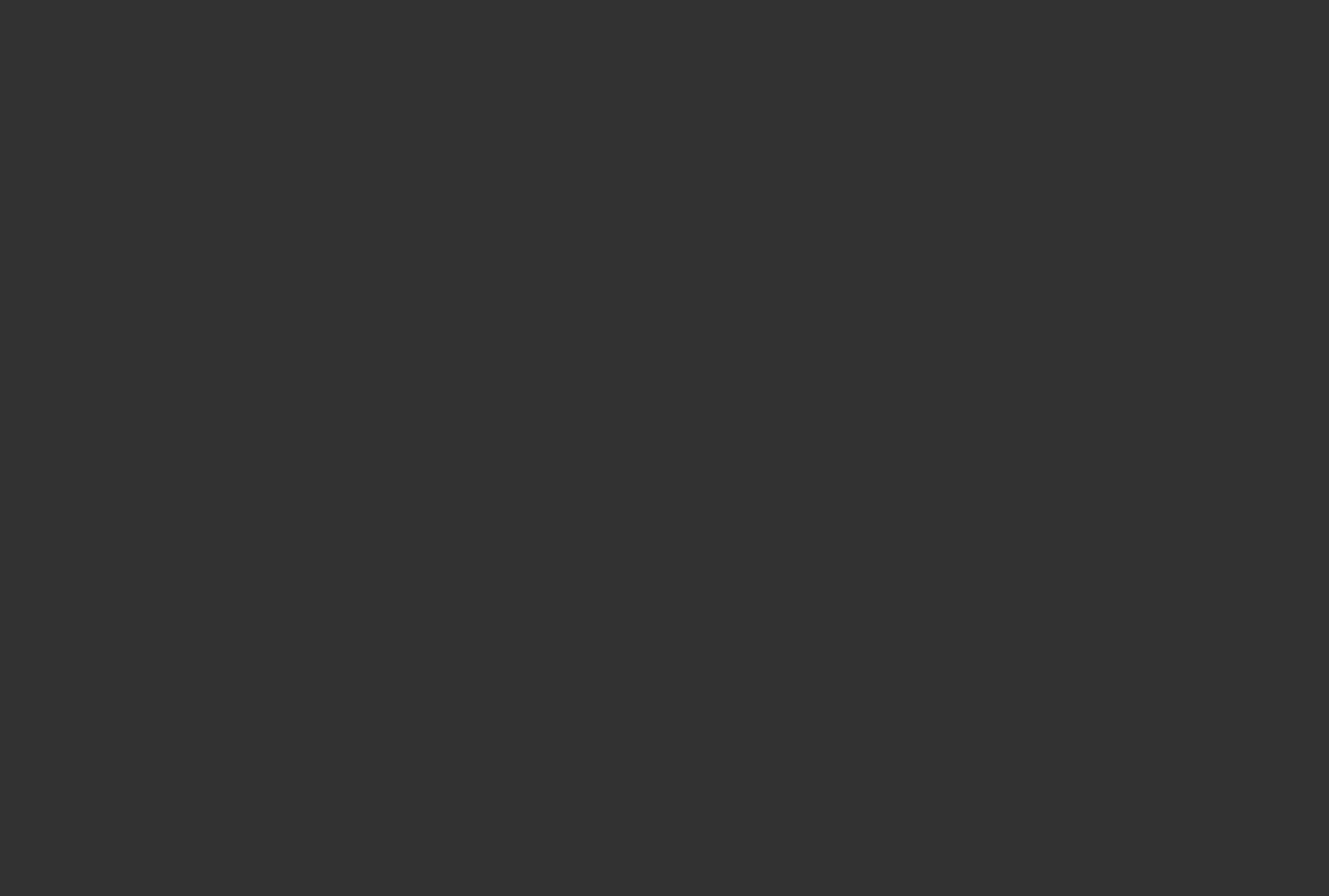
type input "$404,820.00"
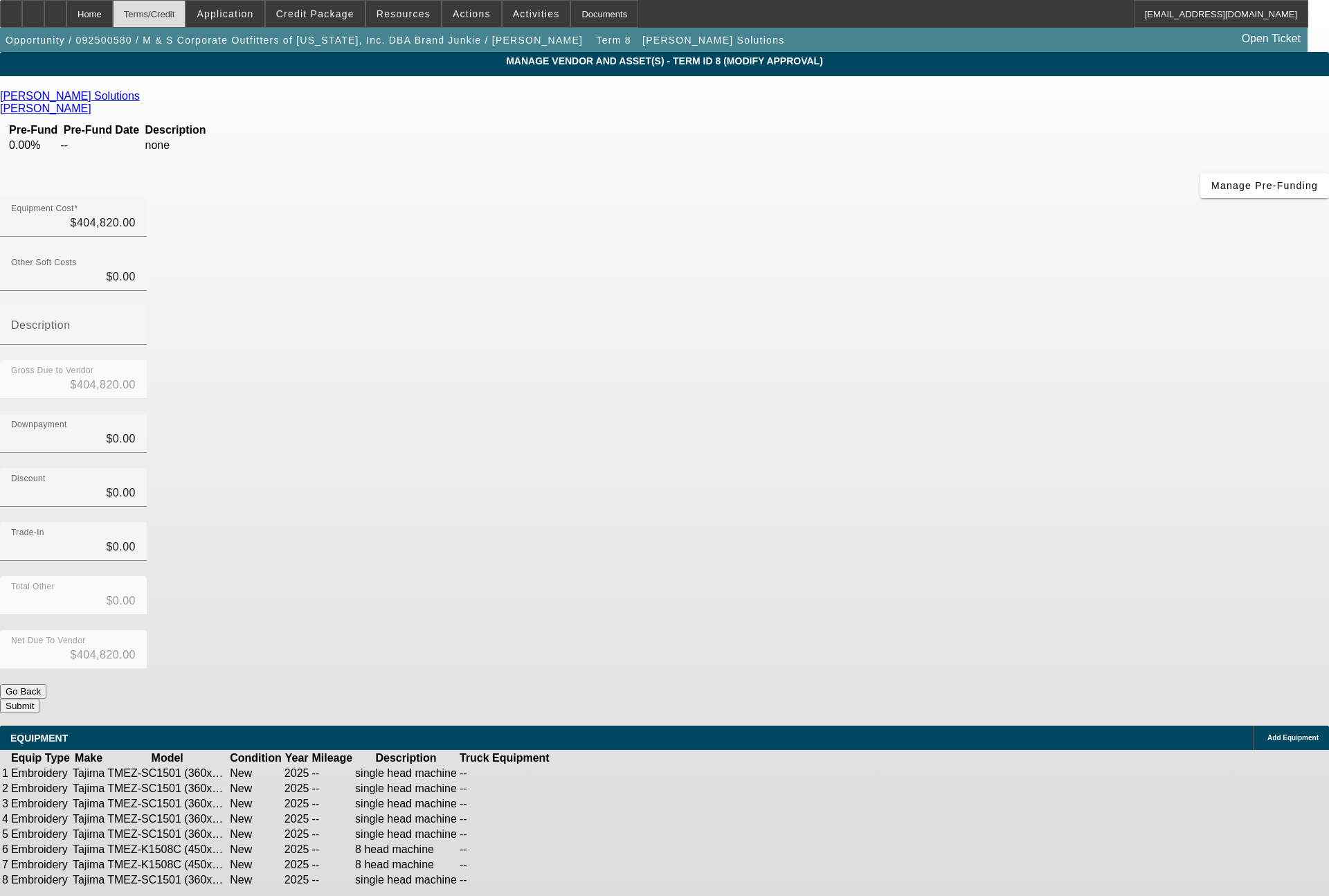
click at [186, 13] on div "Terms/Credit" at bounding box center [149, 14] width 73 height 28
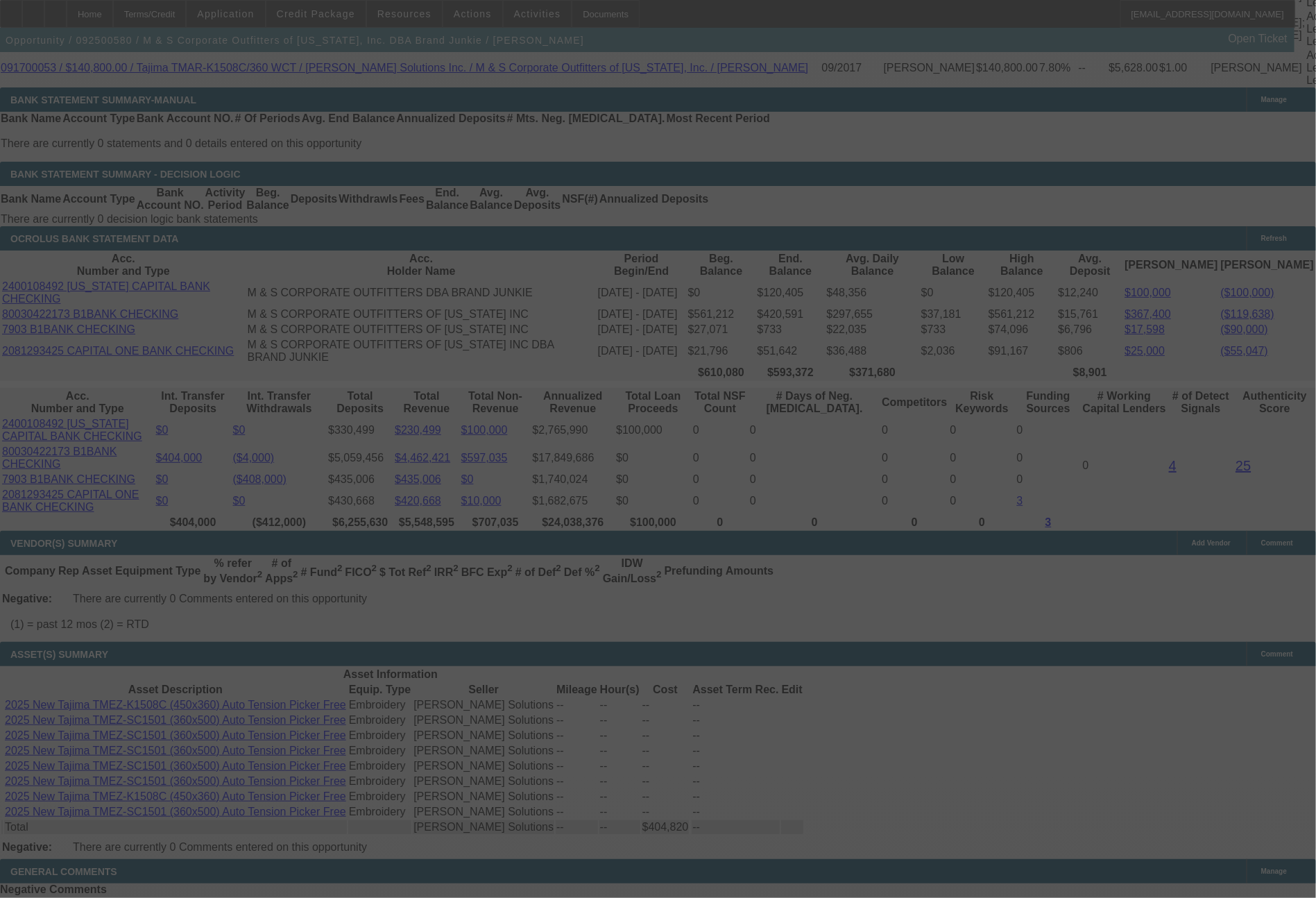
scroll to position [2737, 0]
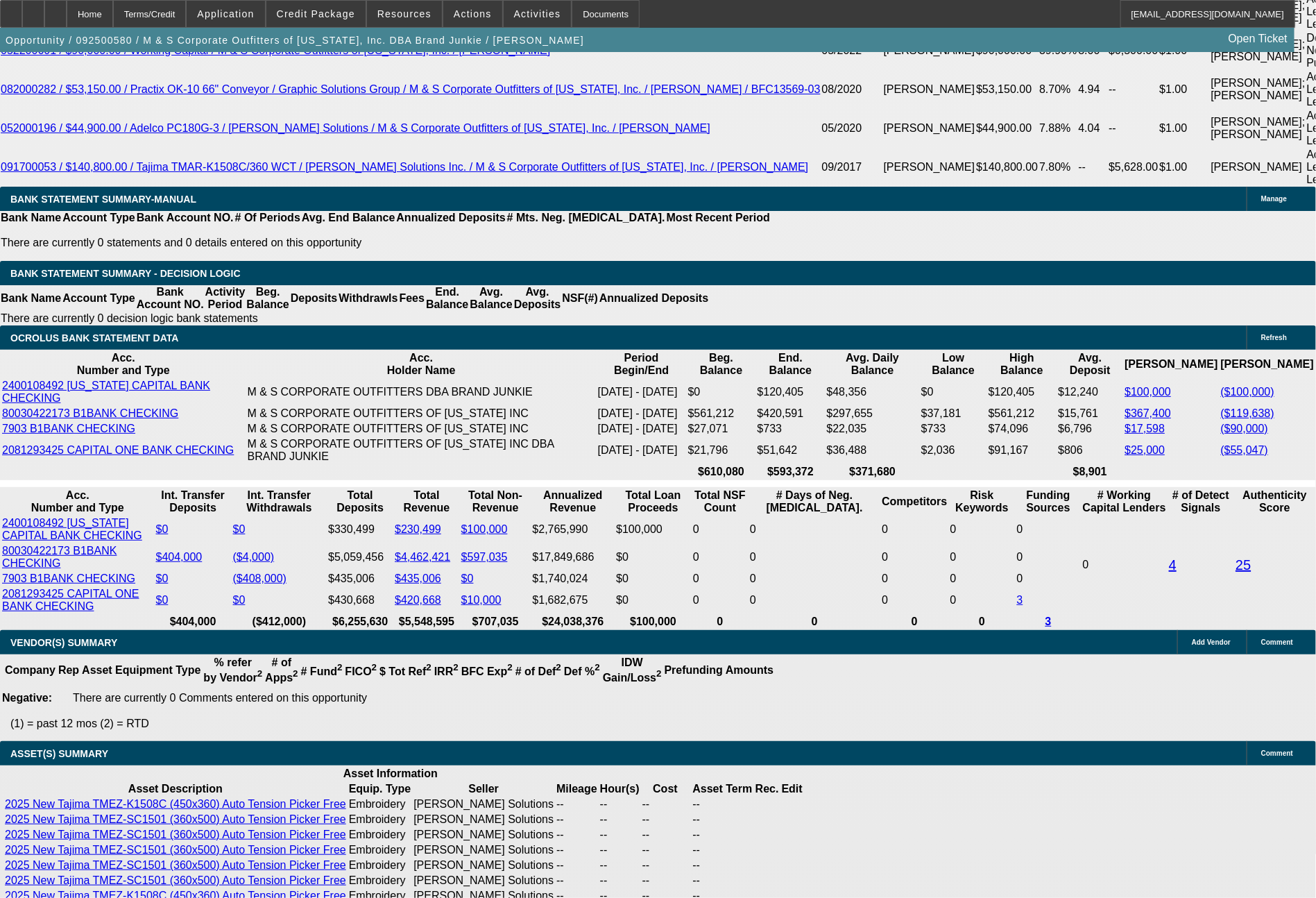
select select "0"
select select "2"
select select "0"
select select "6"
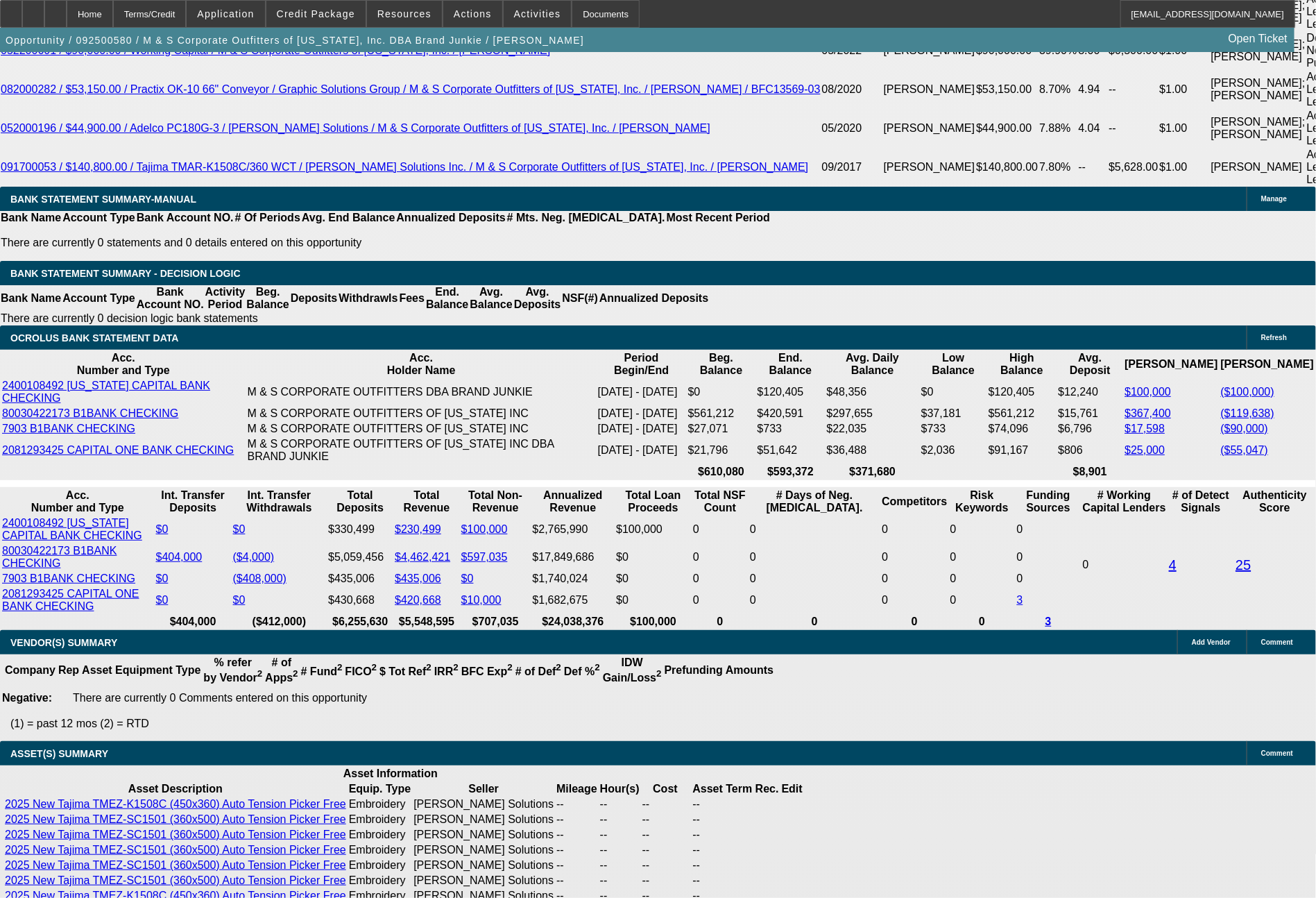
select select "0"
select select "2"
select select "0"
select select "6"
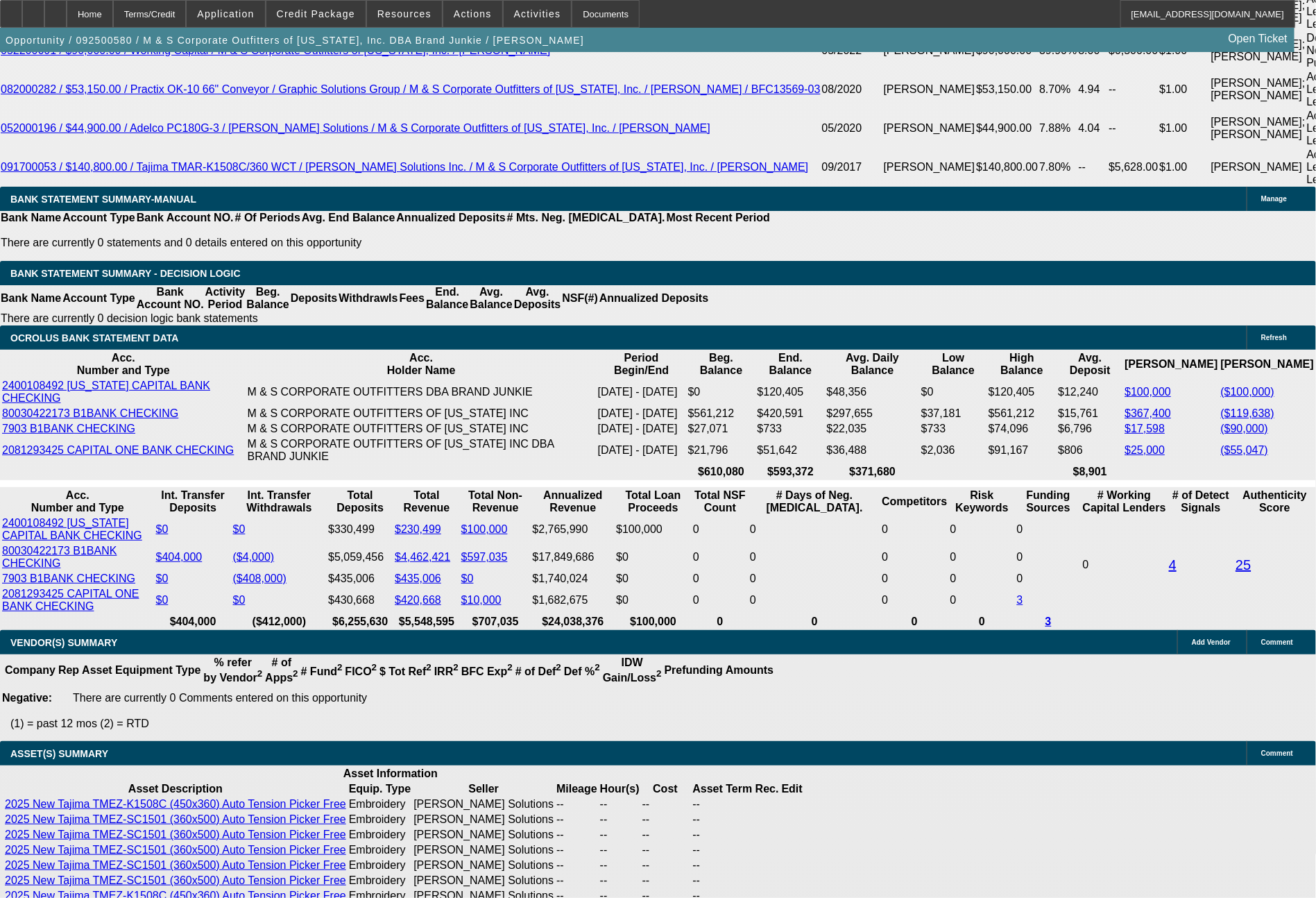
select select "0"
select select "2"
select select "0"
select select "6"
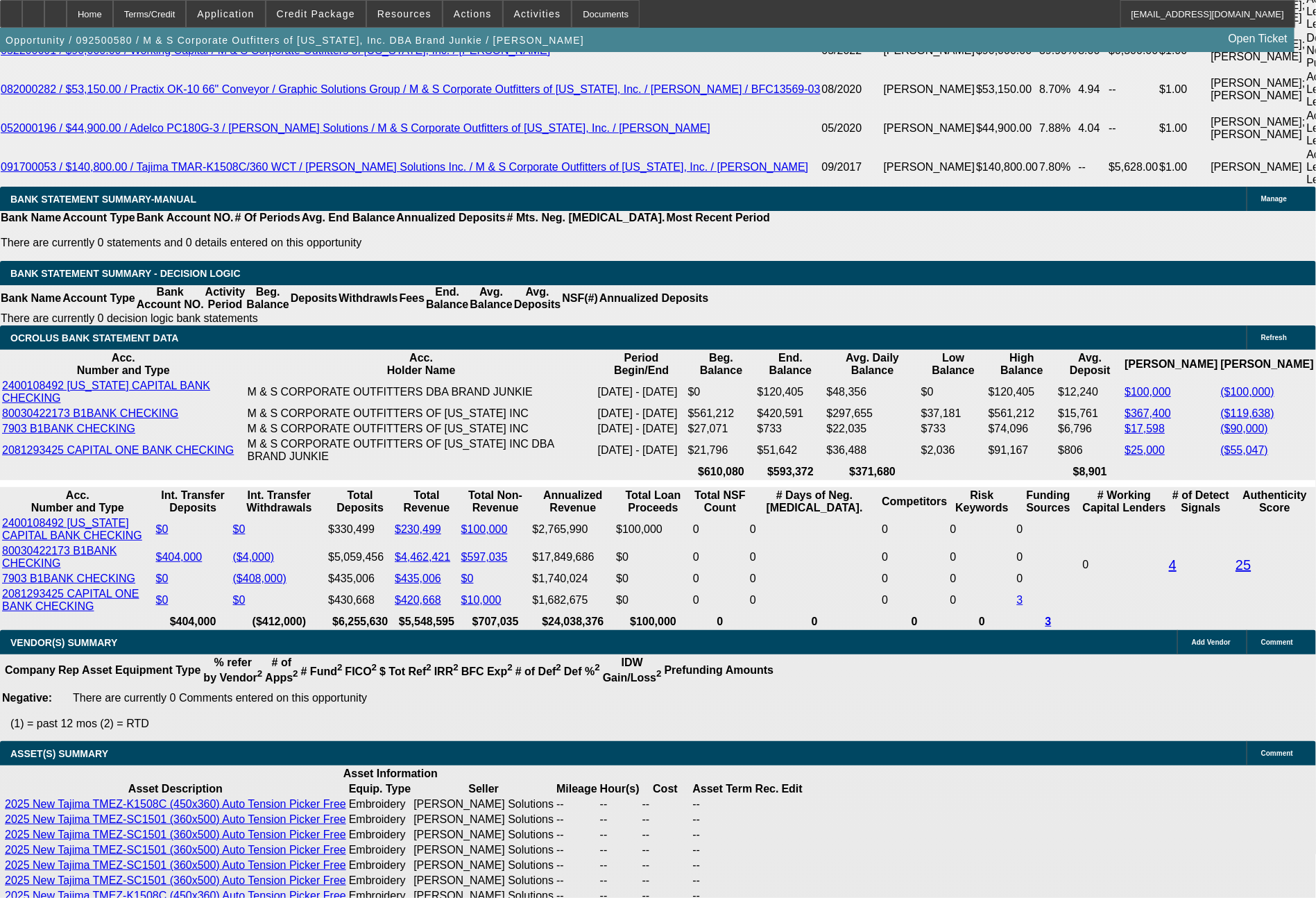
select select "0"
select select "2"
select select "0"
select select "6"
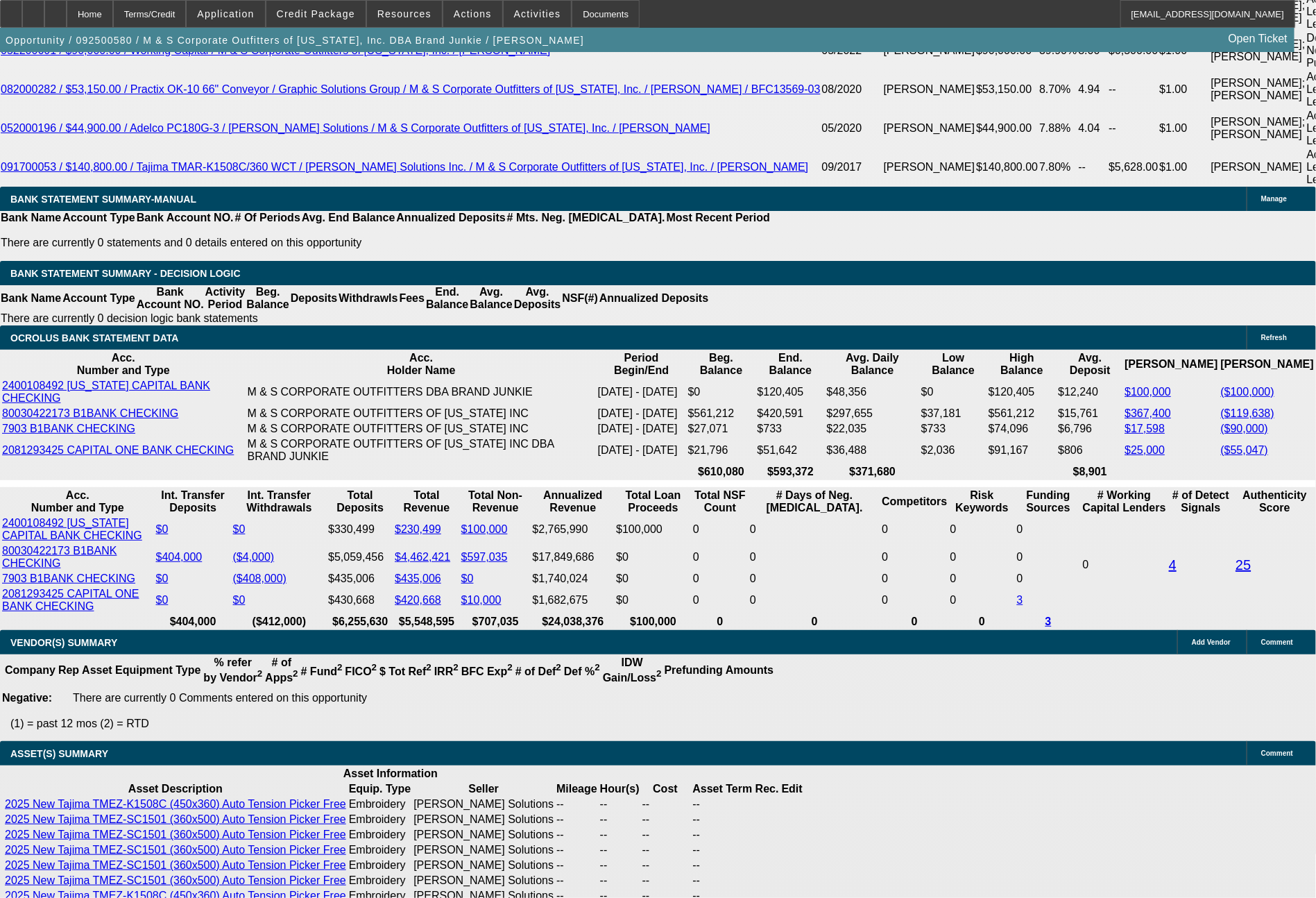
scroll to position [2817, 0]
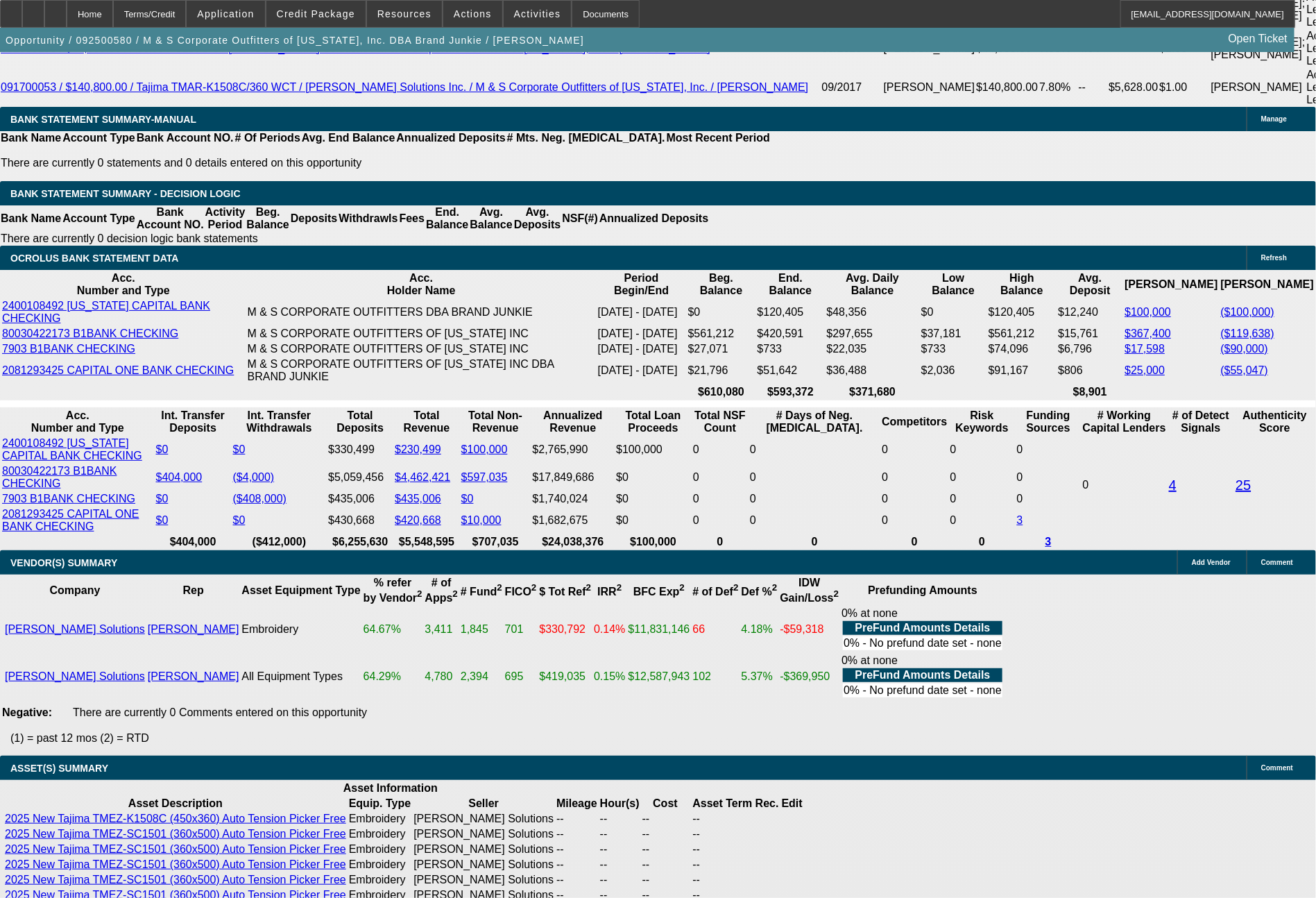
drag, startPoint x: 373, startPoint y: 464, endPoint x: 419, endPoint y: 467, distance: 46.1
type input "8169"
type input "13.2"
type input "$16,338.00"
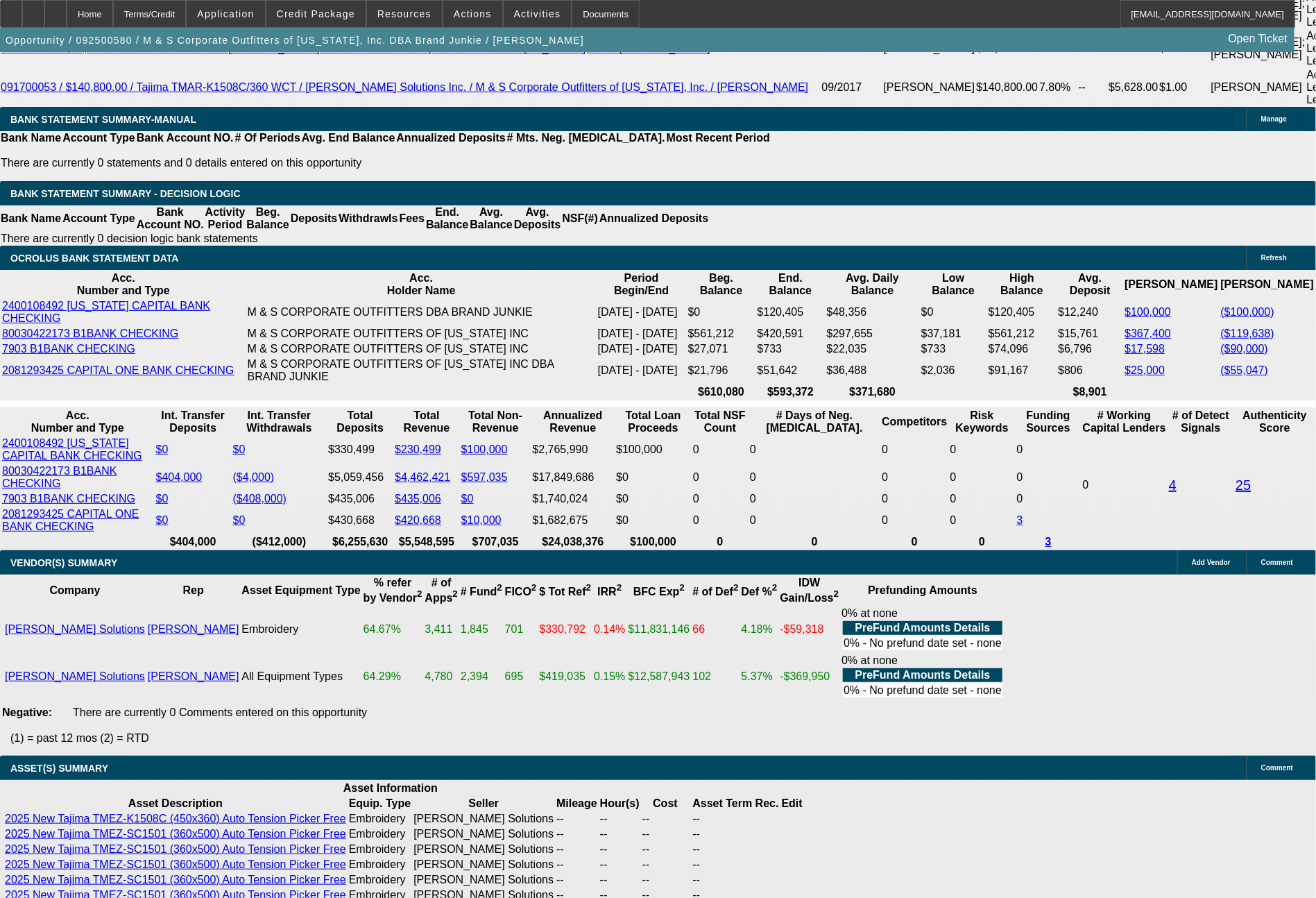
type input "UNKNOWN"
type input "$8,169.00"
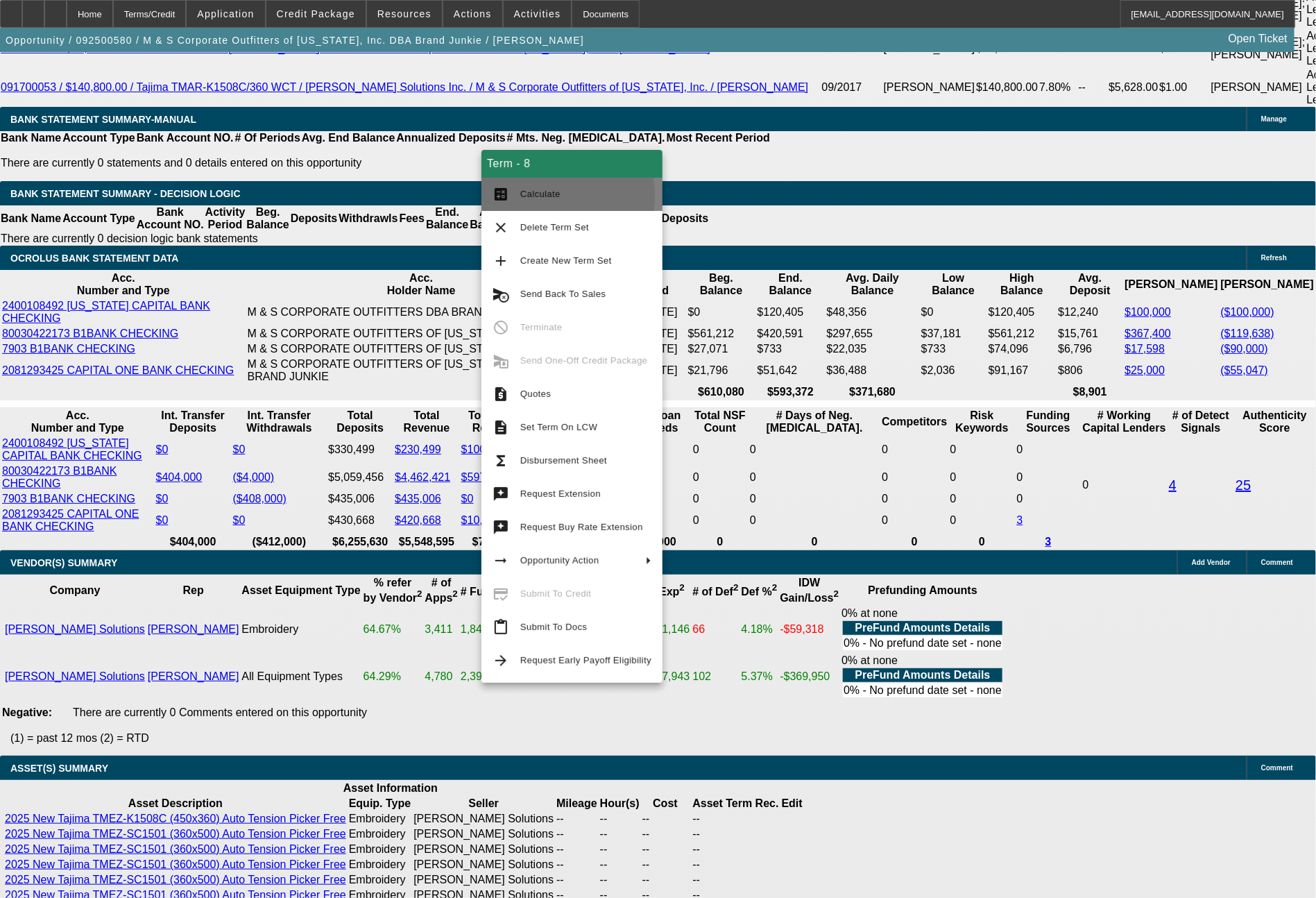
click at [517, 196] on button "calculate Calculate" at bounding box center [572, 194] width 181 height 33
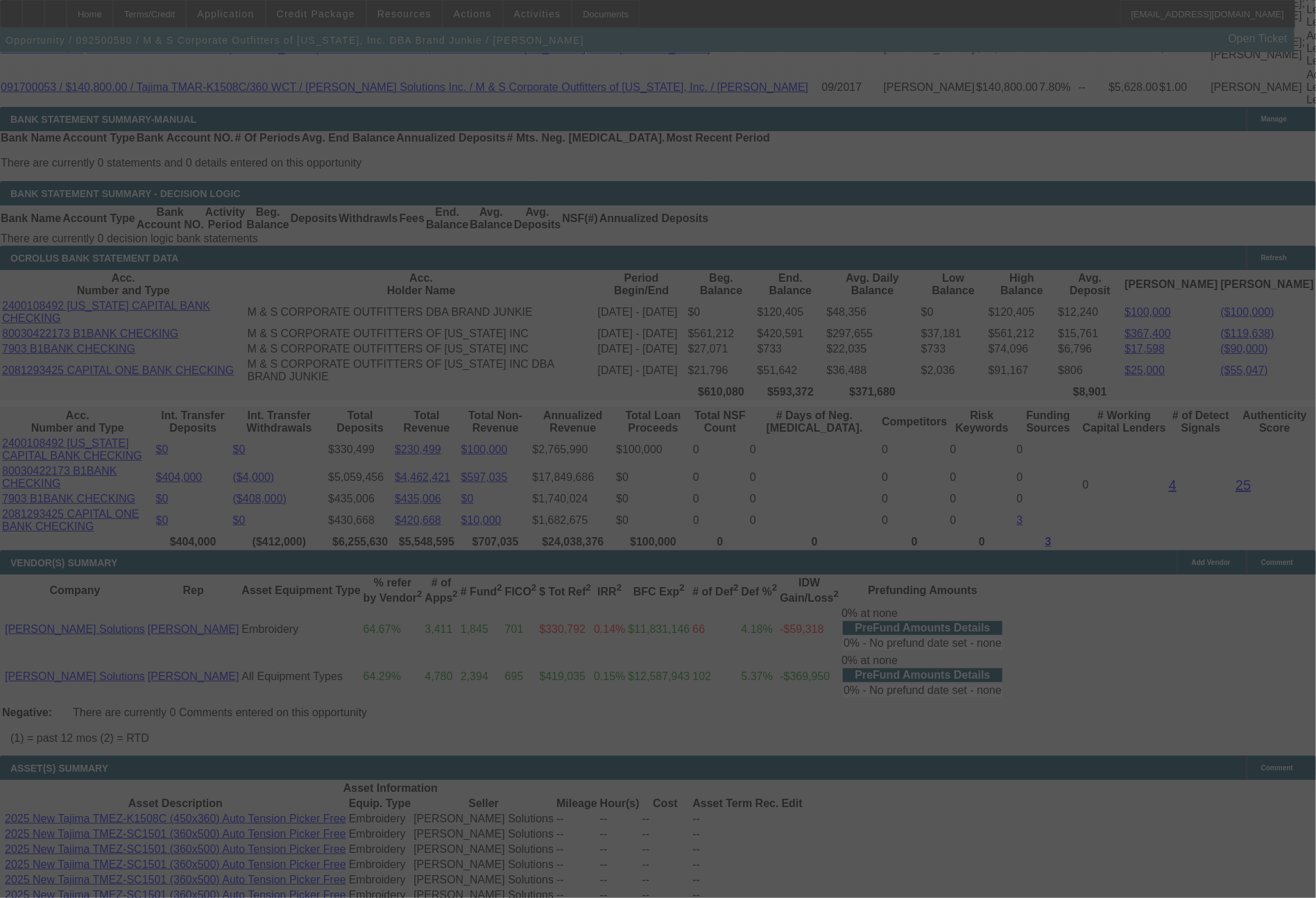
select select "0"
select select "2"
select select "0"
select select "6"
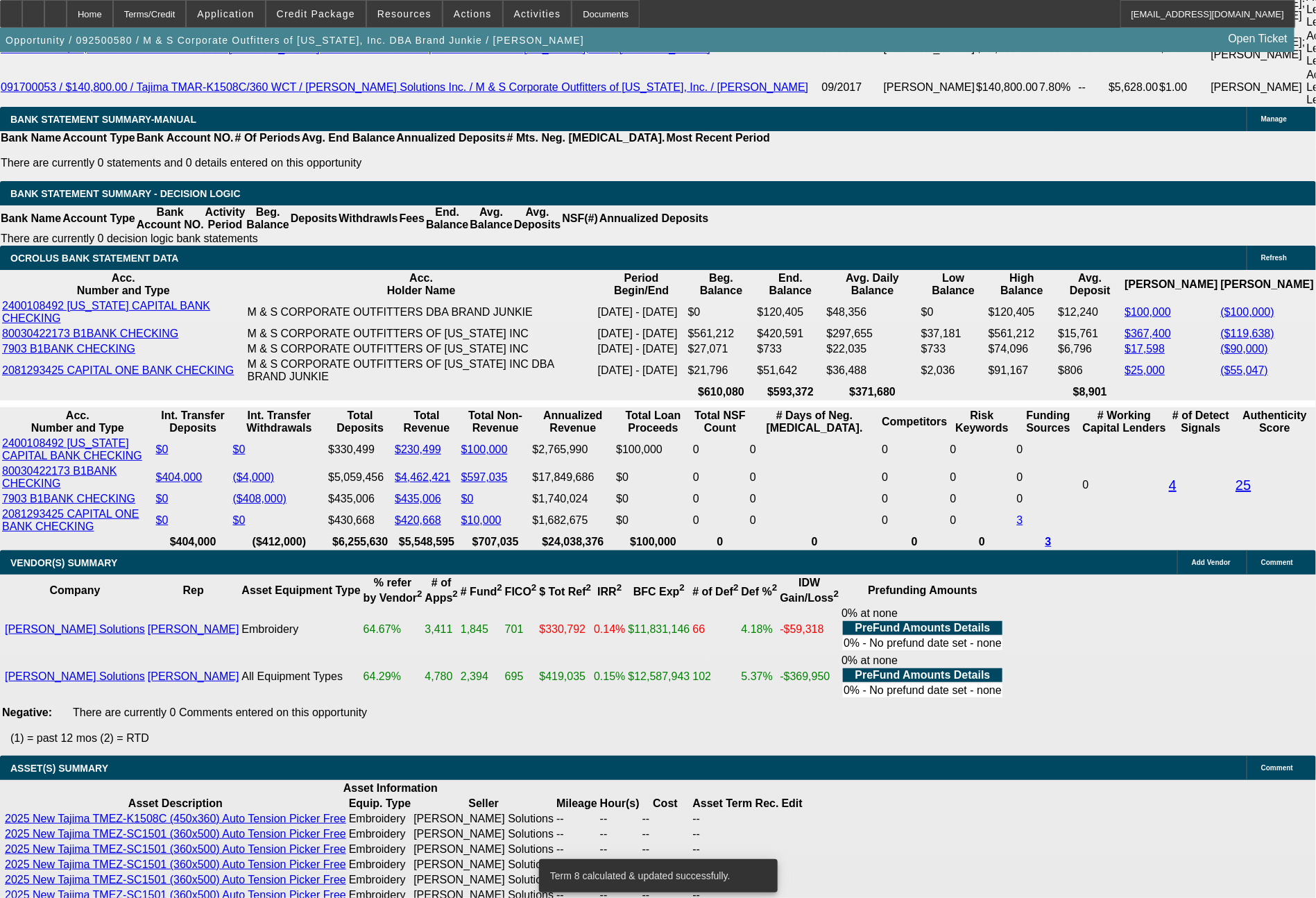
drag, startPoint x: 385, startPoint y: 467, endPoint x: 438, endPoint y: 467, distance: 53.0
type input "8000"
type input "$16,000.00"
type input "UNKNOWN"
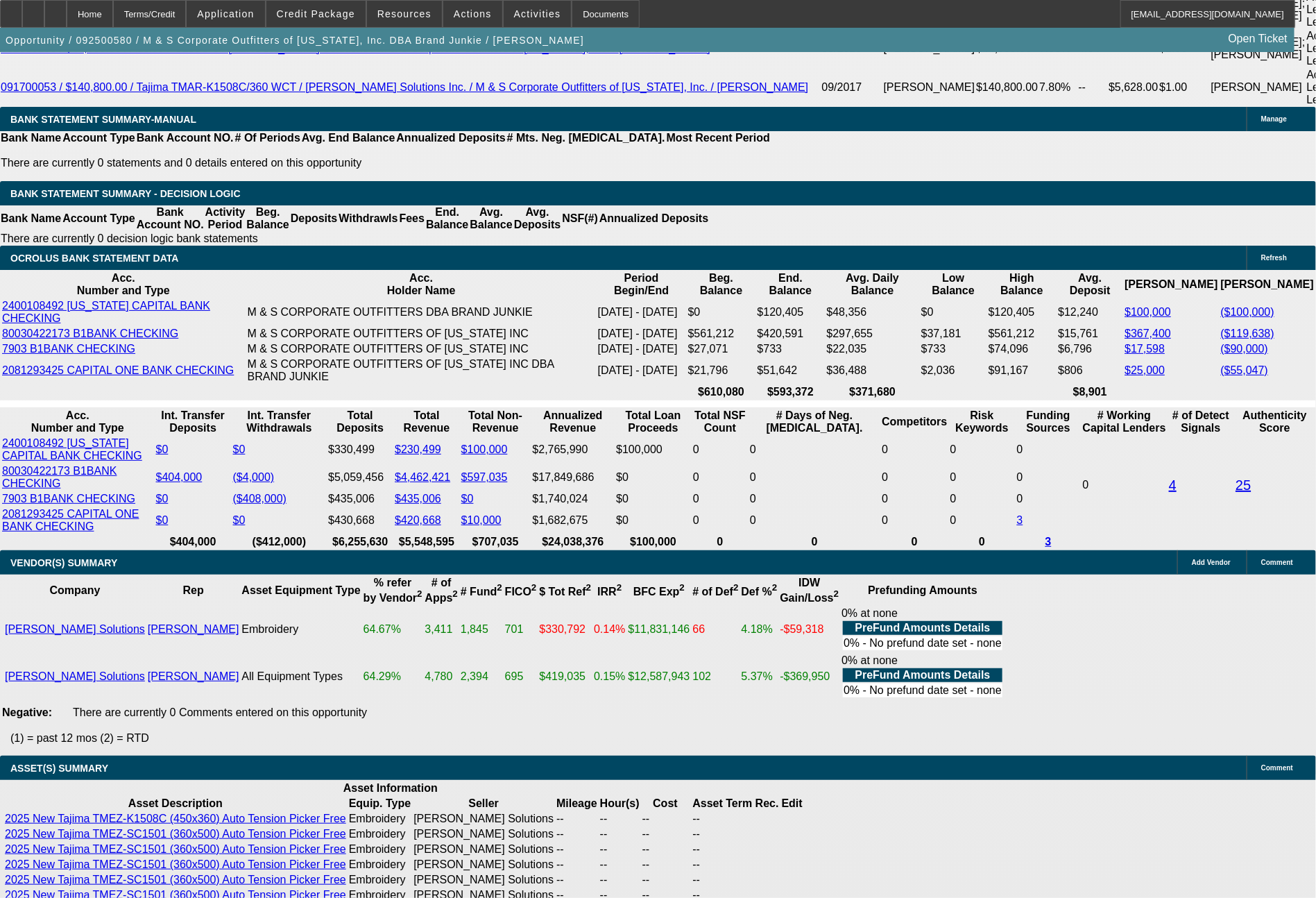
type input "12.4"
type input "$8,000.00"
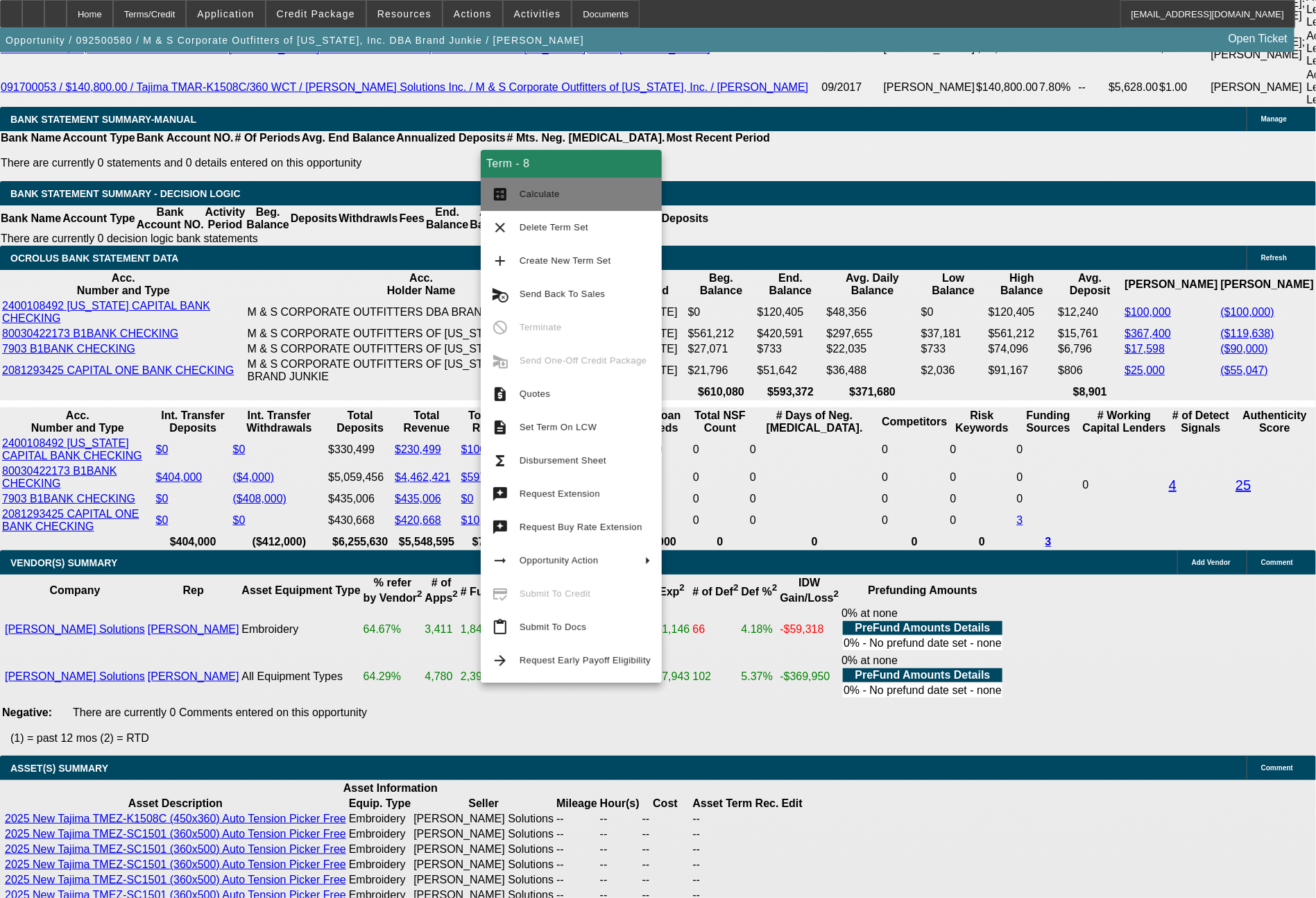
click at [533, 183] on button "calculate Calculate" at bounding box center [571, 194] width 181 height 33
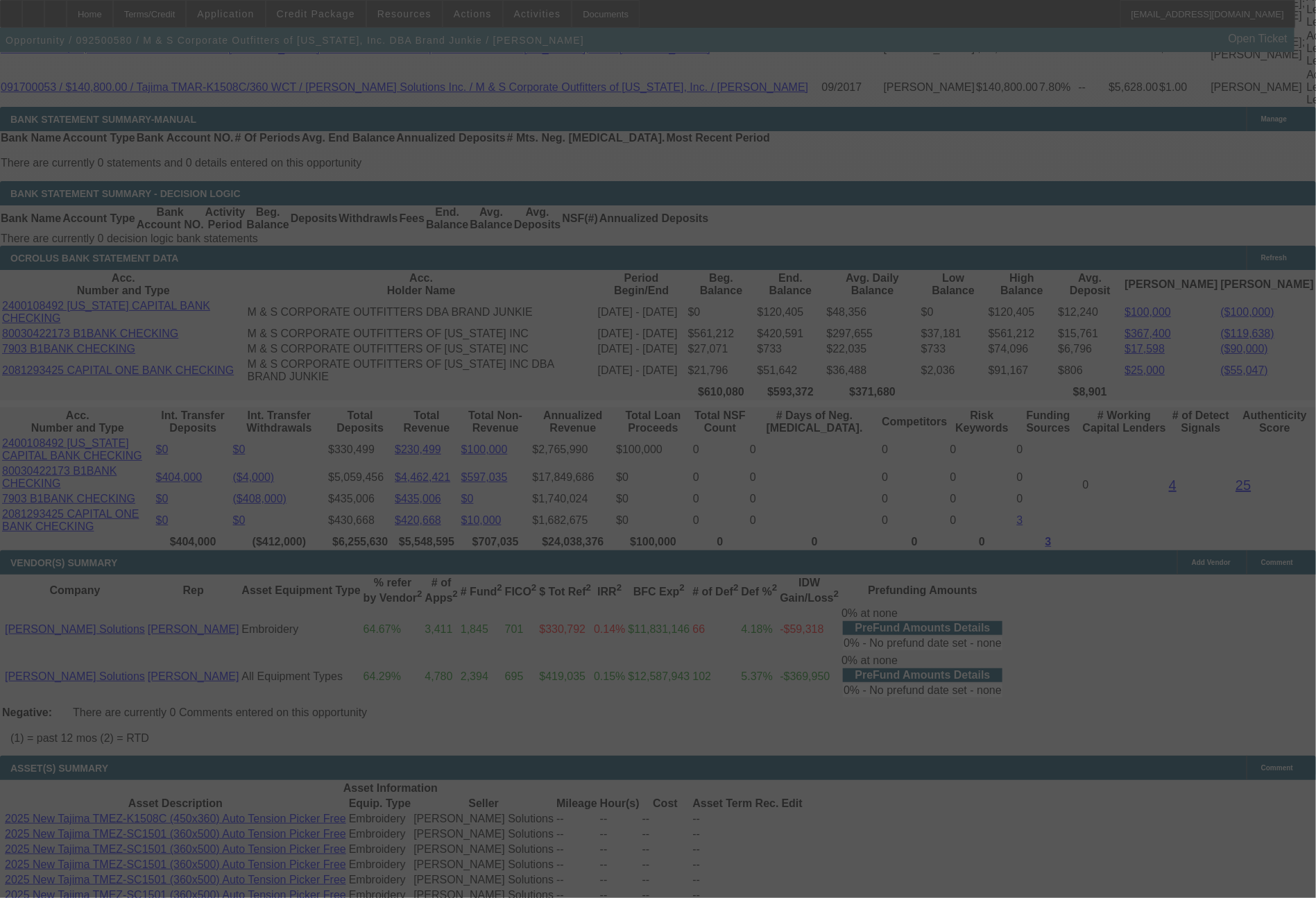
select select "0"
select select "2"
select select "0"
select select "6"
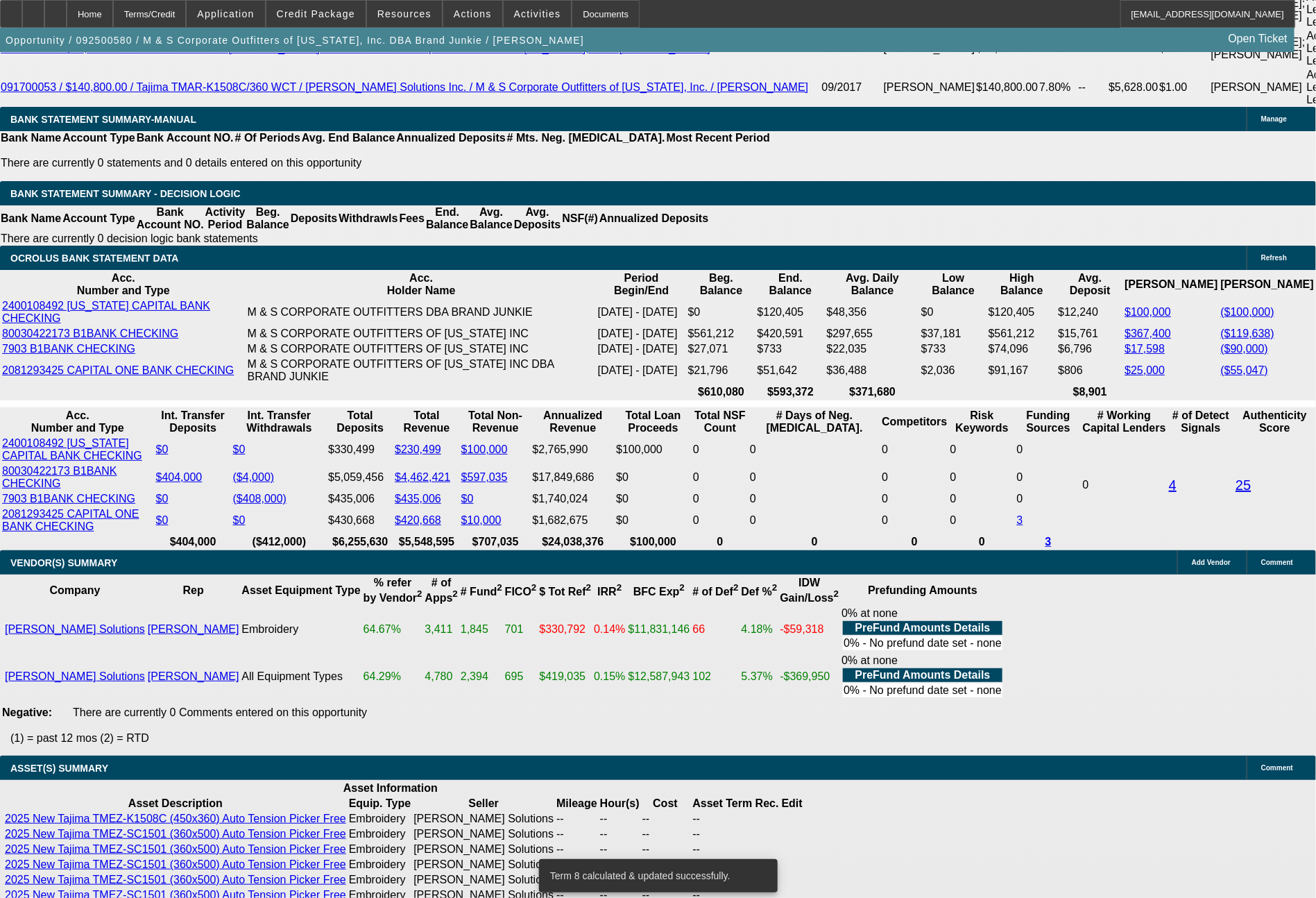
drag, startPoint x: 383, startPoint y: 473, endPoint x: 461, endPoint y: 473, distance: 78.0
type input "7800"
type input "11.5"
type input "$15,600.00"
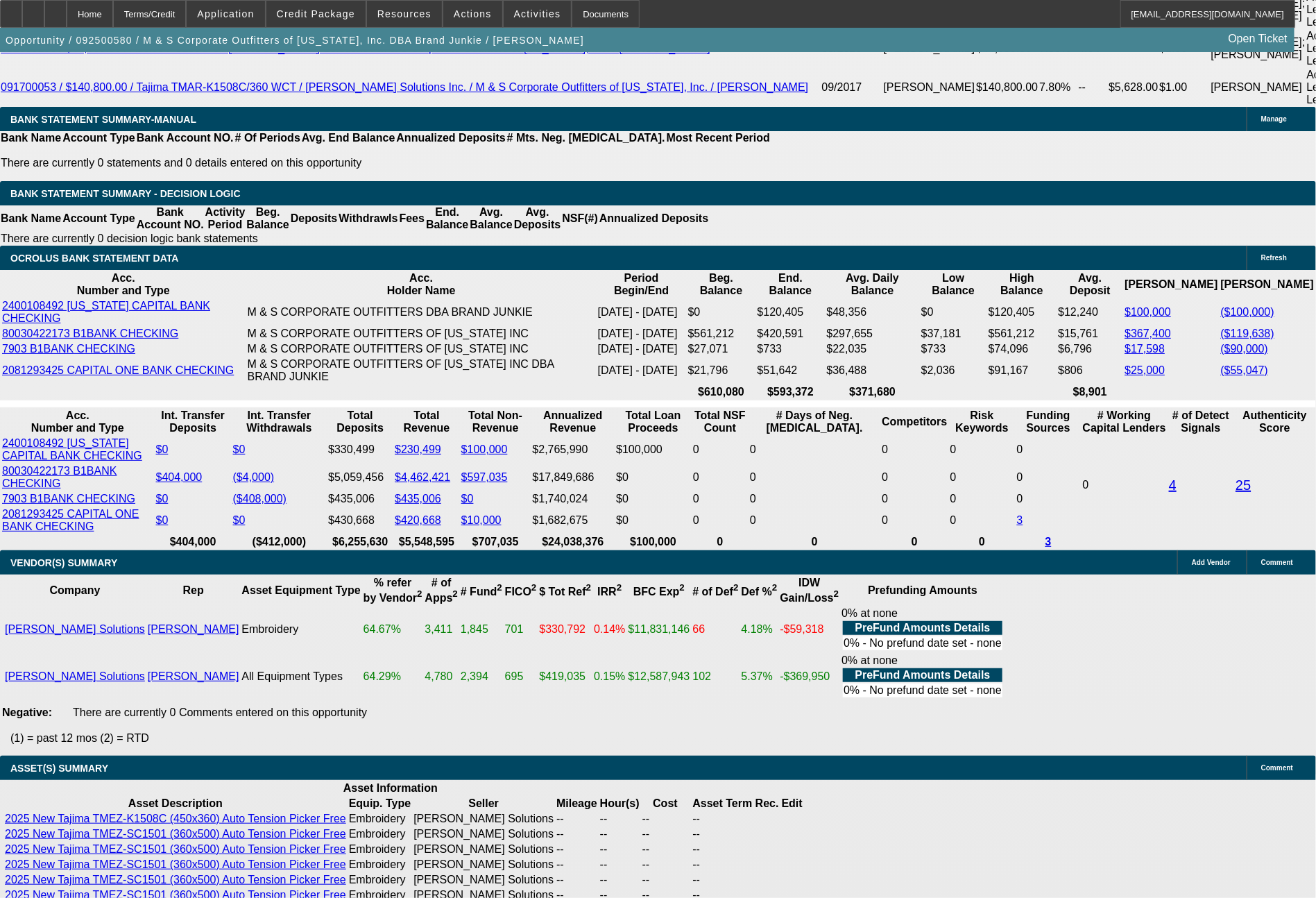
type input "UNKNOWN"
type input "$7,800.00"
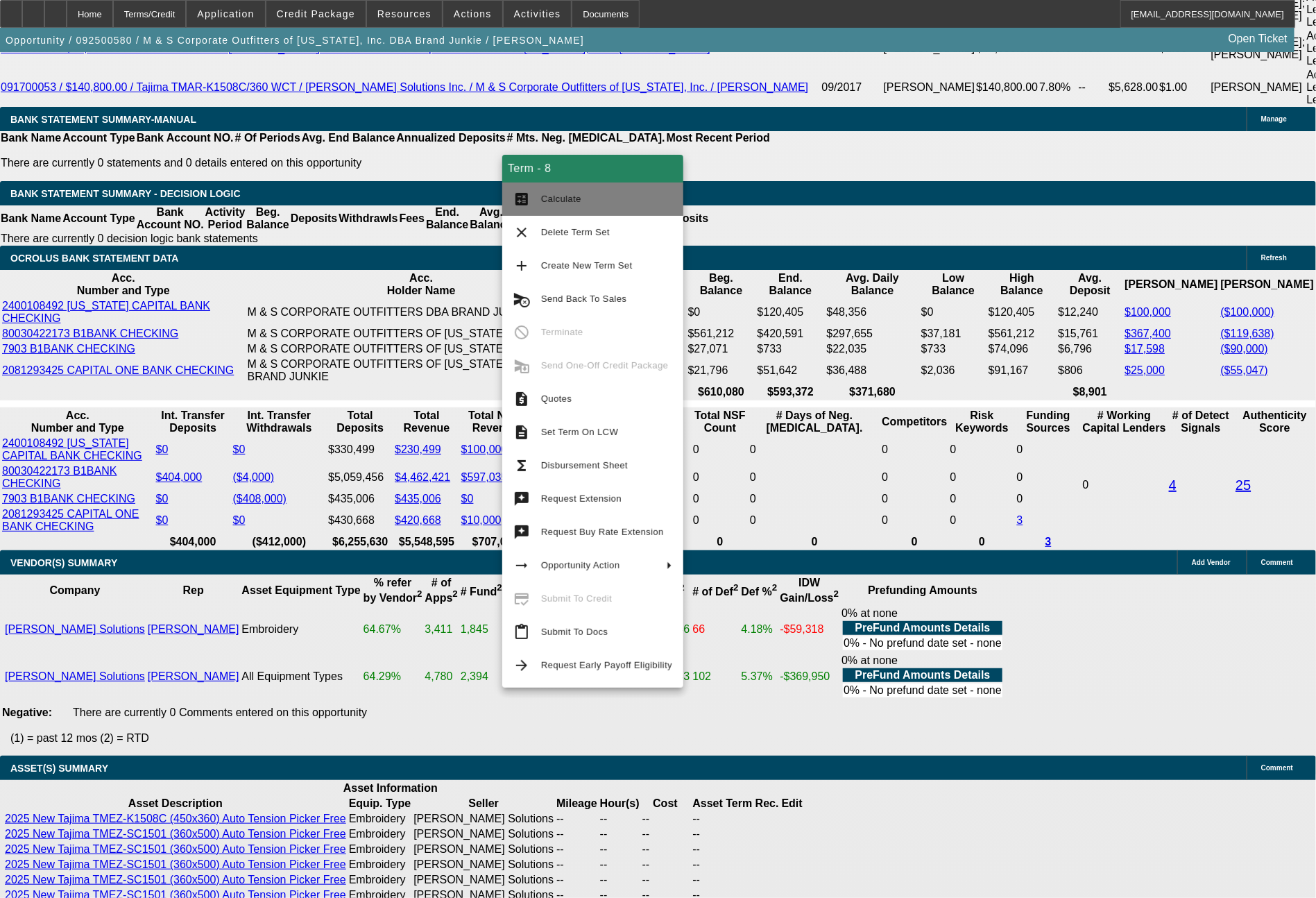
click at [552, 204] on span "Calculate" at bounding box center [561, 199] width 40 height 11
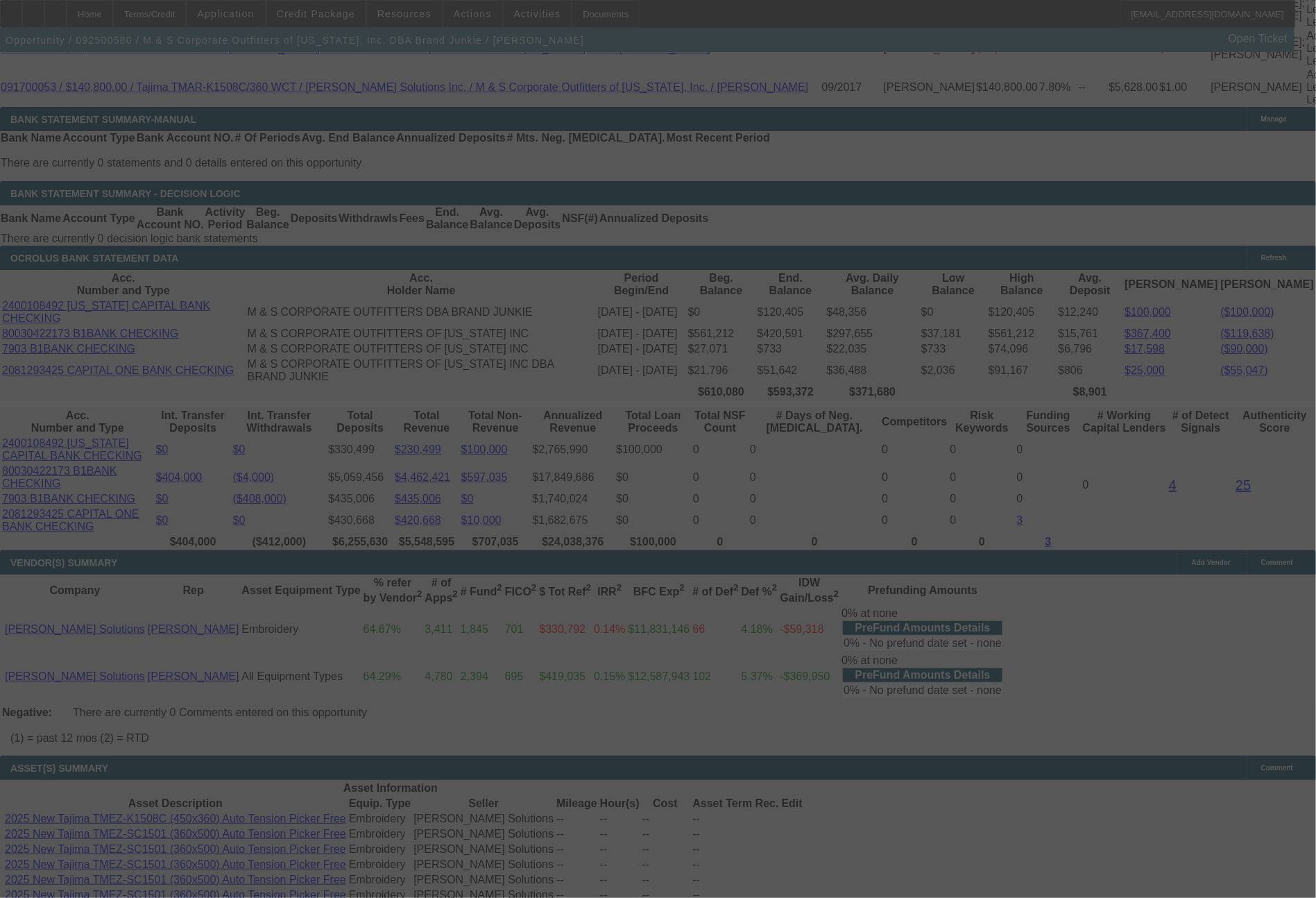
select select "0"
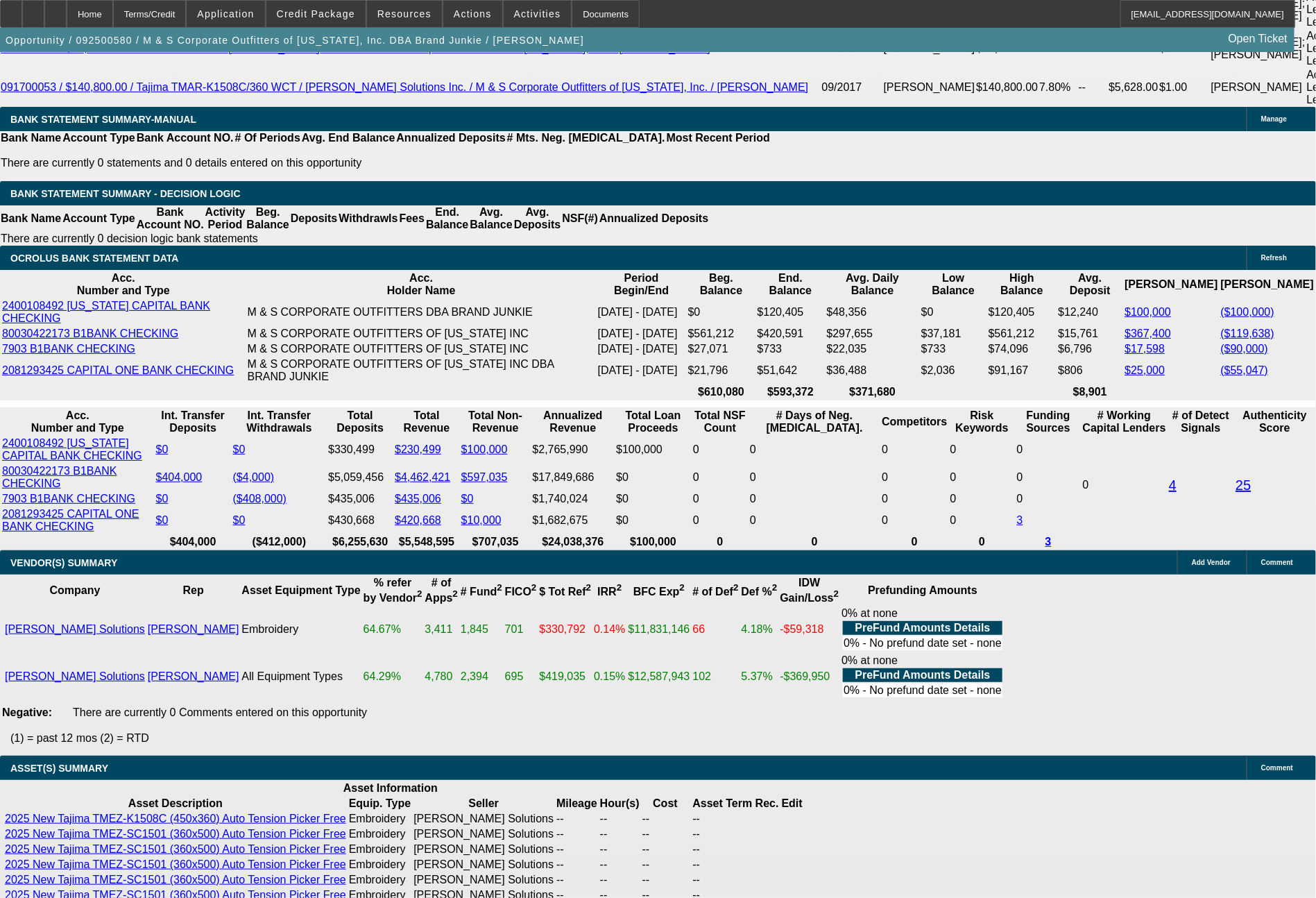
drag, startPoint x: 379, startPoint y: 473, endPoint x: 429, endPoint y: 474, distance: 50.0
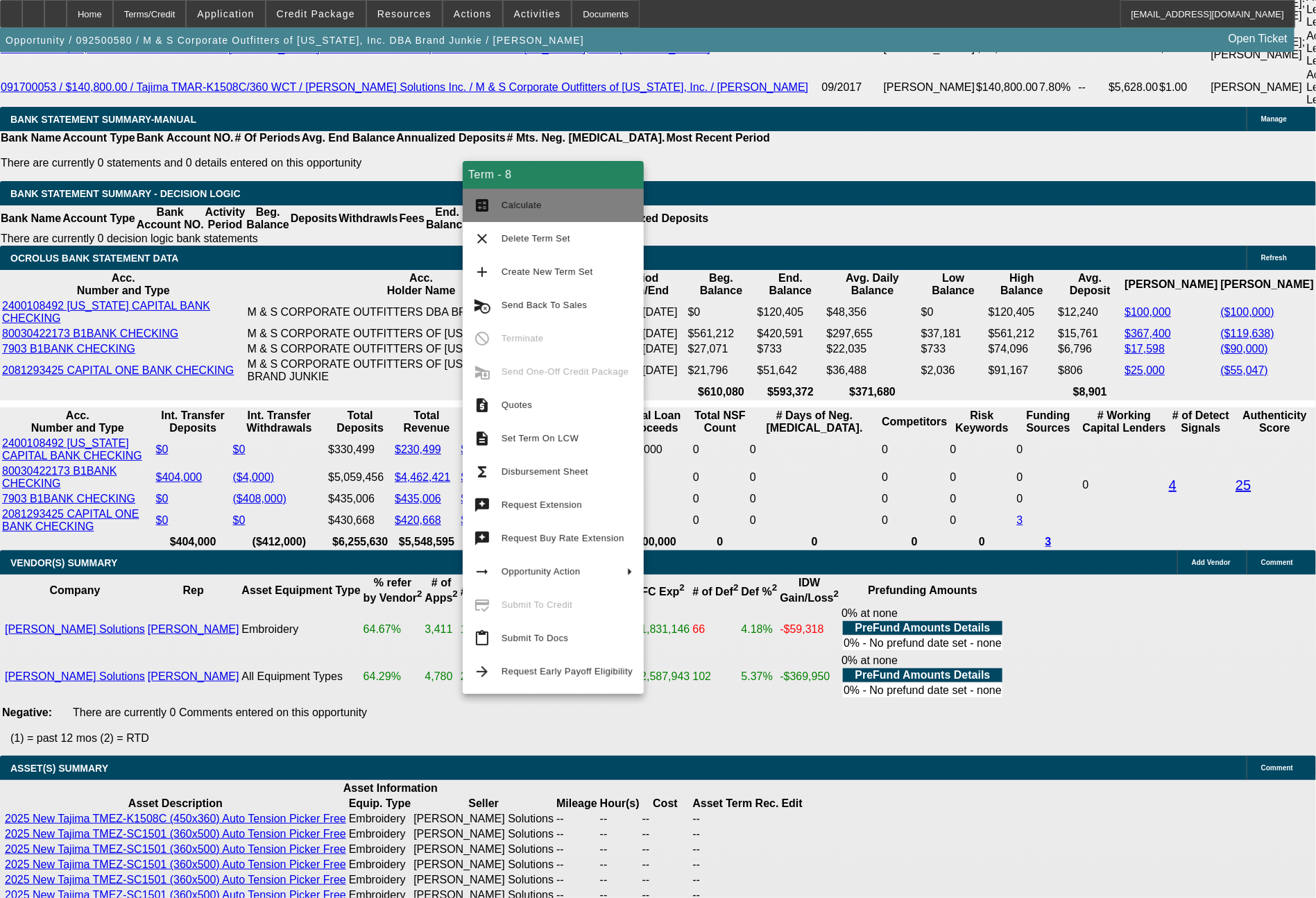
click at [524, 209] on span "Calculate" at bounding box center [522, 205] width 40 height 11
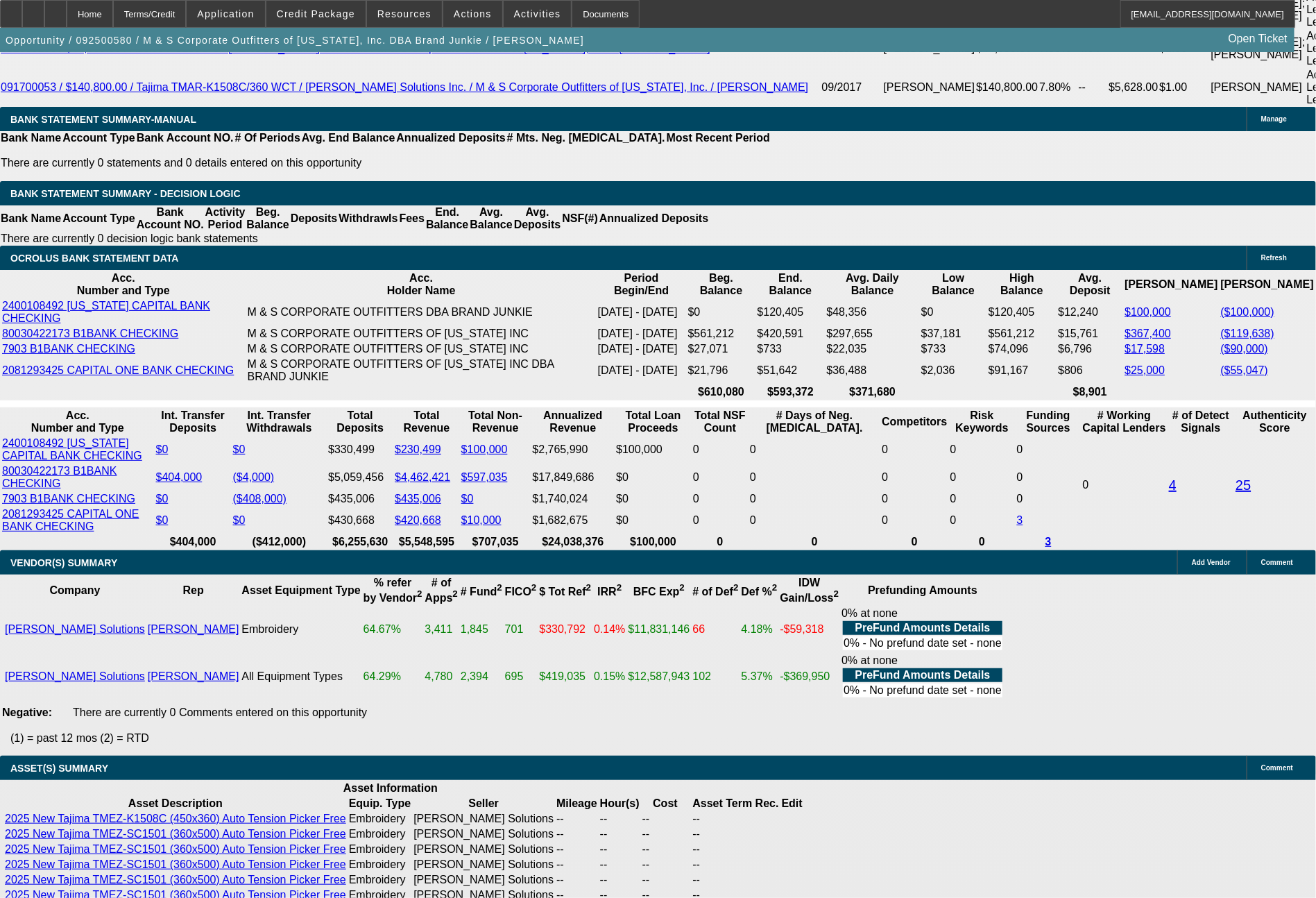
drag, startPoint x: 381, startPoint y: 470, endPoint x: 437, endPoint y: 473, distance: 56.1
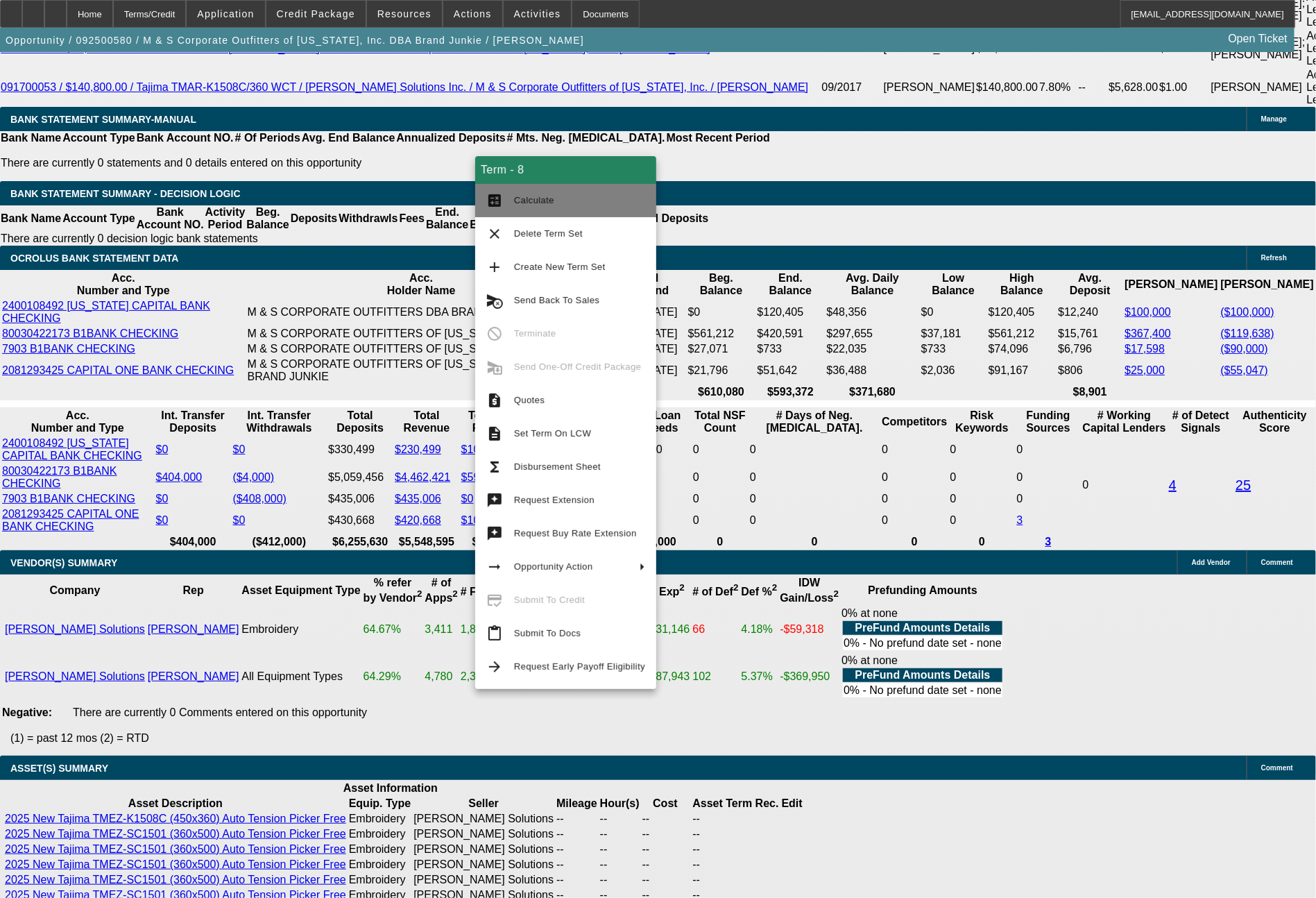
click at [557, 207] on span "Calculate" at bounding box center [580, 200] width 131 height 17
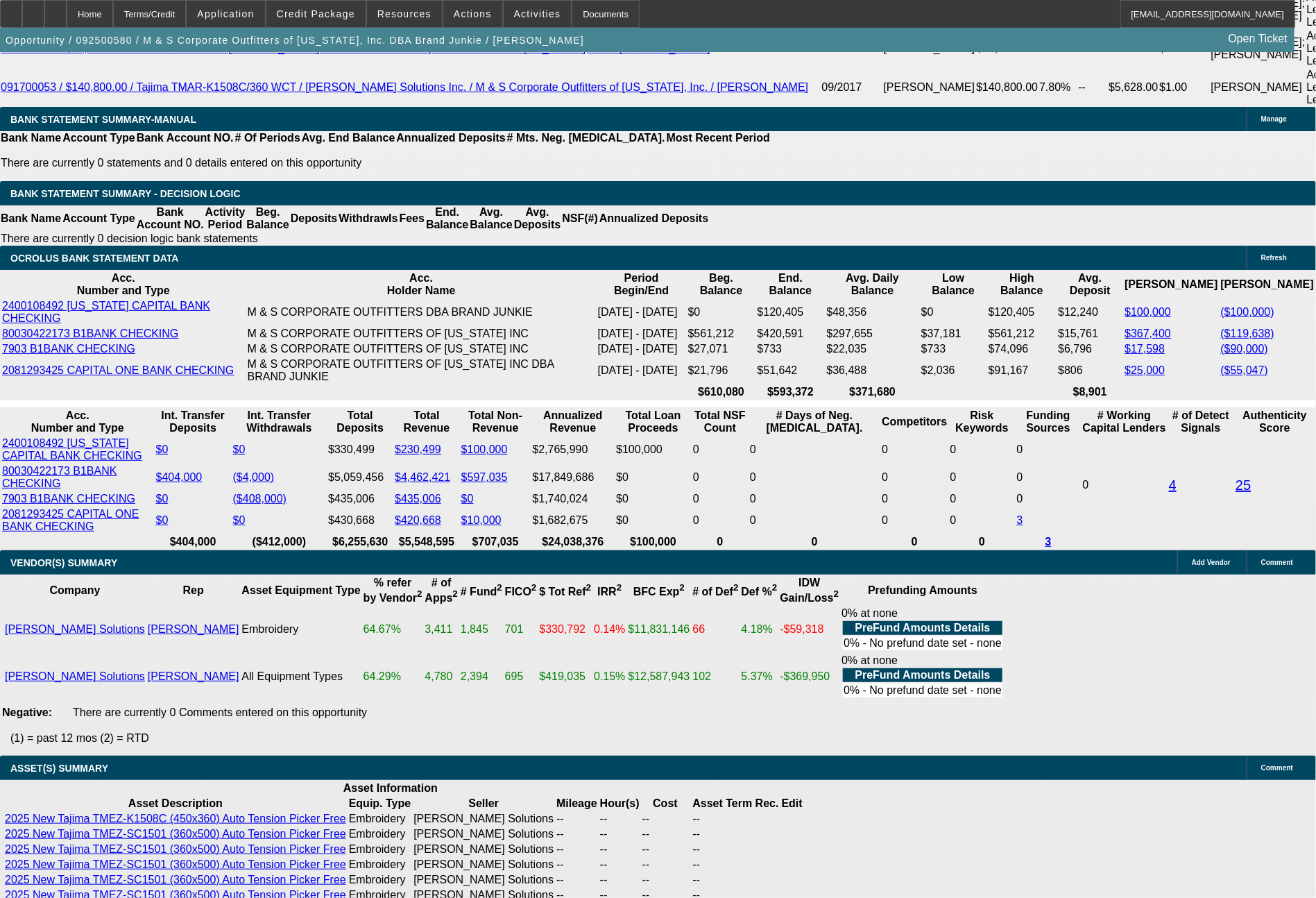
drag, startPoint x: 380, startPoint y: 465, endPoint x: 450, endPoint y: 464, distance: 70.0
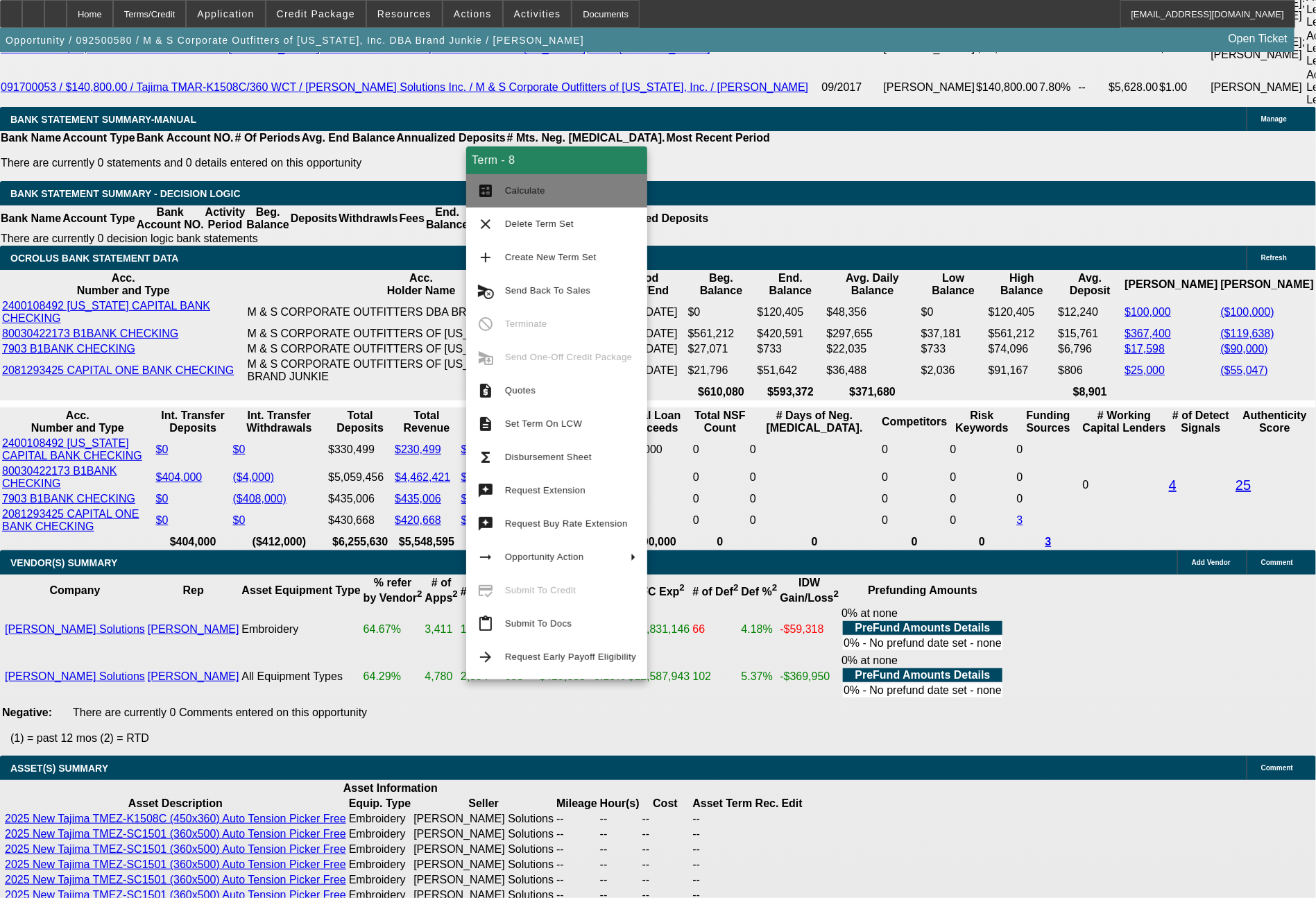
click at [504, 204] on button "calculate Calculate" at bounding box center [557, 191] width 181 height 33
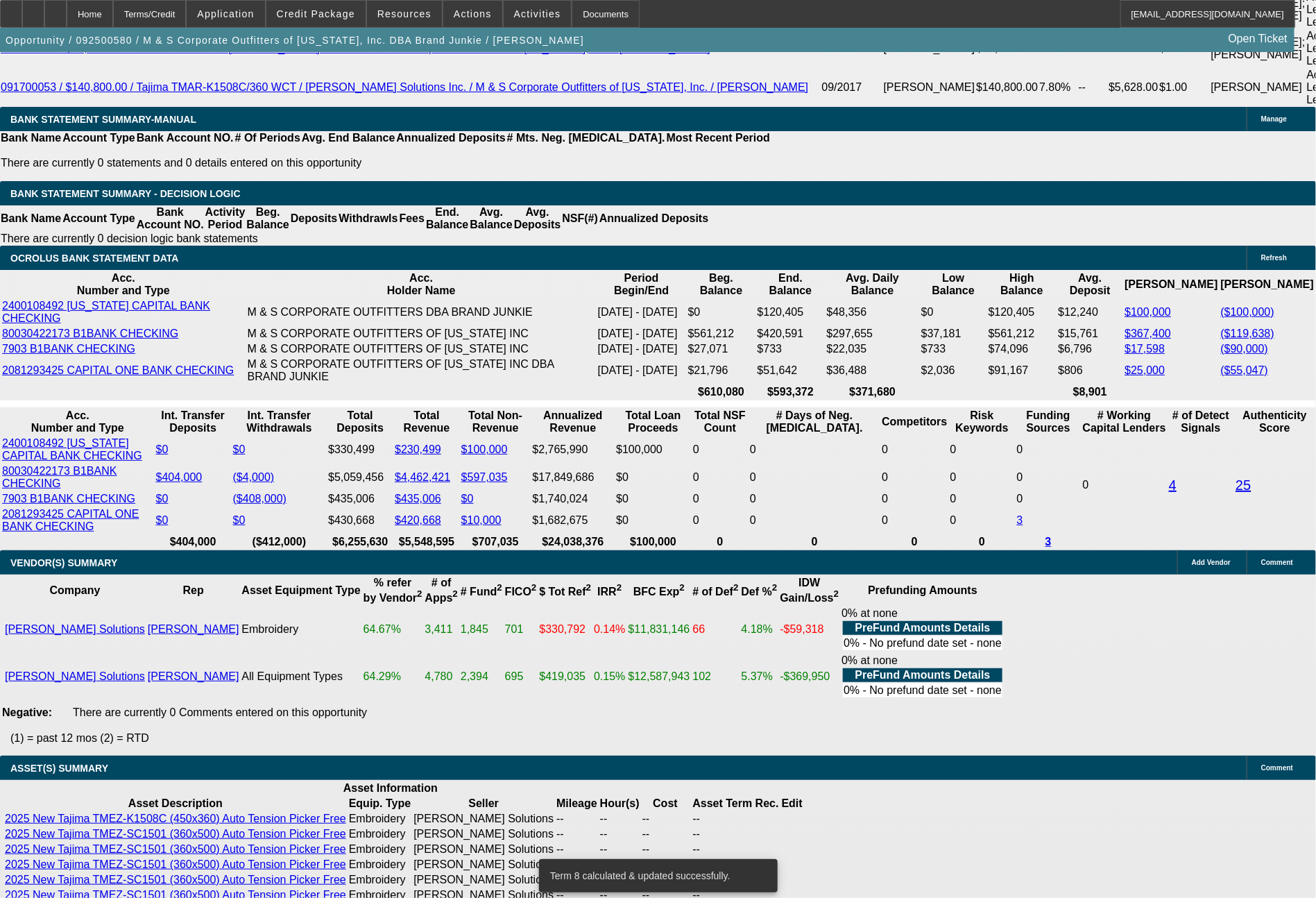
drag, startPoint x: 382, startPoint y: 468, endPoint x: 520, endPoint y: 477, distance: 138.3
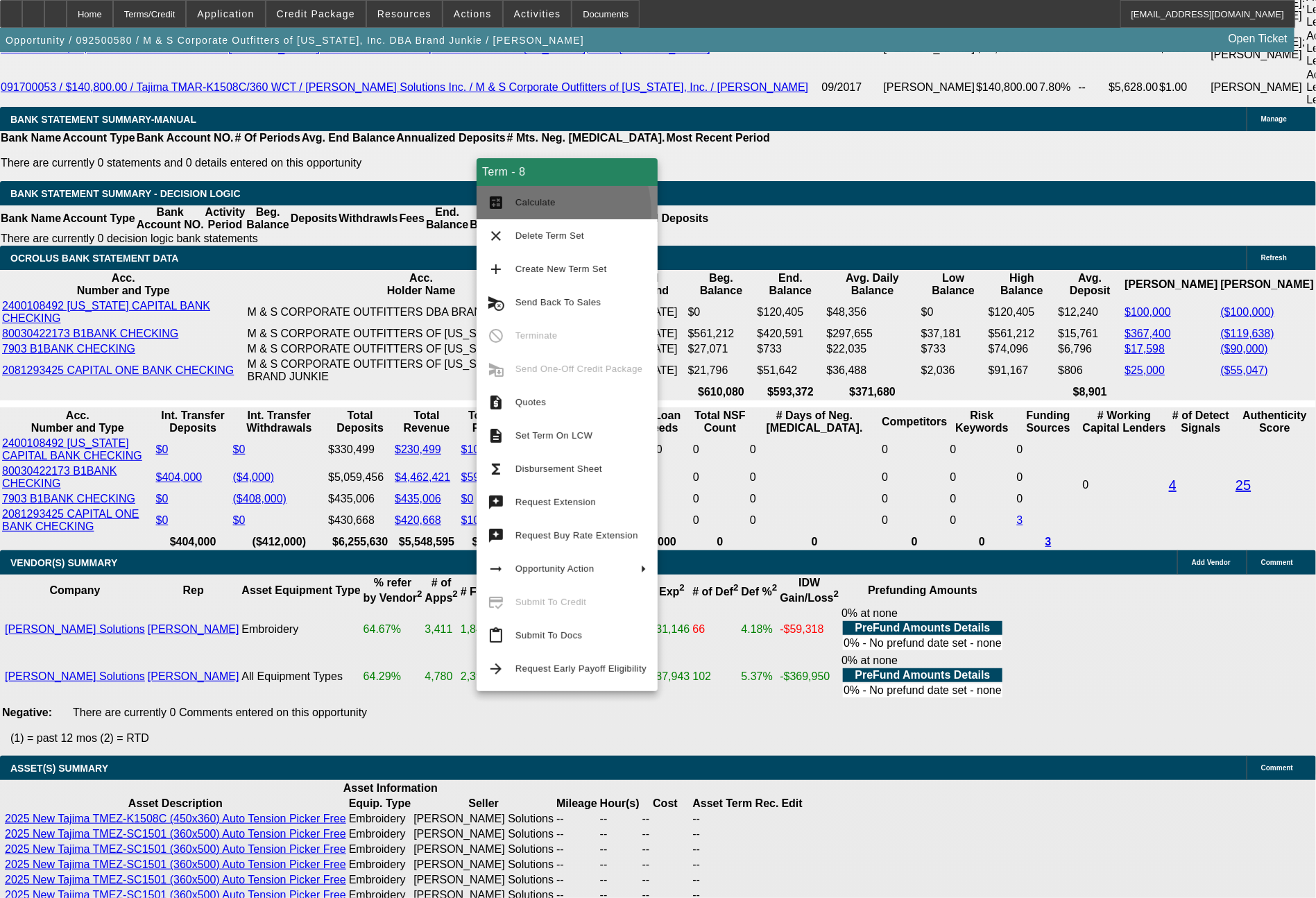
click at [536, 213] on button "calculate Calculate" at bounding box center [567, 202] width 181 height 33
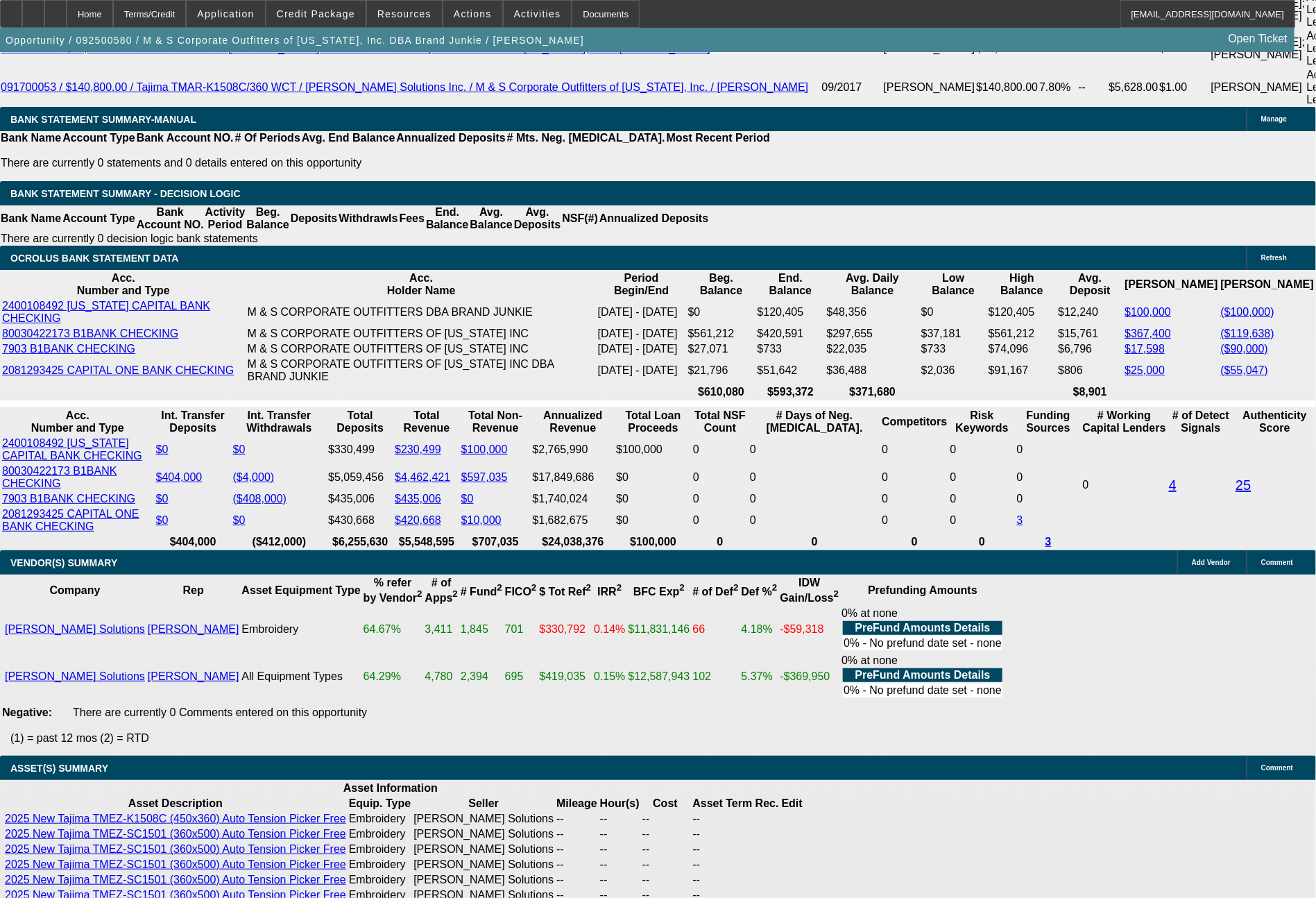
drag, startPoint x: 206, startPoint y: 450, endPoint x: 265, endPoint y: 453, distance: 59.1
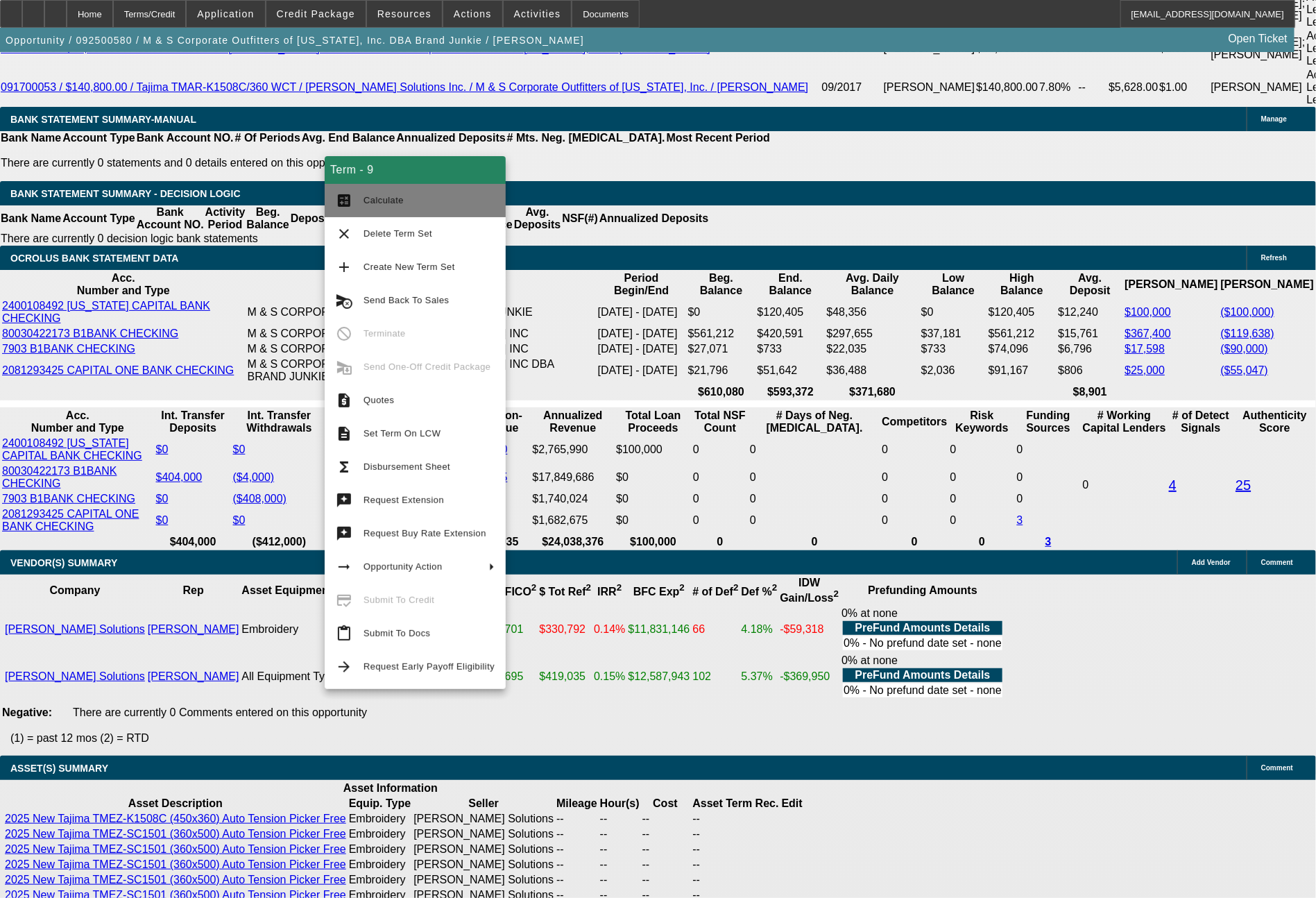
click at [366, 206] on span "Calculate" at bounding box center [429, 200] width 131 height 17
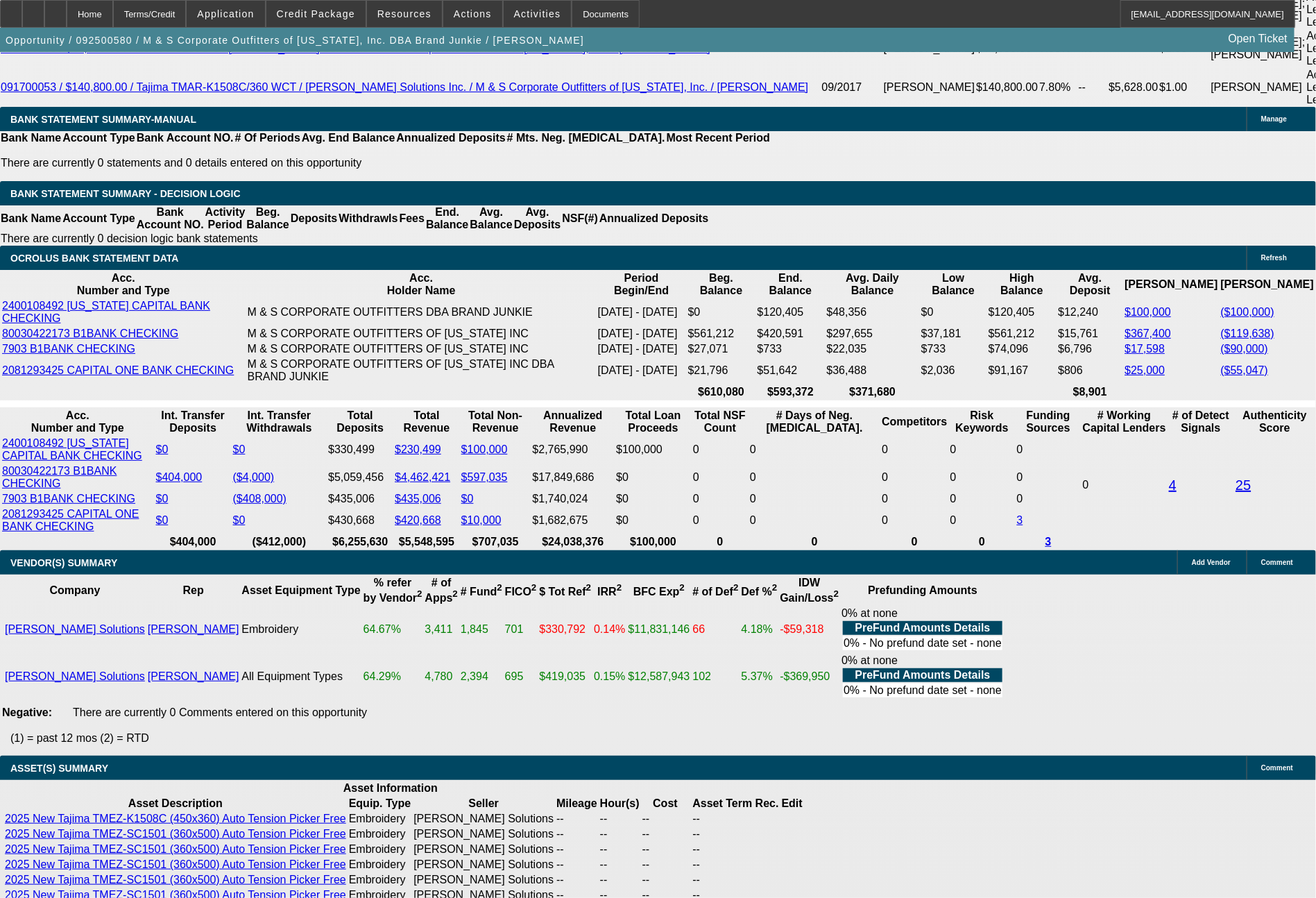
drag, startPoint x: 379, startPoint y: 467, endPoint x: 433, endPoint y: 465, distance: 54.0
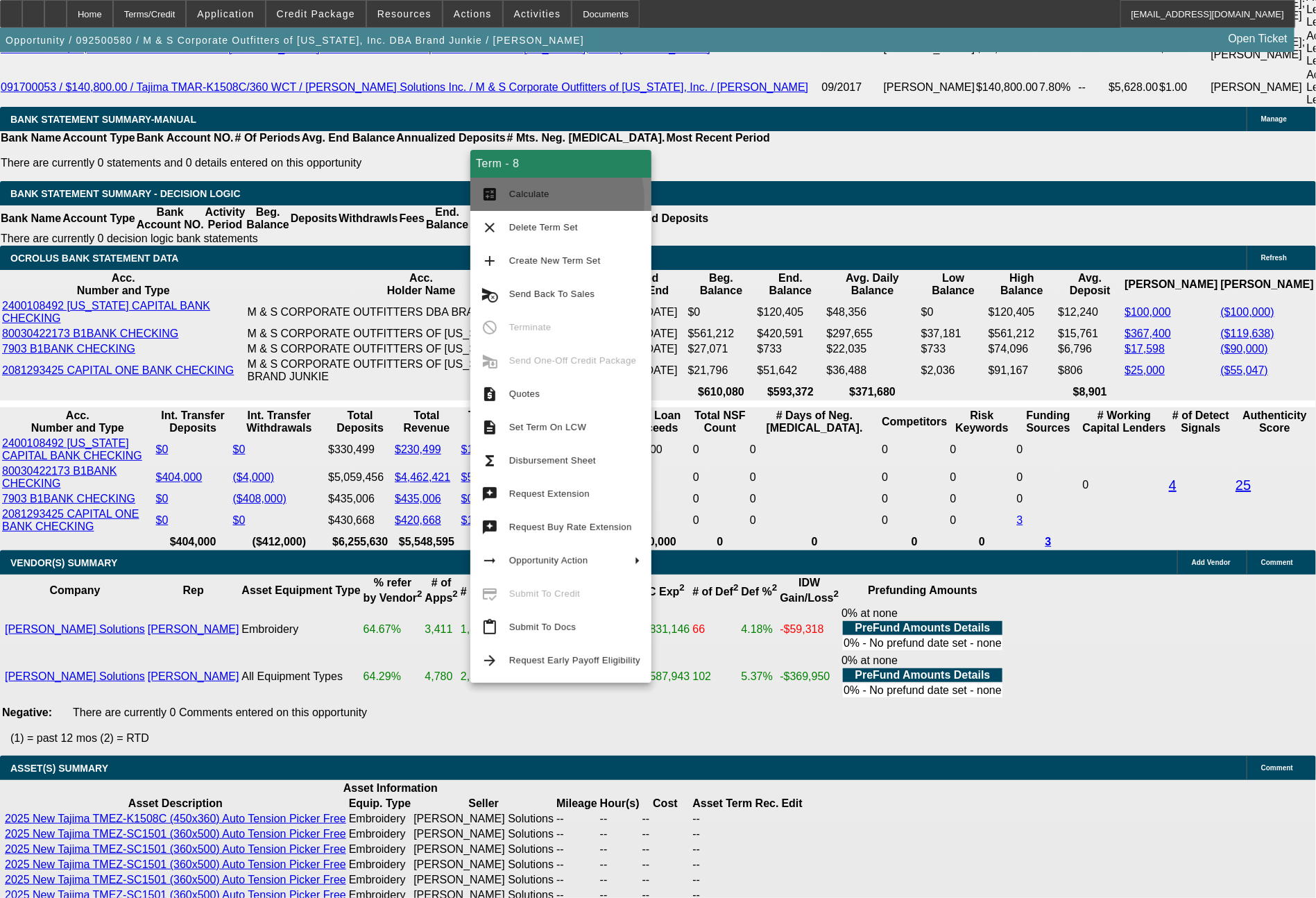
click at [520, 200] on span "Calculate" at bounding box center [575, 193] width 131 height 17
